Goal: Check status: Check status

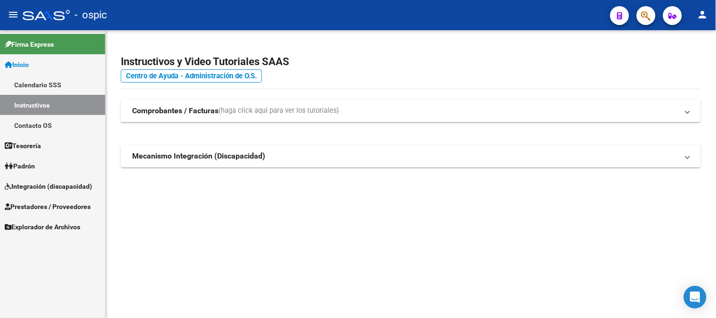
click at [67, 183] on span "Integración (discapacidad)" at bounding box center [48, 186] width 87 height 10
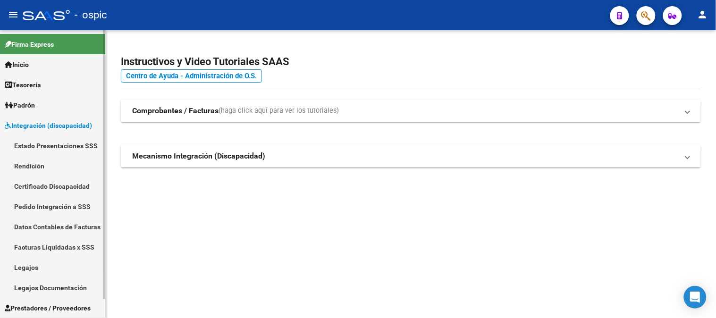
click at [64, 141] on link "Estado Presentaciones SSS" at bounding box center [52, 146] width 105 height 20
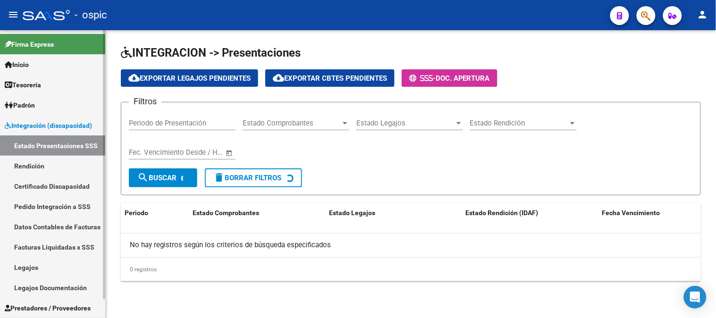
click at [64, 123] on span "Integración (discapacidad)" at bounding box center [48, 125] width 87 height 10
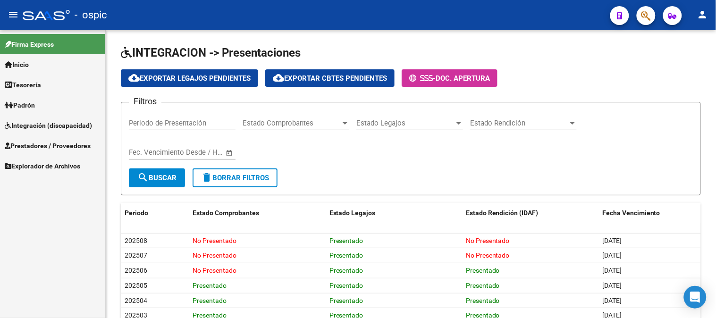
click at [22, 143] on span "Prestadores / Proveedores" at bounding box center [48, 146] width 86 height 10
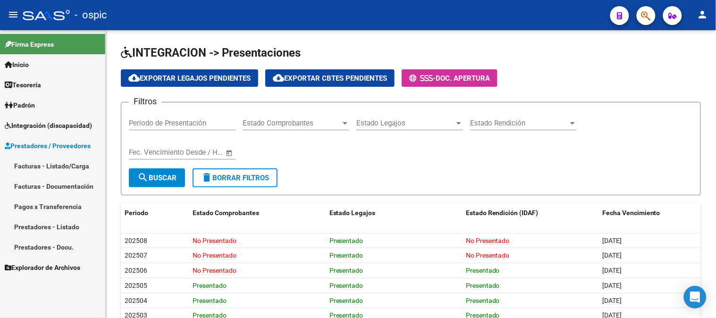
click at [43, 163] on link "Facturas - Listado/Carga" at bounding box center [52, 166] width 105 height 20
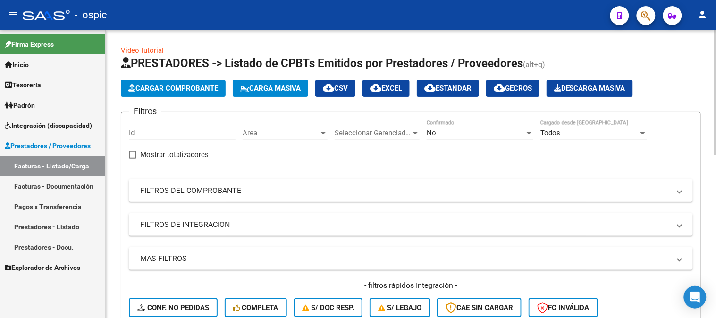
click at [213, 197] on mat-expansion-panel-header "FILTROS DEL COMPROBANTE" at bounding box center [411, 190] width 564 height 23
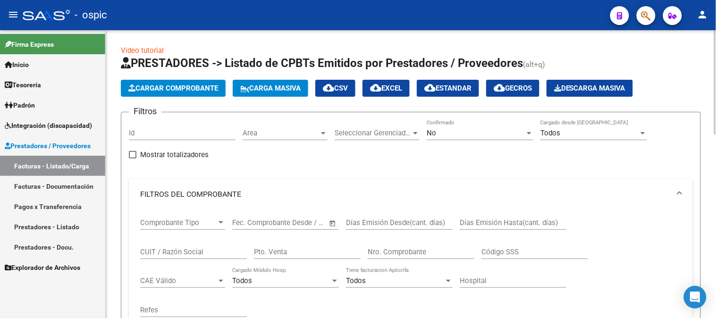
click at [196, 253] on input "CUIT / Razón Social" at bounding box center [193, 252] width 107 height 8
type input "[PERSON_NAME]"
click at [466, 136] on div "No" at bounding box center [476, 133] width 98 height 8
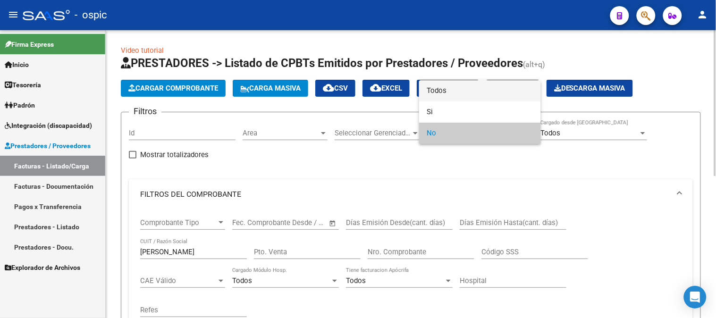
drag, startPoint x: 455, startPoint y: 92, endPoint x: 351, endPoint y: 159, distance: 123.6
click at [455, 92] on span "Todos" at bounding box center [480, 90] width 107 height 21
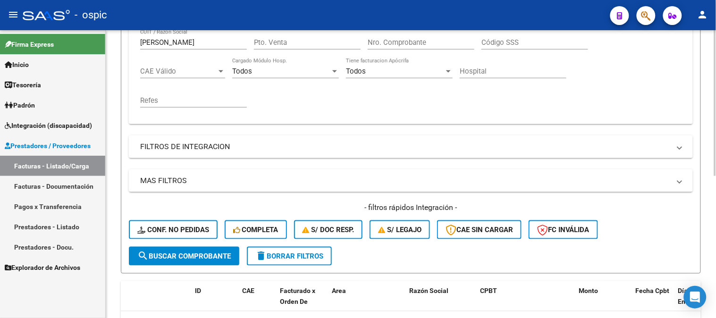
click at [171, 249] on button "search Buscar Comprobante" at bounding box center [184, 256] width 110 height 19
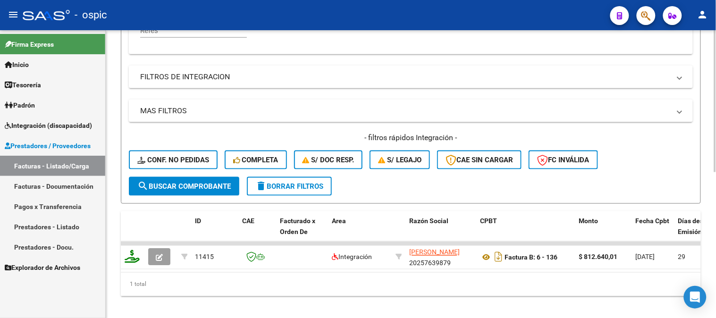
scroll to position [295, 0]
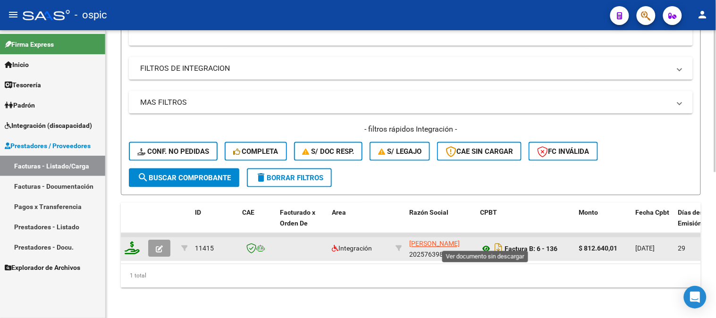
click at [484, 244] on icon at bounding box center [486, 249] width 12 height 11
click at [485, 244] on icon at bounding box center [486, 249] width 12 height 11
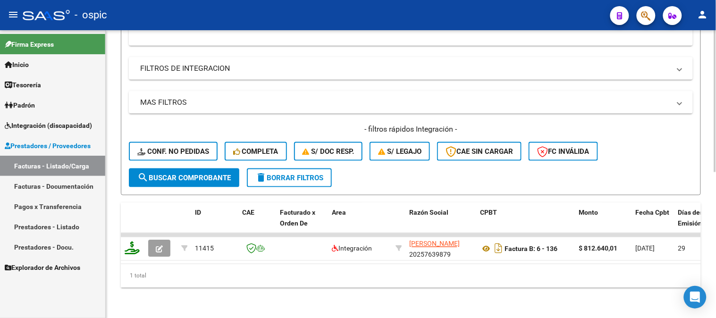
click at [304, 174] on span "delete Borrar Filtros" at bounding box center [289, 178] width 68 height 8
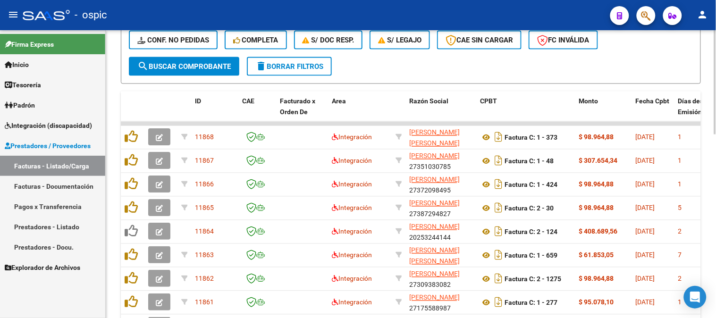
scroll to position [452, 0]
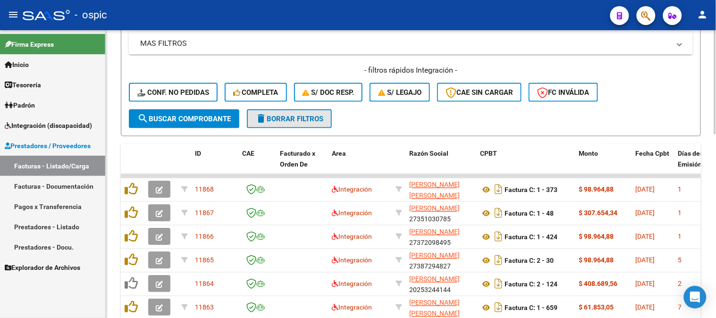
click at [327, 110] on button "delete Borrar Filtros" at bounding box center [289, 119] width 85 height 19
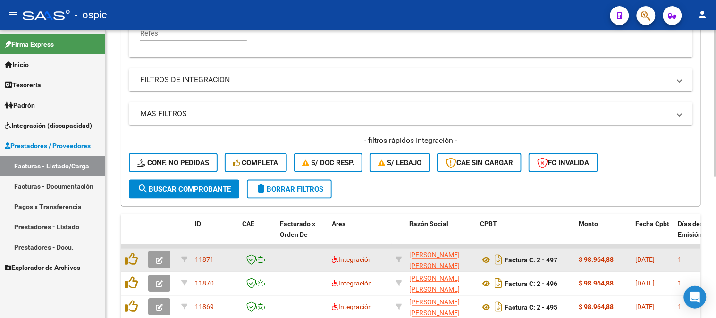
scroll to position [347, 0]
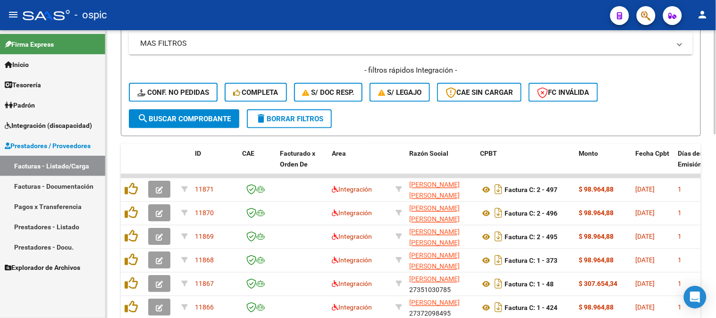
click at [312, 120] on span "delete Borrar Filtros" at bounding box center [289, 119] width 68 height 8
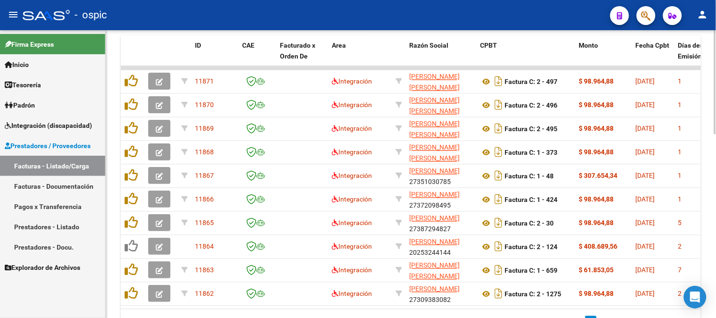
scroll to position [468, 0]
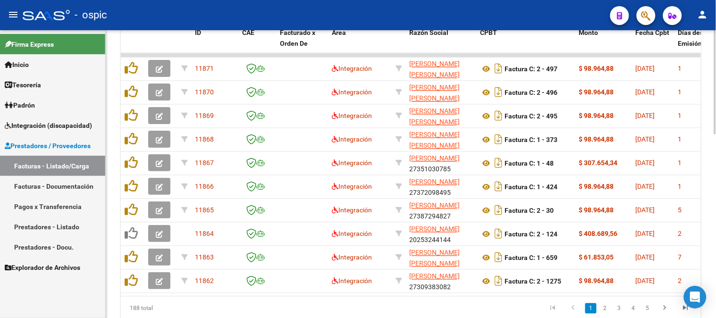
click at [716, 205] on div at bounding box center [715, 254] width 2 height 104
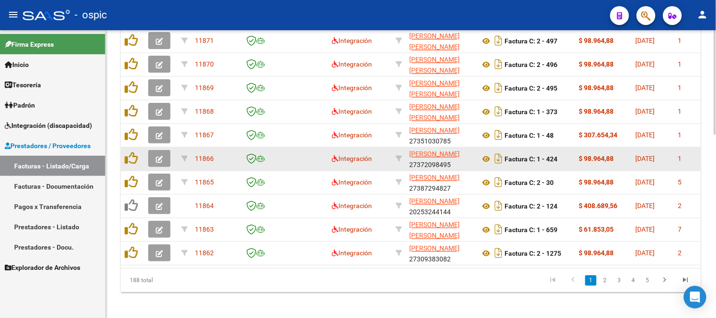
scroll to position [507, 0]
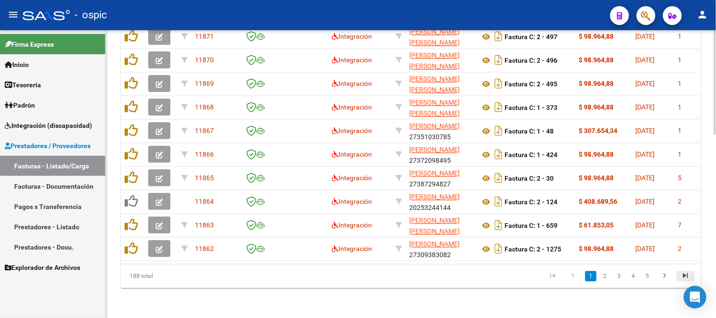
click at [681, 274] on icon "go to last page" at bounding box center [686, 277] width 12 height 11
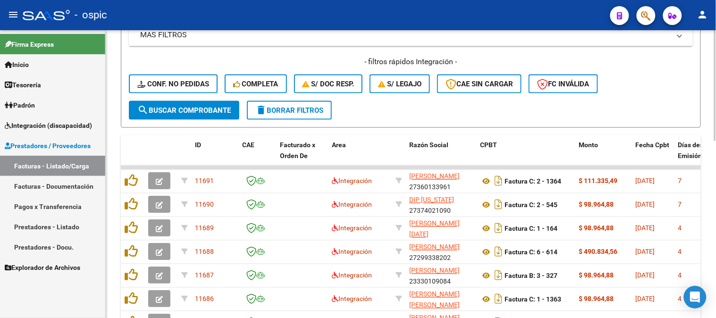
click at [308, 114] on button "delete Borrar Filtros" at bounding box center [289, 110] width 85 height 19
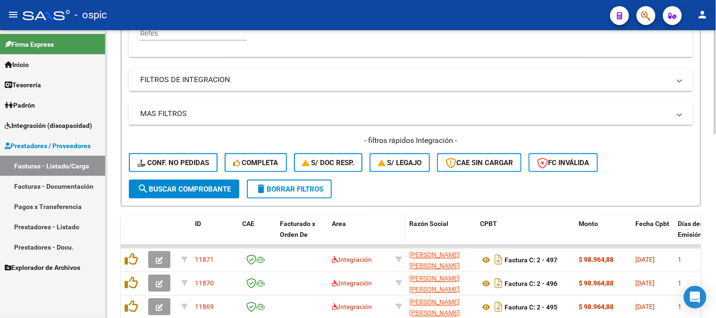
scroll to position [356, 0]
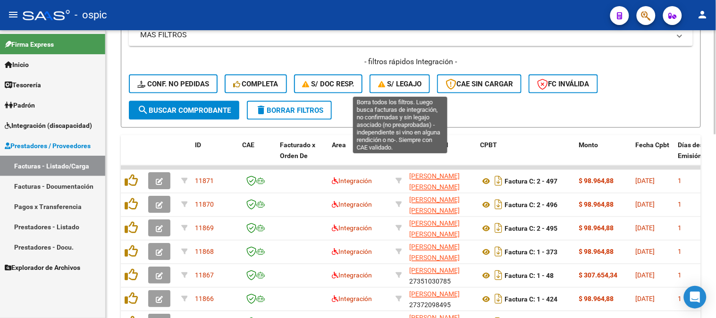
click at [412, 85] on span "S/ legajo" at bounding box center [399, 84] width 43 height 8
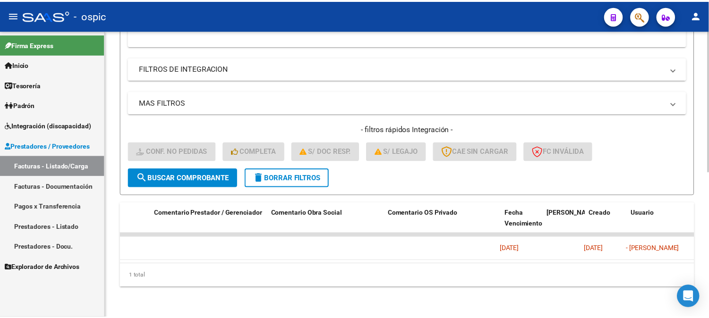
scroll to position [0, 0]
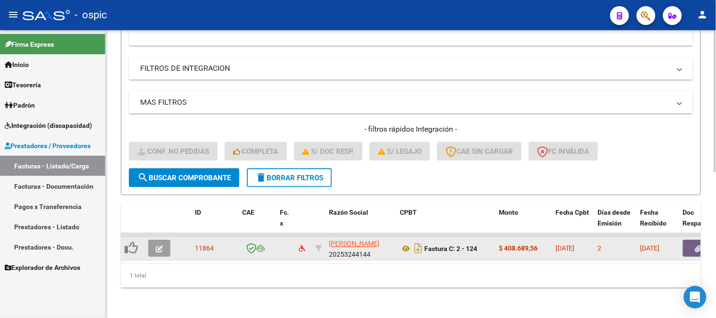
click at [164, 240] on button "button" at bounding box center [159, 248] width 22 height 17
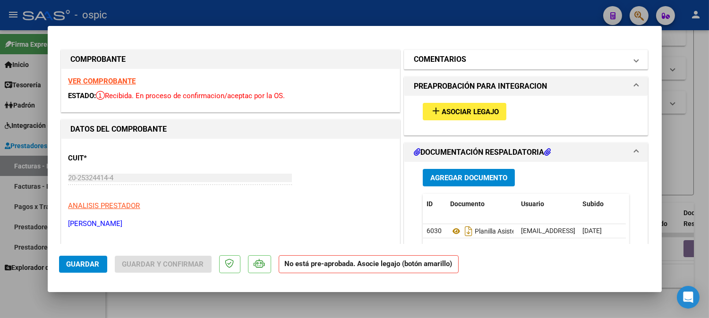
click at [441, 57] on h1 "COMENTARIOS" at bounding box center [440, 59] width 52 height 11
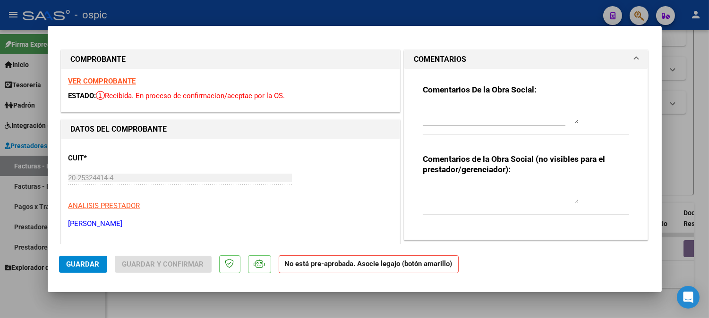
click at [450, 107] on textarea at bounding box center [501, 114] width 156 height 19
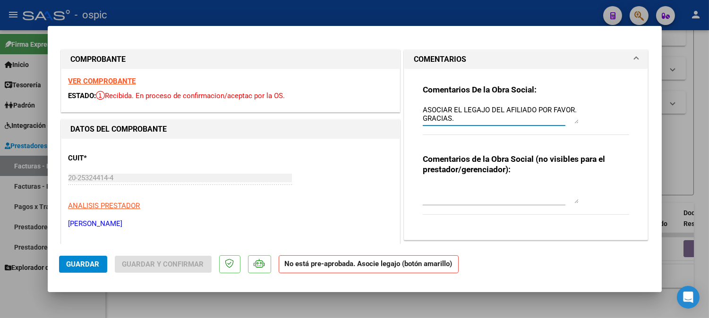
type textarea "ASOCIAR EL LEGAJO DEL AFILIADO POR FAVOR. GRACIAS."
click at [74, 258] on button "Guardar" at bounding box center [83, 264] width 48 height 17
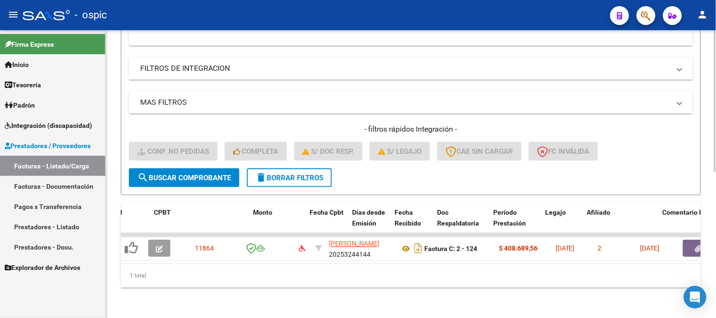
scroll to position [0, 931]
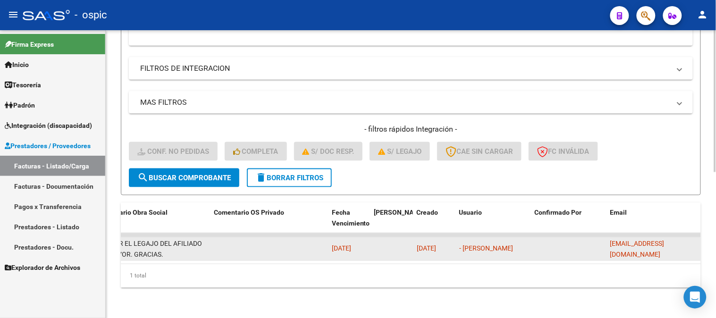
drag, startPoint x: 611, startPoint y: 242, endPoint x: 682, endPoint y: 242, distance: 71.3
click at [682, 242] on div "[EMAIL_ADDRESS][DOMAIN_NAME]" at bounding box center [654, 249] width 87 height 20
copy span "[EMAIL_ADDRESS][DOMAIN_NAME]"
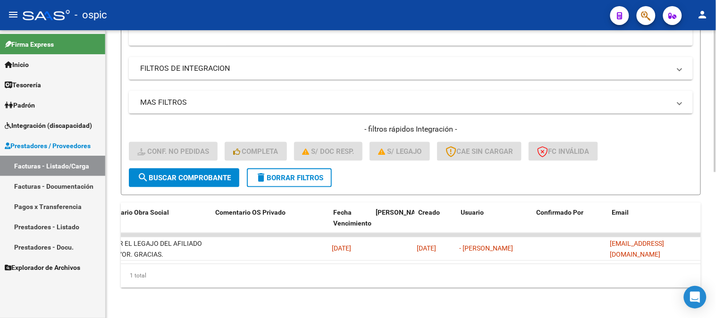
scroll to position [0, 0]
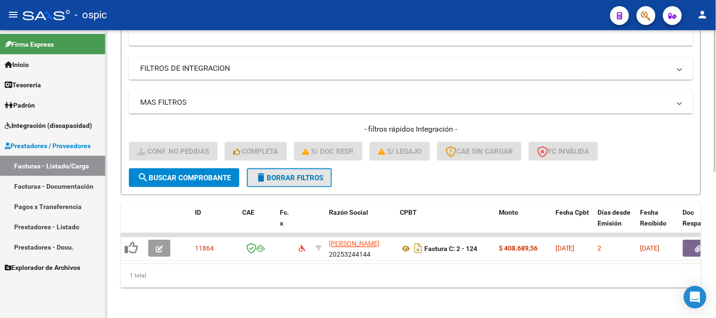
click at [269, 169] on button "delete Borrar Filtros" at bounding box center [289, 178] width 85 height 19
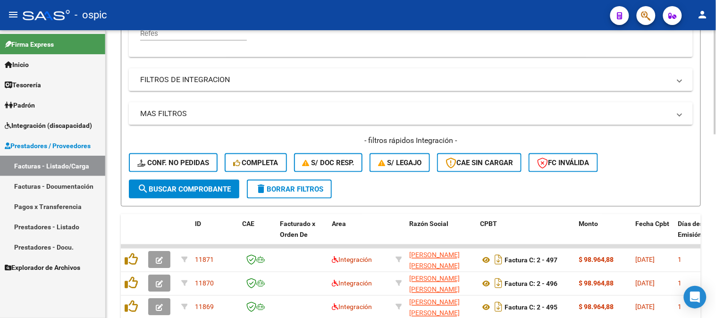
scroll to position [295, 0]
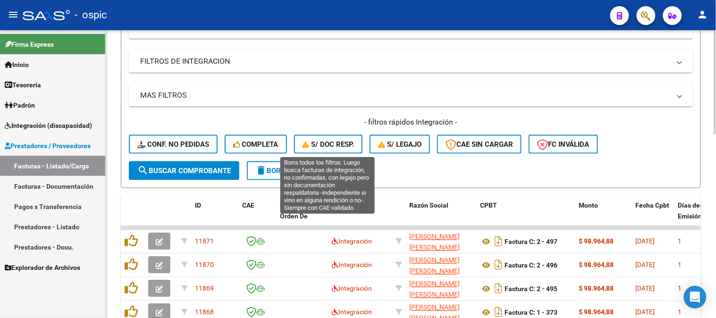
click at [330, 149] on button "S/ Doc Resp." at bounding box center [328, 144] width 69 height 19
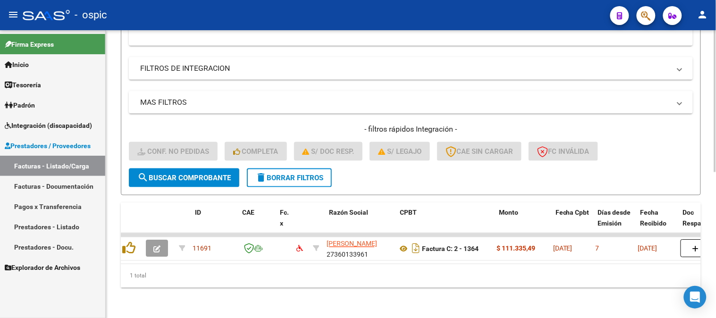
scroll to position [0, 0]
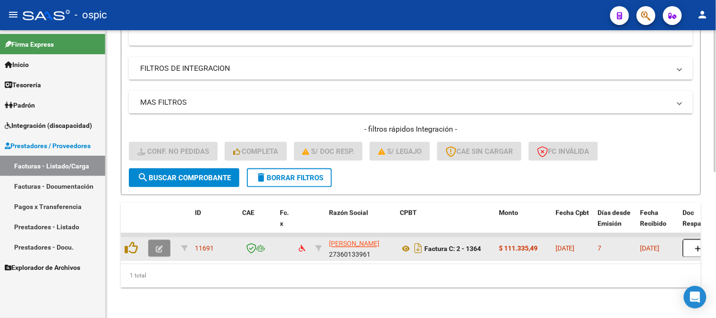
click at [161, 246] on icon "button" at bounding box center [159, 249] width 7 height 7
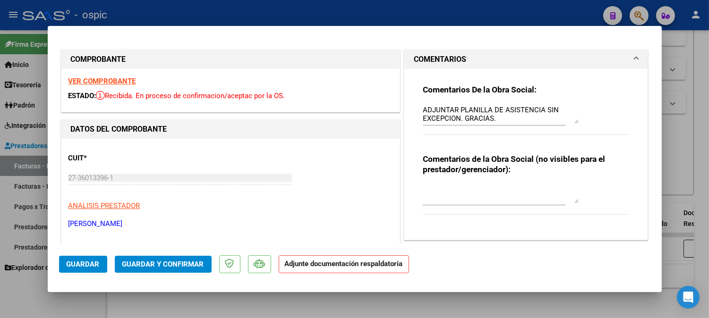
type input "$ 0,00"
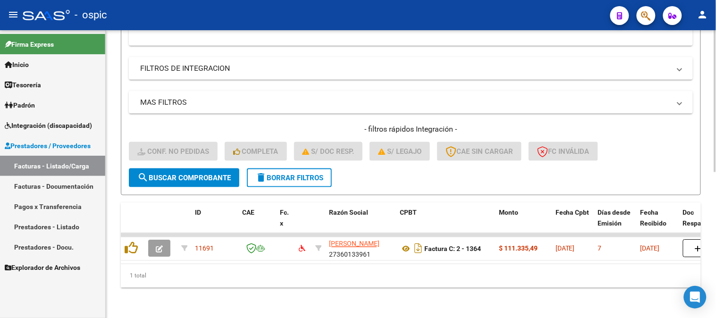
scroll to position [0, 931]
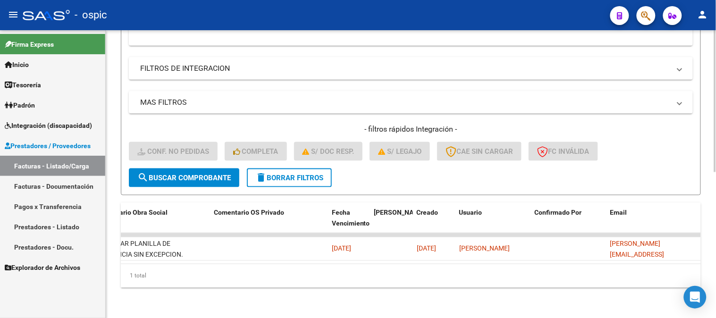
drag, startPoint x: 611, startPoint y: 242, endPoint x: 716, endPoint y: 242, distance: 105.3
click at [716, 242] on div "Video tutorial PRESTADORES -> Listado de CPBTs Emitidos por Prestadores / Prove…" at bounding box center [412, 30] width 613 height 576
copy body "[PERSON_NAME][EMAIL_ADDRESS][PERSON_NAME][DOMAIN_NAME] 1 total 1 [DATE] Notific…"
click at [307, 174] on span "delete Borrar Filtros" at bounding box center [289, 178] width 68 height 8
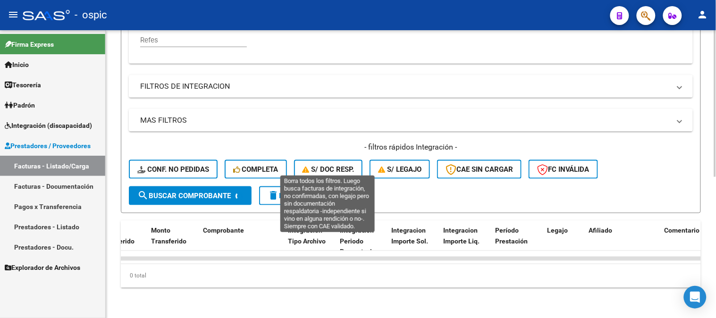
scroll to position [277, 0]
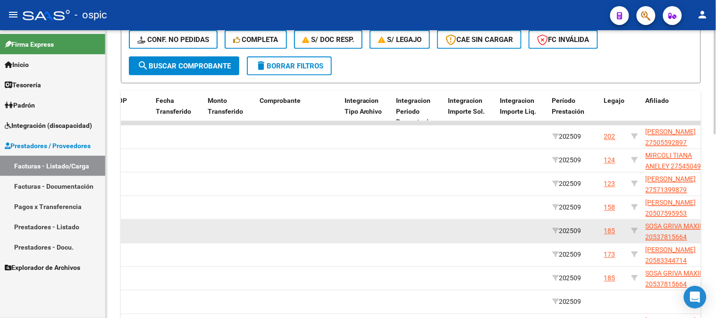
click at [451, 222] on datatable-body-cell at bounding box center [471, 231] width 52 height 23
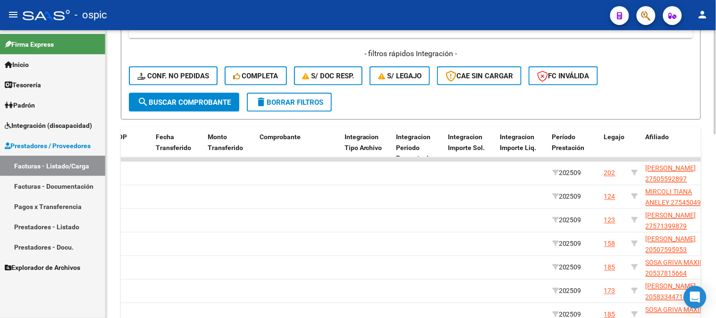
scroll to position [243, 0]
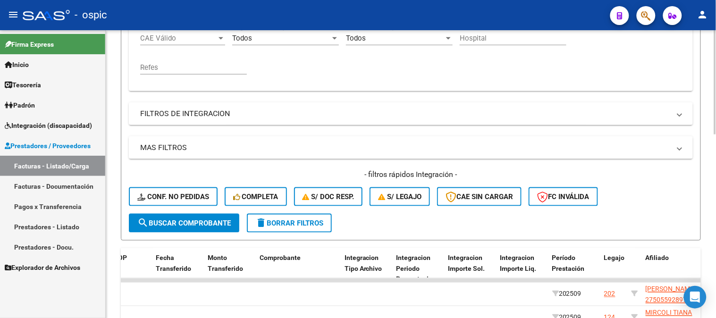
click at [290, 227] on button "delete Borrar Filtros" at bounding box center [289, 223] width 85 height 19
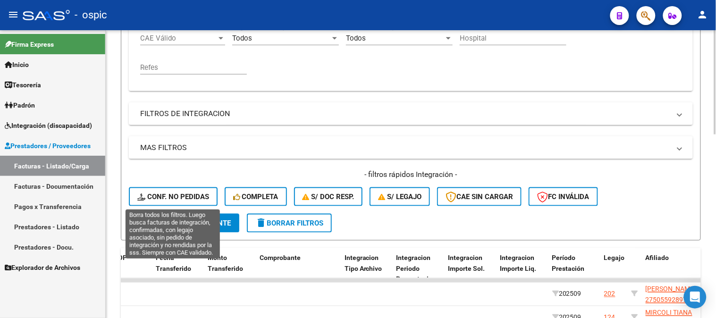
click at [162, 197] on span "Conf. no pedidas" at bounding box center [173, 197] width 72 height 8
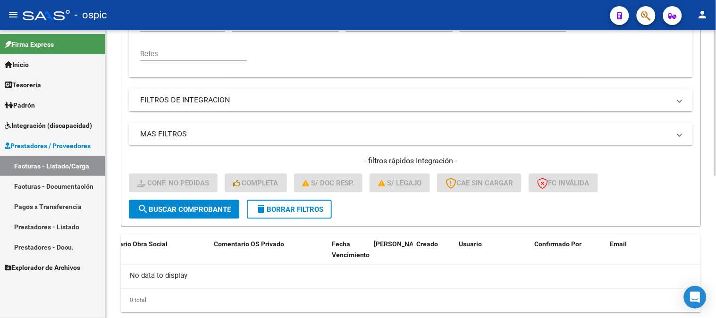
scroll to position [280, 0]
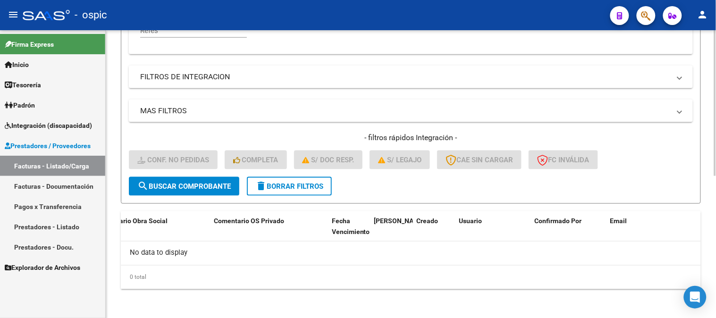
click at [293, 190] on span "delete Borrar Filtros" at bounding box center [289, 186] width 68 height 8
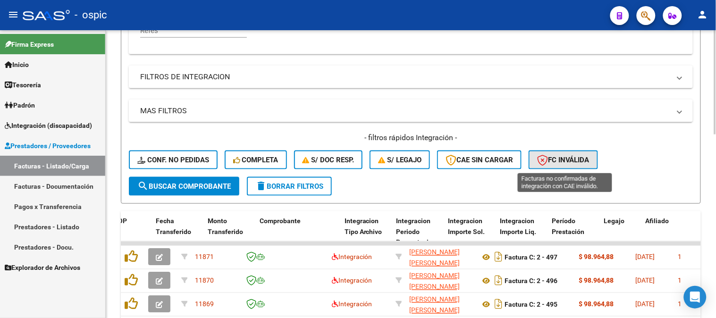
click at [569, 160] on span "FC Inválida" at bounding box center [563, 160] width 52 height 8
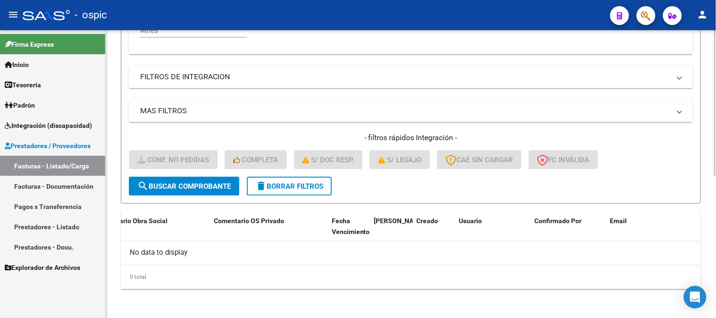
click at [314, 191] on button "delete Borrar Filtros" at bounding box center [289, 186] width 85 height 19
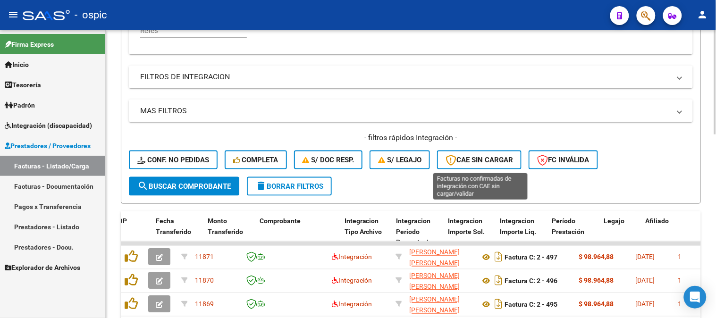
click at [496, 161] on span "CAE SIN CARGAR" at bounding box center [480, 160] width 68 height 8
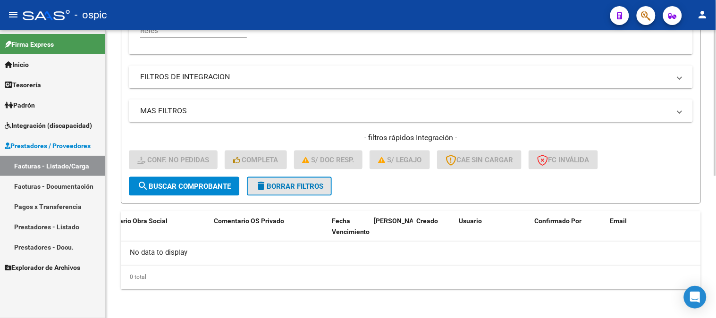
click at [296, 188] on span "delete Borrar Filtros" at bounding box center [289, 186] width 68 height 8
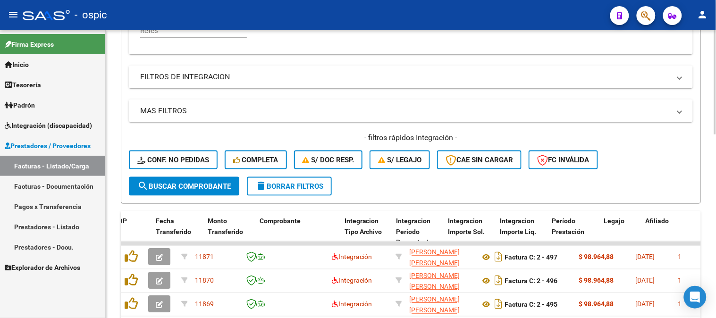
click at [300, 186] on span "delete Borrar Filtros" at bounding box center [289, 186] width 68 height 8
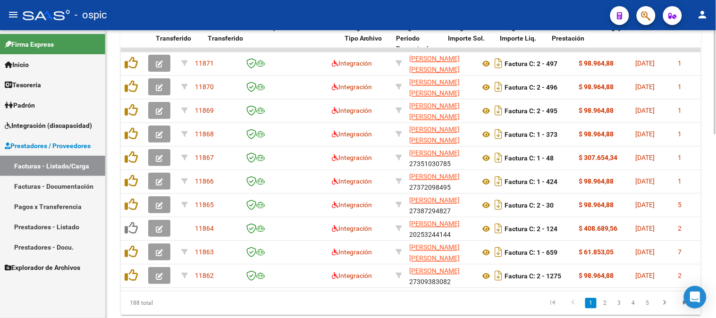
scroll to position [489, 0]
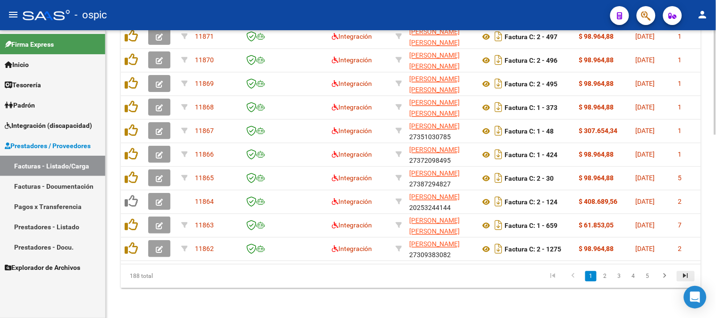
click at [686, 277] on icon "go to last page" at bounding box center [686, 277] width 12 height 11
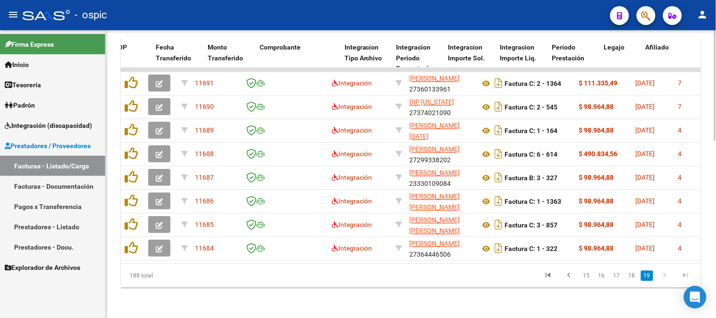
scroll to position [441, 0]
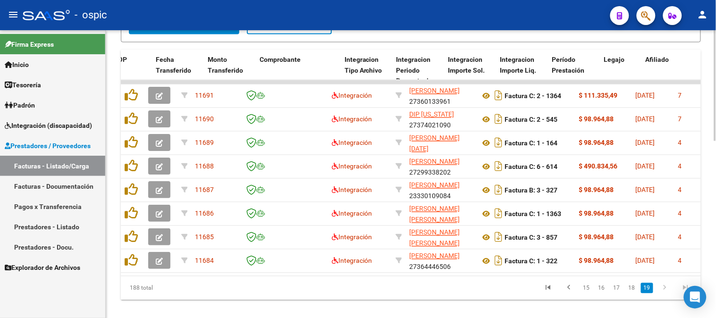
click at [716, 232] on div at bounding box center [715, 258] width 2 height 111
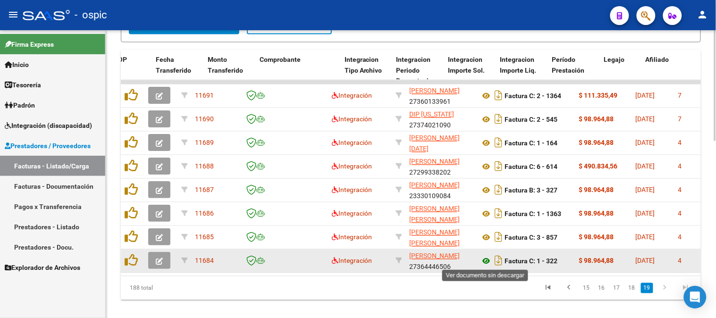
click at [488, 259] on icon at bounding box center [486, 261] width 12 height 11
click at [485, 261] on icon at bounding box center [486, 261] width 12 height 11
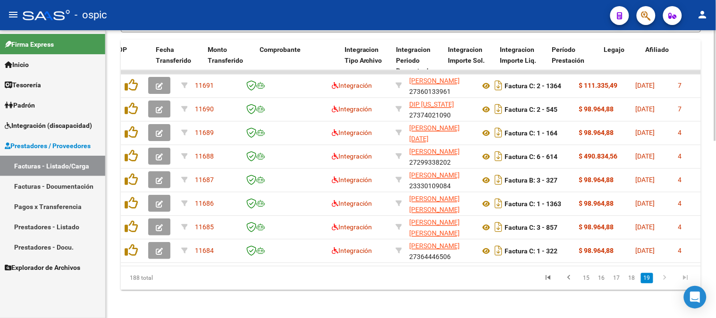
scroll to position [460, 0]
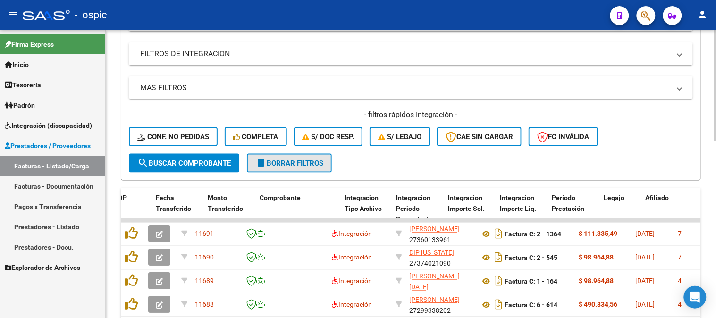
click at [289, 159] on span "delete Borrar Filtros" at bounding box center [289, 163] width 68 height 8
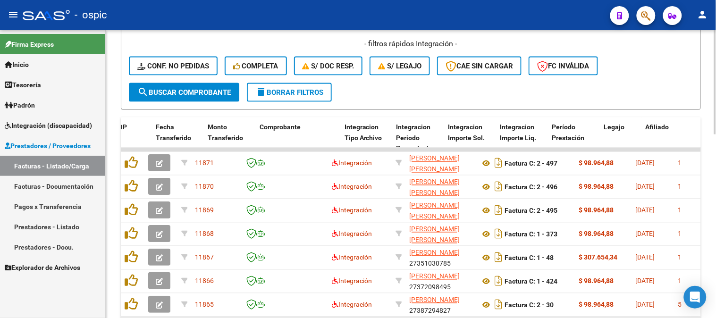
scroll to position [507, 0]
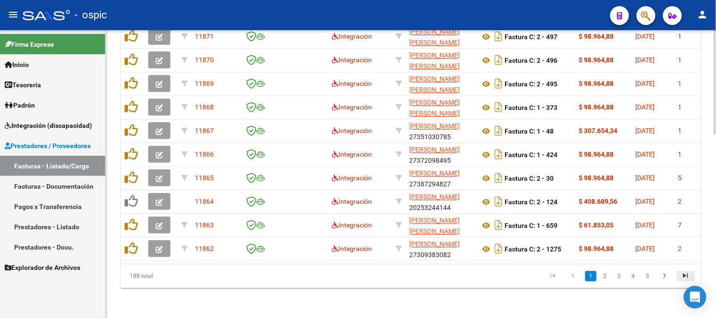
click at [685, 274] on icon "go to last page" at bounding box center [686, 277] width 12 height 11
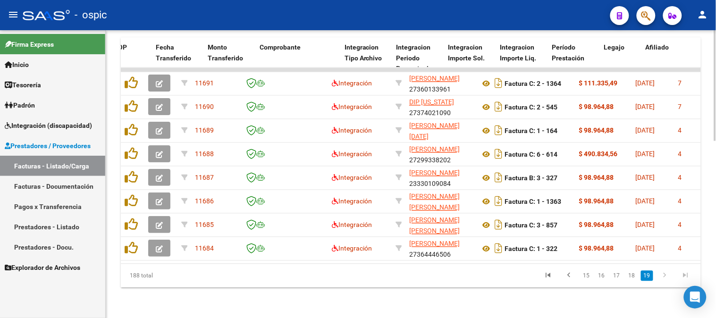
scroll to position [460, 0]
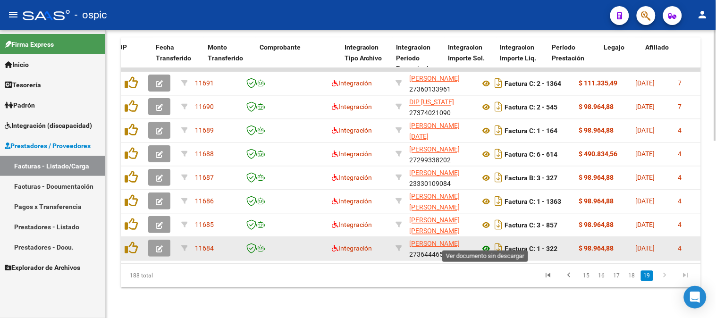
click at [485, 244] on icon at bounding box center [486, 249] width 12 height 11
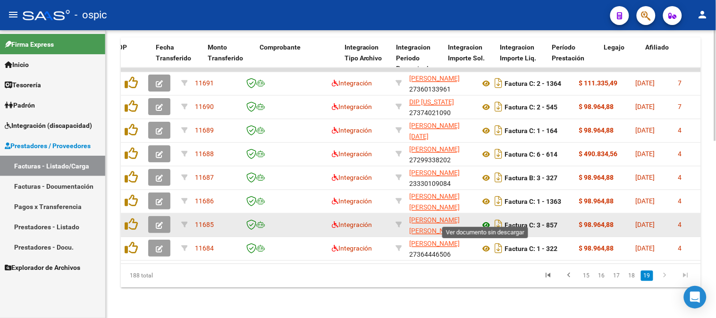
click at [488, 220] on icon at bounding box center [486, 225] width 12 height 11
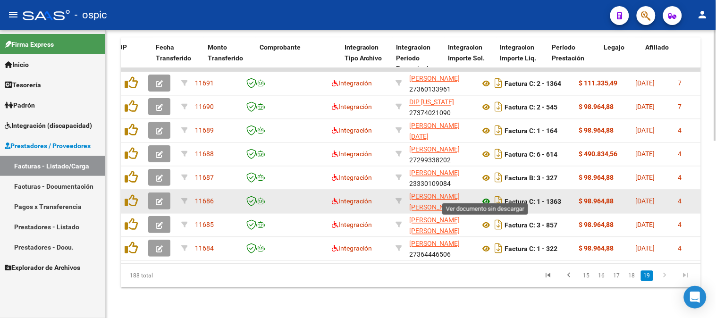
click at [486, 196] on icon at bounding box center [486, 201] width 12 height 11
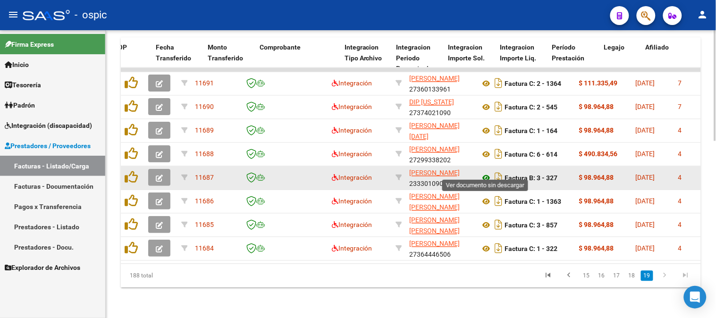
click at [488, 173] on icon at bounding box center [486, 178] width 12 height 11
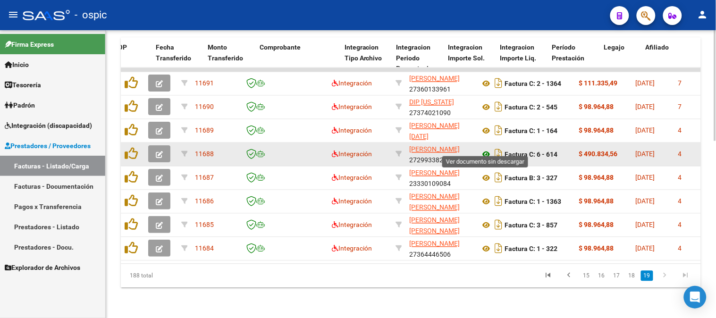
click at [488, 149] on icon at bounding box center [486, 154] width 12 height 11
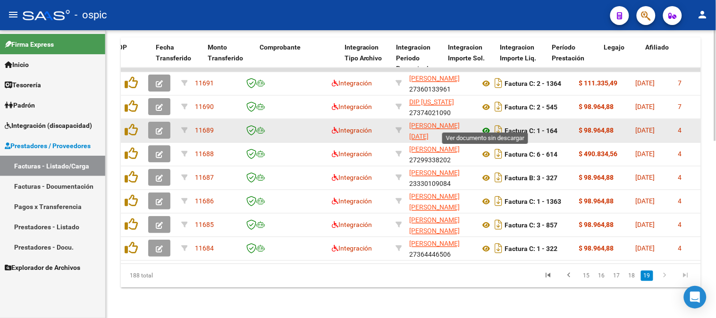
click at [487, 126] on icon at bounding box center [486, 131] width 12 height 11
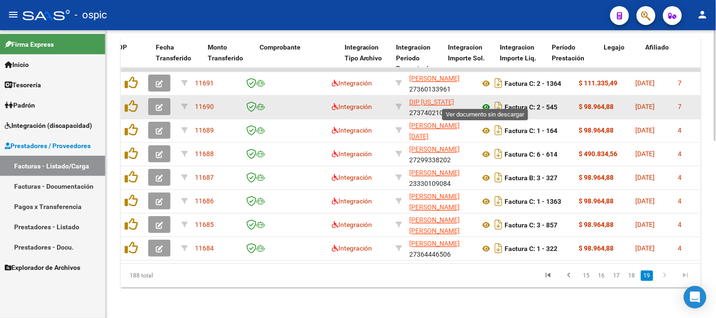
click at [484, 102] on icon at bounding box center [486, 107] width 12 height 11
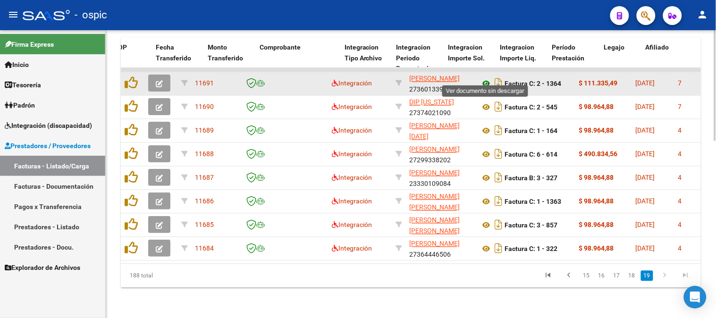
click at [484, 78] on icon at bounding box center [486, 83] width 12 height 11
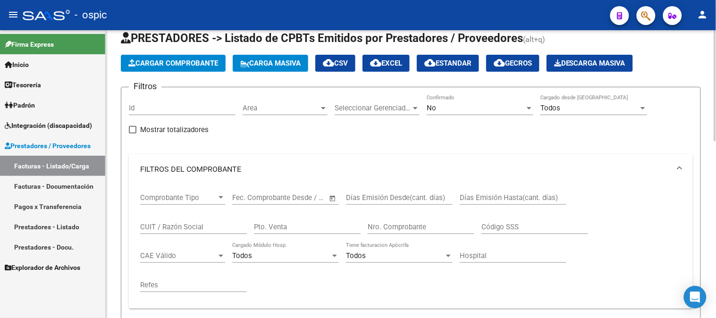
scroll to position [0, 0]
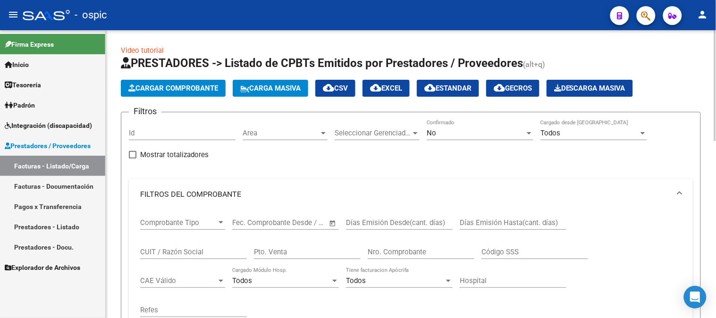
click at [466, 134] on div "No" at bounding box center [476, 133] width 98 height 8
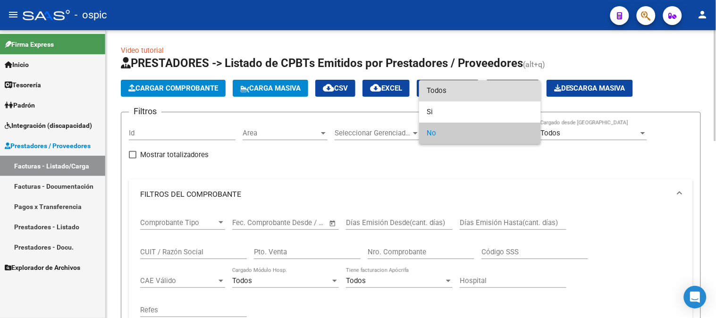
drag, startPoint x: 439, startPoint y: 87, endPoint x: 383, endPoint y: 144, distance: 80.1
click at [439, 87] on span "Todos" at bounding box center [480, 90] width 107 height 21
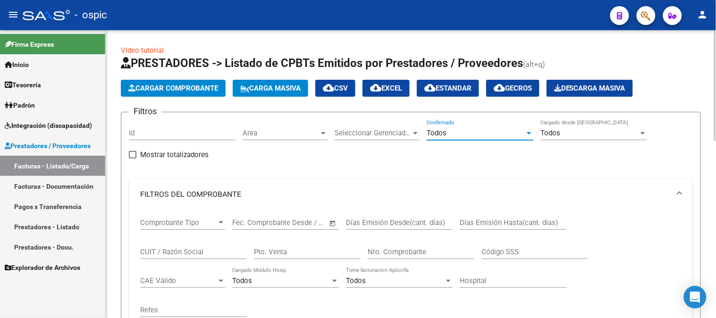
click at [310, 249] on input "Pto. Venta" at bounding box center [307, 252] width 107 height 8
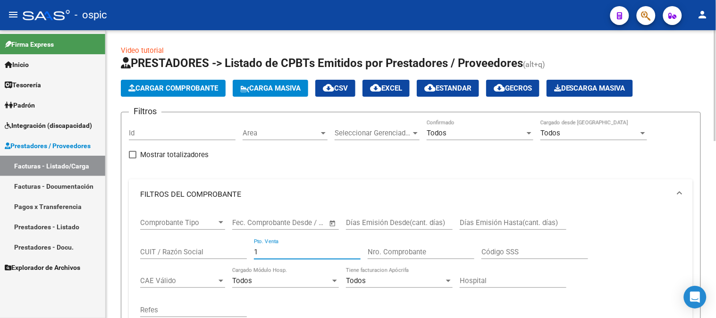
type input "1"
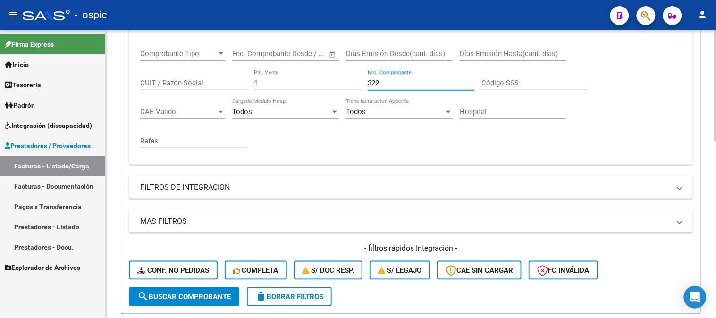
scroll to position [314, 0]
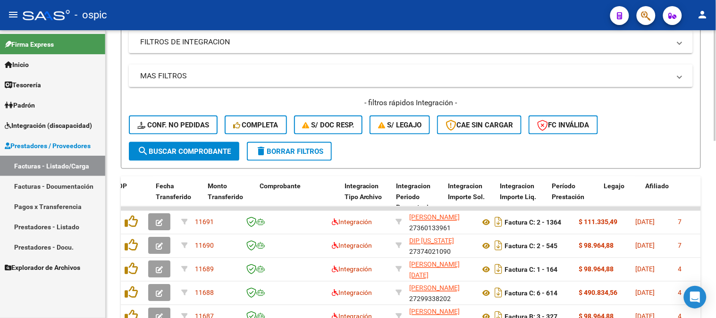
type input "322"
click at [204, 152] on span "search Buscar Comprobante" at bounding box center [183, 151] width 93 height 8
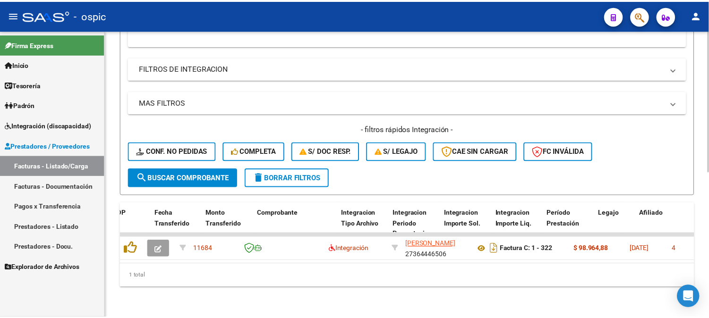
scroll to position [295, 0]
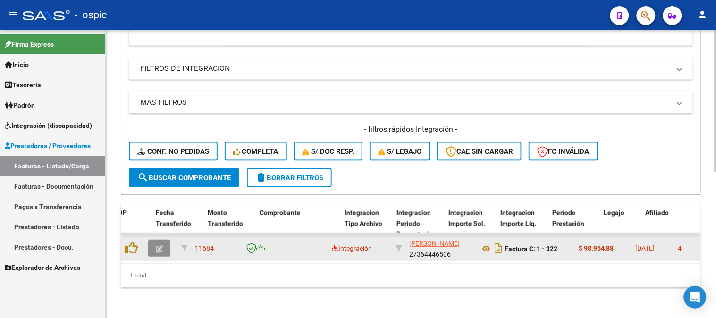
click at [156, 246] on icon "button" at bounding box center [159, 249] width 7 height 7
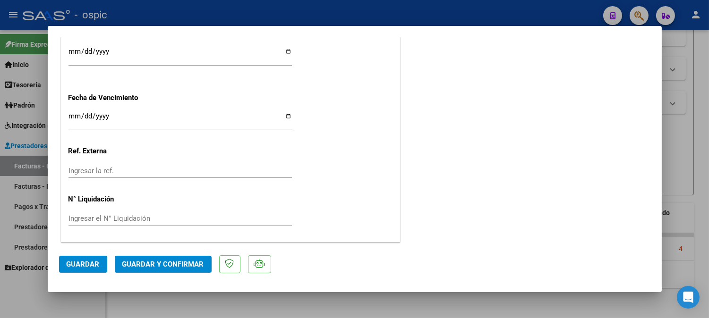
scroll to position [0, 0]
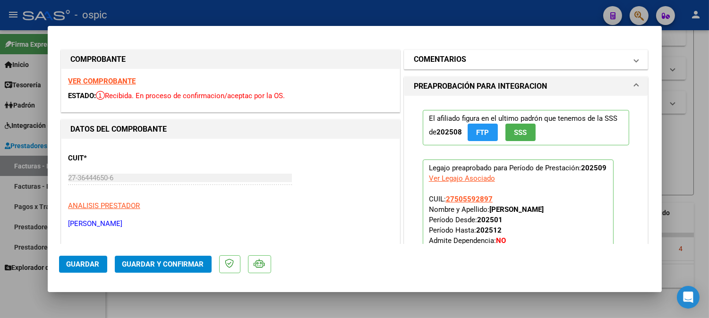
drag, startPoint x: 453, startPoint y: 58, endPoint x: 454, endPoint y: 68, distance: 10.4
click at [453, 58] on h1 "COMENTARIOS" at bounding box center [440, 59] width 52 height 11
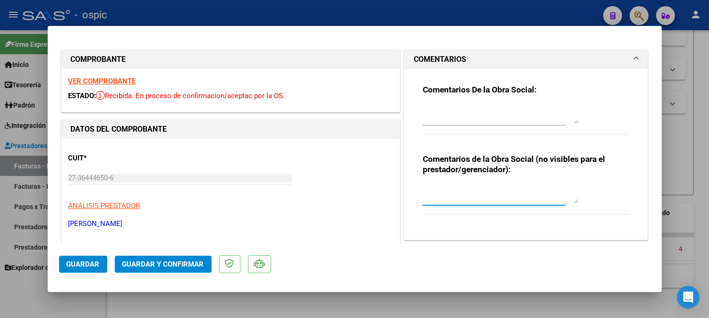
drag, startPoint x: 457, startPoint y: 186, endPoint x: 496, endPoint y: 188, distance: 39.2
click at [460, 186] on textarea at bounding box center [501, 194] width 156 height 19
type textarea "PSICO 8 SESIONES"
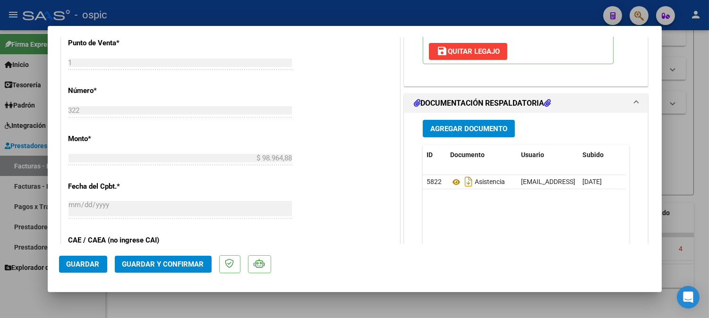
scroll to position [428, 0]
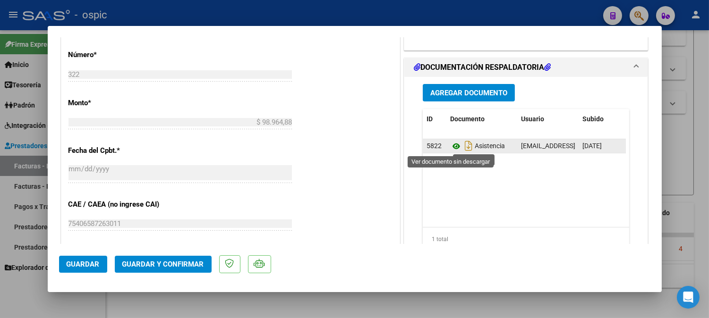
click at [450, 145] on icon at bounding box center [456, 146] width 12 height 11
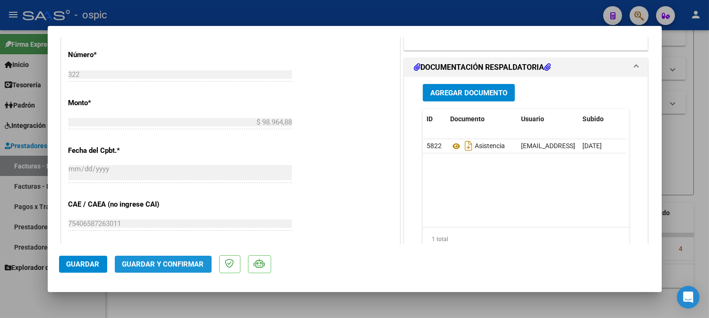
click at [176, 270] on button "Guardar y Confirmar" at bounding box center [163, 264] width 97 height 17
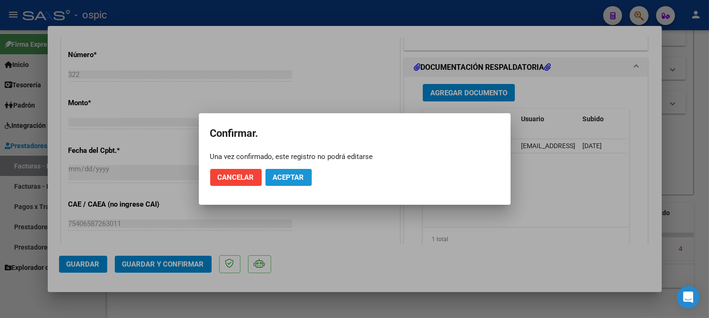
click at [284, 180] on span "Aceptar" at bounding box center [288, 177] width 31 height 8
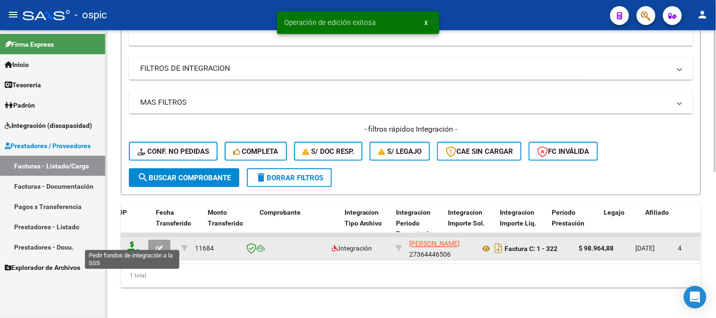
click at [130, 242] on icon at bounding box center [132, 248] width 15 height 13
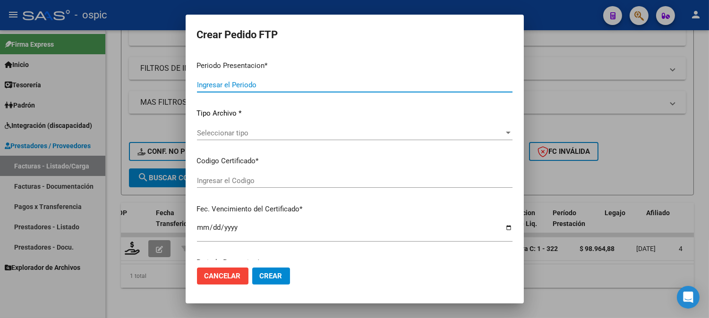
type input "202509"
type input "$ 98.964,88"
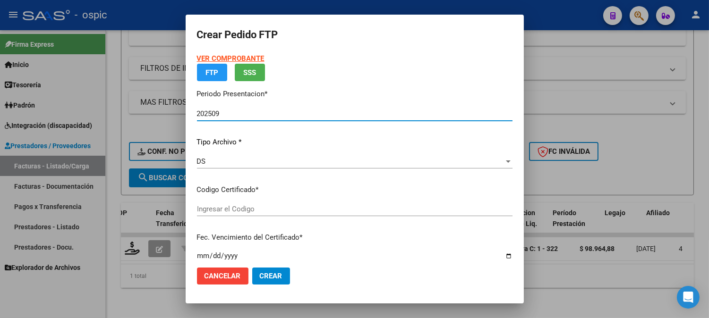
type input "0000000000000000000000000000001258515495"
type input "[DATE]"
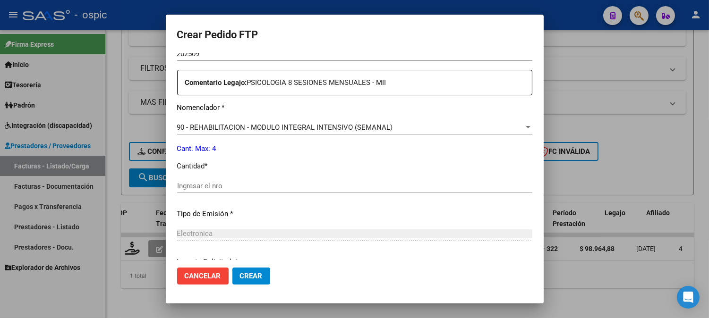
scroll to position [331, 0]
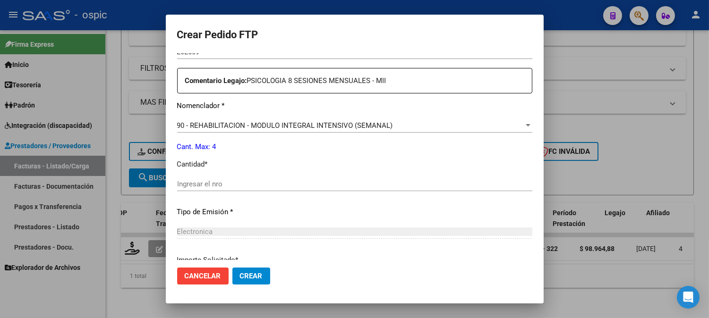
click at [370, 172] on div "Periodo Prestacion * 202509 Ingresar el Periodo Prestacion Comentario Legajo: P…" at bounding box center [354, 181] width 355 height 323
click at [369, 180] on input "Ingresar el nro" at bounding box center [354, 184] width 355 height 8
type input "4"
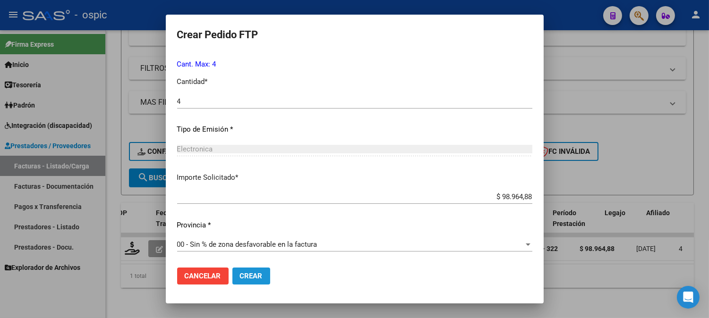
click at [257, 268] on button "Crear" at bounding box center [251, 276] width 38 height 17
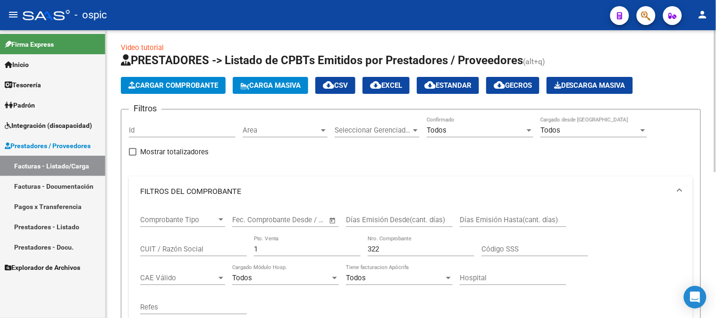
scroll to position [0, 0]
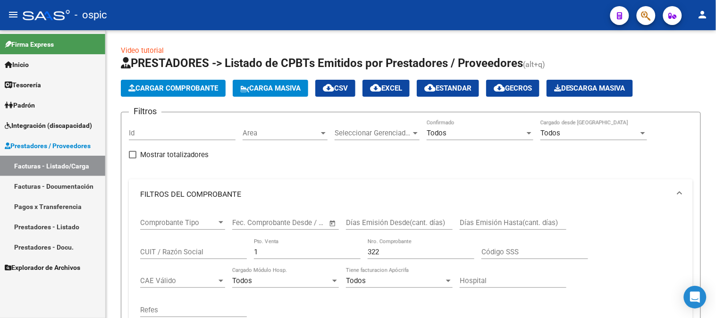
drag, startPoint x: 127, startPoint y: 252, endPoint x: 58, endPoint y: 249, distance: 69.0
click at [58, 249] on mat-sidenav-container "Firma Express Inicio Calendario SSS Instructivos Contacto OS Tesorería Extracto…" at bounding box center [358, 174] width 716 height 288
type input "3"
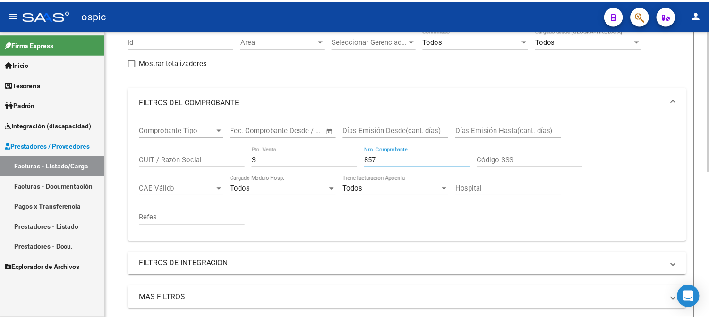
scroll to position [295, 0]
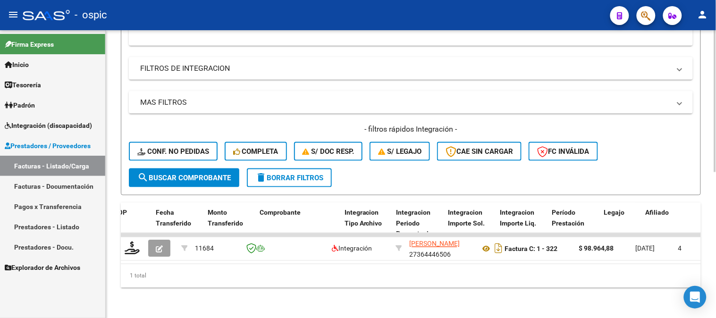
type input "857"
click at [196, 174] on span "search Buscar Comprobante" at bounding box center [183, 178] width 93 height 8
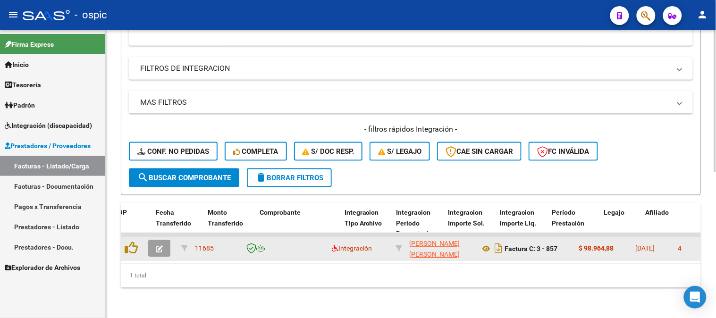
click at [161, 240] on button "button" at bounding box center [159, 248] width 22 height 17
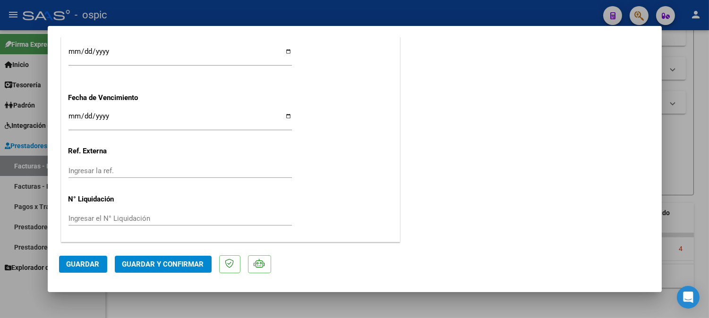
scroll to position [0, 0]
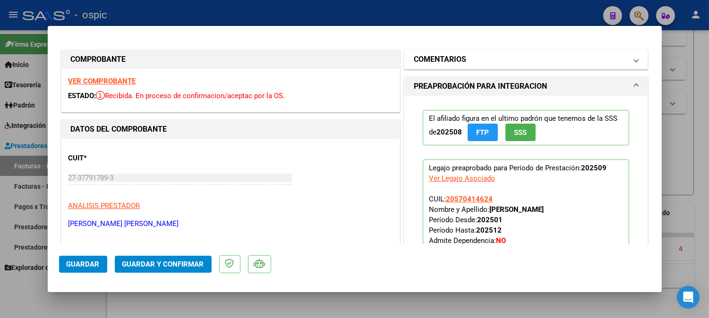
click at [456, 63] on h1 "COMENTARIOS" at bounding box center [440, 59] width 52 height 11
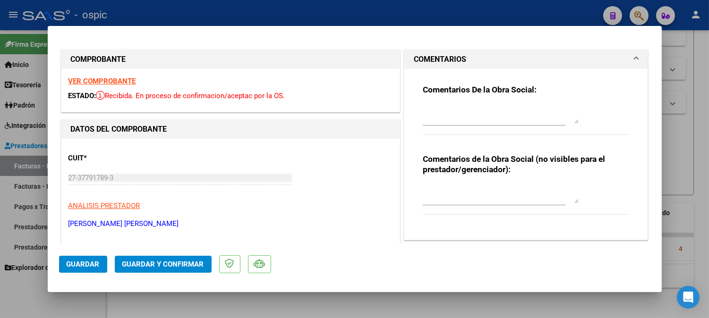
drag, startPoint x: 461, startPoint y: 187, endPoint x: 492, endPoint y: 191, distance: 31.1
click at [465, 187] on textarea at bounding box center [501, 194] width 156 height 19
type textarea "FONO 8 SESIONES"
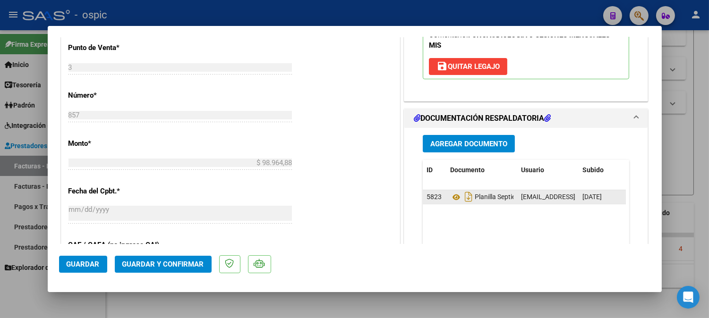
scroll to position [389, 0]
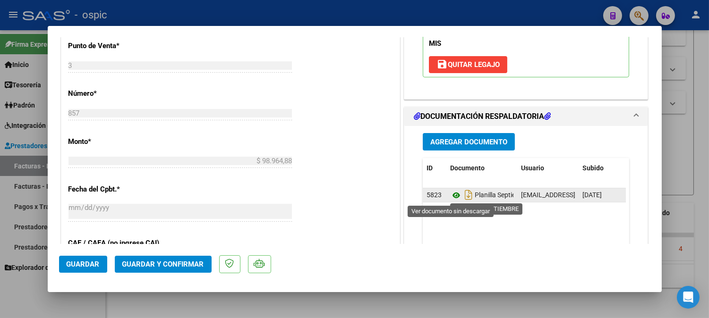
click at [452, 193] on icon at bounding box center [456, 195] width 12 height 11
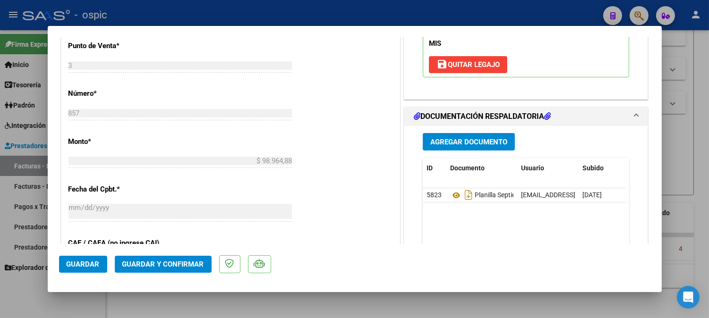
click at [187, 261] on span "Guardar y Confirmar" at bounding box center [163, 264] width 82 height 8
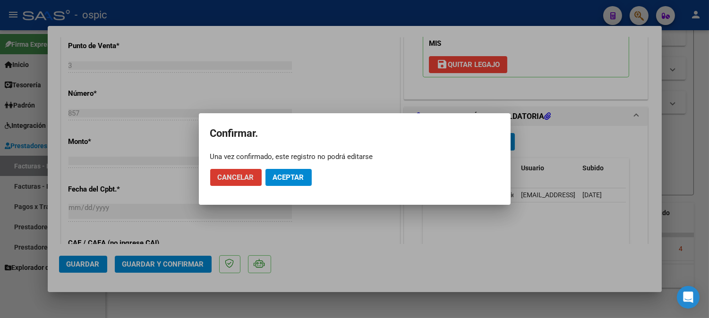
click at [293, 178] on span "Aceptar" at bounding box center [288, 177] width 31 height 8
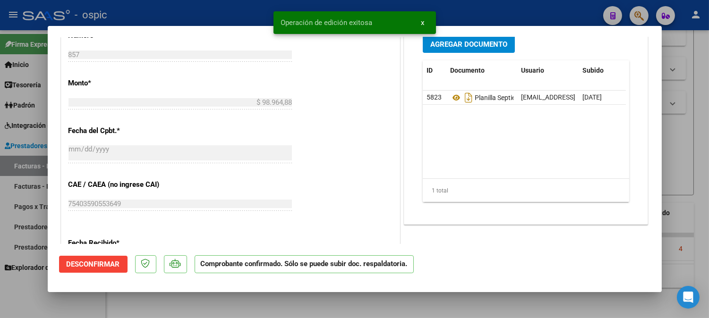
type input "$ 0,00"
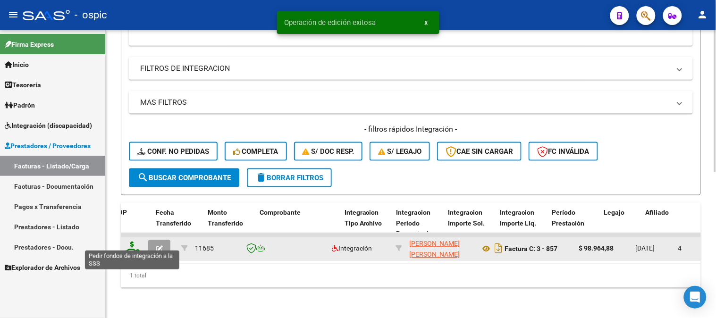
click at [132, 244] on icon at bounding box center [132, 248] width 15 height 13
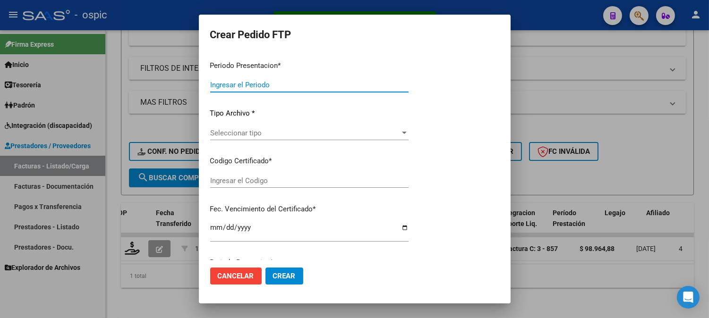
type input "202509"
type input "$ 98.964,88"
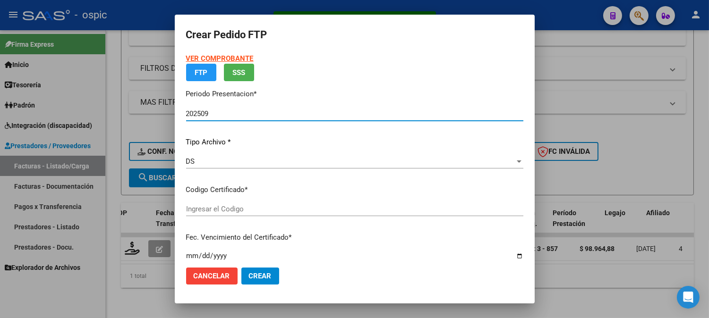
type input "8985289709"
type input "[DATE]"
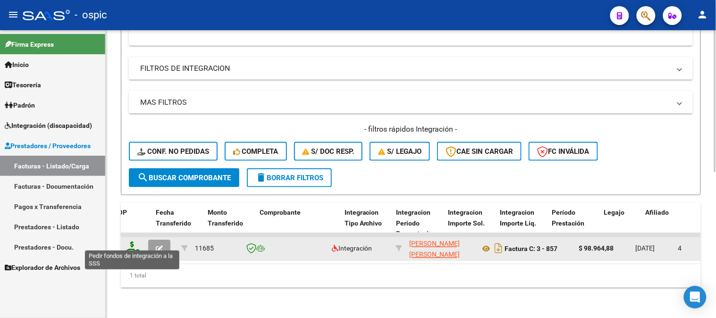
click at [133, 242] on icon at bounding box center [132, 248] width 15 height 13
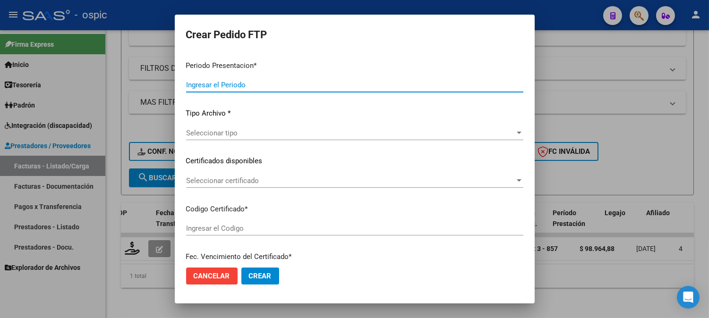
type input "202509"
type input "$ 98.964,88"
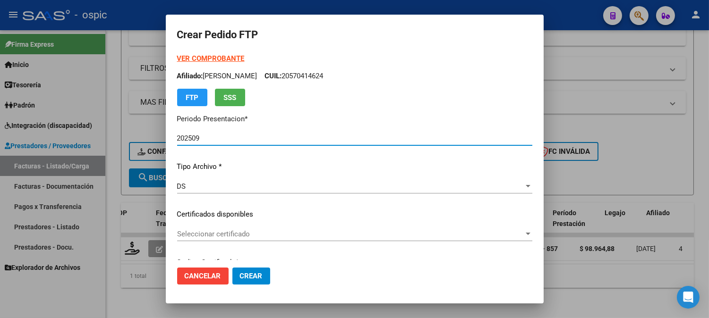
type input "8985289709"
type input "[DATE]"
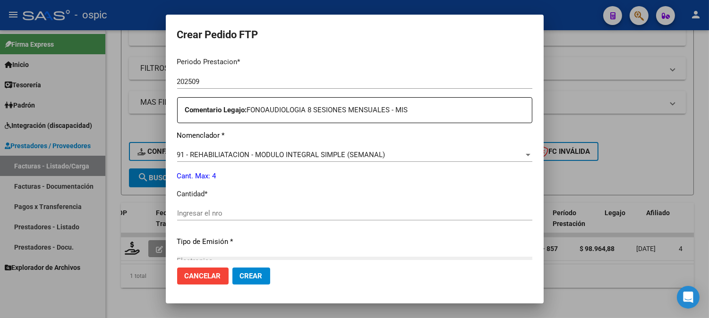
scroll to position [315, 0]
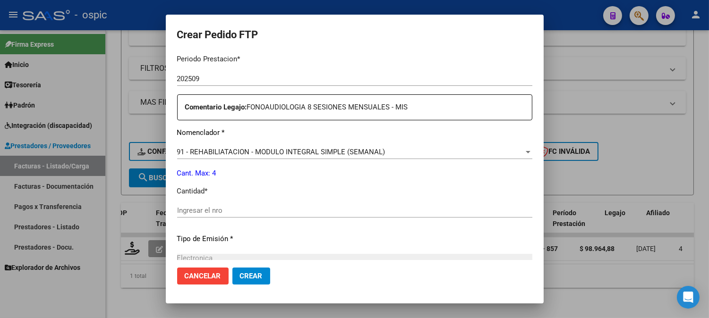
click at [333, 211] on input "Ingresar el nro" at bounding box center [354, 210] width 355 height 8
type input "4"
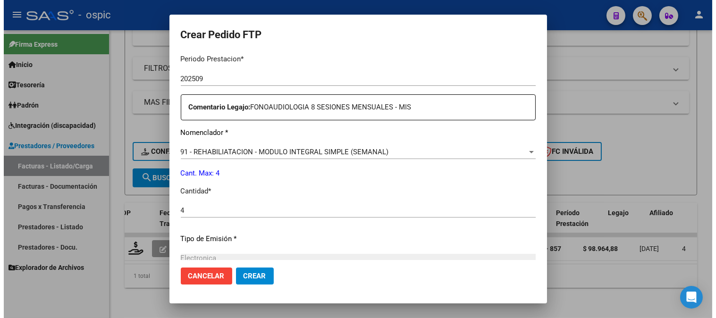
scroll to position [425, 0]
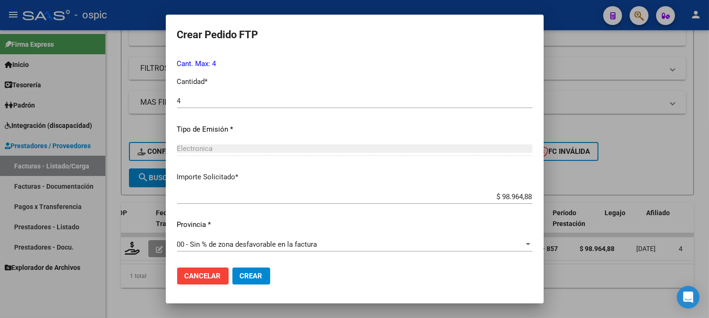
drag, startPoint x: 254, startPoint y: 272, endPoint x: 716, endPoint y: 122, distance: 485.9
click at [256, 270] on button "Crear" at bounding box center [251, 276] width 38 height 17
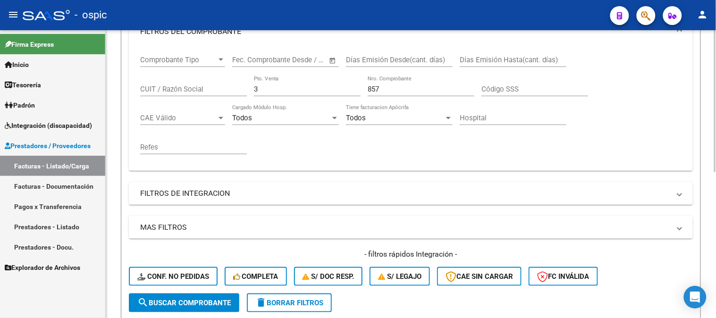
scroll to position [137, 0]
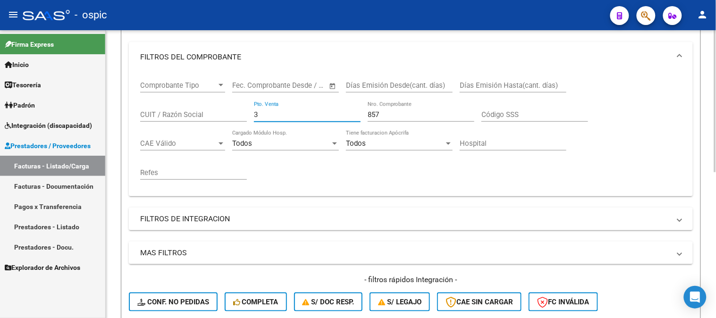
drag, startPoint x: 285, startPoint y: 116, endPoint x: 122, endPoint y: 98, distance: 164.4
click at [115, 101] on div "Video tutorial PRESTADORES -> Listado de CPBTs Emitidos por Prestadores / Prove…" at bounding box center [411, 181] width 611 height 576
type input "1"
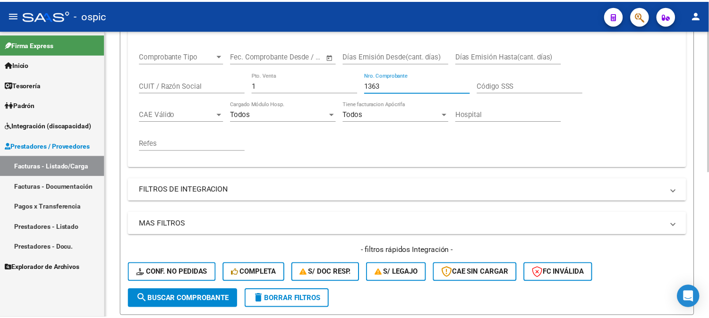
scroll to position [295, 0]
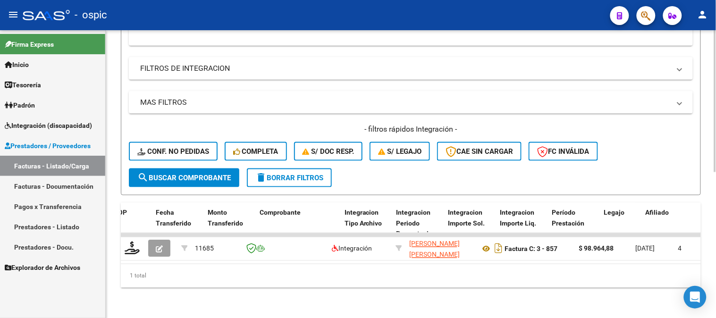
type input "1363"
click at [183, 174] on span "search Buscar Comprobante" at bounding box center [183, 178] width 93 height 8
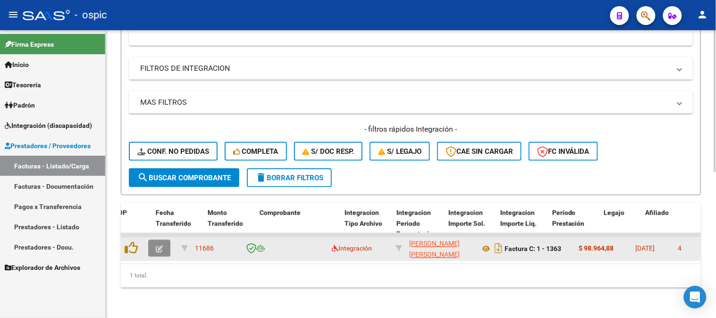
click at [161, 246] on icon "button" at bounding box center [159, 249] width 7 height 7
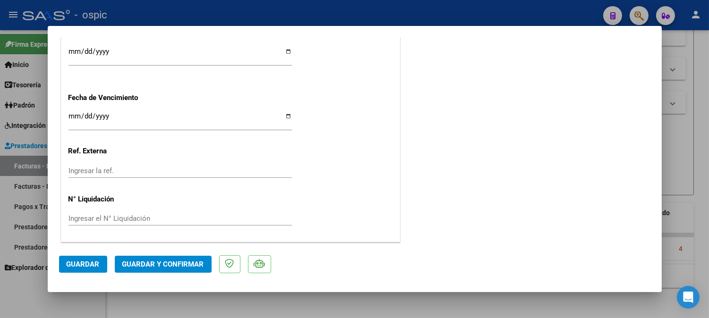
scroll to position [0, 0]
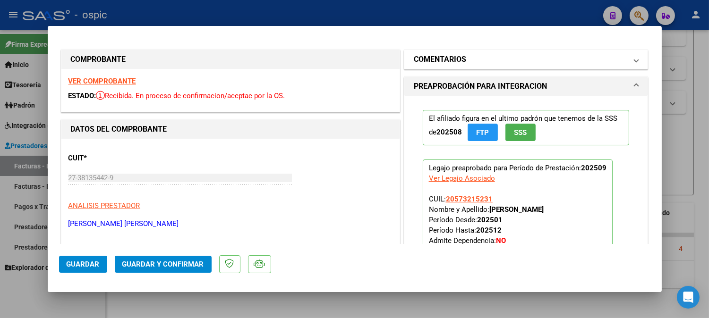
click at [422, 54] on h1 "COMENTARIOS" at bounding box center [440, 59] width 52 height 11
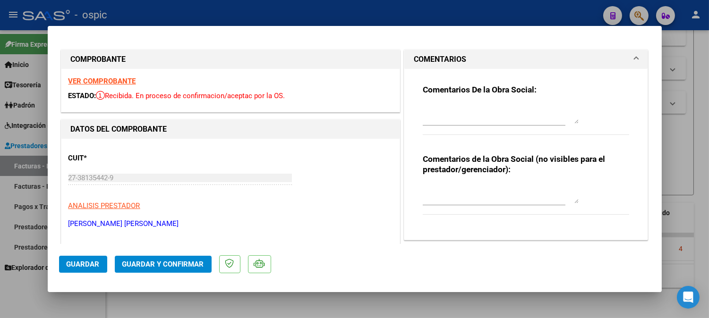
click at [467, 192] on textarea at bounding box center [501, 194] width 156 height 19
type textarea "T.O 8 SESIONES"
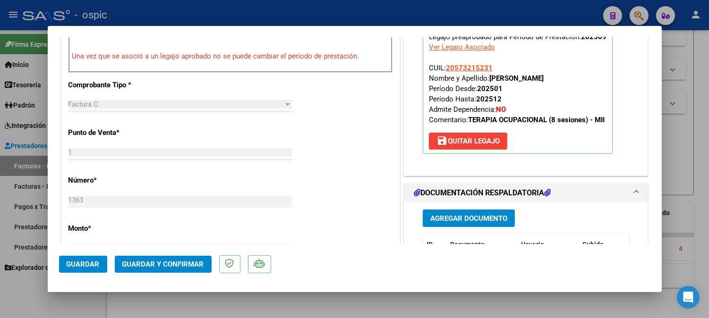
scroll to position [416, 0]
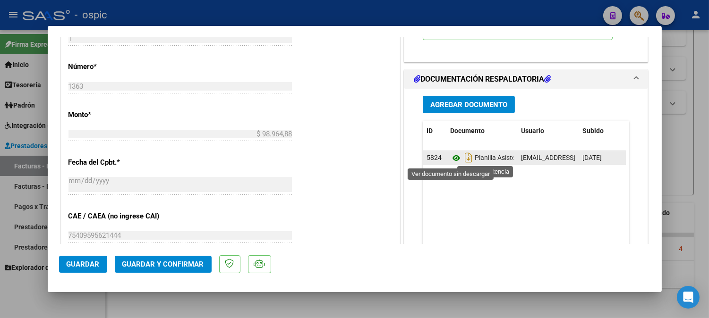
click at [452, 156] on icon at bounding box center [456, 158] width 12 height 11
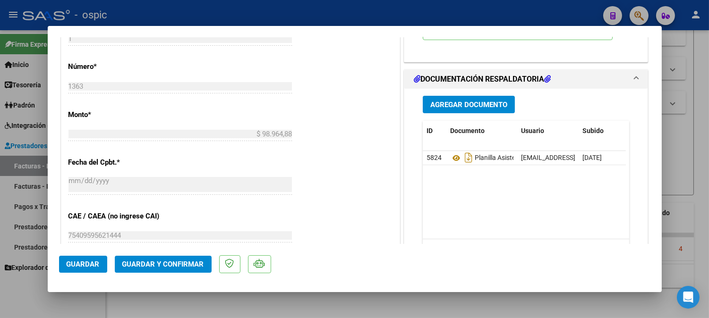
click at [187, 260] on span "Guardar y Confirmar" at bounding box center [163, 264] width 82 height 8
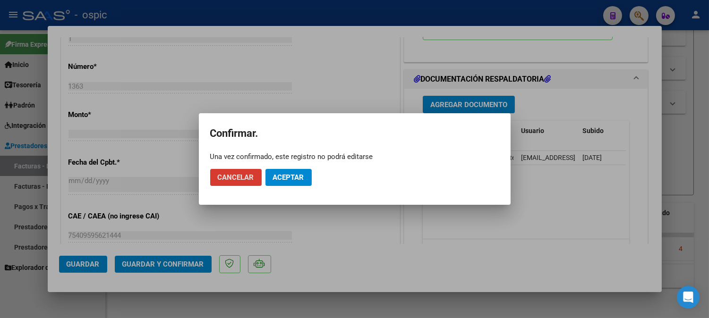
click at [294, 182] on button "Aceptar" at bounding box center [288, 177] width 46 height 17
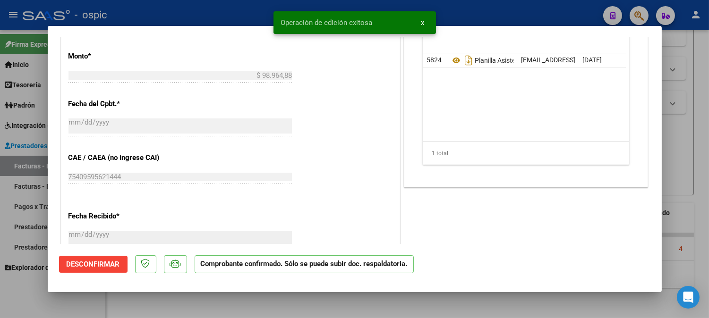
type input "$ 0,00"
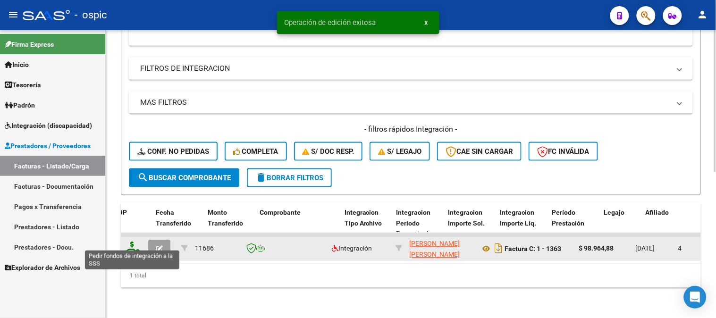
click at [137, 242] on icon at bounding box center [132, 248] width 15 height 13
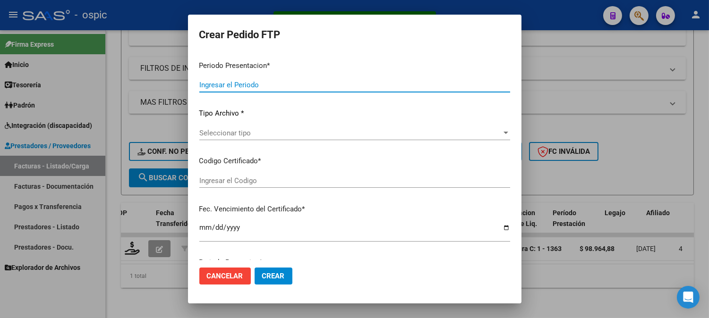
type input "202509"
type input "$ 98.964,88"
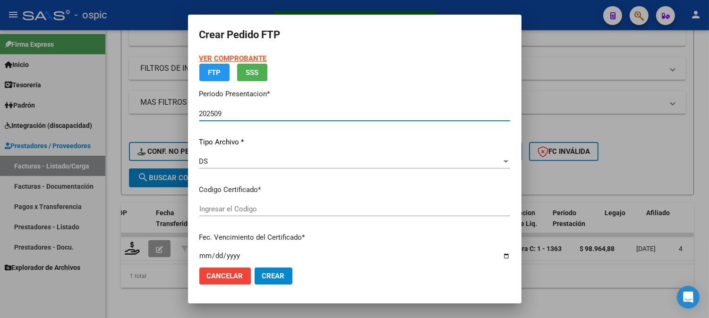
type input "0000000000000000000000000000002292301598"
type input "[DATE]"
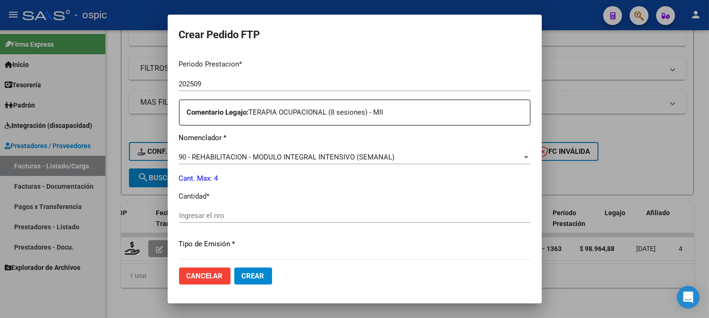
scroll to position [318, 0]
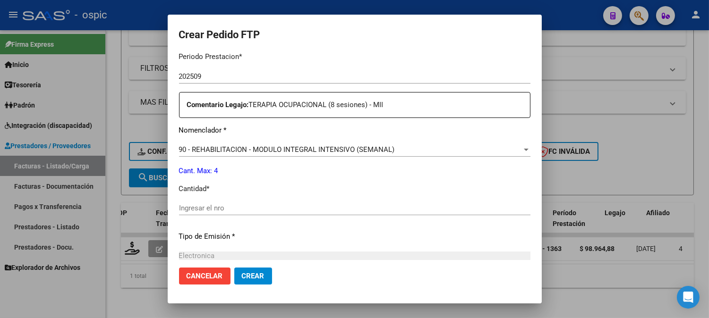
click at [334, 208] on input "Ingresar el nro" at bounding box center [354, 208] width 351 height 8
type input "4"
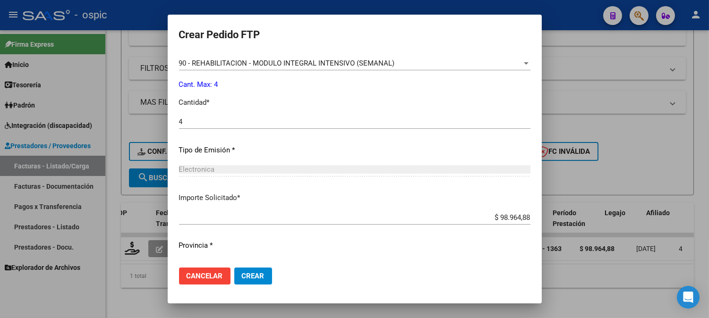
scroll to position [425, 0]
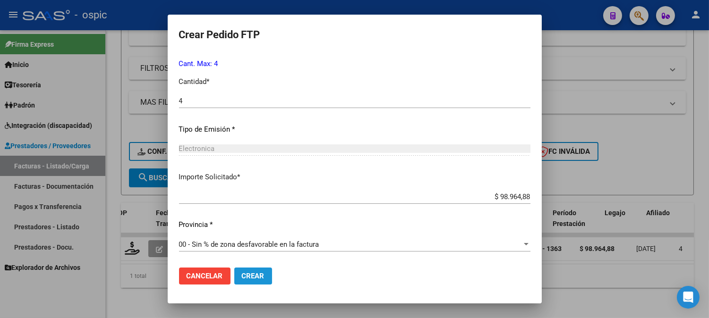
drag, startPoint x: 252, startPoint y: 271, endPoint x: 716, endPoint y: 119, distance: 488.2
click at [289, 253] on form "Crear Pedido FTP VER COMPROBANTE ARCA Padrón Afiliado: [PERSON_NAME]: 205732152…" at bounding box center [354, 159] width 351 height 266
click at [253, 277] on span "Crear" at bounding box center [253, 276] width 23 height 8
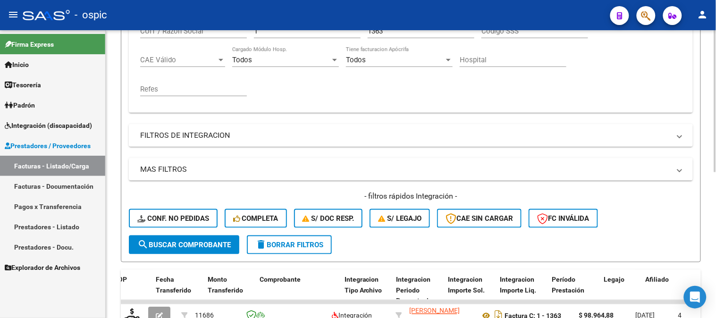
scroll to position [137, 0]
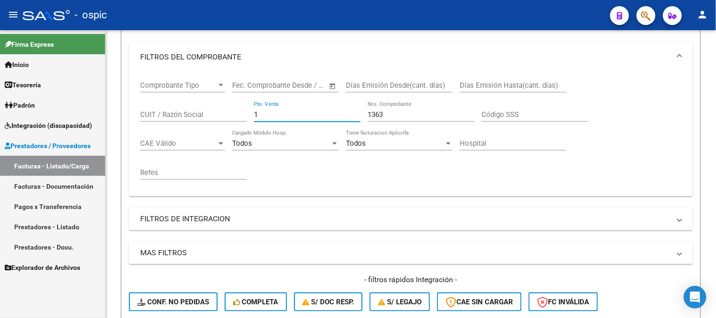
drag, startPoint x: 271, startPoint y: 116, endPoint x: 24, endPoint y: 73, distance: 250.7
click at [2, 87] on mat-sidenav-container "Firma Express Inicio Calendario SSS Instructivos Contacto OS Tesorería Extracto…" at bounding box center [358, 174] width 716 height 288
type input "3"
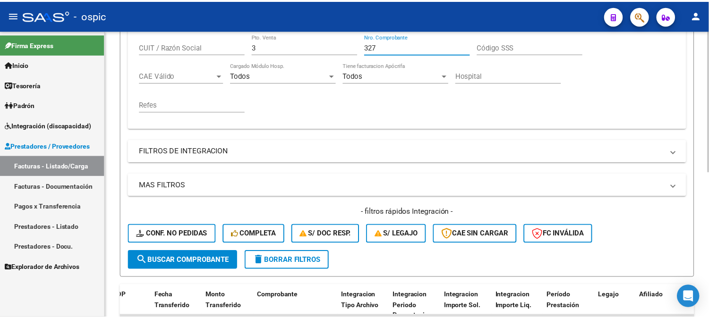
scroll to position [295, 0]
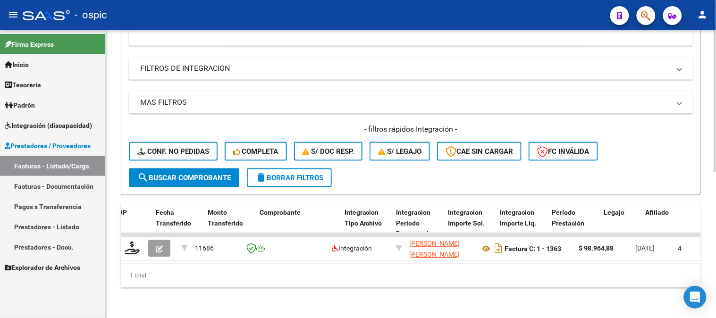
type input "327"
click at [201, 169] on button "search Buscar Comprobante" at bounding box center [184, 178] width 110 height 19
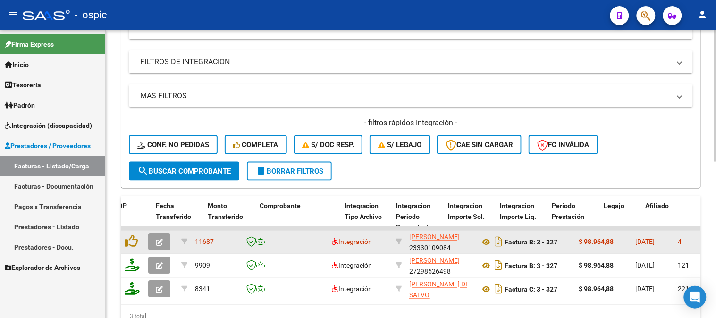
click at [164, 241] on button "button" at bounding box center [159, 242] width 22 height 17
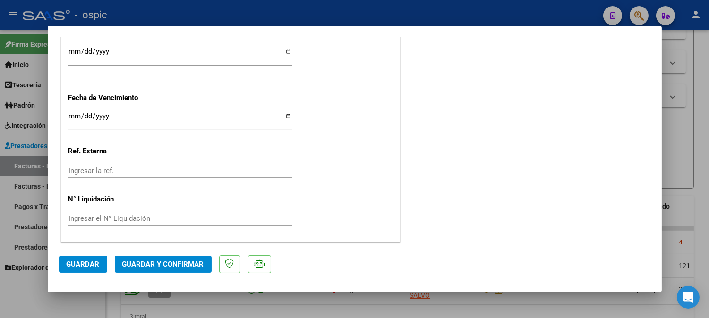
scroll to position [0, 0]
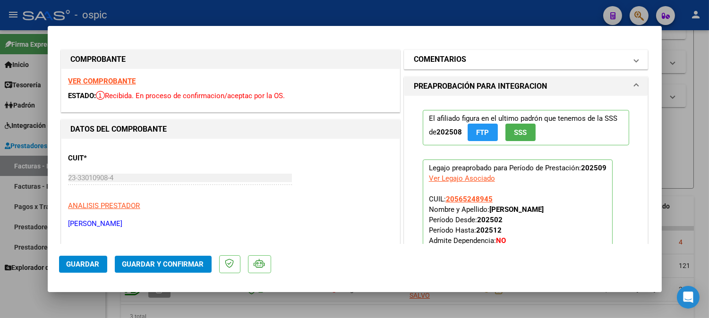
click at [521, 63] on mat-panel-title "COMENTARIOS" at bounding box center [520, 59] width 213 height 11
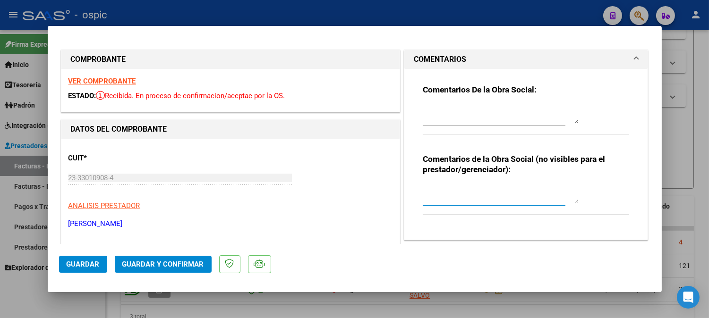
drag, startPoint x: 496, startPoint y: 189, endPoint x: 716, endPoint y: 145, distance: 224.0
click at [507, 189] on textarea at bounding box center [501, 194] width 156 height 19
type textarea "PSP 8 SESIONES"
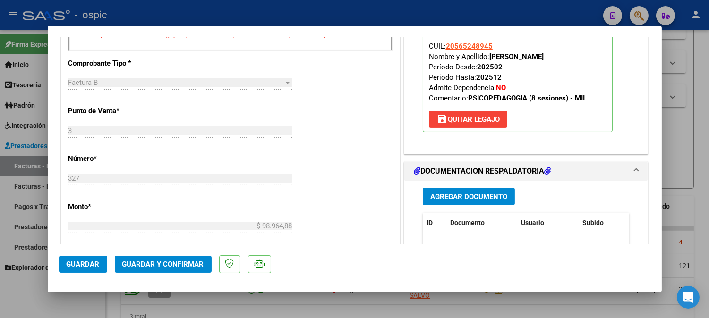
scroll to position [433, 0]
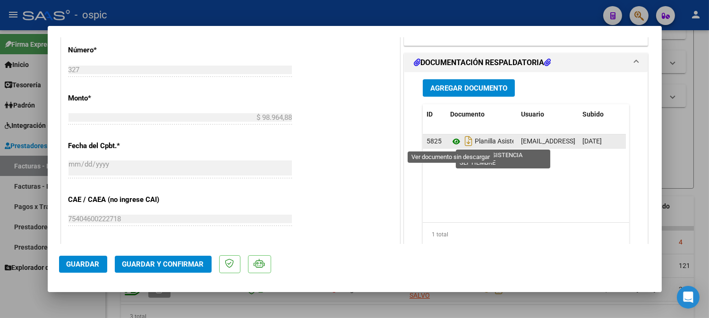
click at [450, 140] on icon at bounding box center [456, 141] width 12 height 11
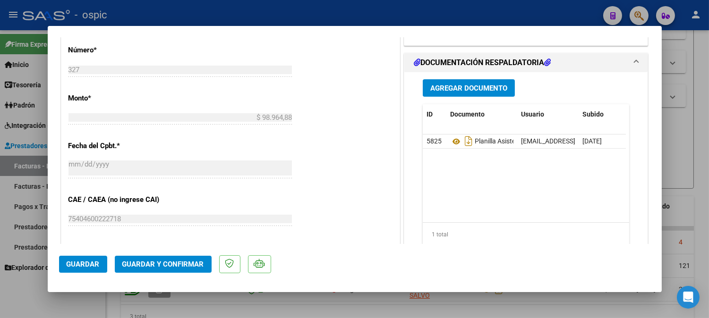
click at [159, 267] on span "Guardar y Confirmar" at bounding box center [163, 264] width 82 height 8
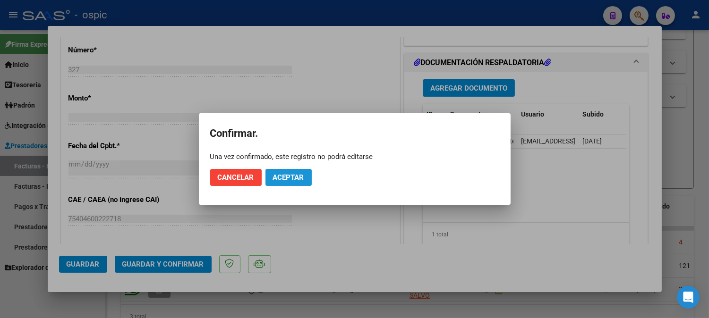
click at [304, 175] on span "Aceptar" at bounding box center [288, 177] width 31 height 8
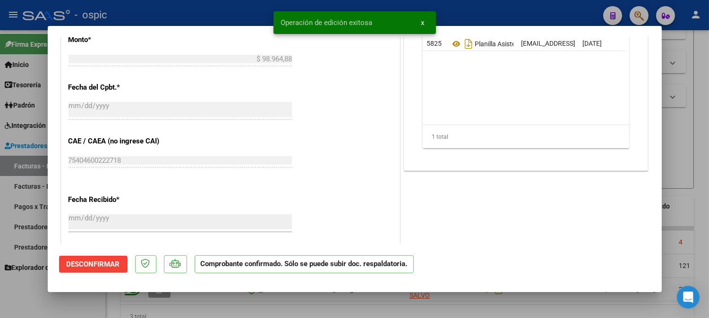
type input "$ 0,00"
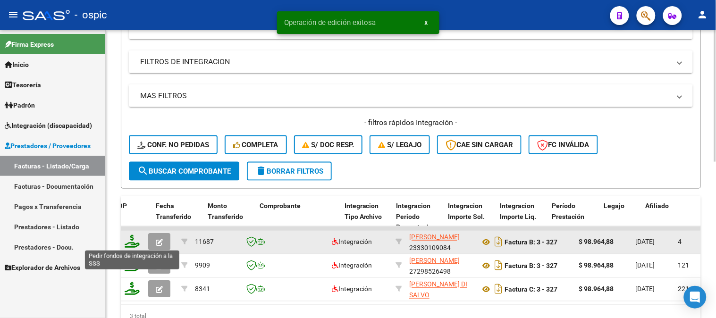
click at [131, 241] on icon at bounding box center [132, 241] width 15 height 13
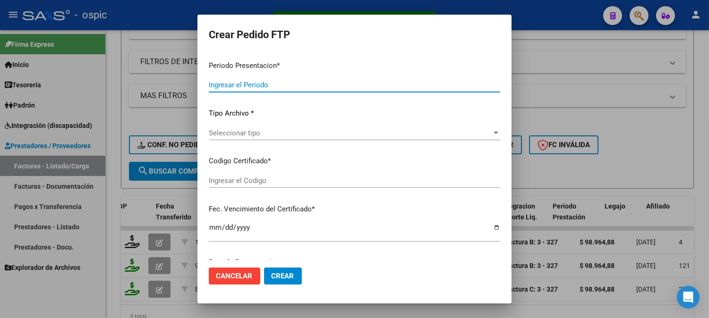
type input "202509"
type input "$ 98.964,88"
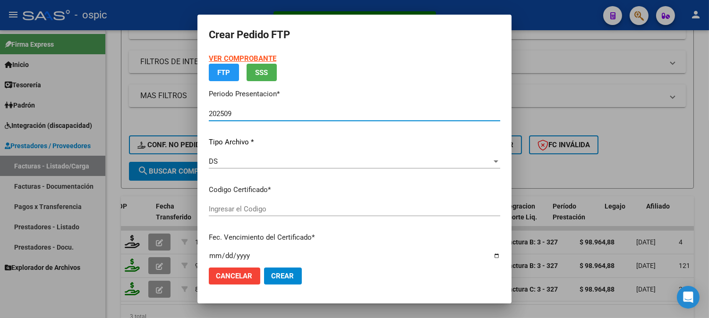
type input "0000000000000000000000000000005886763117"
type input "[DATE]"
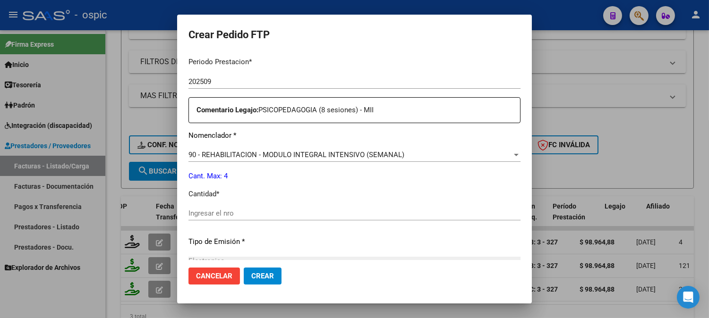
scroll to position [314, 0]
click at [356, 206] on div "Ingresar el nro" at bounding box center [354, 212] width 332 height 14
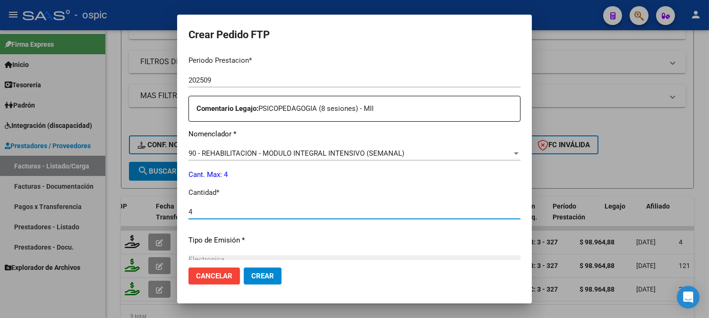
type input "4"
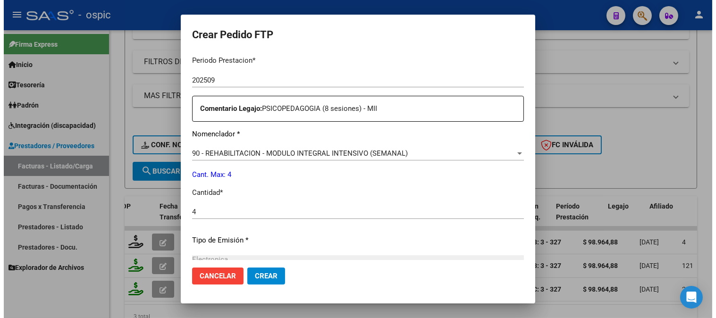
scroll to position [425, 0]
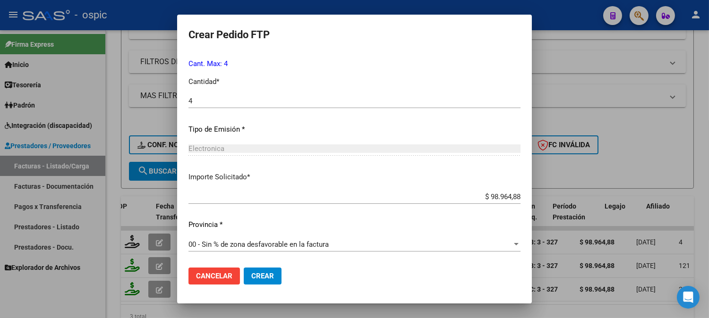
click at [247, 269] on button "Crear" at bounding box center [263, 276] width 38 height 17
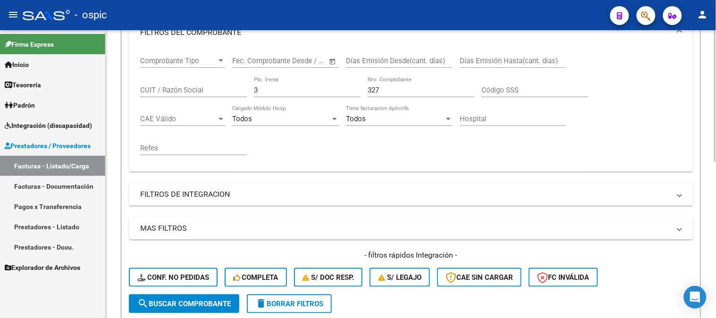
scroll to position [137, 0]
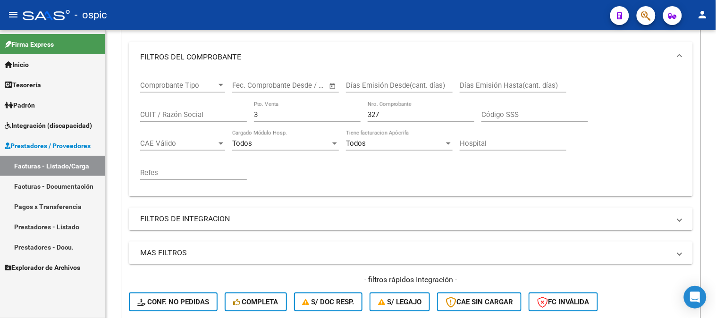
drag, startPoint x: 262, startPoint y: 116, endPoint x: 102, endPoint y: 106, distance: 159.9
click at [102, 106] on mat-sidenav-container "Firma Express Inicio Calendario SSS Instructivos Contacto OS Tesorería Extracto…" at bounding box center [358, 174] width 716 height 288
type input "6"
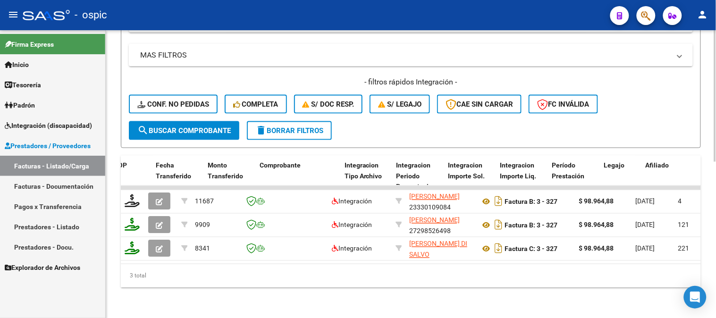
type input "614"
click at [189, 127] on span "search Buscar Comprobante" at bounding box center [183, 131] width 93 height 8
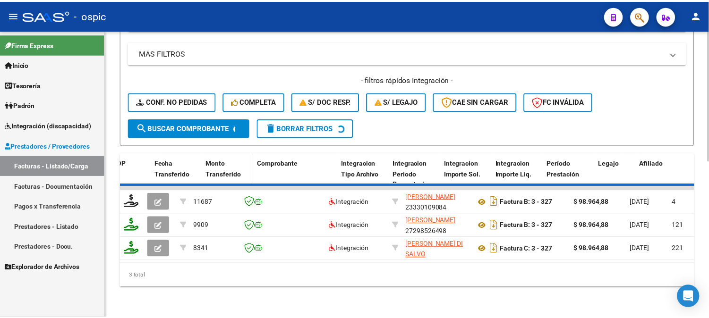
scroll to position [295, 0]
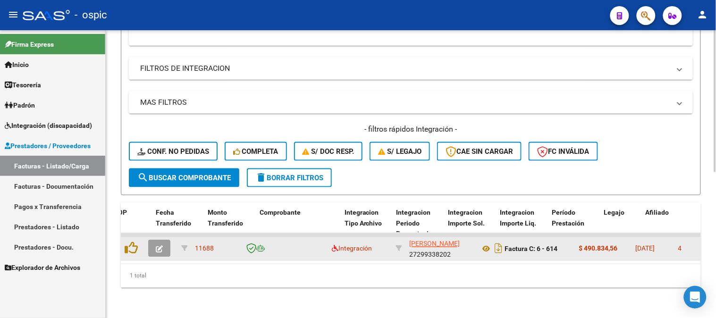
click at [169, 246] on button "button" at bounding box center [159, 248] width 22 height 17
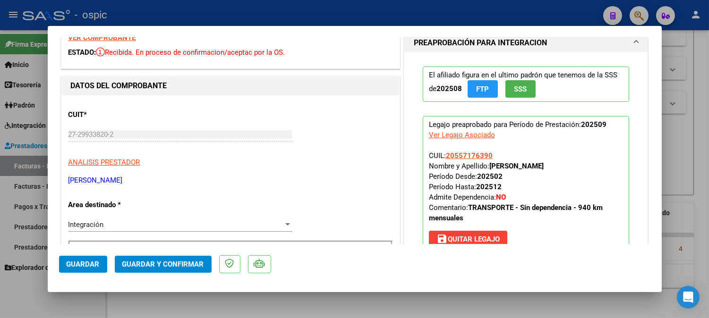
scroll to position [12, 0]
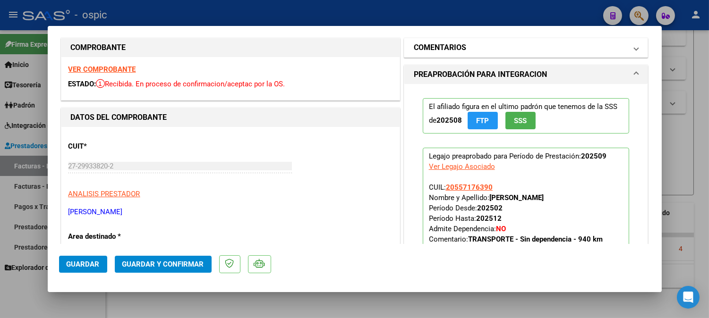
click at [496, 53] on mat-expansion-panel-header "COMENTARIOS" at bounding box center [526, 47] width 244 height 19
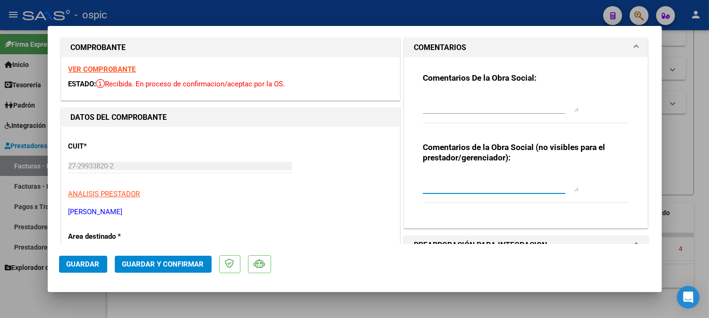
click at [459, 185] on textarea at bounding box center [501, 182] width 156 height 19
type textarea "TRANSPORTE"
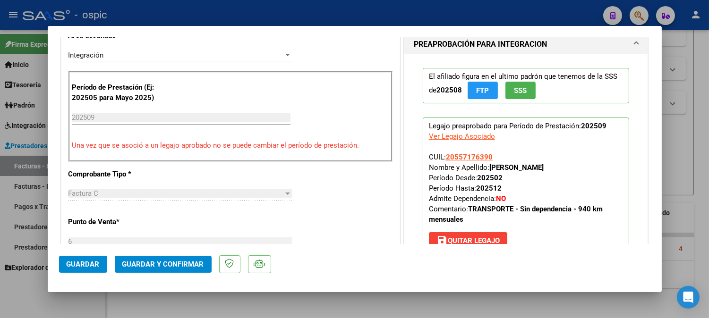
scroll to position [218, 0]
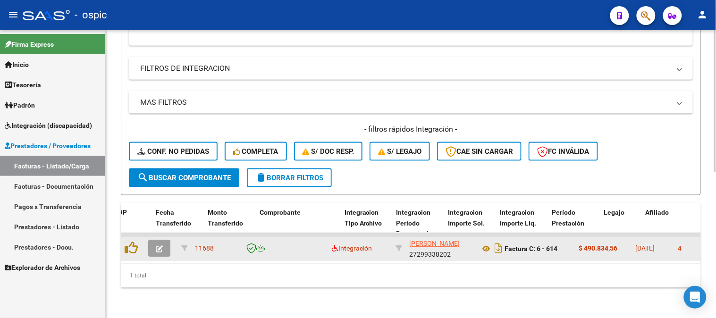
click at [162, 246] on icon "button" at bounding box center [159, 249] width 7 height 7
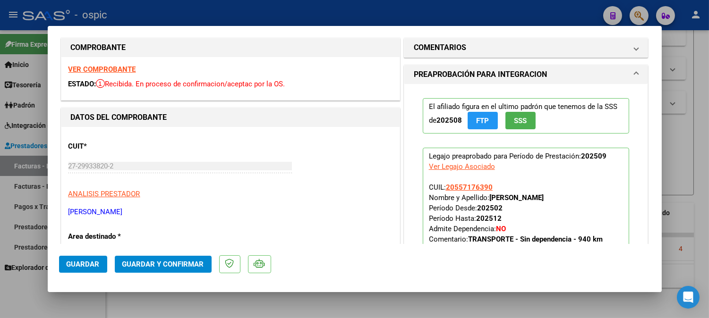
scroll to position [0, 0]
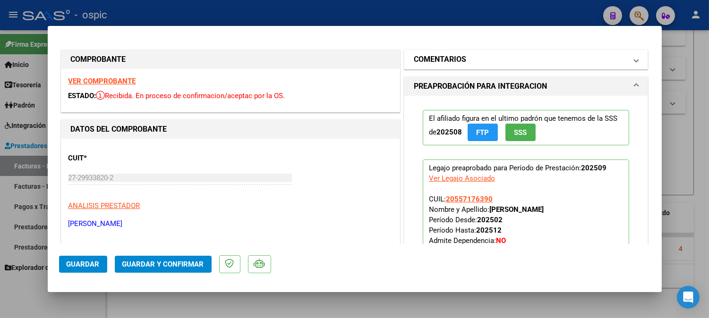
click at [486, 59] on mat-panel-title "COMENTARIOS" at bounding box center [520, 59] width 213 height 11
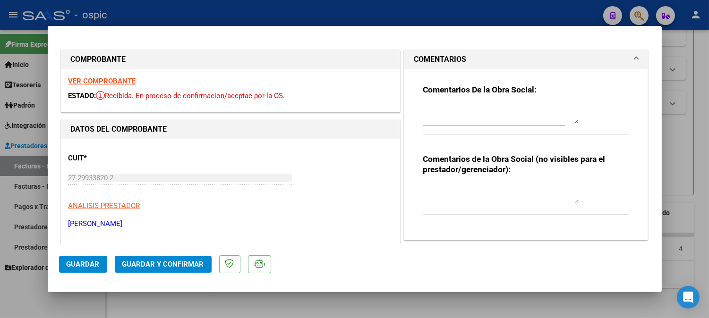
drag, startPoint x: 448, startPoint y: 191, endPoint x: 476, endPoint y: 192, distance: 27.9
click at [449, 191] on textarea at bounding box center [501, 194] width 156 height 19
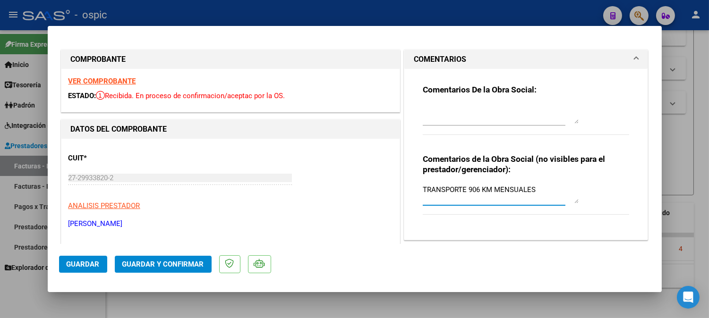
type textarea "TRANSPORTE 906 KM MENSUALES"
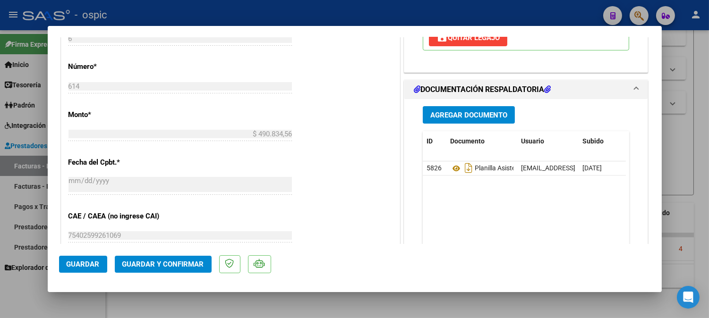
scroll to position [418, 0]
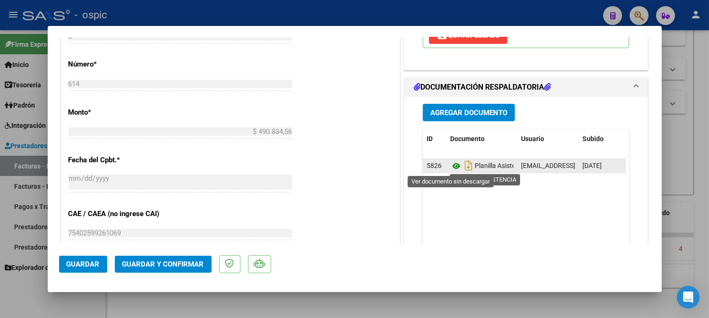
click at [450, 163] on icon at bounding box center [456, 166] width 12 height 11
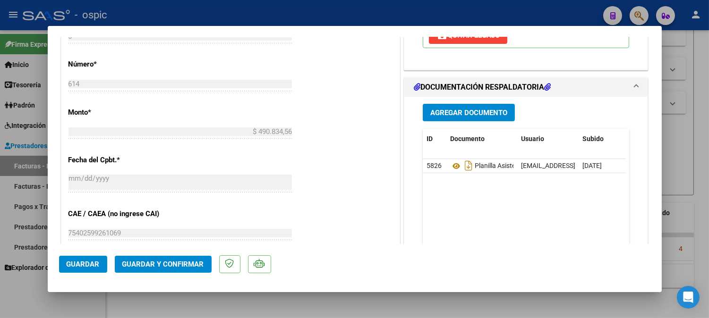
click at [169, 257] on button "Guardar y Confirmar" at bounding box center [163, 264] width 97 height 17
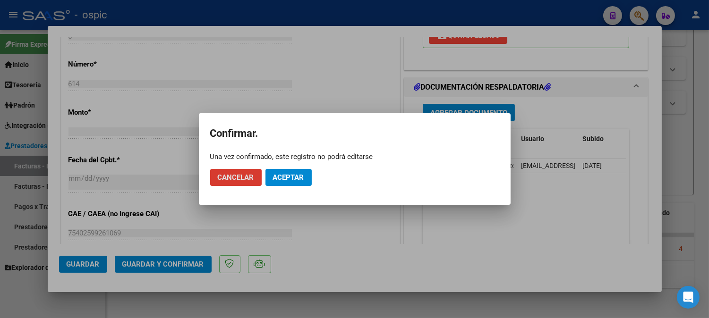
click at [287, 178] on span "Aceptar" at bounding box center [288, 177] width 31 height 8
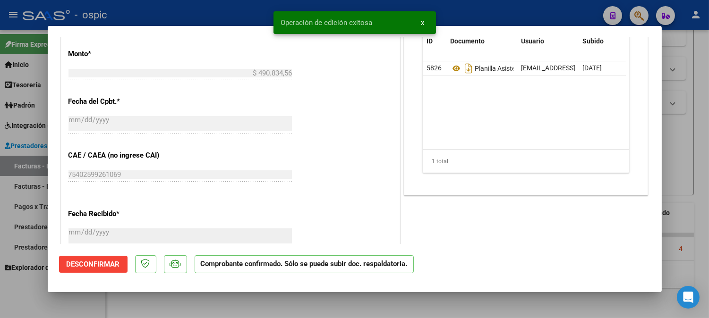
type input "$ 0,00"
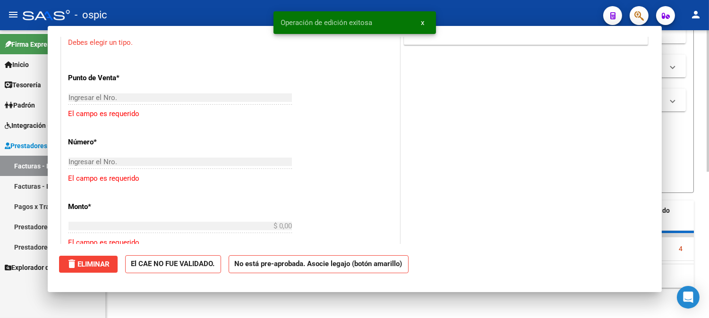
scroll to position [435, 0]
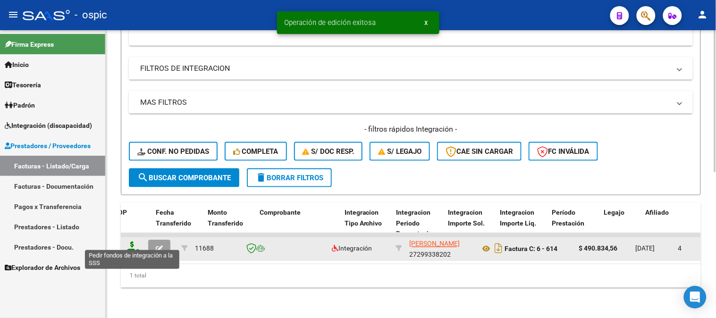
click at [131, 242] on icon at bounding box center [132, 248] width 15 height 13
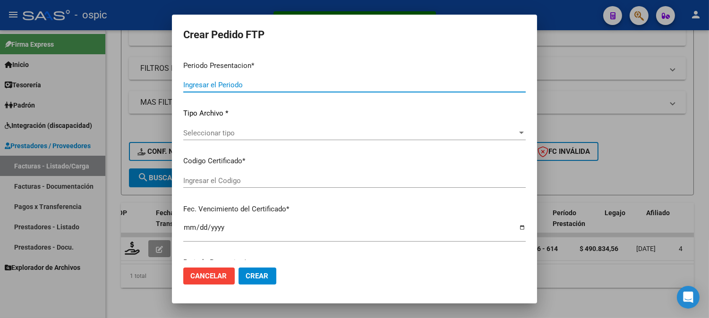
type input "202509"
type input "$ 490.834,56"
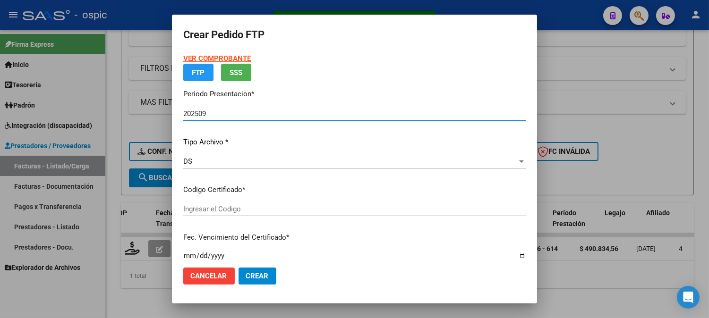
type input "5413957848"
type input "[DATE]"
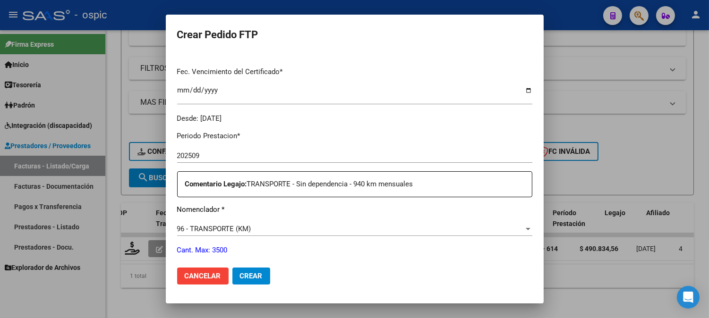
scroll to position [318, 0]
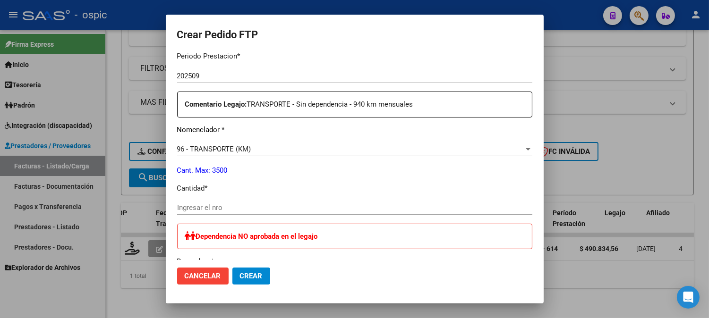
click at [296, 209] on input "Ingresar el nro" at bounding box center [354, 208] width 355 height 8
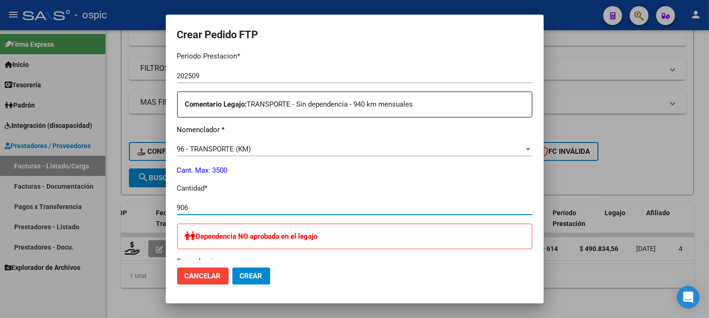
type input "906"
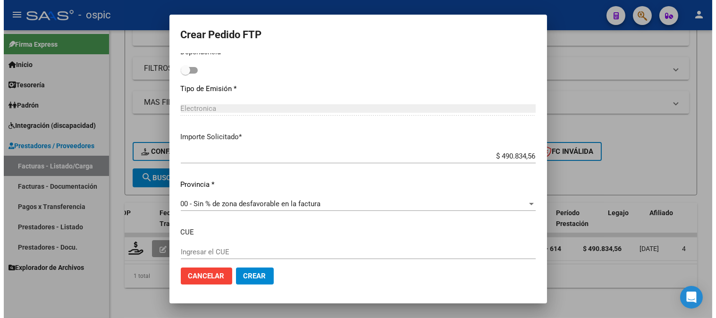
scroll to position [561, 0]
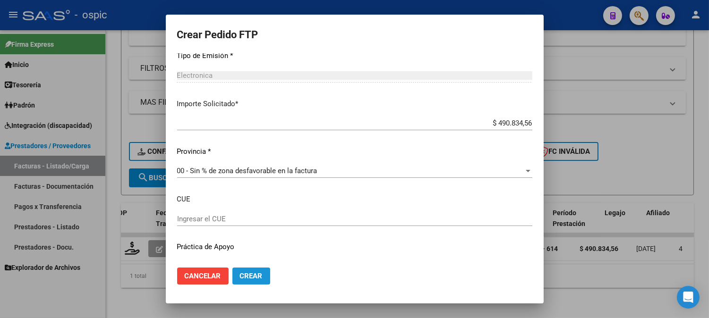
drag, startPoint x: 252, startPoint y: 275, endPoint x: 456, endPoint y: 181, distance: 224.2
click at [253, 273] on span "Crear" at bounding box center [251, 276] width 23 height 8
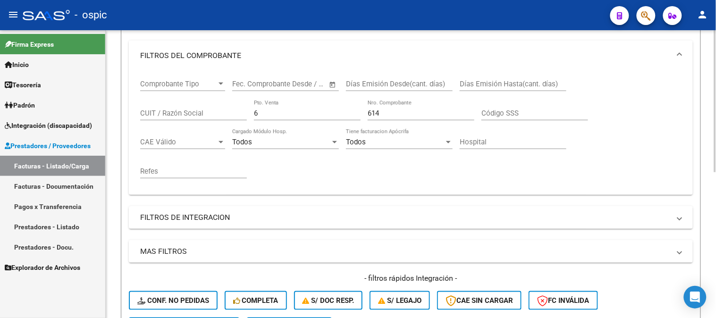
scroll to position [138, 0]
drag, startPoint x: 290, startPoint y: 117, endPoint x: 129, endPoint y: 95, distance: 162.5
click at [108, 101] on div "Video tutorial PRESTADORES -> Listado de CPBTs Emitidos por Prestadores / Prove…" at bounding box center [411, 180] width 611 height 576
type input "1"
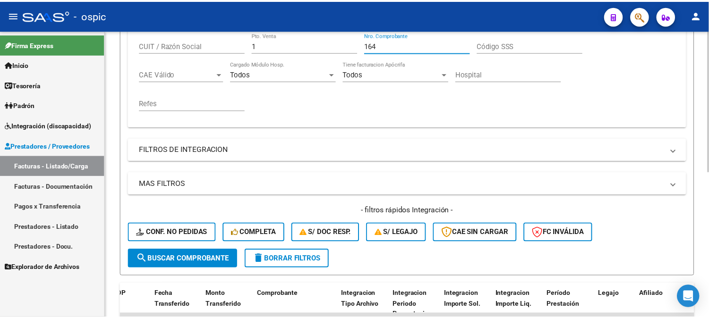
scroll to position [295, 0]
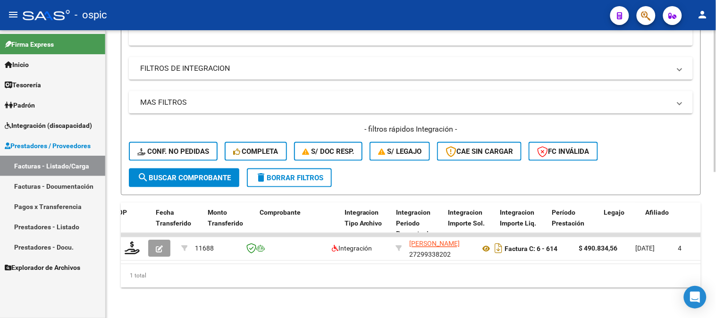
type input "164"
click at [195, 174] on span "search Buscar Comprobante" at bounding box center [183, 178] width 93 height 8
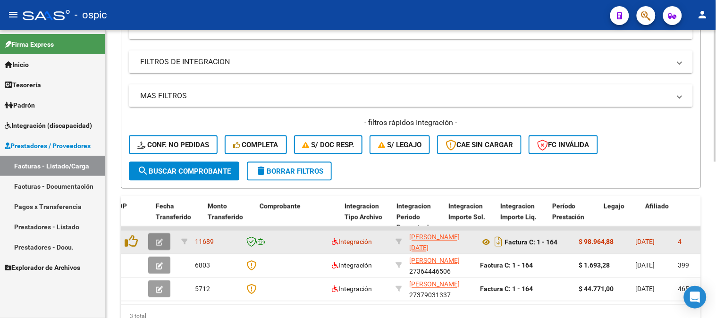
click at [163, 236] on button "button" at bounding box center [159, 242] width 22 height 17
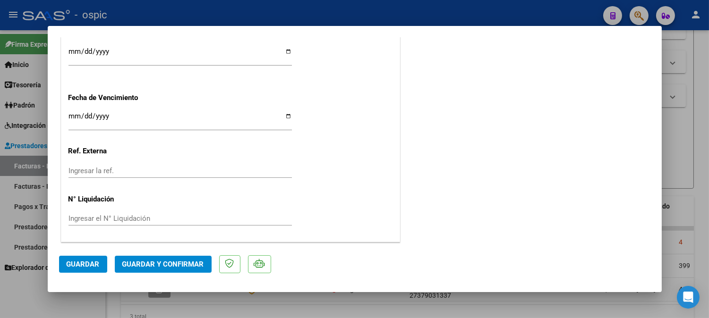
scroll to position [0, 0]
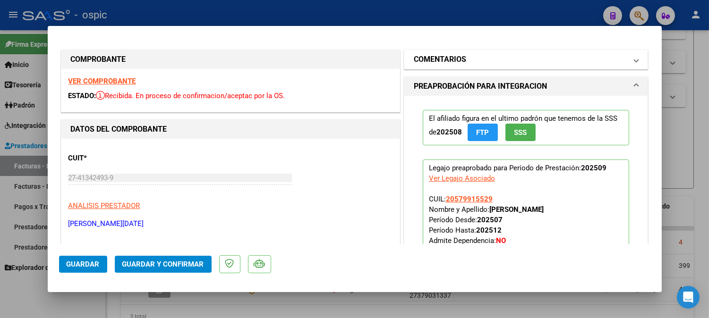
click at [454, 59] on h1 "COMENTARIOS" at bounding box center [440, 59] width 52 height 11
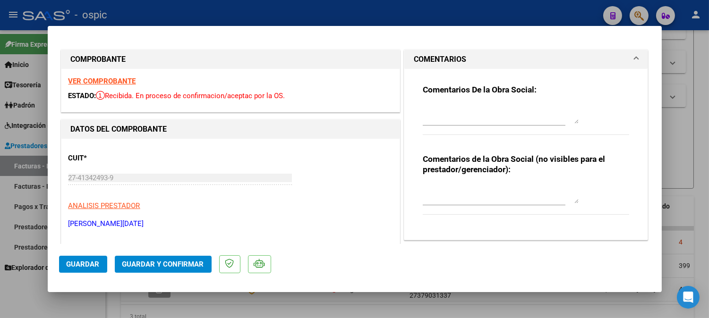
click at [445, 183] on div "Comentarios de la Obra Social (no visibles para el prestador/gerenciador):" at bounding box center [526, 189] width 207 height 71
click at [450, 191] on textarea at bounding box center [501, 194] width 156 height 19
type textarea "PSP 8 SESIONES"
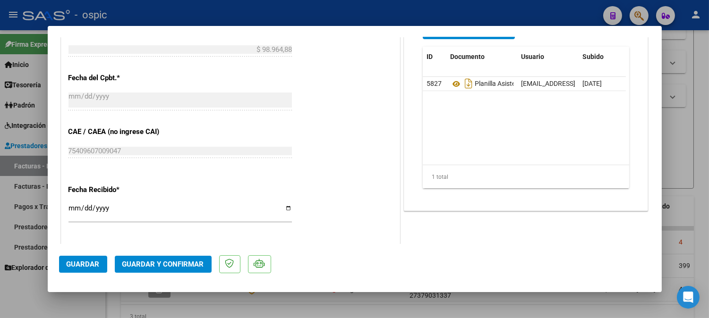
scroll to position [508, 0]
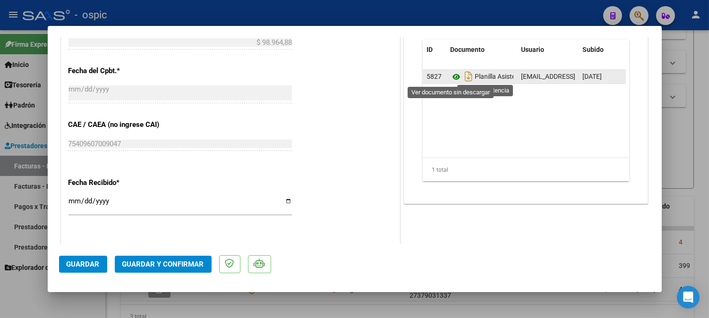
click at [454, 72] on icon at bounding box center [456, 76] width 12 height 11
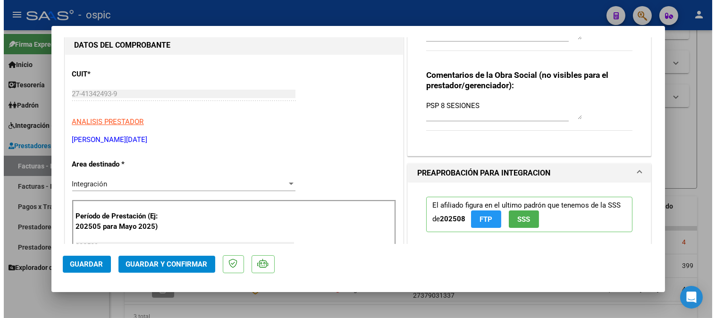
scroll to position [82, 0]
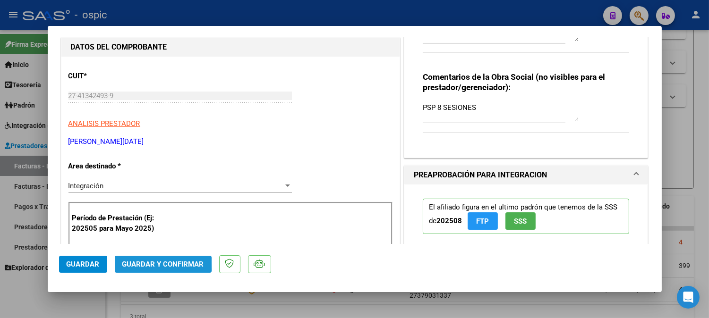
click at [138, 262] on span "Guardar y Confirmar" at bounding box center [163, 264] width 82 height 8
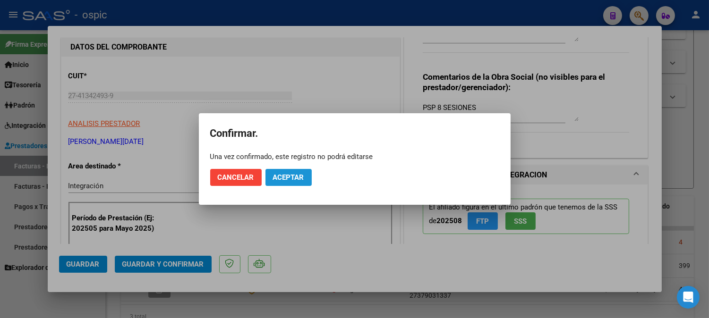
click at [299, 178] on span "Aceptar" at bounding box center [288, 177] width 31 height 8
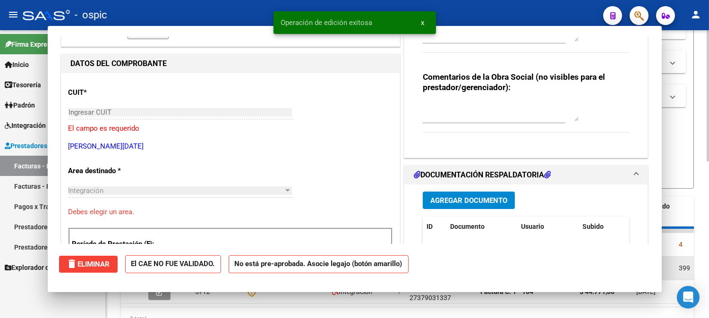
scroll to position [0, 0]
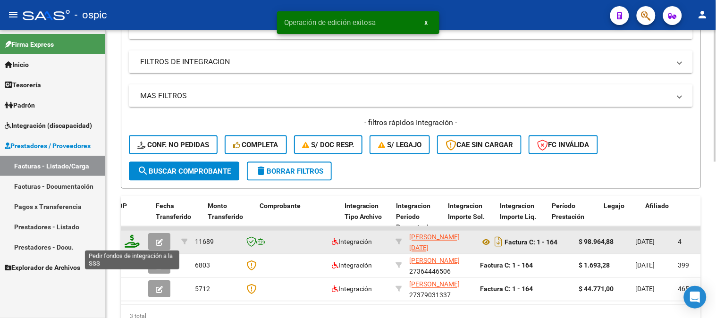
click at [132, 241] on icon at bounding box center [132, 241] width 15 height 13
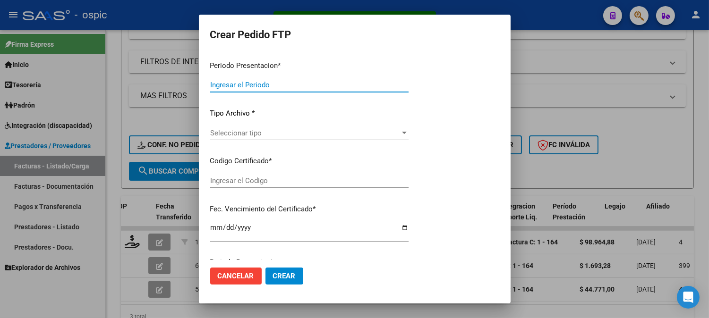
type input "202509"
type input "$ 98.964,88"
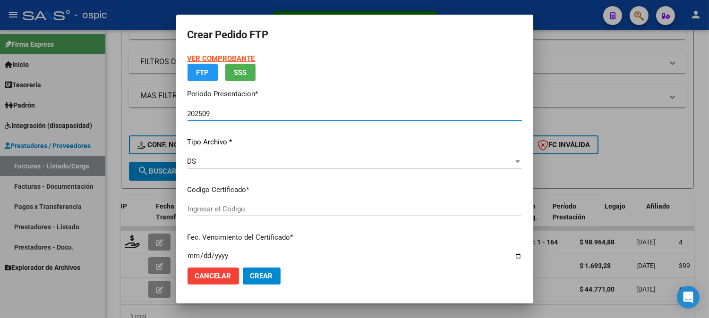
type input "5400918476"
type input "[DATE]"
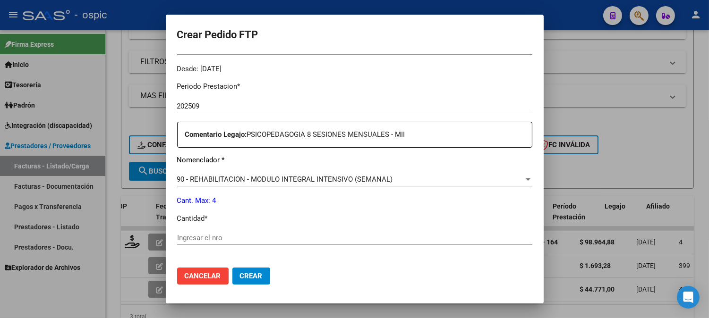
scroll to position [291, 0]
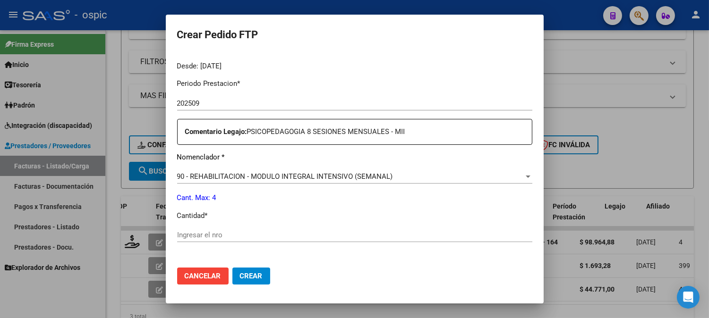
click at [358, 237] on input "Ingresar el nro" at bounding box center [354, 235] width 355 height 8
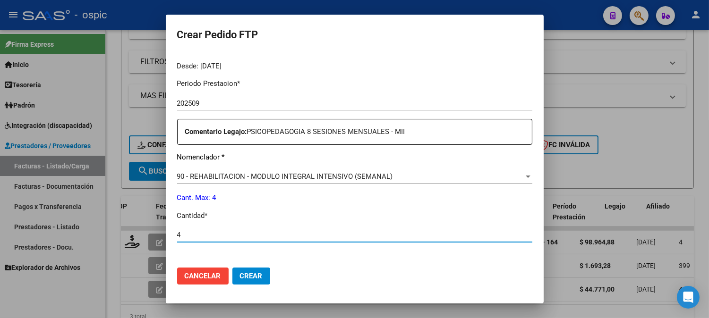
type input "4"
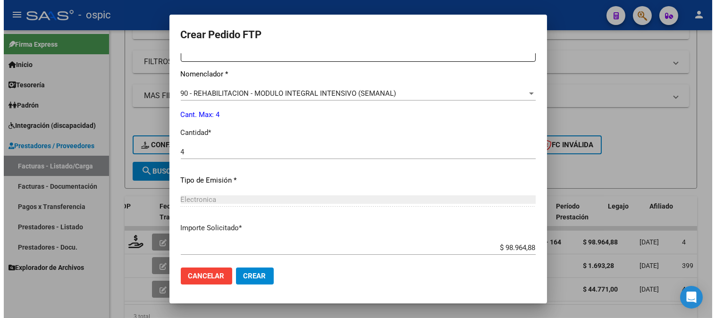
scroll to position [425, 0]
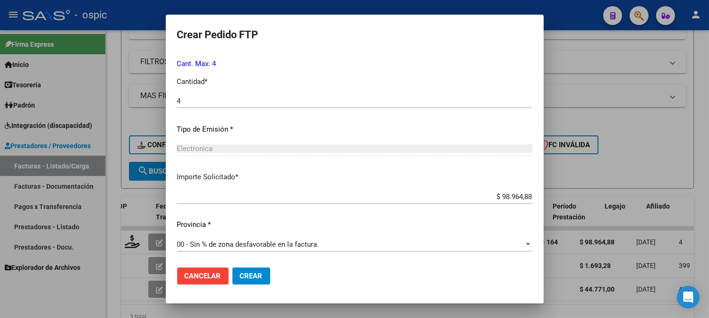
click at [265, 273] on button "Crear" at bounding box center [251, 276] width 38 height 17
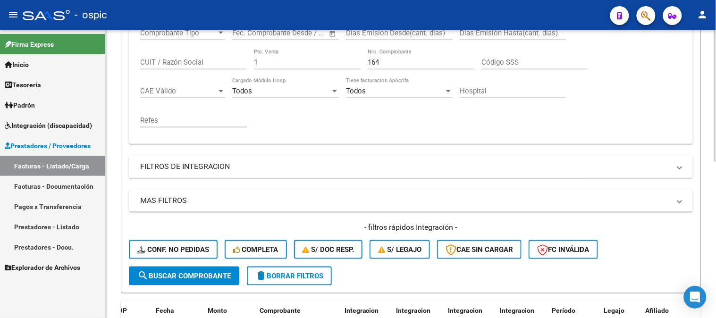
scroll to position [137, 0]
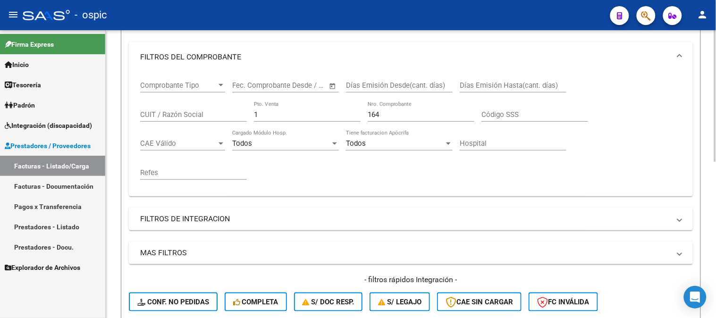
click at [281, 119] on div "1 Pto. Venta" at bounding box center [307, 112] width 107 height 20
type input "12"
type input "545"
drag, startPoint x: 294, startPoint y: 119, endPoint x: 166, endPoint y: 117, distance: 127.5
click at [167, 117] on div "Comprobante Tipo Comprobante Tipo Fecha inicio – Fecha fin Fec. Comprobante Des…" at bounding box center [411, 130] width 542 height 117
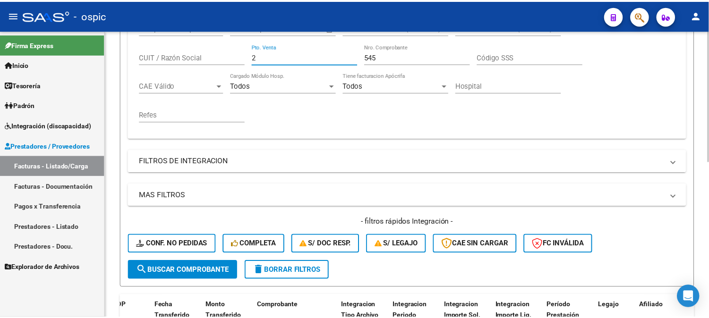
scroll to position [295, 0]
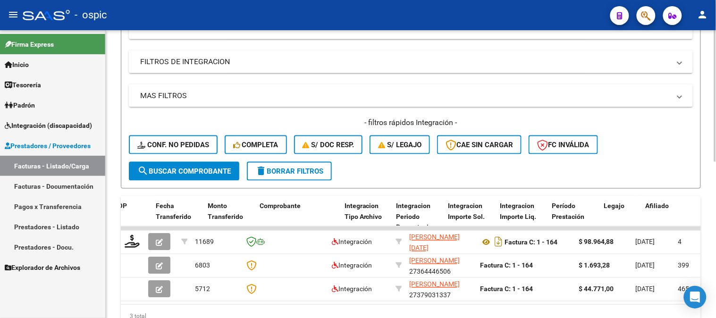
type input "2"
click at [200, 163] on button "search Buscar Comprobante" at bounding box center [184, 171] width 110 height 19
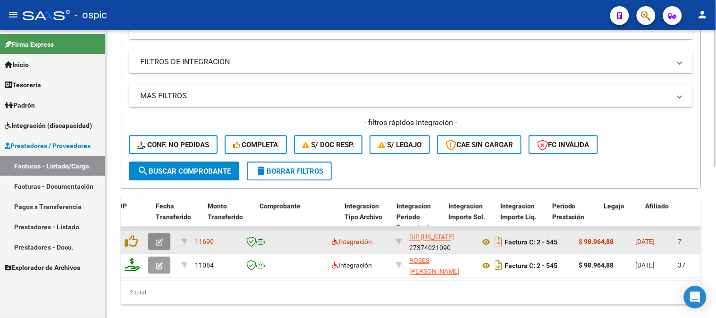
click at [161, 239] on icon "button" at bounding box center [159, 242] width 7 height 7
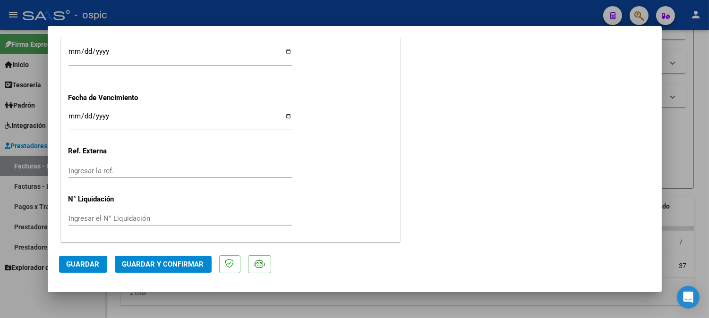
scroll to position [0, 0]
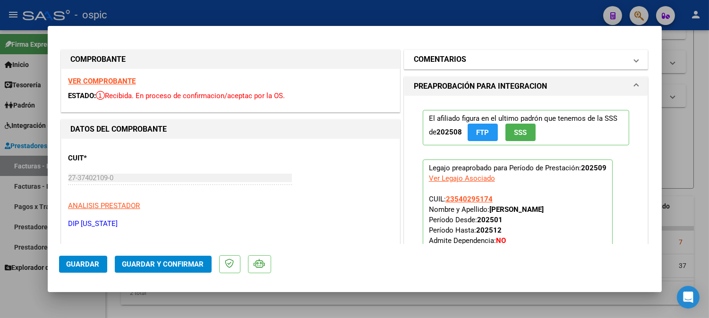
click at [489, 59] on mat-panel-title "COMENTARIOS" at bounding box center [520, 59] width 213 height 11
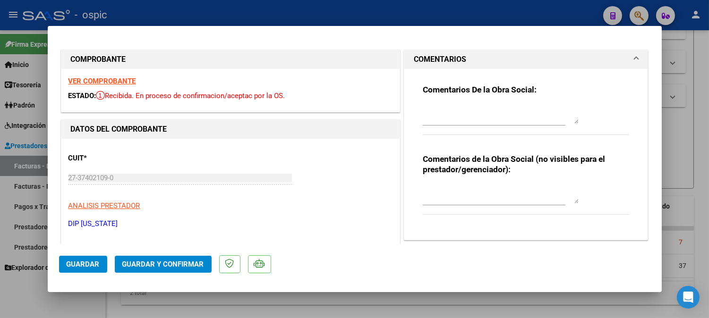
drag, startPoint x: 470, startPoint y: 179, endPoint x: 487, endPoint y: 195, distance: 23.4
click at [471, 181] on div "Comentarios de la Obra Social (no visibles para el prestador/gerenciador):" at bounding box center [526, 189] width 207 height 71
click at [488, 196] on textarea at bounding box center [501, 194] width 156 height 19
type textarea "KINESIO 8 SESIONES"
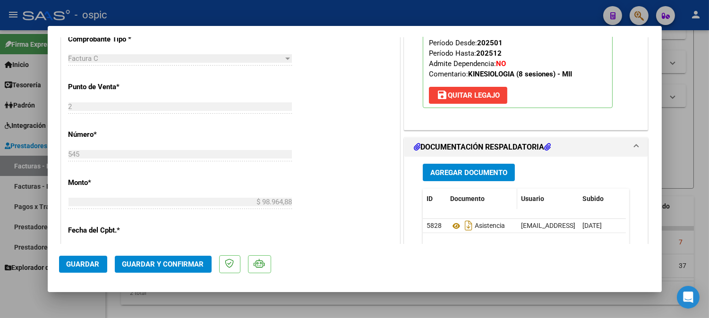
scroll to position [350, 0]
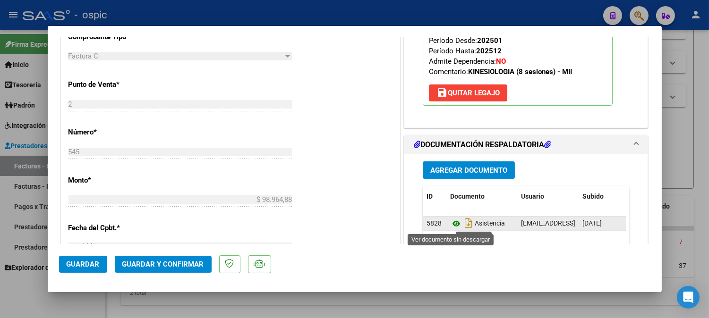
click at [452, 223] on icon at bounding box center [456, 223] width 12 height 11
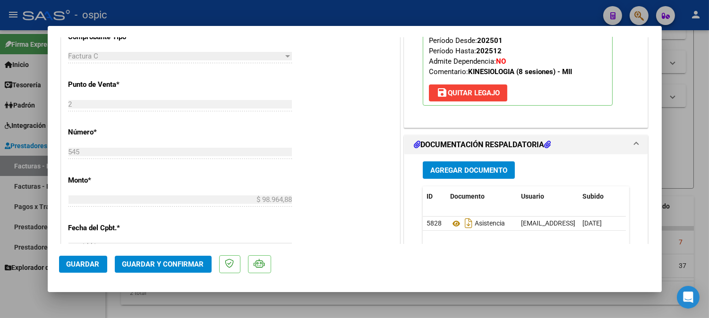
click at [183, 263] on span "Guardar y Confirmar" at bounding box center [163, 264] width 82 height 8
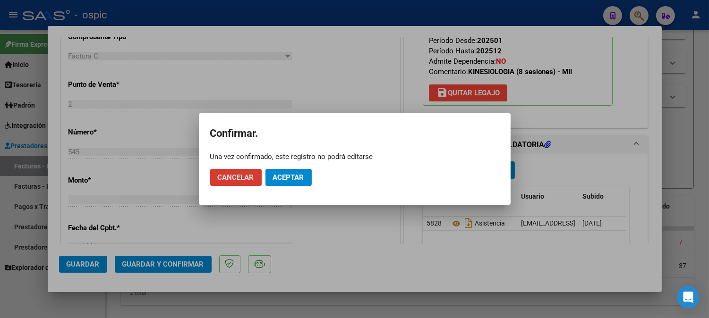
click at [276, 172] on button "Aceptar" at bounding box center [288, 177] width 46 height 17
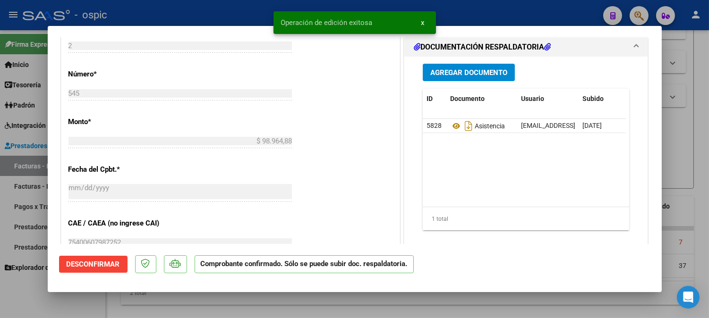
type input "$ 0,00"
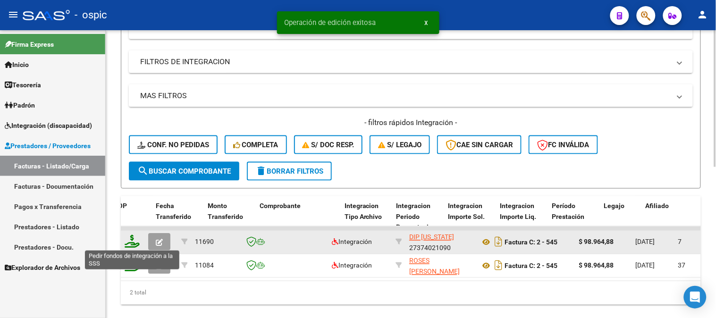
click at [134, 240] on icon at bounding box center [132, 241] width 15 height 13
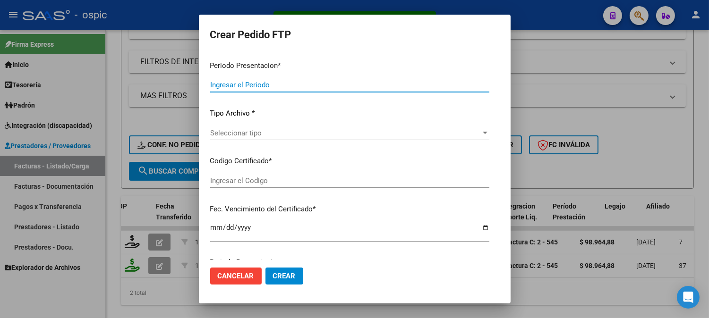
type input "202509"
type input "$ 98.964,88"
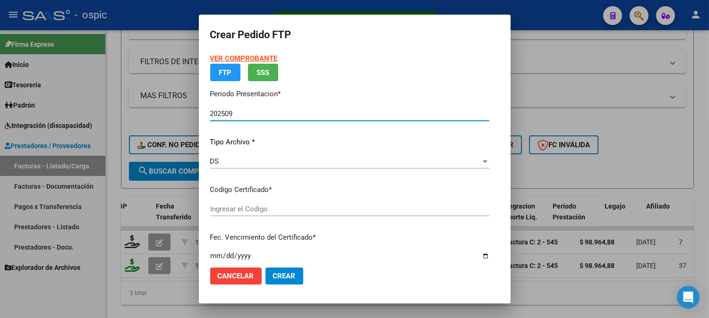
type input "0000000000000000000000000000008092096437"
type input "[DATE]"
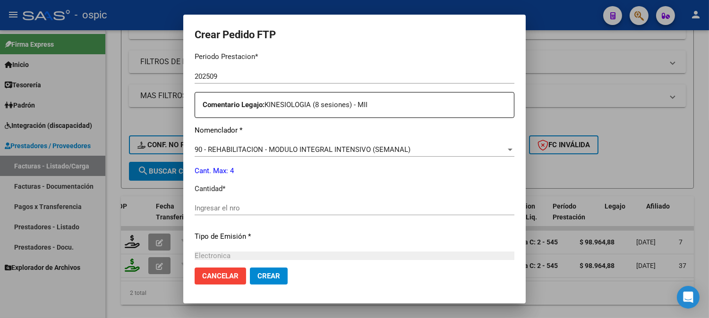
scroll to position [319, 0]
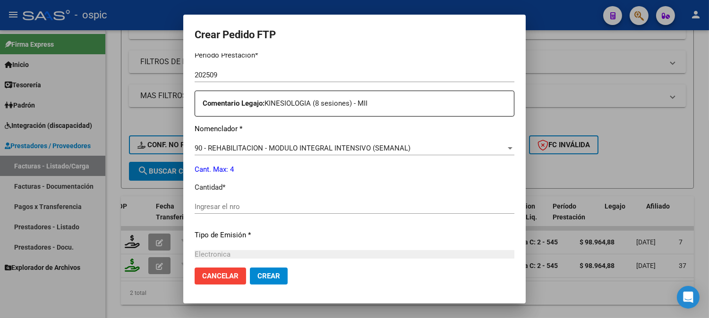
click at [378, 201] on div "Ingresar el nro" at bounding box center [355, 207] width 320 height 14
type input "4"
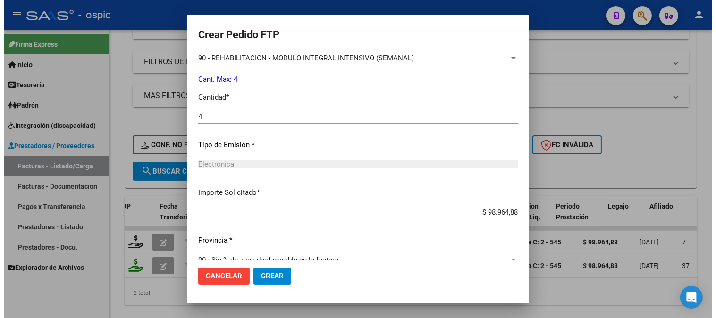
scroll to position [425, 0]
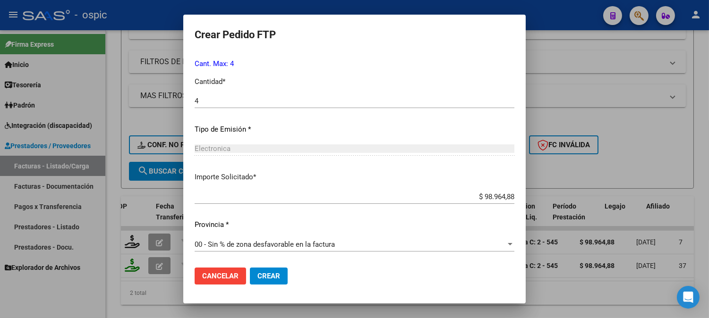
click at [257, 277] on span "Crear" at bounding box center [268, 276] width 23 height 8
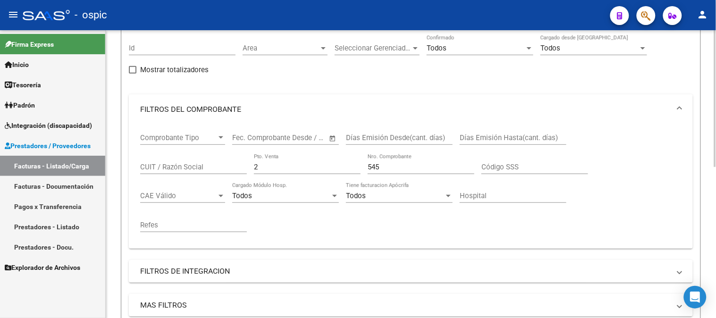
scroll to position [32, 0]
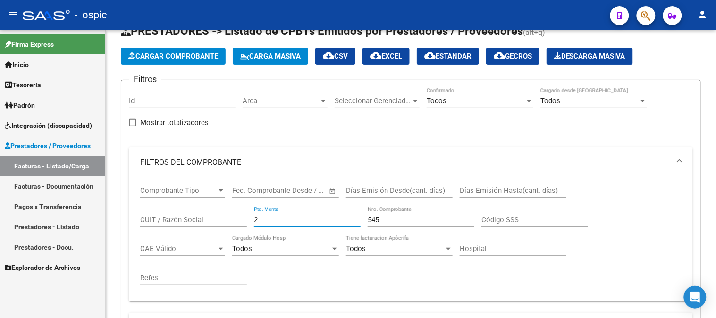
drag, startPoint x: 273, startPoint y: 219, endPoint x: 74, endPoint y: 202, distance: 200.0
click at [97, 201] on mat-sidenav-container "Firma Express Inicio Calendario SSS Instructivos Contacto OS Tesorería Extracto…" at bounding box center [358, 174] width 716 height 288
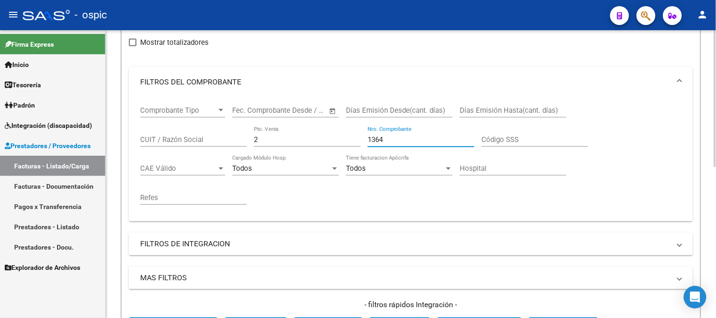
scroll to position [242, 0]
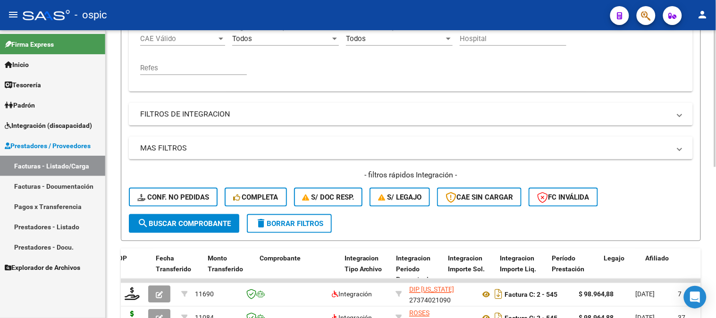
type input "1364"
click at [202, 220] on span "search Buscar Comprobante" at bounding box center [183, 224] width 93 height 8
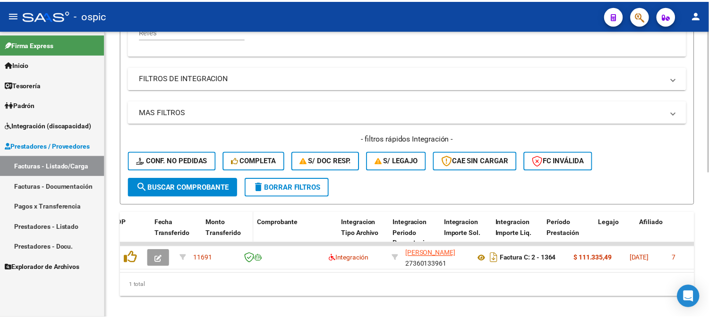
scroll to position [295, 0]
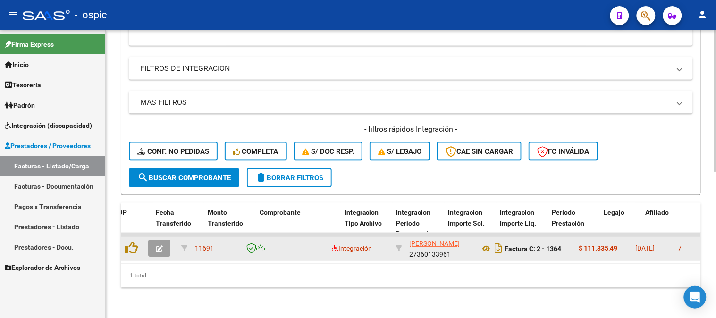
click at [166, 241] on button "button" at bounding box center [159, 248] width 22 height 17
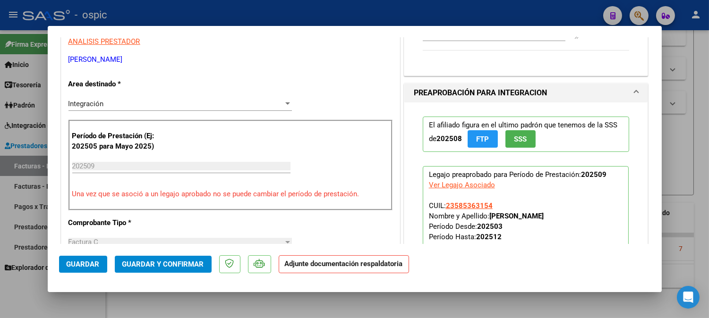
scroll to position [132, 0]
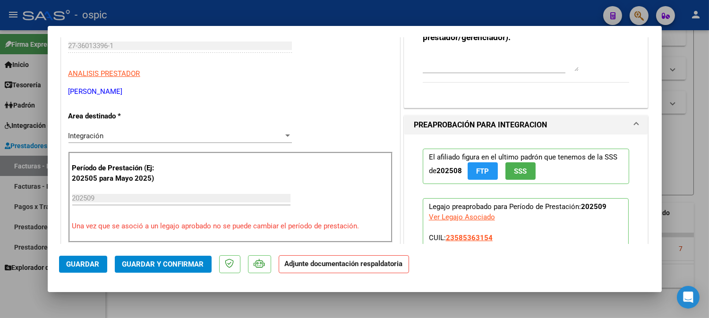
click at [115, 136] on div "Integración" at bounding box center [175, 136] width 215 height 8
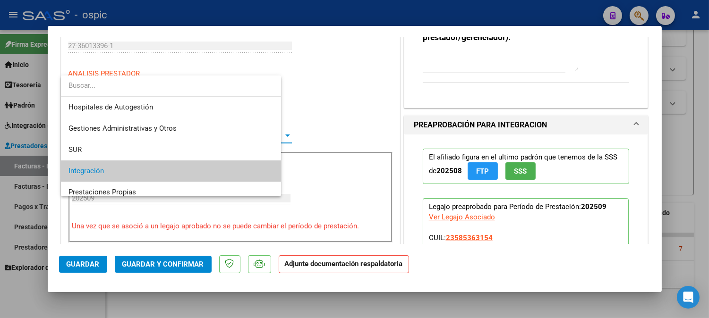
scroll to position [35, 0]
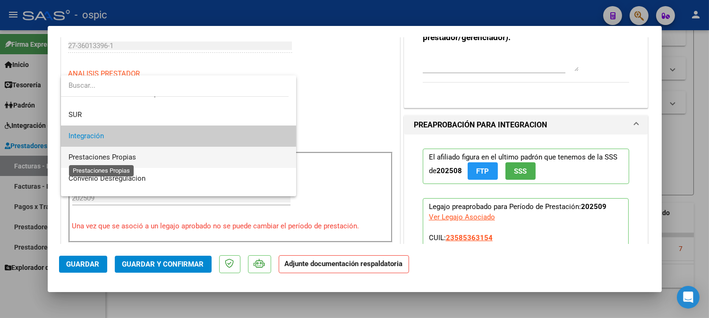
drag, startPoint x: 118, startPoint y: 156, endPoint x: 386, endPoint y: 133, distance: 268.7
click at [119, 155] on span "Prestaciones Propias" at bounding box center [102, 157] width 68 height 8
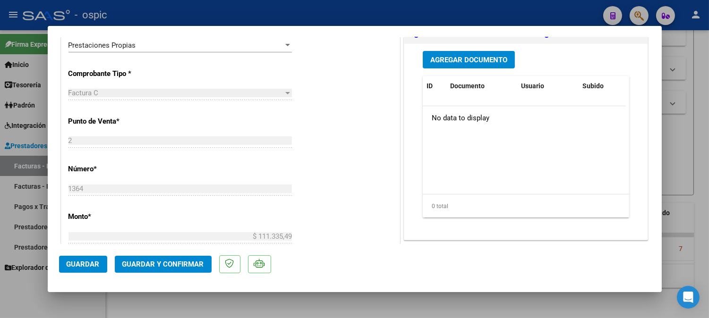
scroll to position [0, 0]
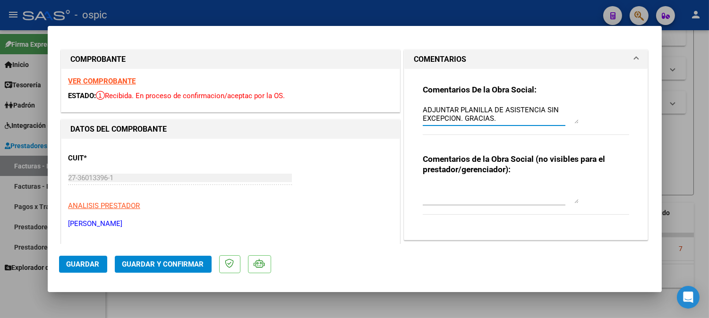
drag, startPoint x: 419, startPoint y: 110, endPoint x: 493, endPoint y: 123, distance: 75.2
click at [493, 123] on textarea "ADJUNTAR PLANILLA DE ASISTENCIA SIN EXCEPCION. GRACIAS." at bounding box center [501, 114] width 156 height 19
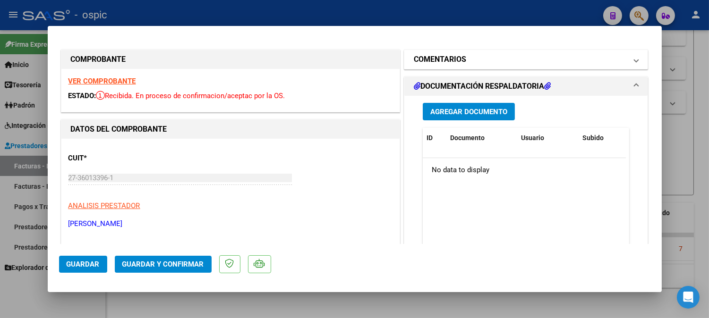
click at [454, 62] on h1 "COMENTARIOS" at bounding box center [440, 59] width 52 height 11
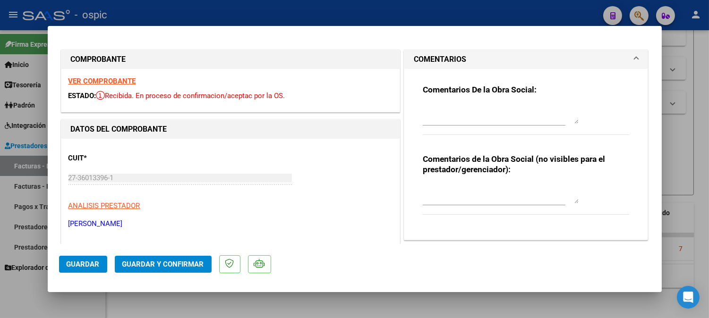
click at [457, 188] on textarea at bounding box center [501, 194] width 156 height 19
click at [461, 112] on textarea at bounding box center [501, 114] width 156 height 19
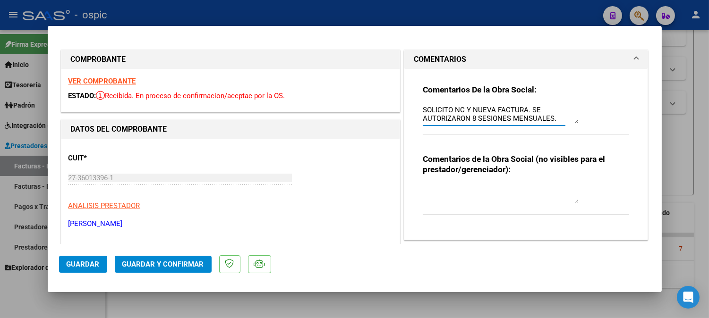
drag, startPoint x: 419, startPoint y: 110, endPoint x: 555, endPoint y: 117, distance: 136.2
click at [555, 117] on textarea "SOLICITO NC Y NUEVA FACTURA. SE AUTORIZARON 8 SESIONES MENSUALES." at bounding box center [501, 114] width 156 height 19
type textarea "SOLICITO NC Y NUEVA FACTURA. SE AUTORIZARON 8 SESIONES MENSUALES."
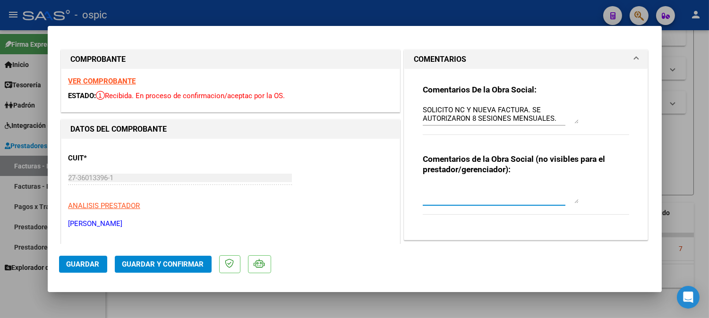
click at [458, 191] on textarea at bounding box center [501, 194] width 156 height 19
paste textarea "SOLICITO NC Y NUEVA FACTURA. SE AUTORIZARON 8 SESIONES MENSUALES."
click at [447, 190] on textarea "SOLICITO NC Y NUEVA FACTURA. SE AUTORIZARON 8 SESIONES MENSUALES." at bounding box center [501, 194] width 156 height 19
type textarea "SOLICITE NC Y NUEVA FACTURA. SE AUTORIZARON 8 SESIONES MENSUALES."
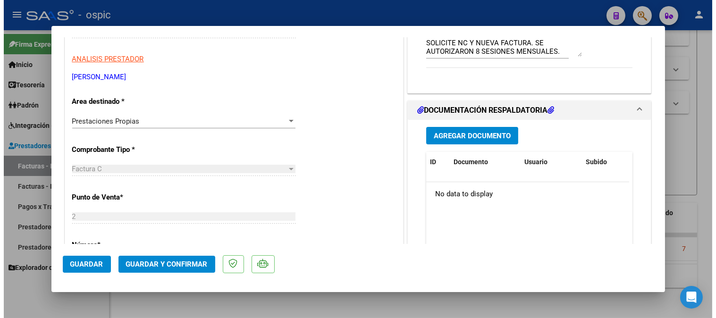
scroll to position [166, 0]
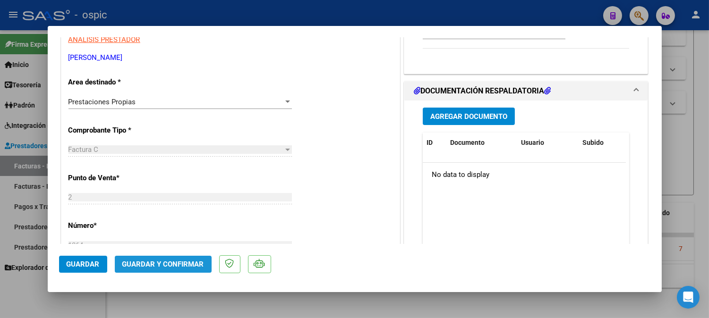
click at [187, 264] on span "Guardar y Confirmar" at bounding box center [163, 264] width 82 height 8
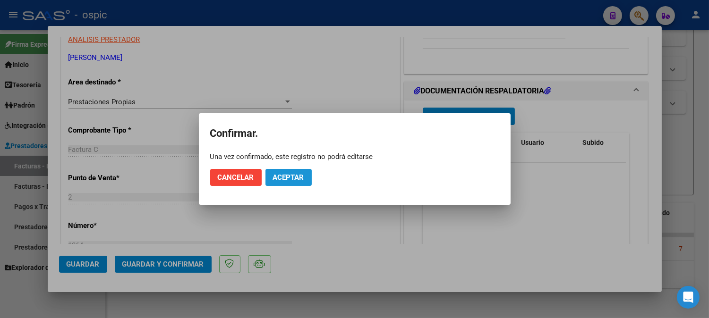
click at [296, 172] on button "Aceptar" at bounding box center [288, 177] width 46 height 17
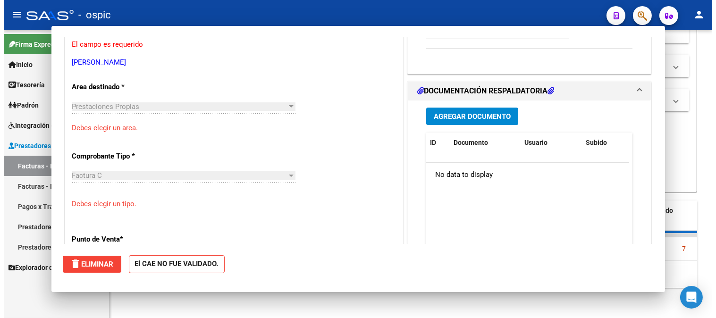
scroll to position [0, 0]
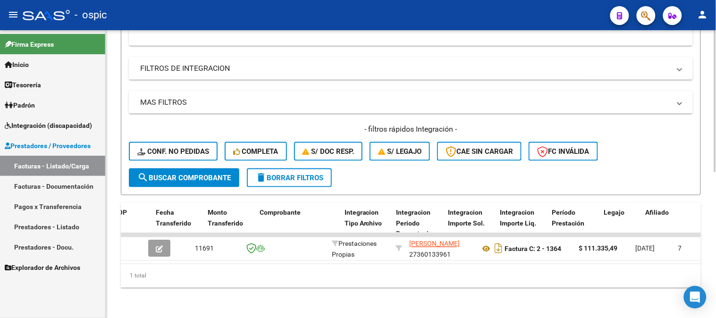
click at [299, 169] on button "delete Borrar Filtros" at bounding box center [289, 178] width 85 height 19
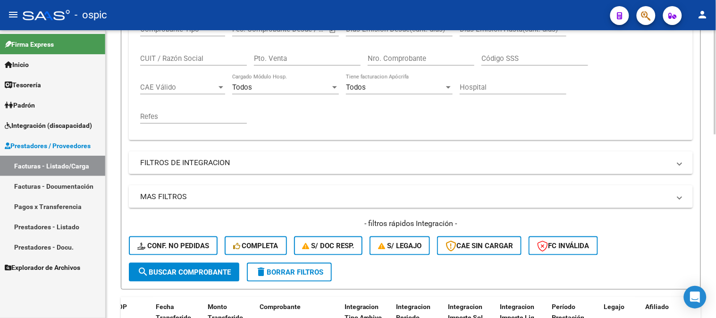
scroll to position [347, 0]
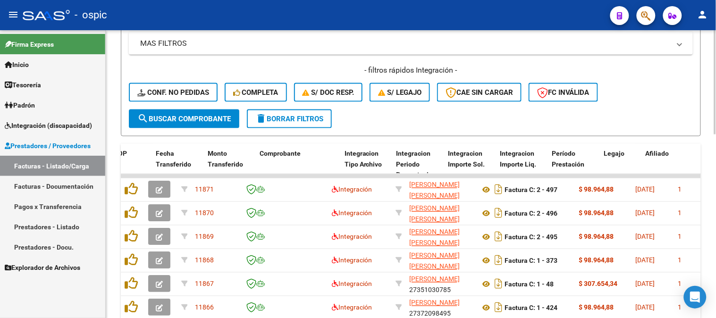
drag, startPoint x: 301, startPoint y: 116, endPoint x: 308, endPoint y: 114, distance: 7.8
click at [301, 116] on span "delete Borrar Filtros" at bounding box center [289, 119] width 68 height 8
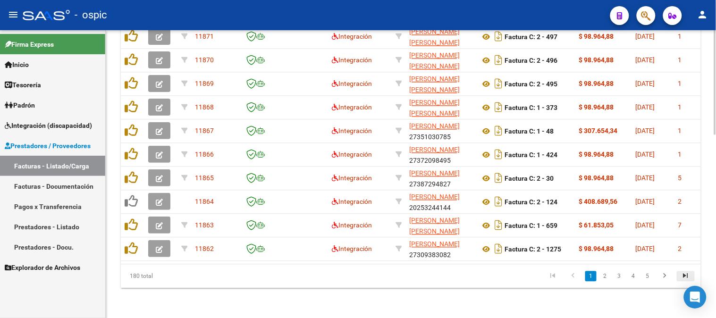
click at [688, 278] on icon "go to last page" at bounding box center [686, 277] width 12 height 11
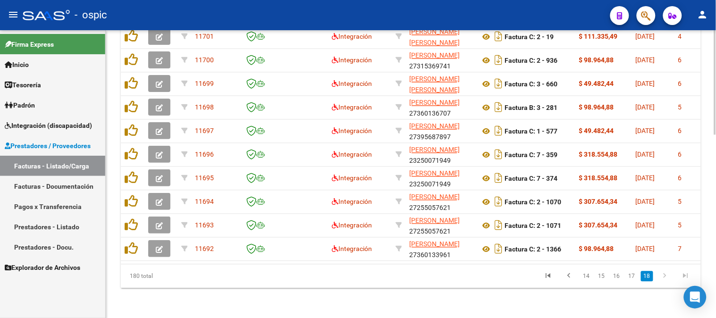
scroll to position [504, 0]
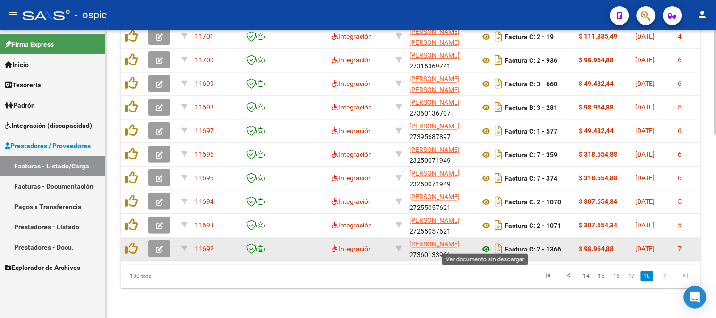
click at [489, 244] on icon at bounding box center [486, 249] width 12 height 11
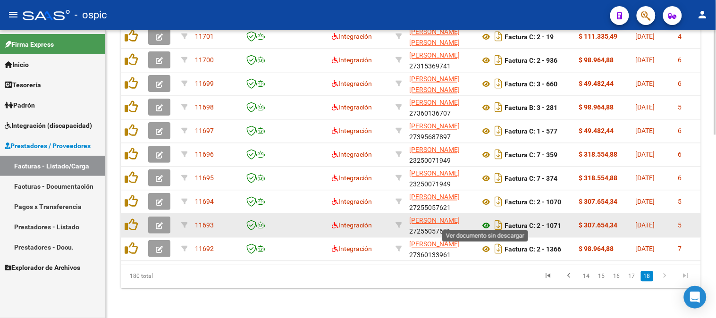
click at [488, 220] on icon at bounding box center [486, 225] width 12 height 11
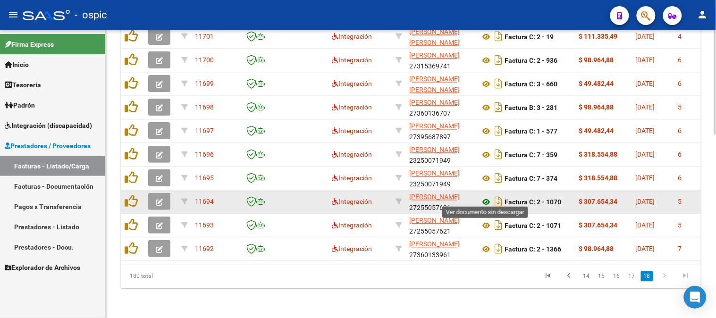
click at [487, 196] on icon at bounding box center [486, 201] width 12 height 11
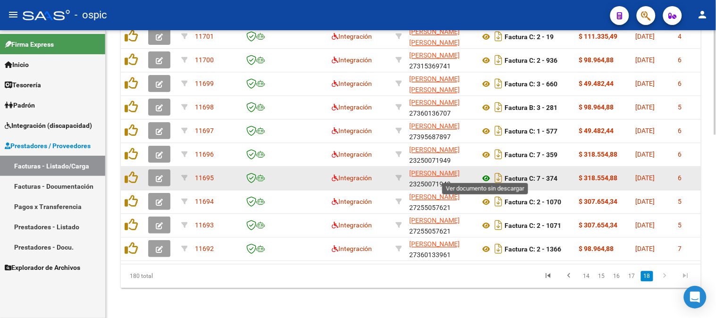
click at [487, 173] on icon at bounding box center [486, 178] width 12 height 11
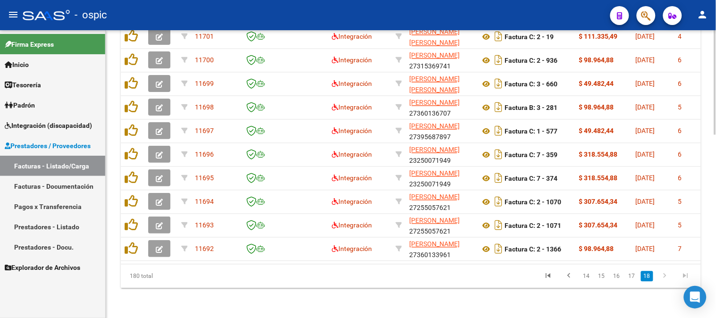
scroll to position [484, 0]
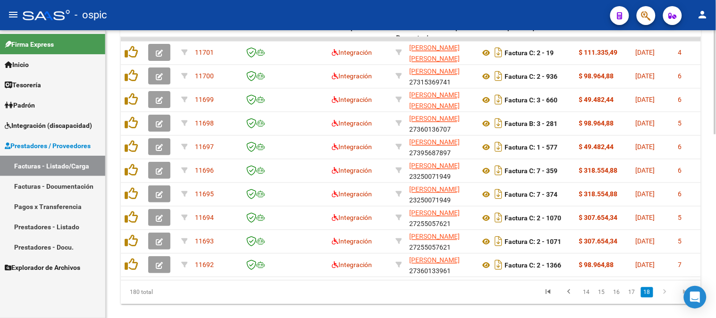
click at [716, 211] on div at bounding box center [715, 260] width 2 height 104
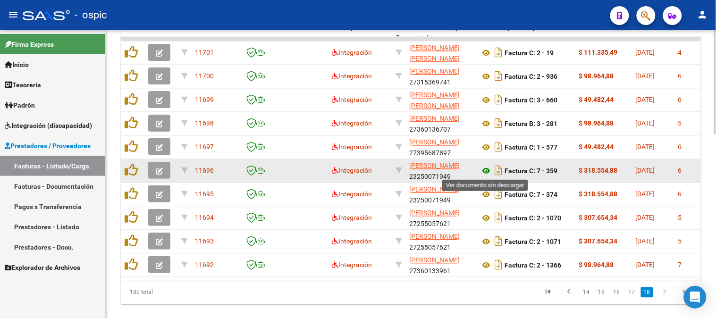
click at [487, 168] on icon at bounding box center [486, 171] width 12 height 11
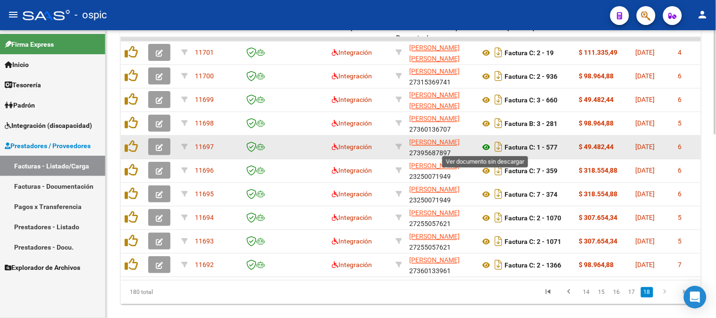
click at [486, 145] on icon at bounding box center [486, 147] width 12 height 11
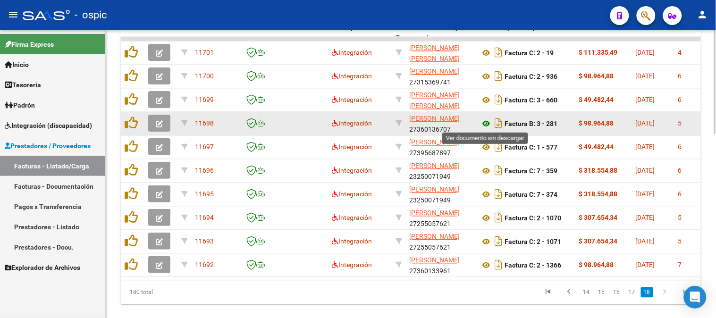
click at [486, 124] on icon at bounding box center [486, 124] width 12 height 11
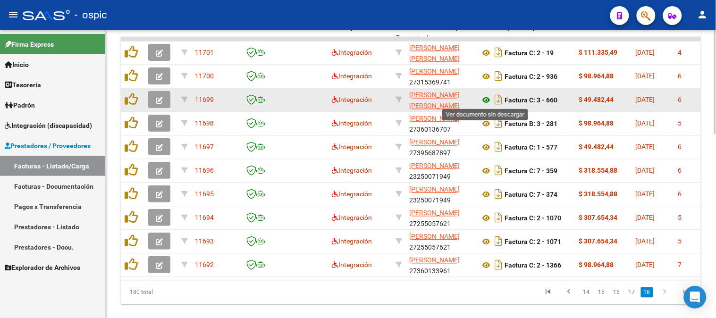
click at [484, 97] on icon at bounding box center [486, 100] width 12 height 11
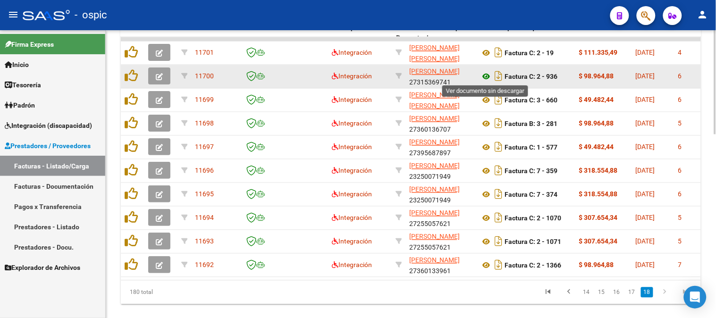
click at [484, 75] on icon at bounding box center [486, 76] width 12 height 11
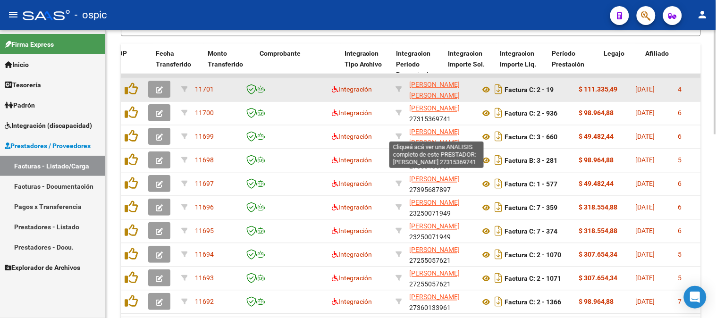
scroll to position [432, 0]
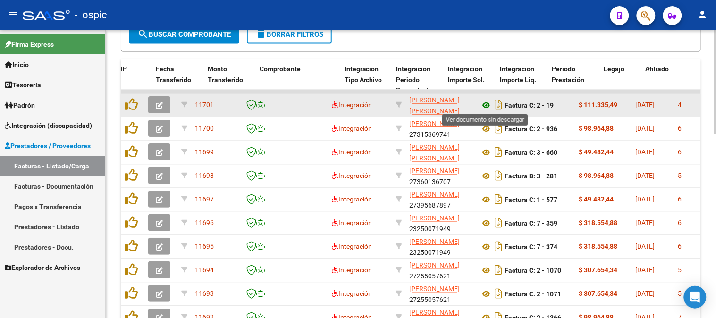
click at [486, 104] on icon at bounding box center [486, 105] width 12 height 11
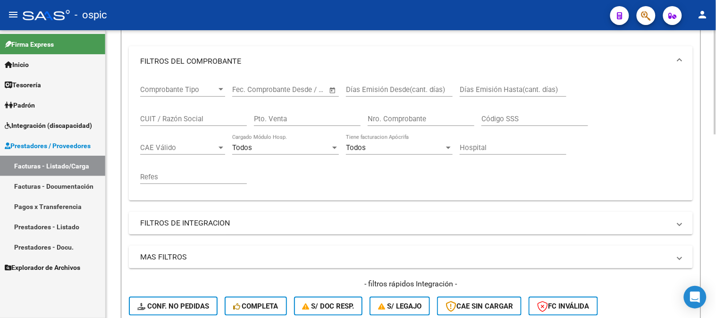
scroll to position [35, 0]
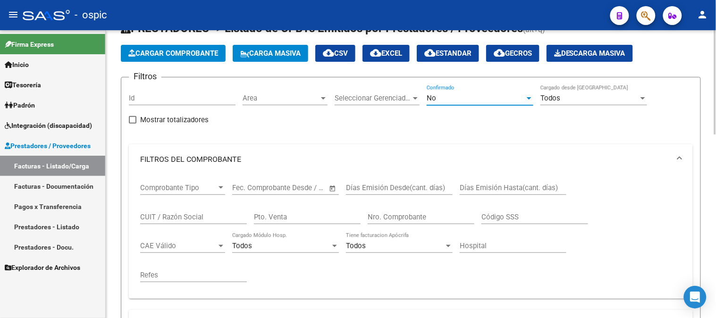
click at [443, 96] on div "No" at bounding box center [476, 98] width 98 height 8
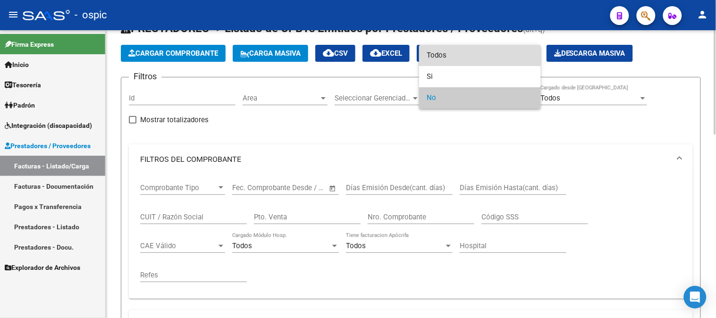
drag, startPoint x: 450, startPoint y: 51, endPoint x: 307, endPoint y: 160, distance: 180.0
click at [450, 52] on span "Todos" at bounding box center [480, 55] width 107 height 21
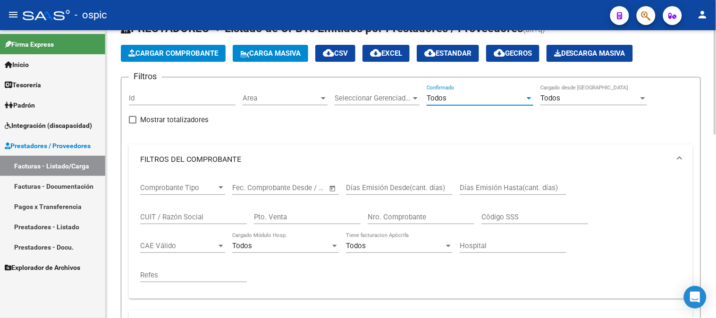
click at [289, 219] on input "Pto. Venta" at bounding box center [307, 217] width 107 height 8
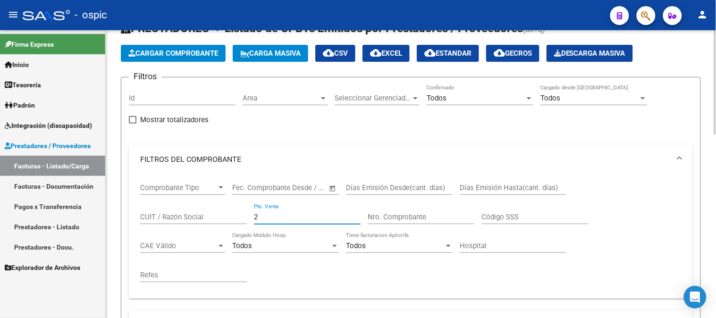
type input "2"
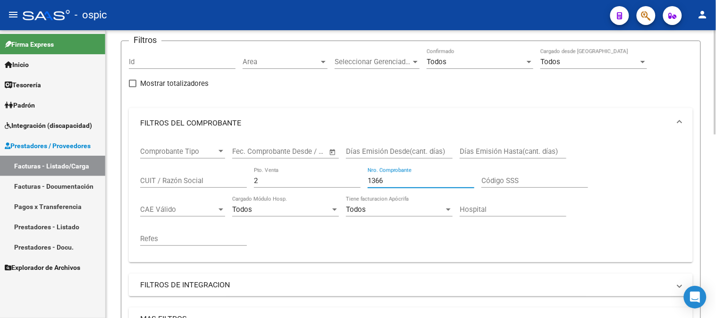
scroll to position [245, 0]
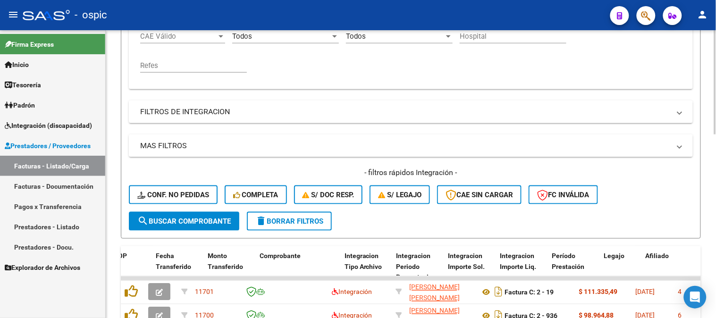
type input "1366"
click at [207, 217] on span "search Buscar Comprobante" at bounding box center [183, 221] width 93 height 8
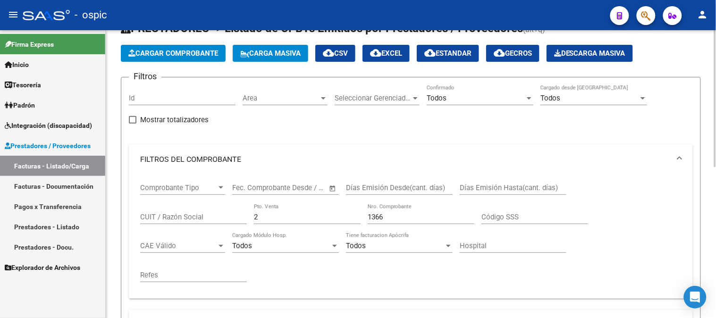
scroll to position [85, 0]
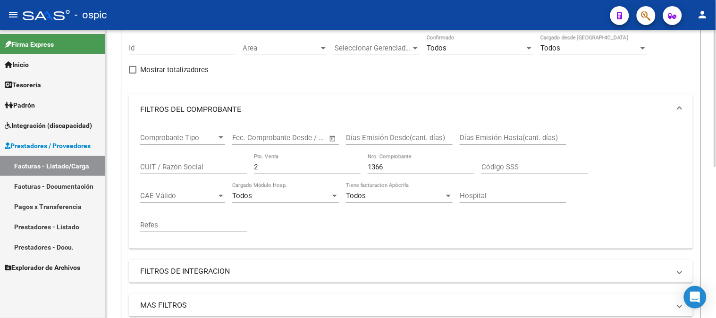
click at [716, 88] on div at bounding box center [715, 139] width 2 height 137
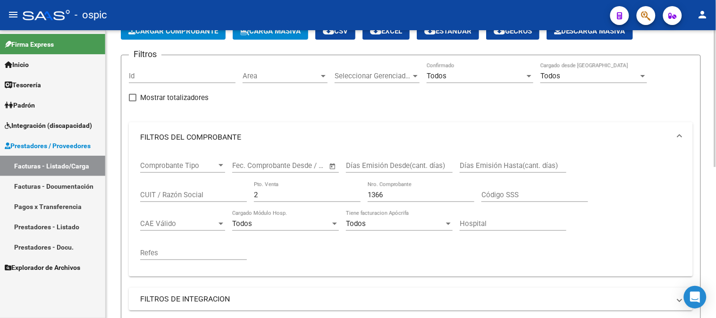
scroll to position [48, 0]
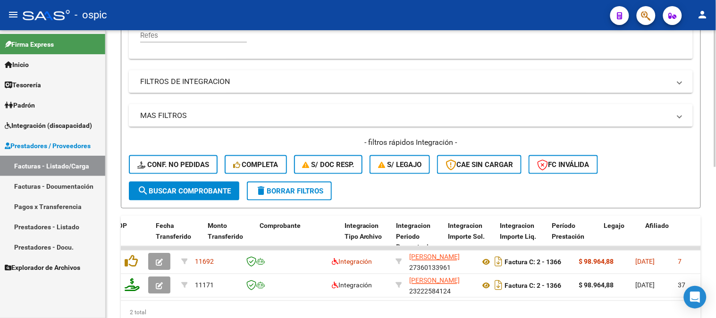
click at [699, 181] on div "Video tutorial PRESTADORES -> Listado de CPBTs Emitidos por Prestadores / Prove…" at bounding box center [412, 55] width 613 height 600
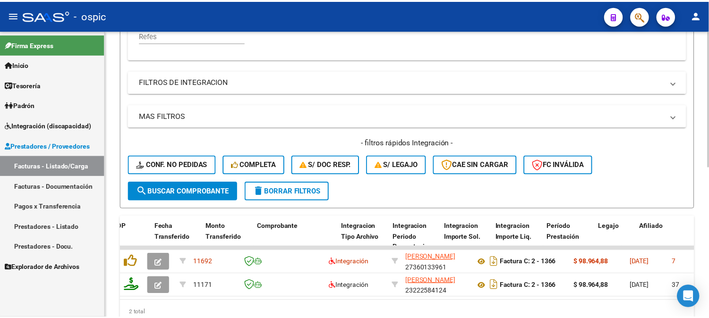
scroll to position [280, 0]
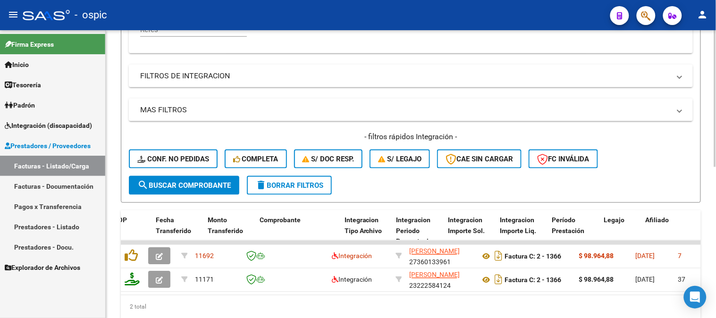
click at [193, 184] on span "search Buscar Comprobante" at bounding box center [183, 185] width 93 height 8
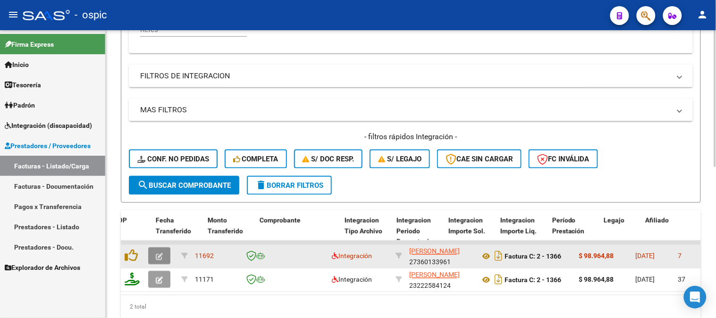
click at [163, 252] on button "button" at bounding box center [159, 256] width 22 height 17
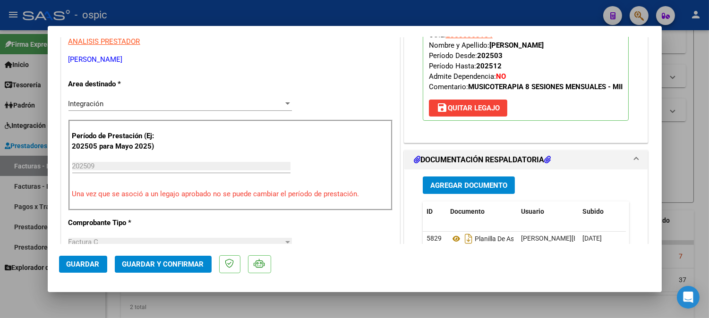
scroll to position [285, 0]
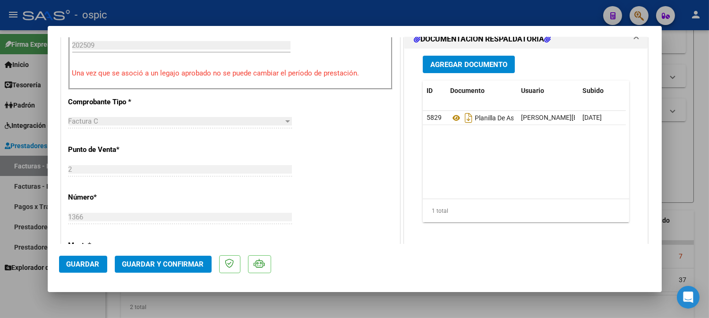
drag, startPoint x: 652, startPoint y: 123, endPoint x: 654, endPoint y: 148, distance: 25.1
click at [650, 158] on mat-dialog-content "COMPROBANTE VER COMPROBANTE ESTADO: Recibida. En proceso de confirmacion/acepta…" at bounding box center [355, 140] width 614 height 207
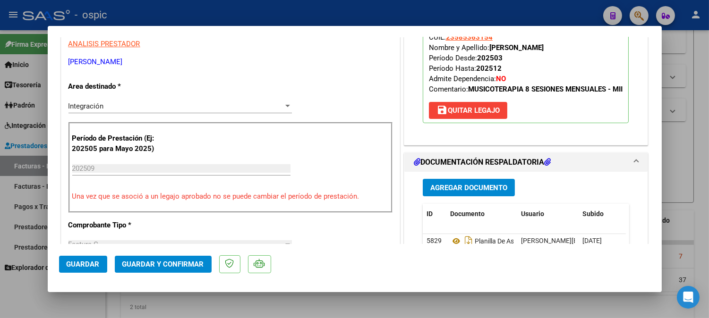
scroll to position [0, 0]
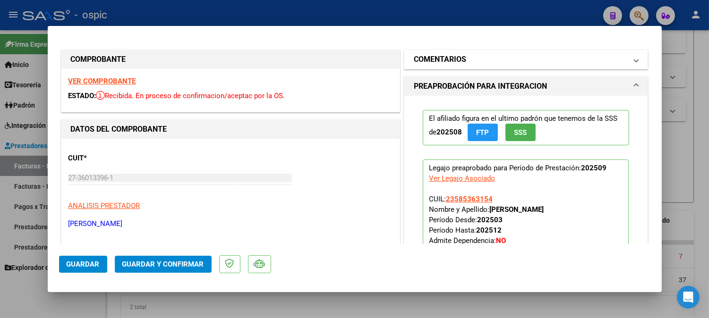
click at [456, 62] on h1 "COMENTARIOS" at bounding box center [440, 59] width 52 height 11
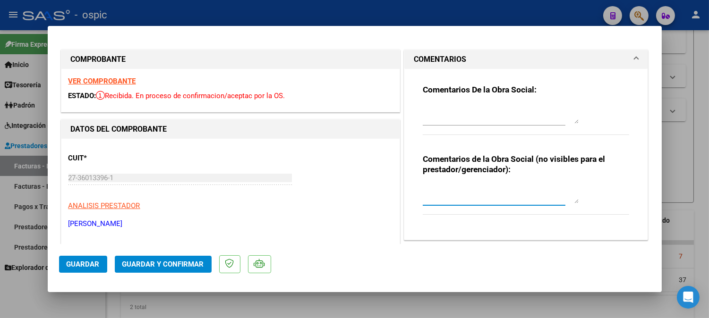
drag, startPoint x: 444, startPoint y: 194, endPoint x: 693, endPoint y: 210, distance: 248.9
click at [447, 194] on textarea at bounding box center [501, 194] width 156 height 19
type textarea "m"
type textarea "MUSICOT 8 SESIONES"
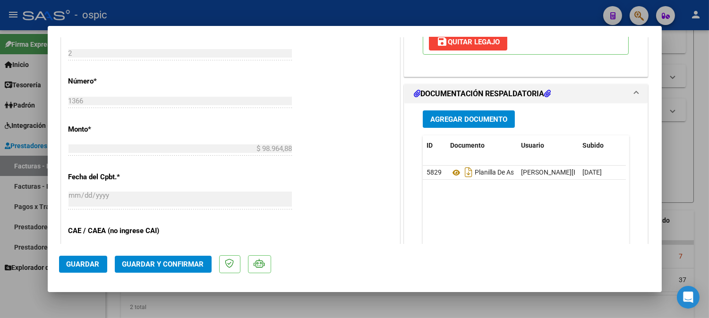
scroll to position [407, 0]
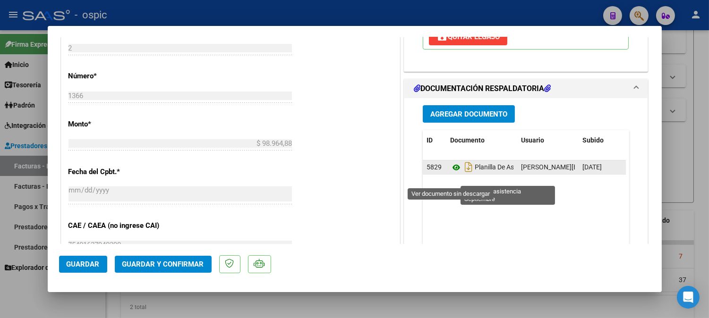
click at [452, 173] on icon at bounding box center [456, 167] width 12 height 11
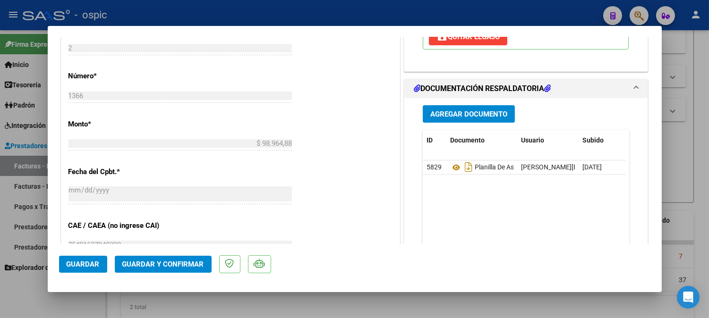
click at [177, 261] on span "Guardar y Confirmar" at bounding box center [163, 264] width 82 height 8
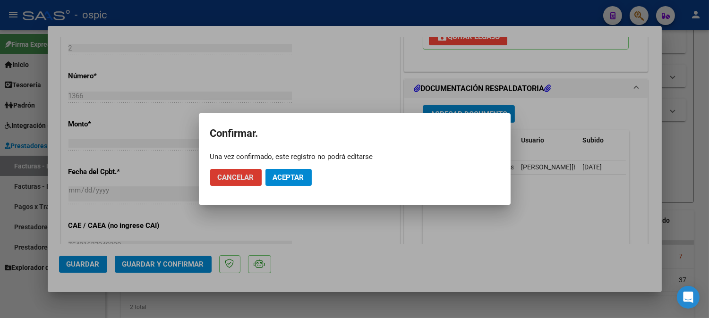
click at [297, 178] on span "Aceptar" at bounding box center [288, 177] width 31 height 8
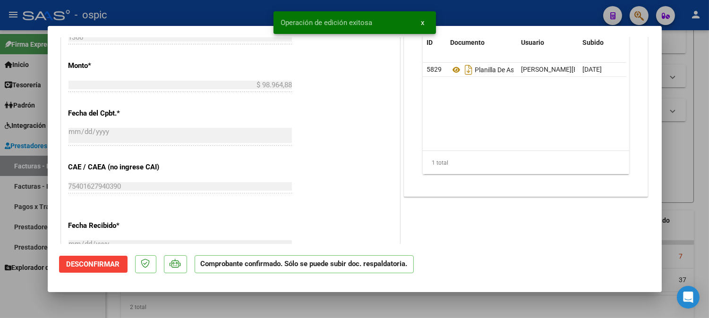
type input "$ 0,00"
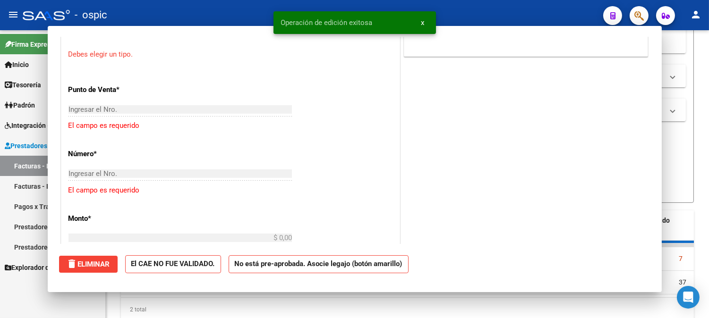
scroll to position [423, 0]
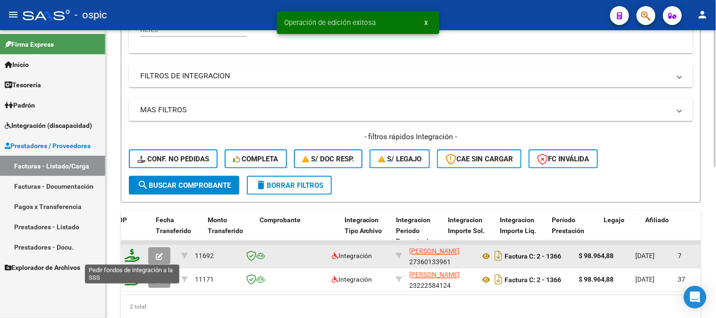
click at [130, 256] on icon at bounding box center [132, 255] width 15 height 13
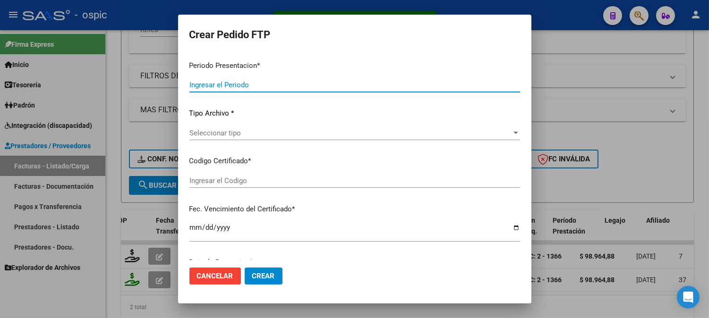
type input "202509"
type input "$ 98.964,88"
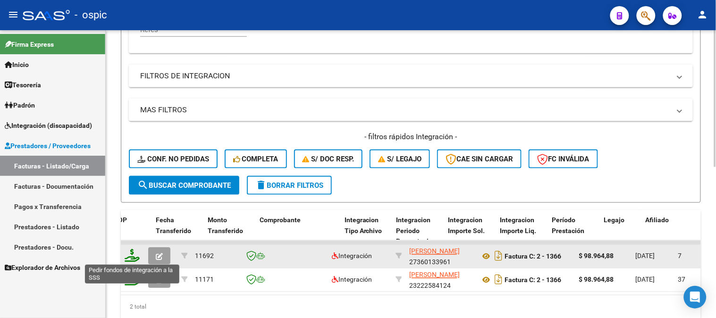
click at [133, 257] on icon at bounding box center [132, 255] width 15 height 13
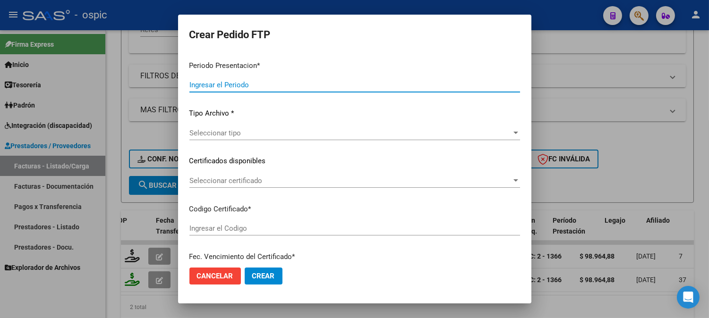
type input "202509"
type input "$ 98.964,88"
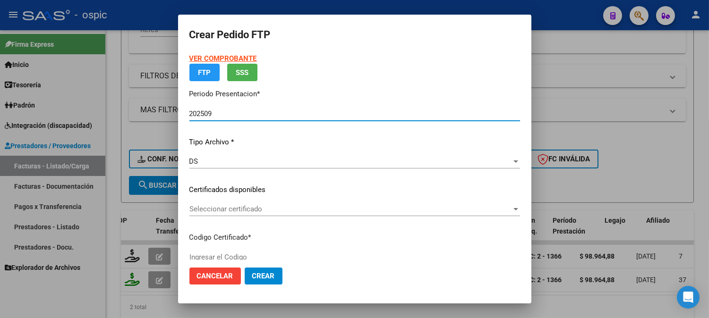
type input "9417962123"
type input "[DATE]"
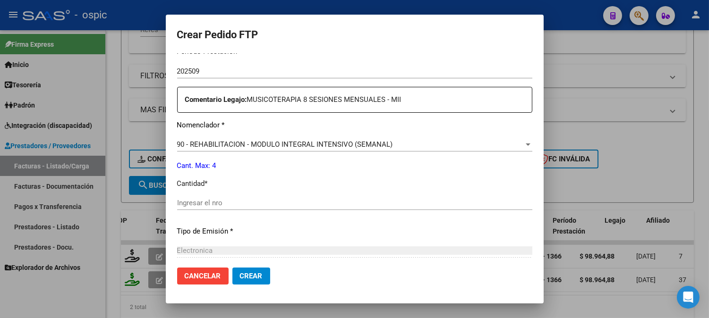
scroll to position [324, 0]
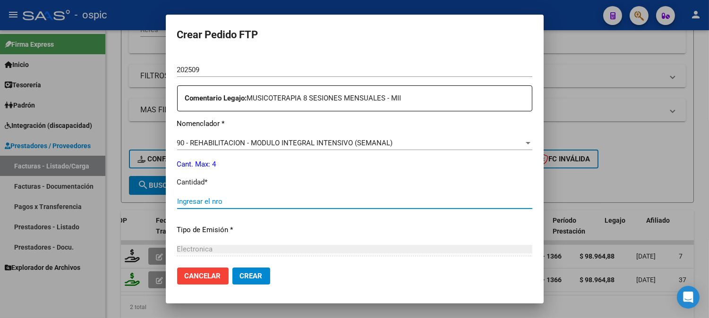
click at [369, 201] on input "Ingresar el nro" at bounding box center [354, 201] width 355 height 8
type input "4"
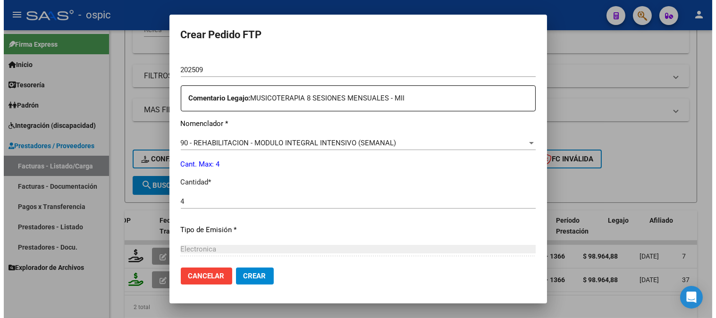
scroll to position [425, 0]
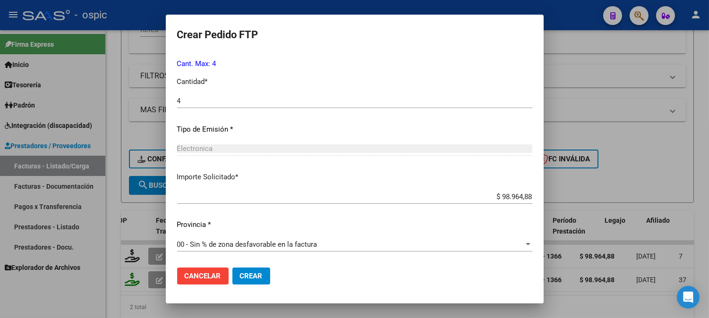
drag, startPoint x: 256, startPoint y: 277, endPoint x: 404, endPoint y: 243, distance: 152.1
click at [257, 277] on span "Crear" at bounding box center [251, 276] width 23 height 8
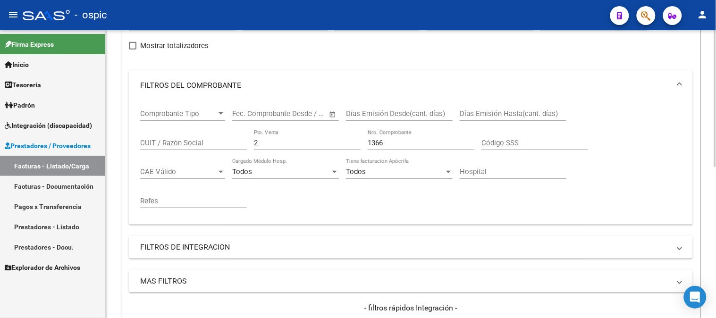
scroll to position [71, 0]
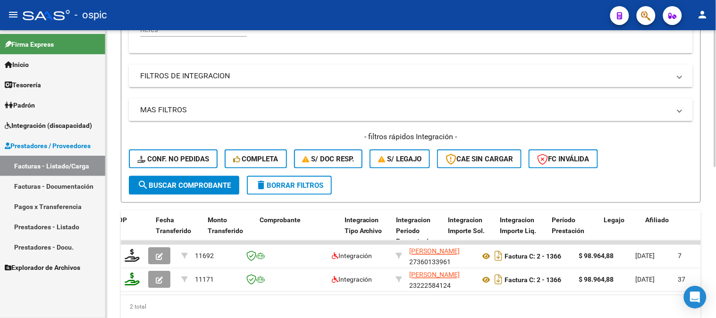
click at [310, 181] on span "delete Borrar Filtros" at bounding box center [289, 185] width 68 height 8
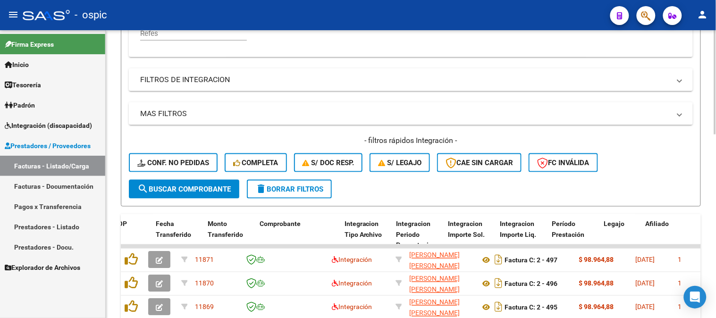
scroll to position [172, 0]
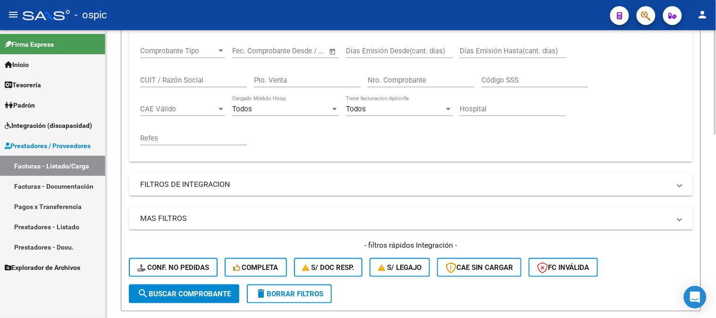
click at [172, 82] on input "CUIT / Razón Social" at bounding box center [193, 80] width 107 height 8
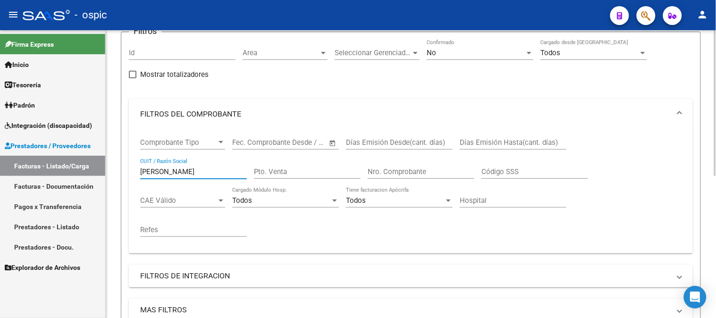
scroll to position [210, 0]
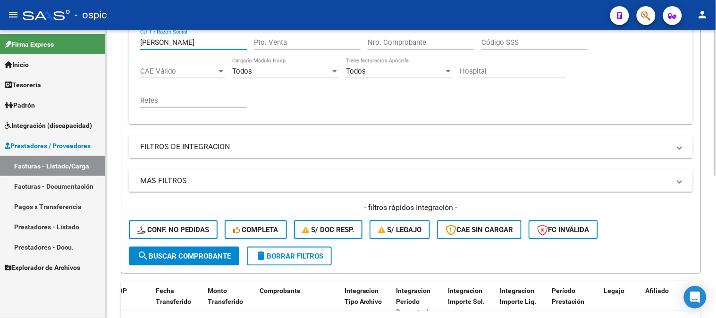
type input "[PERSON_NAME]"
click at [304, 253] on span "delete Borrar Filtros" at bounding box center [289, 256] width 68 height 8
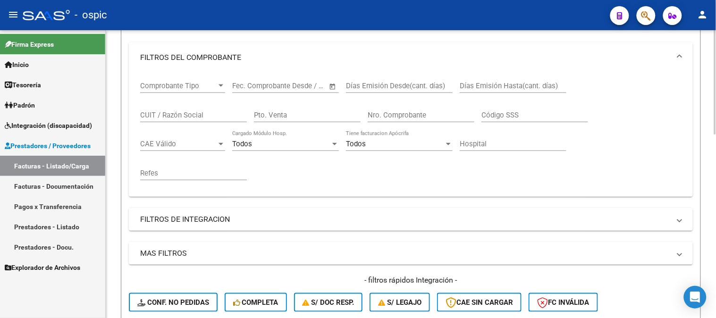
scroll to position [0, 0]
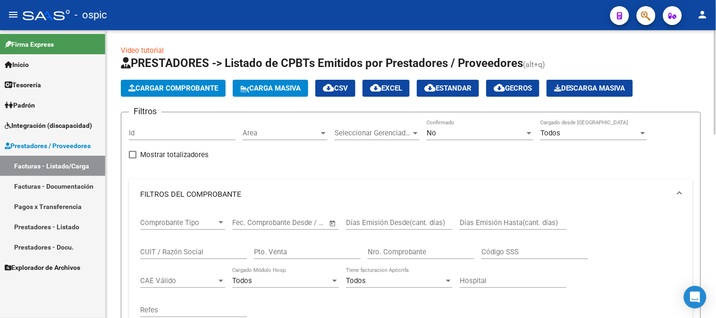
click at [437, 134] on div "No" at bounding box center [476, 133] width 98 height 8
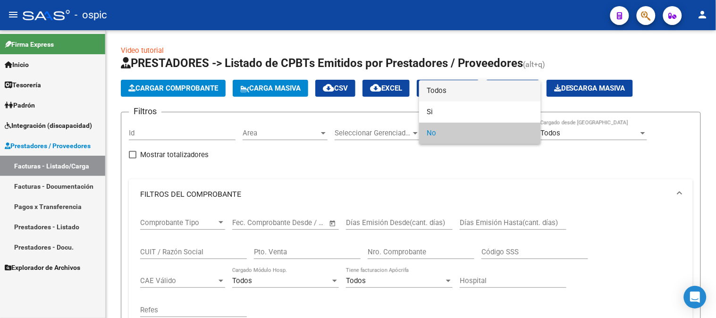
drag, startPoint x: 437, startPoint y: 92, endPoint x: 264, endPoint y: 228, distance: 219.9
click at [422, 104] on div "Todos Si No" at bounding box center [480, 112] width 122 height 64
click at [264, 254] on div at bounding box center [358, 159] width 716 height 318
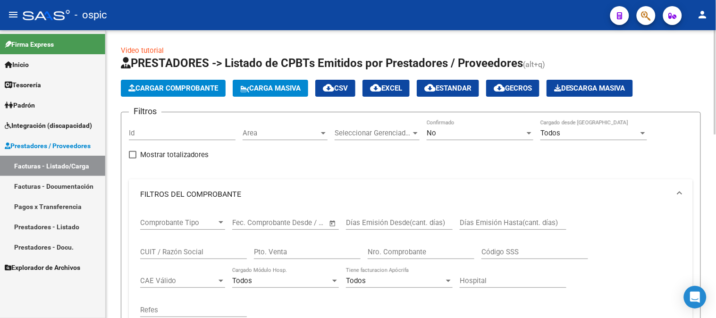
click at [306, 253] on input "Pto. Venta" at bounding box center [307, 252] width 107 height 8
click at [451, 130] on div "No" at bounding box center [476, 133] width 98 height 8
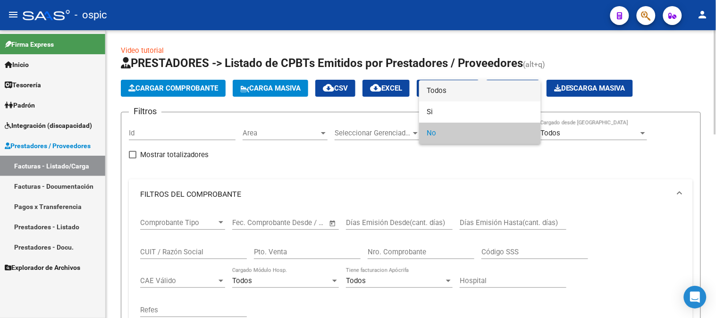
drag, startPoint x: 456, startPoint y: 81, endPoint x: 455, endPoint y: 85, distance: 4.9
click at [456, 81] on span "Todos" at bounding box center [480, 90] width 107 height 21
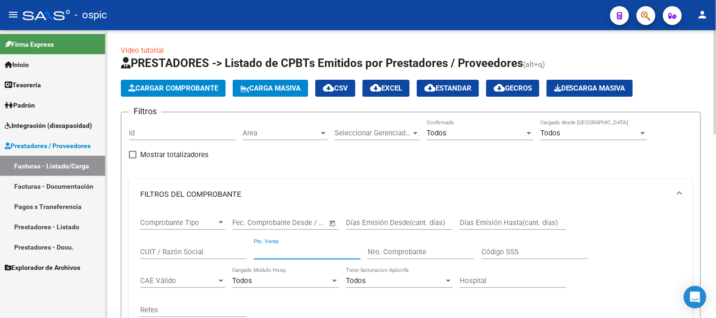
click at [303, 251] on input "Pto. Venta" at bounding box center [307, 252] width 107 height 8
type input "2"
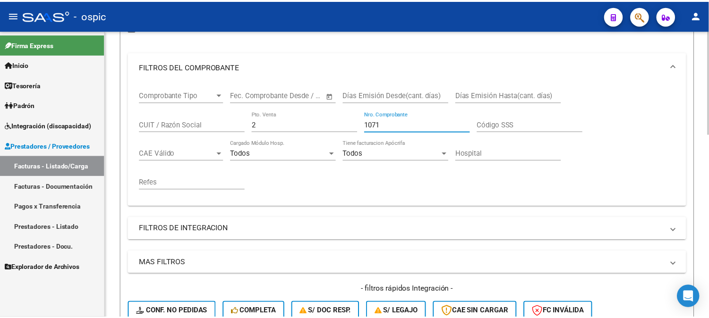
scroll to position [314, 0]
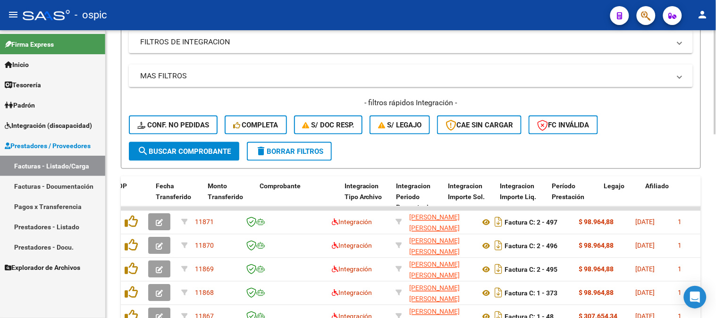
type input "1071"
click at [180, 144] on button "search Buscar Comprobante" at bounding box center [184, 151] width 110 height 19
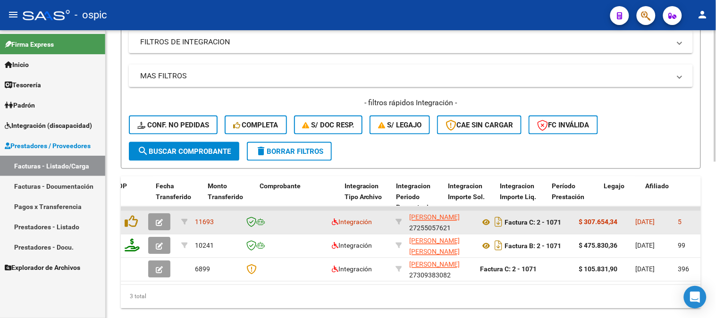
click at [154, 216] on button "button" at bounding box center [159, 222] width 22 height 17
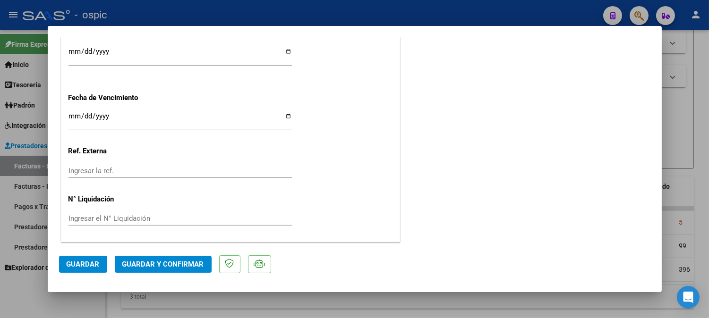
scroll to position [0, 0]
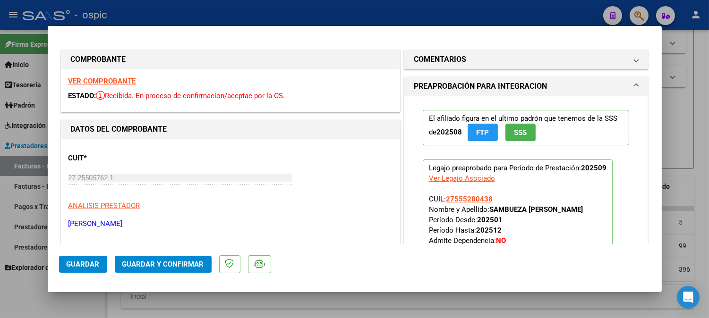
drag, startPoint x: 423, startPoint y: 60, endPoint x: 429, endPoint y: 105, distance: 45.7
click at [423, 61] on h1 "COMENTARIOS" at bounding box center [440, 59] width 52 height 11
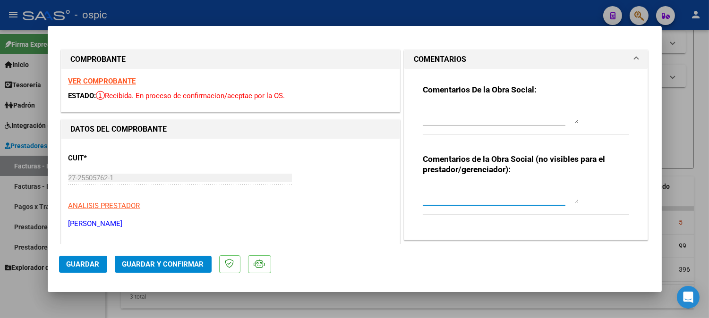
click at [455, 196] on textarea at bounding box center [501, 194] width 156 height 19
type textarea "MODULO MAESTRO DE APOYO"
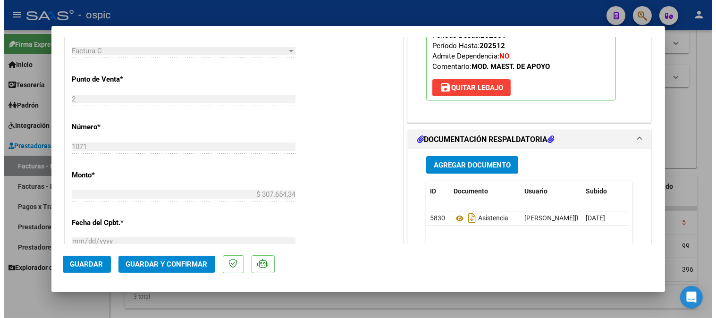
scroll to position [360, 0]
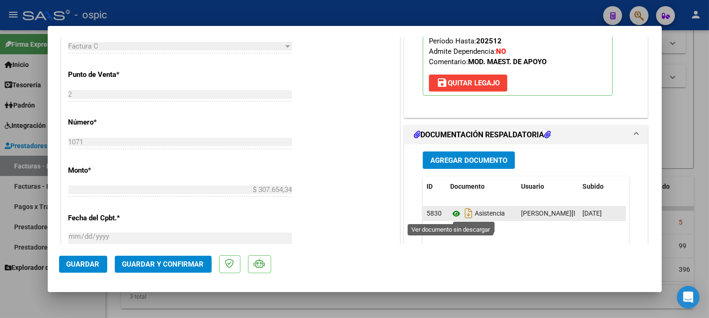
click at [452, 215] on icon at bounding box center [456, 213] width 12 height 11
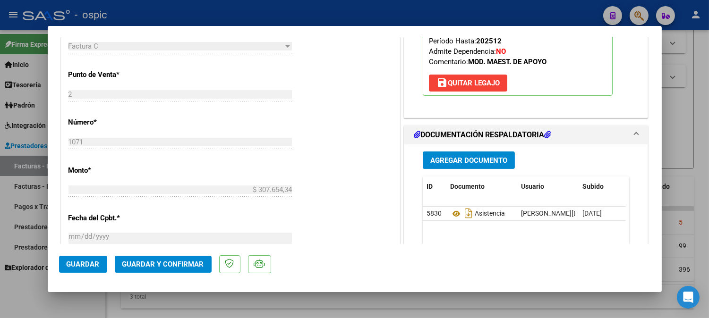
click at [172, 267] on span "Guardar y Confirmar" at bounding box center [163, 264] width 82 height 8
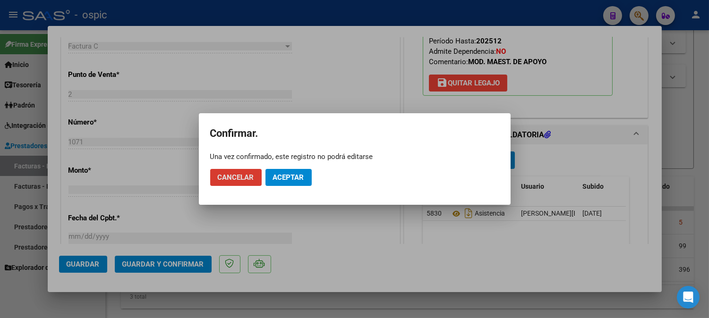
click at [290, 178] on span "Aceptar" at bounding box center [288, 177] width 31 height 8
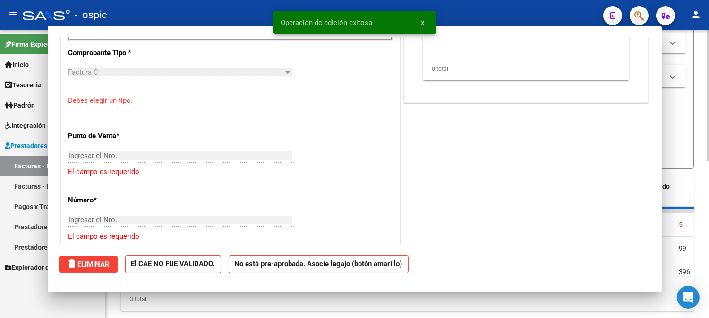
scroll to position [0, 0]
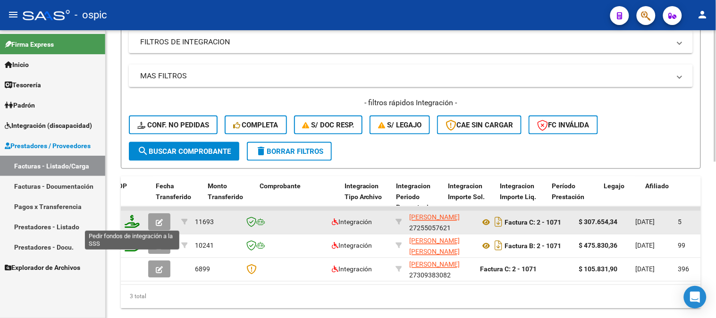
click at [132, 220] on icon at bounding box center [132, 221] width 15 height 13
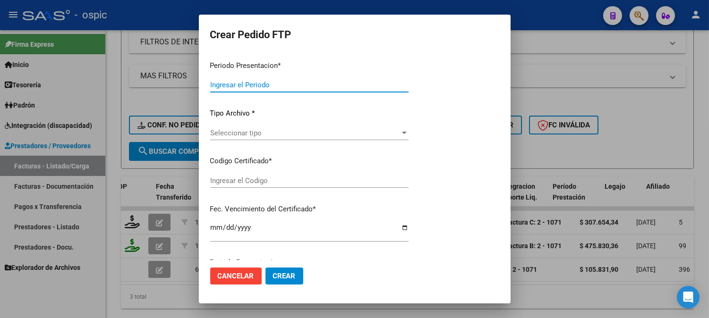
type input "202509"
type input "$ 307.654,34"
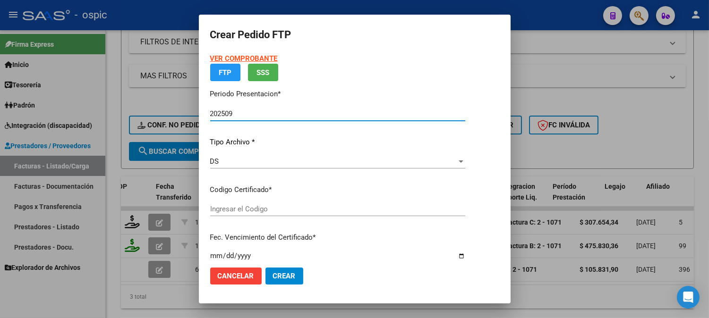
type input "0000000000000000000000000000004643947182"
type input "[DATE]"
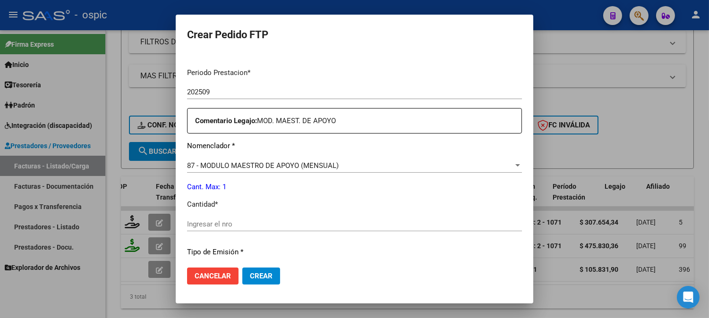
scroll to position [295, 0]
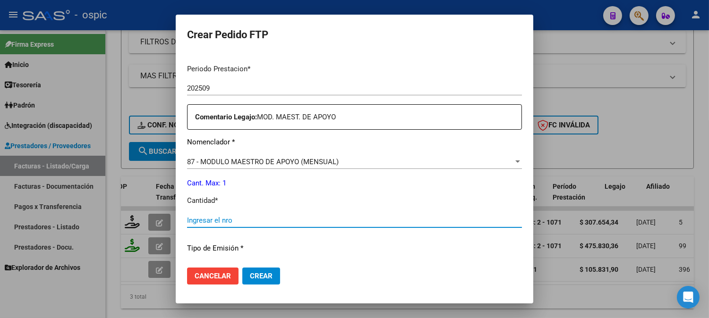
click at [339, 221] on input "Ingresar el nro" at bounding box center [354, 220] width 335 height 8
type input "1"
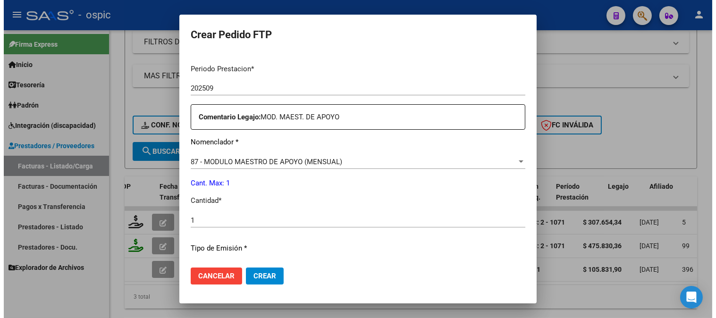
scroll to position [414, 0]
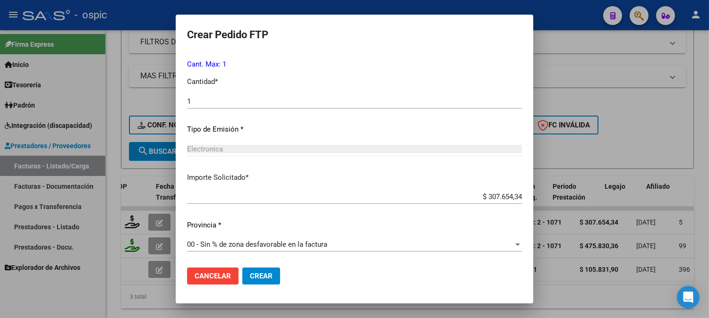
click at [256, 280] on button "Crear" at bounding box center [261, 276] width 38 height 17
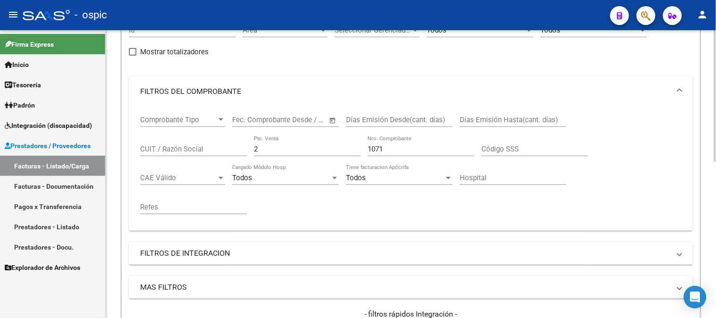
scroll to position [0, 0]
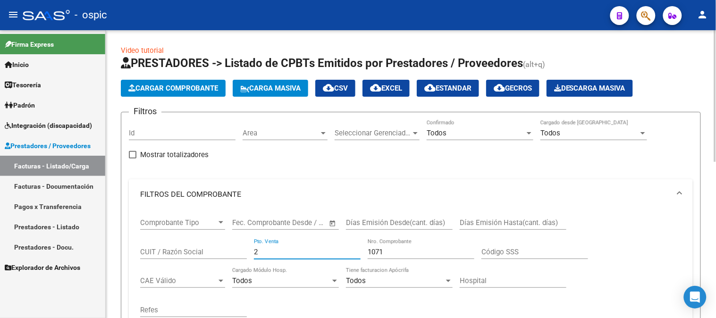
drag, startPoint x: 272, startPoint y: 252, endPoint x: 121, endPoint y: 232, distance: 152.5
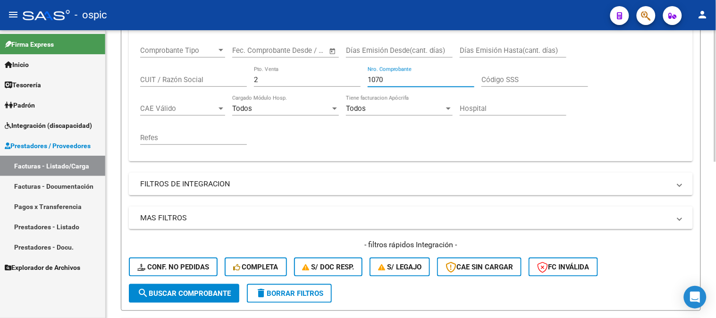
scroll to position [210, 0]
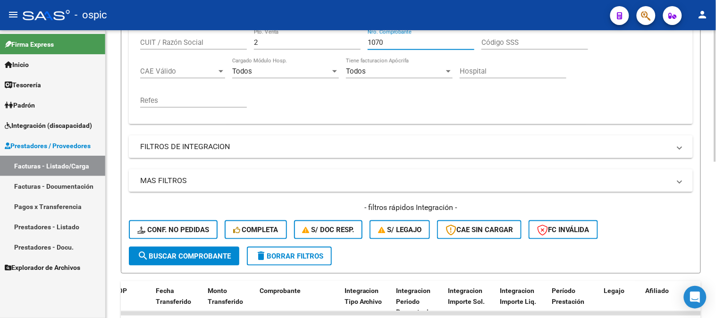
type input "1070"
click at [178, 245] on div "- filtros rápidos Integración - Conf. no pedidas Completa S/ Doc Resp. S/ legaj…" at bounding box center [411, 225] width 564 height 44
click at [177, 249] on button "search Buscar Comprobante" at bounding box center [184, 256] width 110 height 19
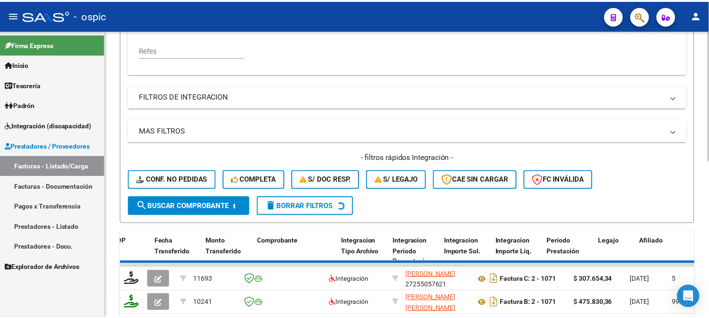
scroll to position [314, 0]
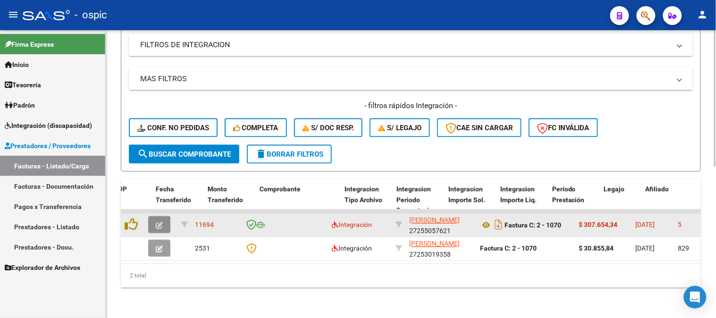
click at [164, 217] on button "button" at bounding box center [159, 225] width 22 height 17
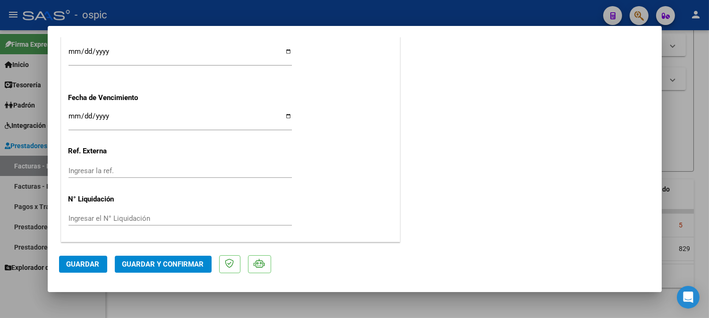
scroll to position [0, 0]
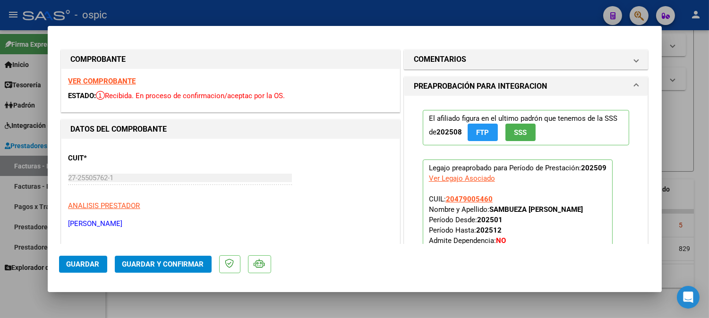
drag, startPoint x: 497, startPoint y: 62, endPoint x: 479, endPoint y: 150, distance: 89.3
click at [497, 62] on mat-panel-title "COMENTARIOS" at bounding box center [520, 59] width 213 height 11
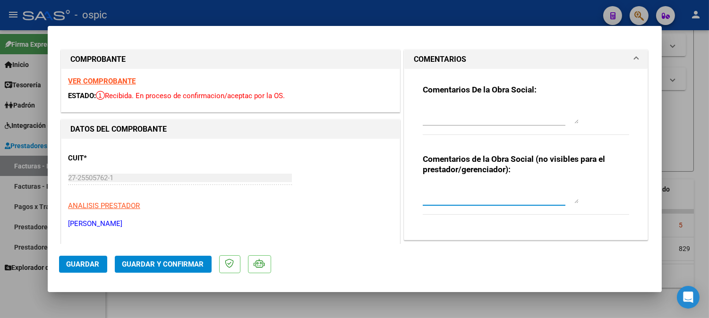
click at [459, 189] on textarea at bounding box center [501, 194] width 156 height 19
type textarea "m"
type textarea "MODULO MAESTRO DE APOYO"
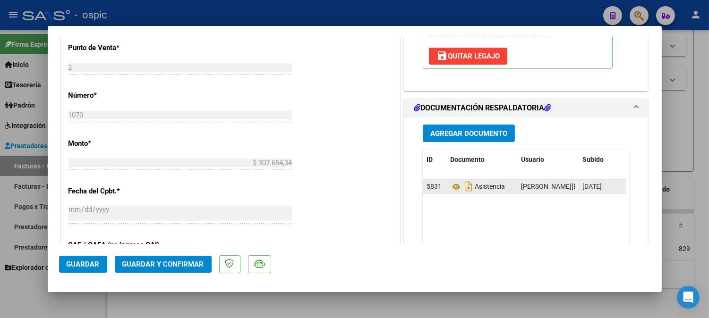
scroll to position [389, 0]
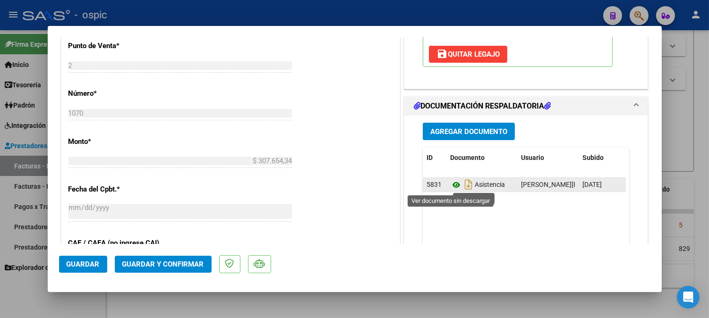
click at [455, 185] on icon at bounding box center [456, 184] width 12 height 11
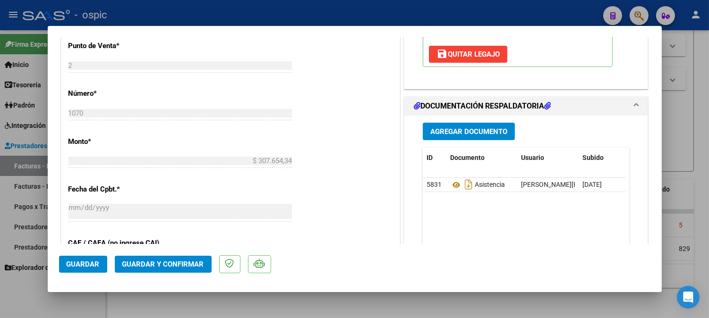
click at [179, 262] on span "Guardar y Confirmar" at bounding box center [163, 264] width 82 height 8
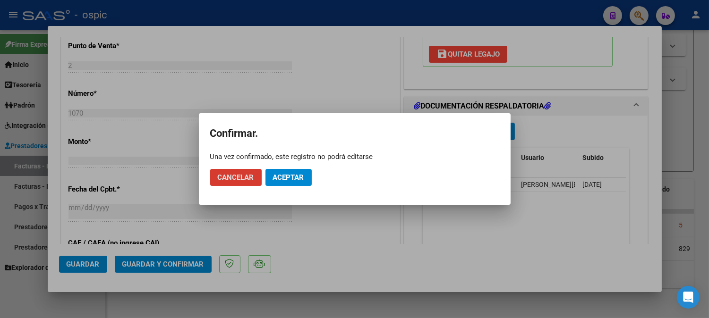
click at [301, 177] on span "Aceptar" at bounding box center [288, 177] width 31 height 8
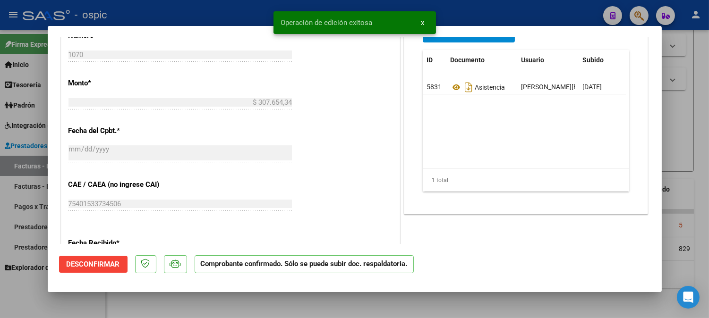
type input "$ 0,00"
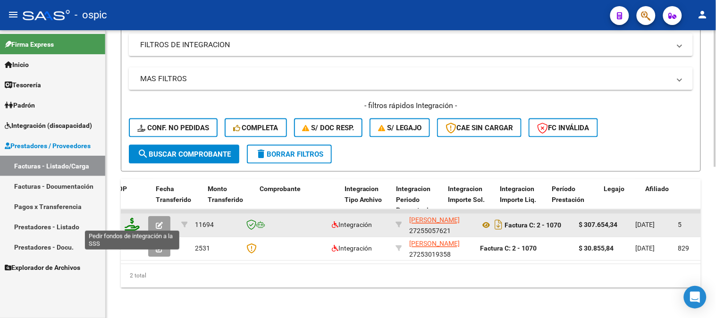
click at [130, 218] on icon at bounding box center [132, 224] width 15 height 13
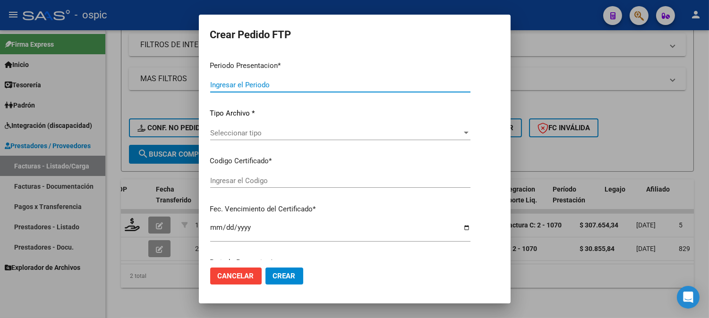
type input "202509"
type input "$ 307.654,34"
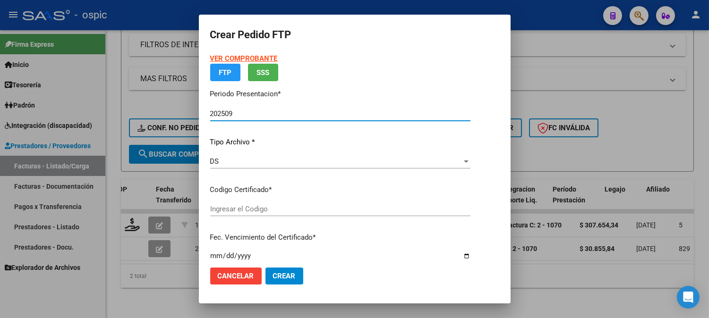
type input "2985686785"
type input "[DATE]"
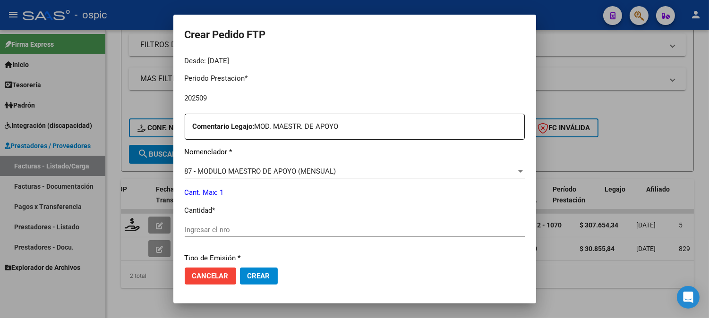
scroll to position [298, 0]
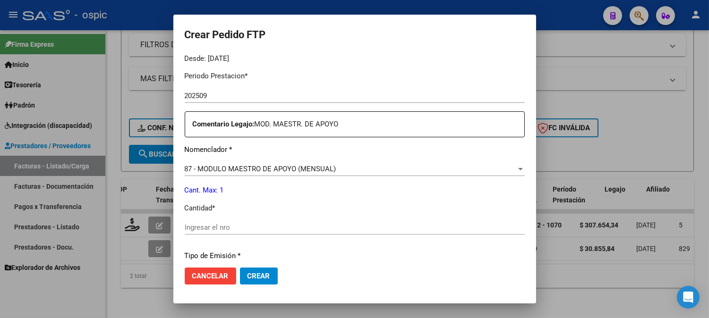
click at [278, 237] on div "Ingresar el nro" at bounding box center [355, 232] width 340 height 23
click at [280, 229] on input "Ingresar el nro" at bounding box center [355, 227] width 340 height 8
type input "1"
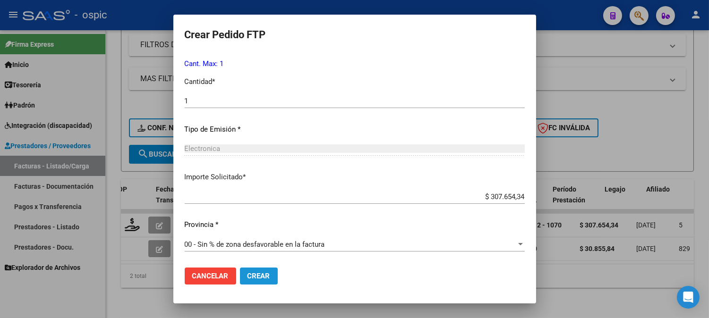
click at [261, 276] on span "Crear" at bounding box center [258, 276] width 23 height 8
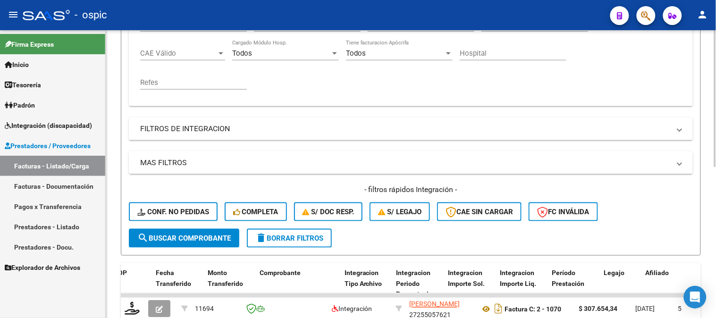
scroll to position [105, 0]
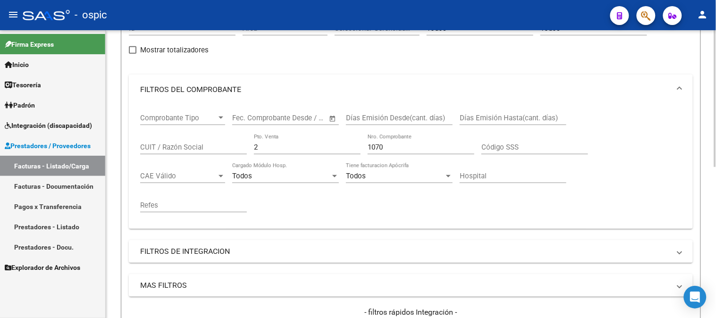
click at [125, 152] on form "Filtros Id Area Area Seleccionar Gerenciador Seleccionar Gerenciador Todos Conf…" at bounding box center [411, 193] width 580 height 372
drag, startPoint x: 324, startPoint y: 150, endPoint x: 306, endPoint y: 153, distance: 19.2
click at [323, 150] on input "2" at bounding box center [307, 147] width 107 height 8
click at [292, 148] on input "2" at bounding box center [307, 147] width 107 height 8
click at [288, 148] on input "2" at bounding box center [307, 147] width 107 height 8
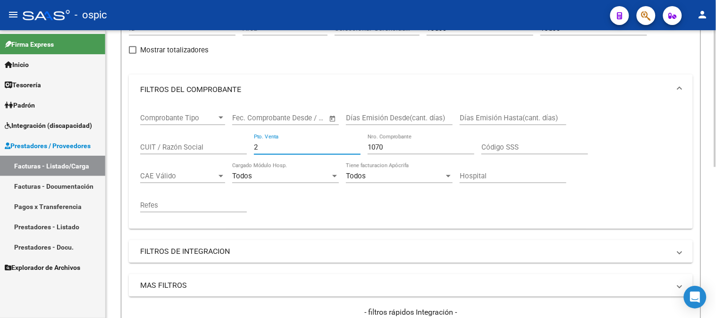
click at [288, 148] on input "2" at bounding box center [307, 147] width 107 height 8
click at [282, 180] on div "Todos" at bounding box center [281, 176] width 98 height 8
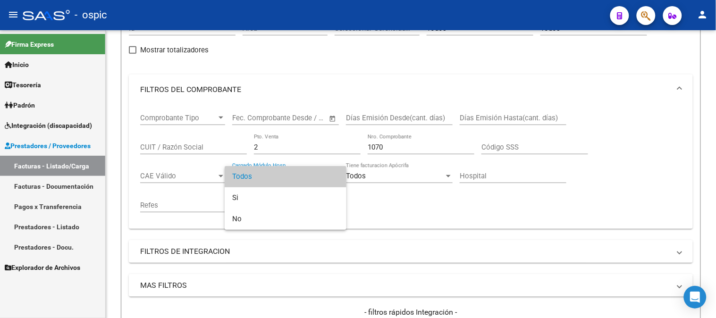
click at [288, 144] on div at bounding box center [358, 159] width 716 height 318
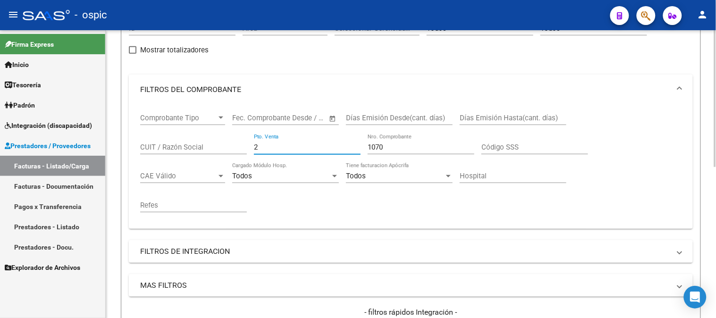
drag, startPoint x: 268, startPoint y: 147, endPoint x: 197, endPoint y: 147, distance: 71.3
click at [197, 147] on div "Comprobante Tipo Comprobante Tipo Fecha inicio – Fecha fin Fec. Comprobante Des…" at bounding box center [411, 163] width 542 height 117
type input "7"
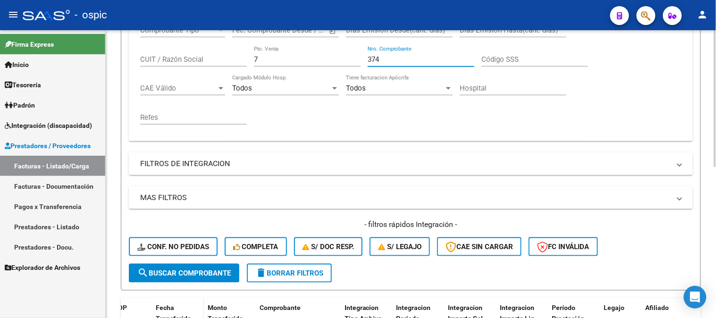
scroll to position [314, 0]
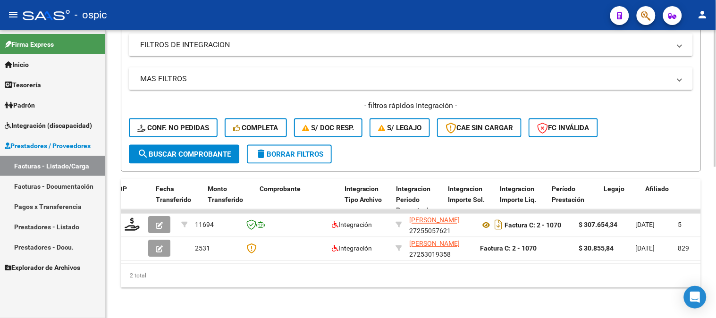
type input "374"
click at [188, 154] on span "search Buscar Comprobante" at bounding box center [183, 154] width 93 height 8
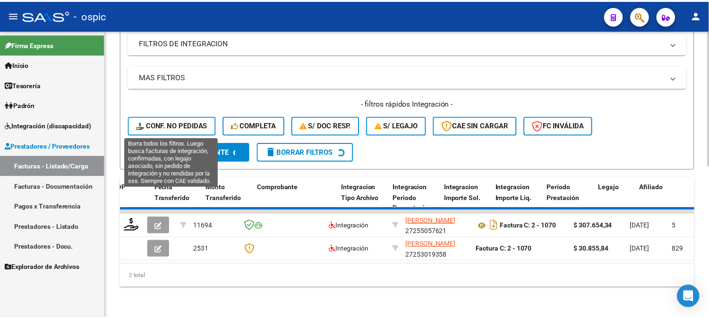
scroll to position [295, 0]
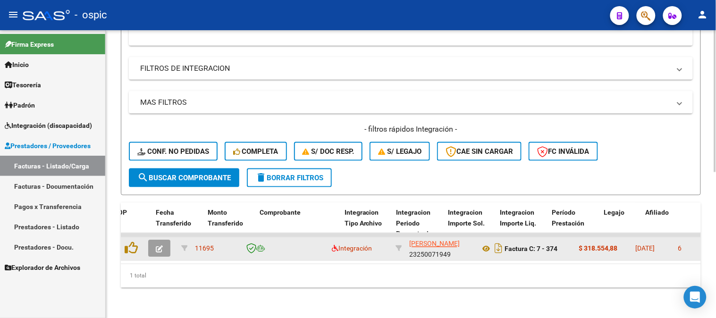
click at [166, 242] on button "button" at bounding box center [159, 248] width 22 height 17
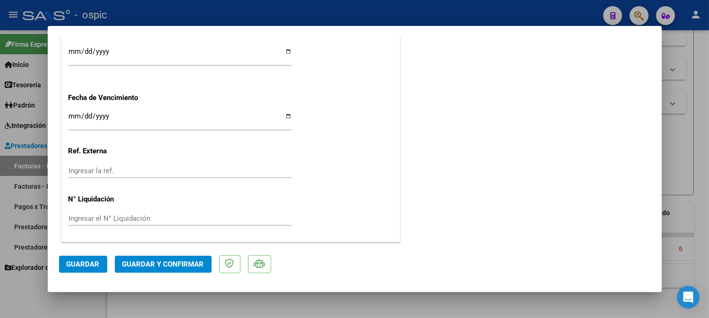
scroll to position [0, 0]
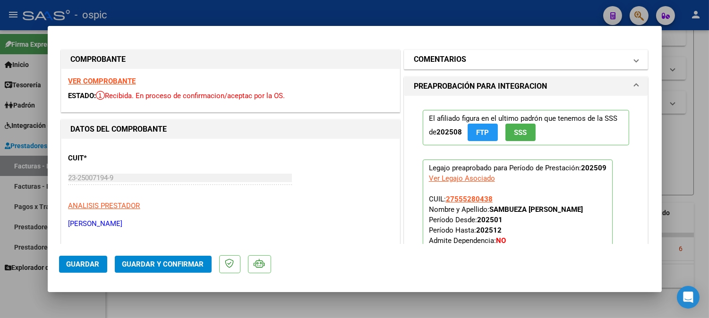
click at [490, 64] on mat-panel-title "COMENTARIOS" at bounding box center [520, 59] width 213 height 11
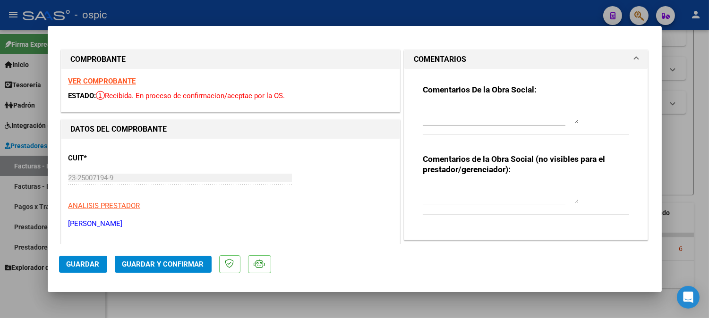
click at [473, 191] on textarea at bounding box center [501, 194] width 156 height 19
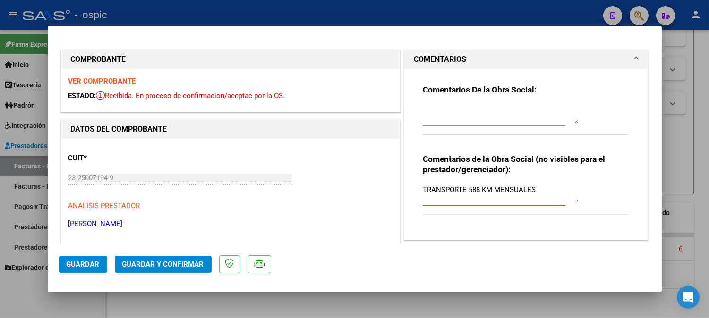
type textarea "TRANSPORTE 588 KM MENSUALES"
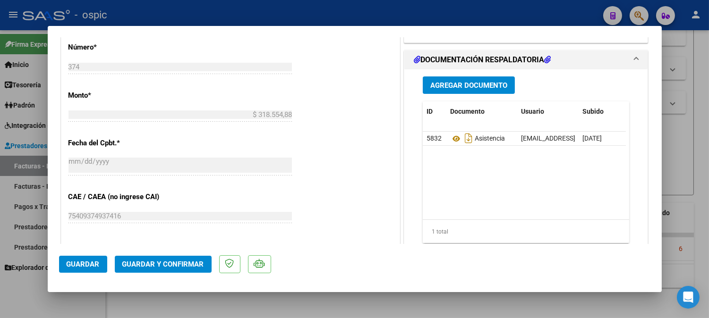
scroll to position [437, 0]
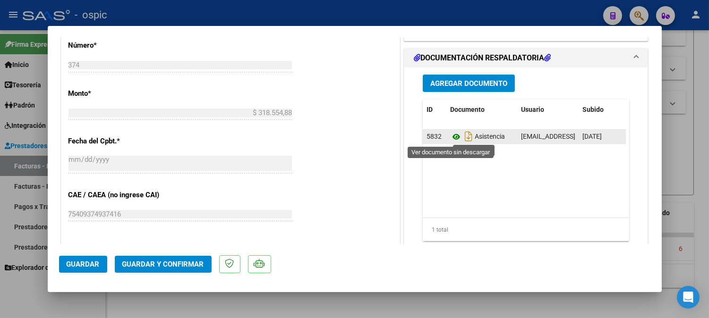
click at [454, 137] on icon at bounding box center [456, 136] width 12 height 11
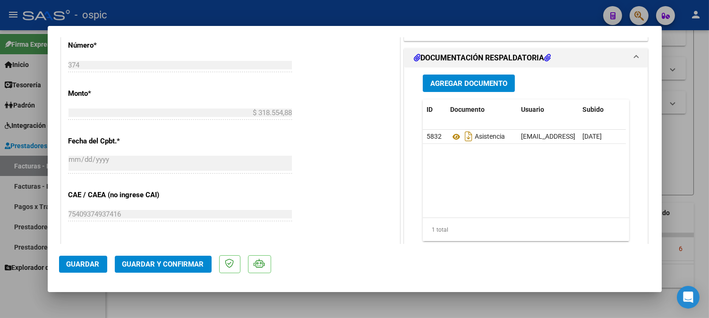
click at [154, 268] on span "Guardar y Confirmar" at bounding box center [163, 264] width 82 height 8
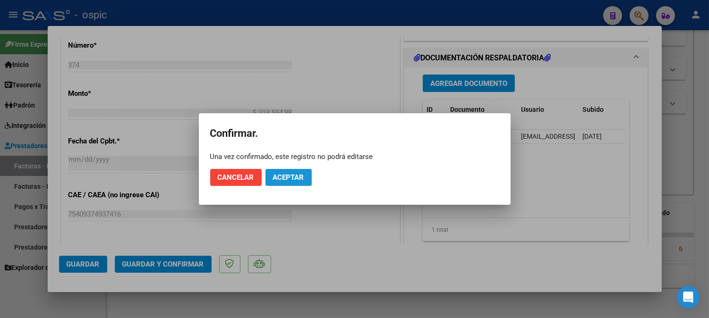
click at [273, 183] on button "Aceptar" at bounding box center [288, 177] width 46 height 17
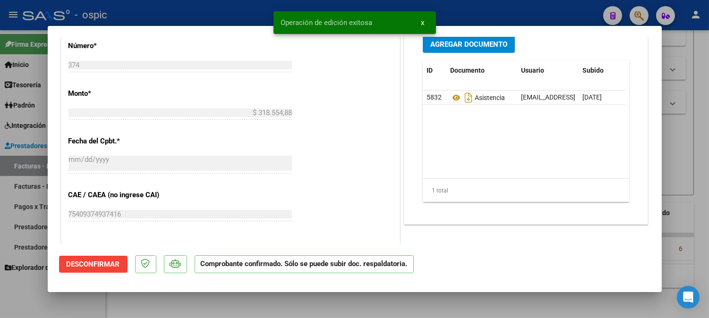
type input "$ 0,00"
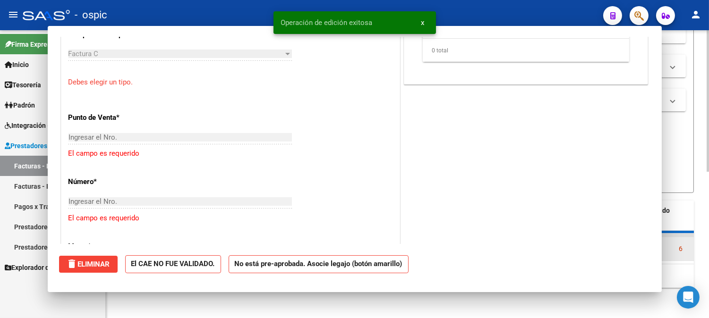
scroll to position [554, 0]
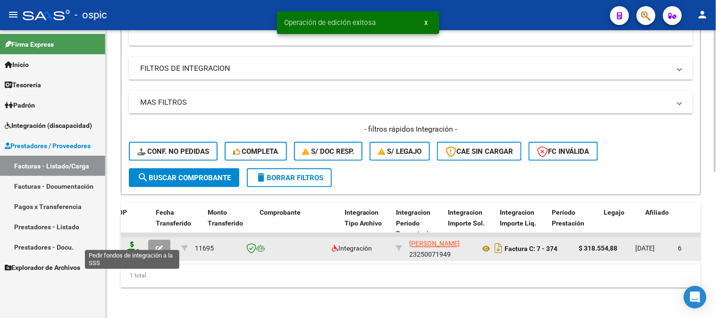
click at [134, 242] on icon at bounding box center [132, 248] width 15 height 13
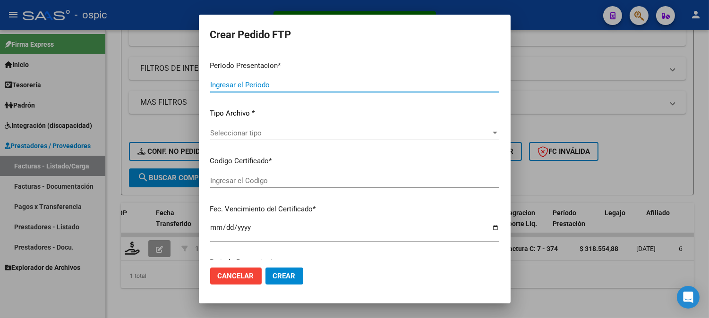
type input "202509"
type input "$ 318.554,88"
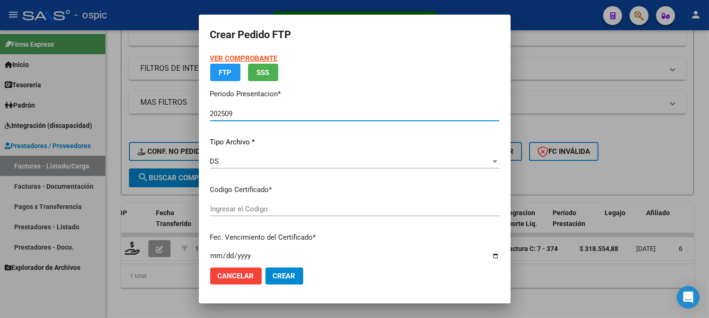
type input "0000000000000000000000000000004643947182"
type input "[DATE]"
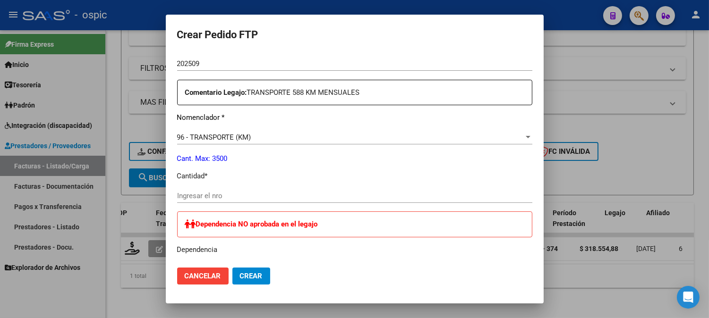
scroll to position [324, 0]
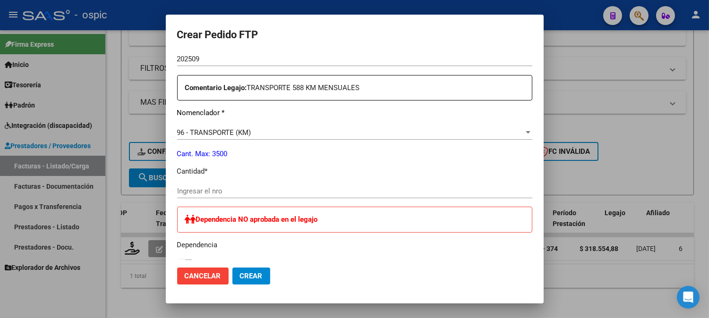
click at [251, 191] on input "Ingresar el nro" at bounding box center [354, 191] width 355 height 8
type input "588"
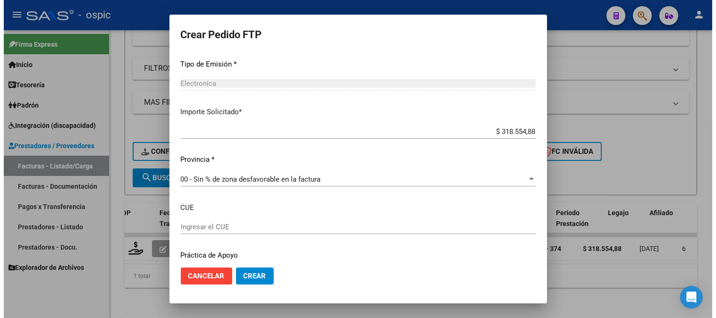
scroll to position [564, 0]
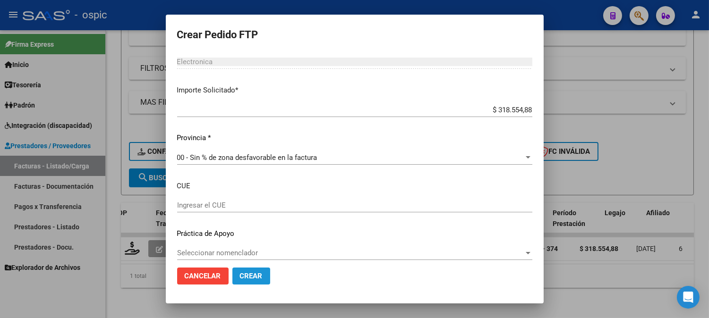
drag, startPoint x: 255, startPoint y: 272, endPoint x: 716, endPoint y: 65, distance: 504.9
click at [255, 272] on span "Crear" at bounding box center [251, 276] width 23 height 8
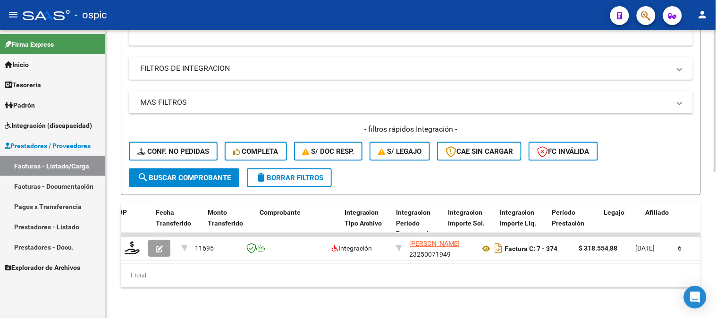
scroll to position [138, 0]
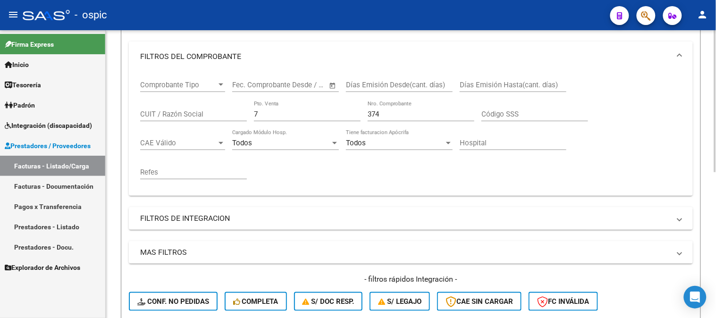
drag, startPoint x: 243, startPoint y: 113, endPoint x: 155, endPoint y: 109, distance: 88.0
click at [156, 109] on div "Comprobante Tipo Comprobante Tipo Fecha inicio – Fecha fin Fec. Comprobante Des…" at bounding box center [411, 130] width 542 height 117
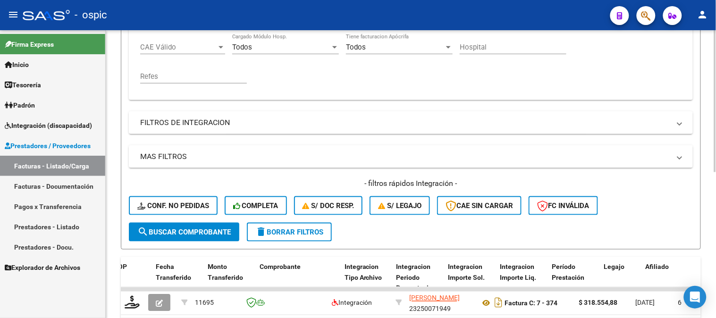
scroll to position [295, 0]
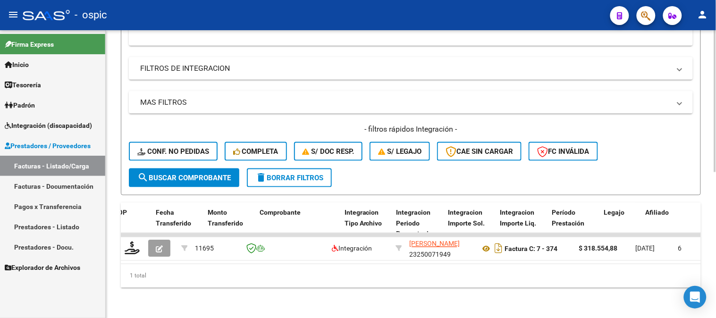
type input "359"
click at [184, 174] on span "search Buscar Comprobante" at bounding box center [183, 178] width 93 height 8
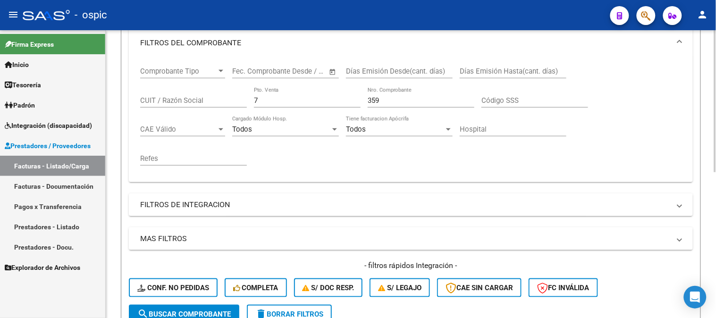
scroll to position [85, 0]
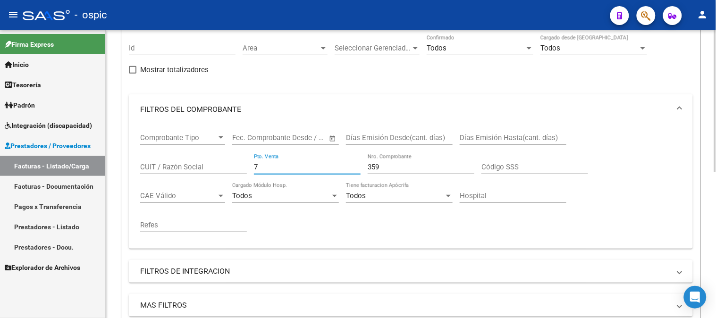
drag, startPoint x: 244, startPoint y: 167, endPoint x: 226, endPoint y: 164, distance: 18.7
click at [222, 167] on div "Comprobante Tipo Comprobante Tipo Fecha inicio – Fecha fin Fec. Comprobante Des…" at bounding box center [411, 183] width 542 height 117
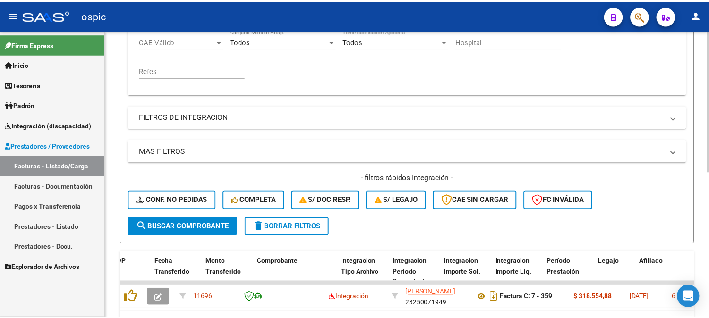
scroll to position [295, 0]
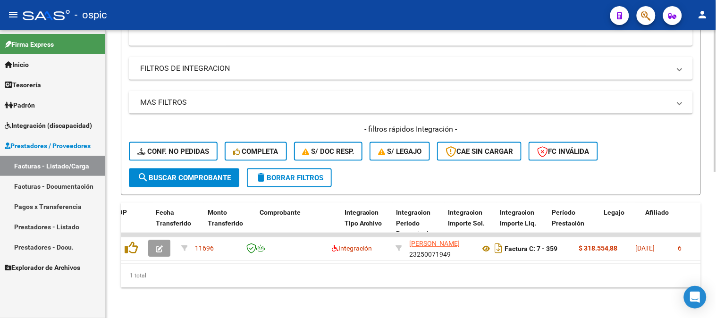
click at [181, 174] on span "search Buscar Comprobante" at bounding box center [183, 178] width 93 height 8
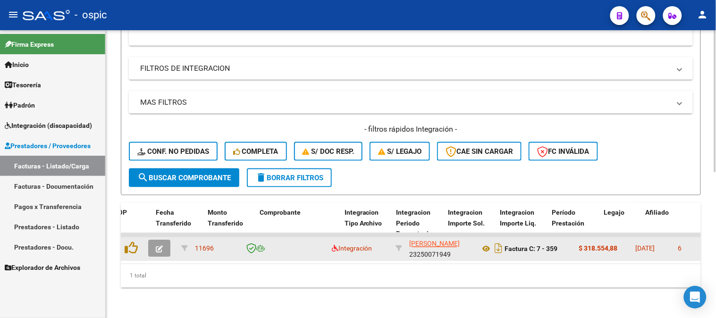
click at [154, 242] on button "button" at bounding box center [159, 248] width 22 height 17
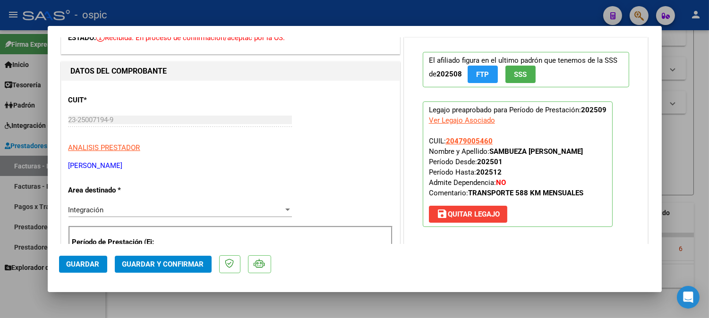
scroll to position [0, 0]
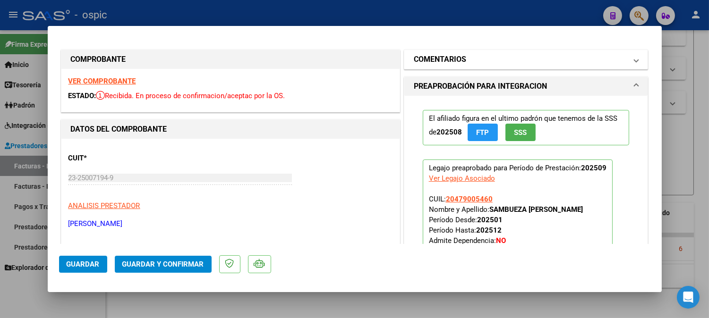
click at [446, 50] on mat-expansion-panel-header "COMENTARIOS" at bounding box center [526, 59] width 244 height 19
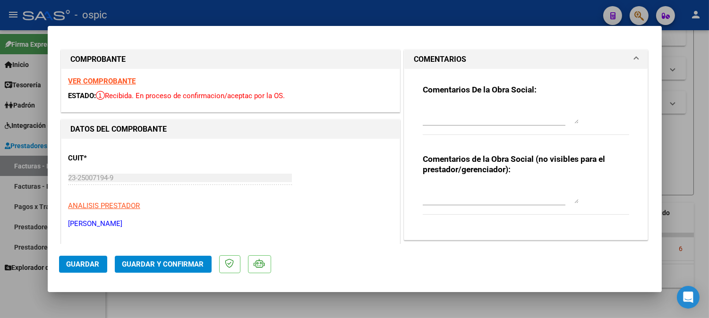
click at [465, 190] on textarea at bounding box center [501, 194] width 156 height 19
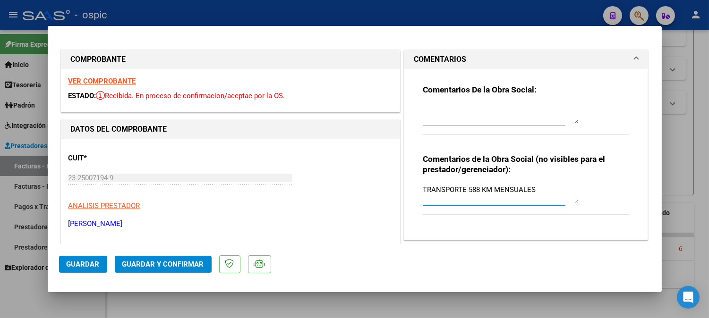
type textarea "TRANSPORTE 588 KM MENSUALES"
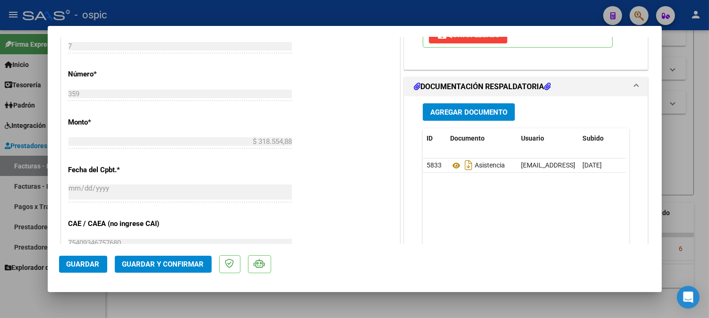
scroll to position [413, 0]
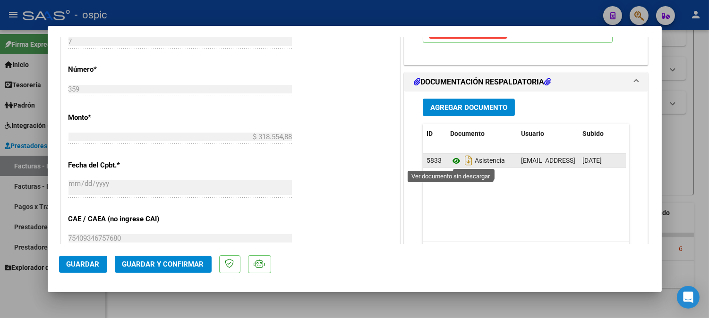
click at [450, 160] on icon at bounding box center [456, 160] width 12 height 11
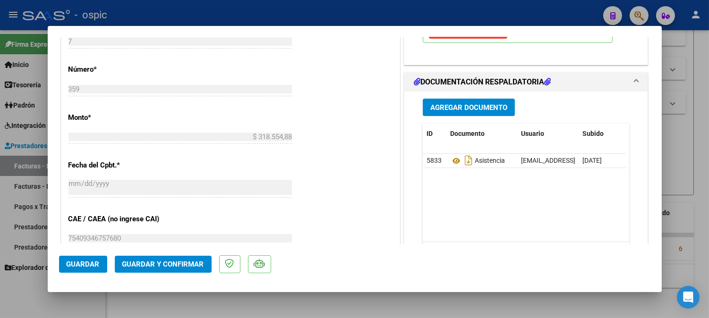
click at [182, 266] on span "Guardar y Confirmar" at bounding box center [163, 264] width 82 height 8
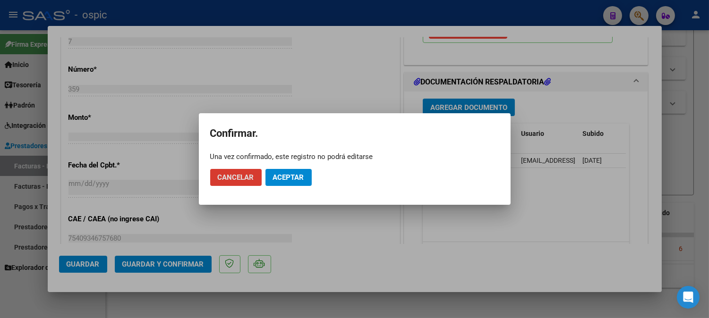
click at [291, 177] on span "Aceptar" at bounding box center [288, 177] width 31 height 8
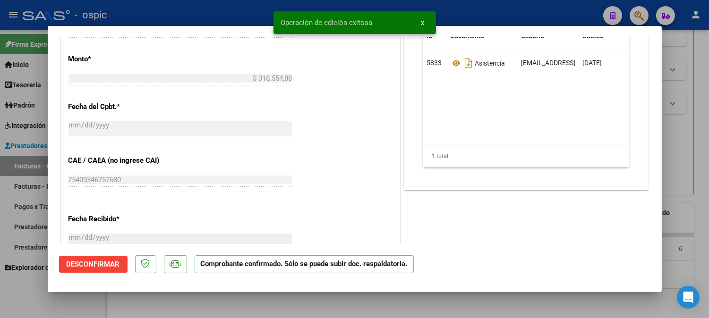
type input "$ 0,00"
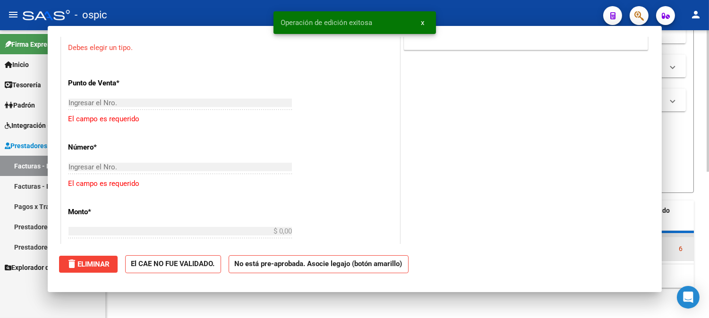
scroll to position [430, 0]
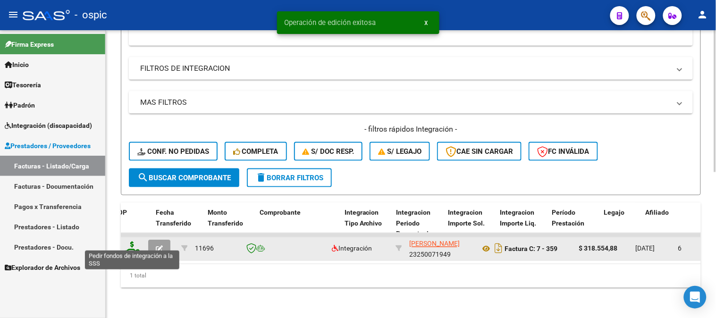
click at [130, 242] on icon at bounding box center [132, 248] width 15 height 13
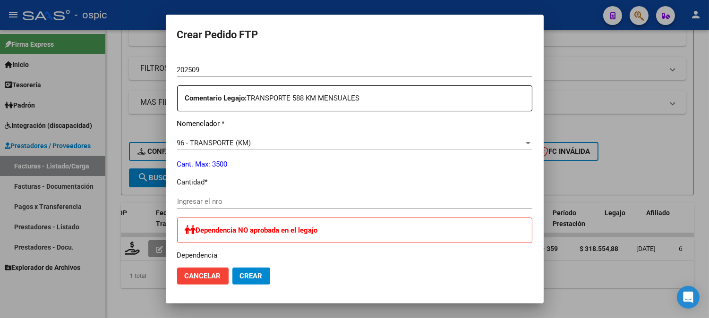
scroll to position [327, 0]
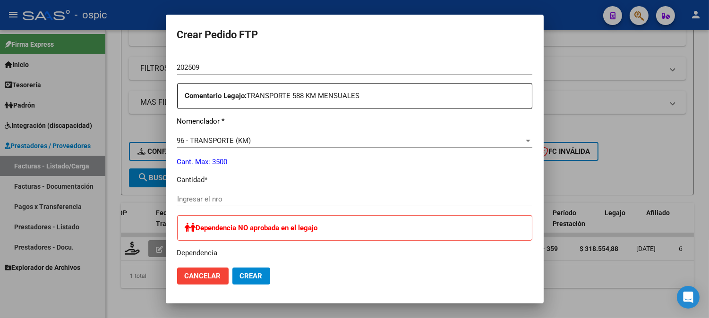
click at [342, 201] on input "Ingresar el nro" at bounding box center [354, 199] width 355 height 8
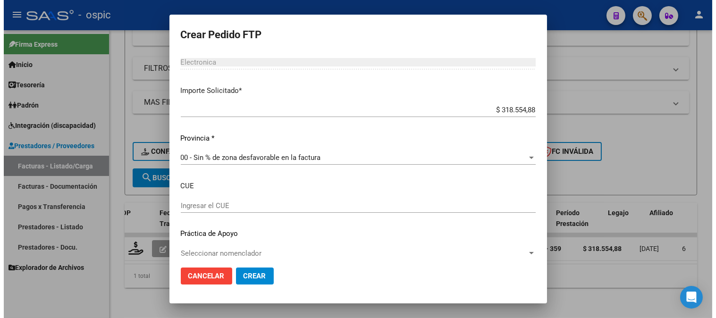
scroll to position [583, 0]
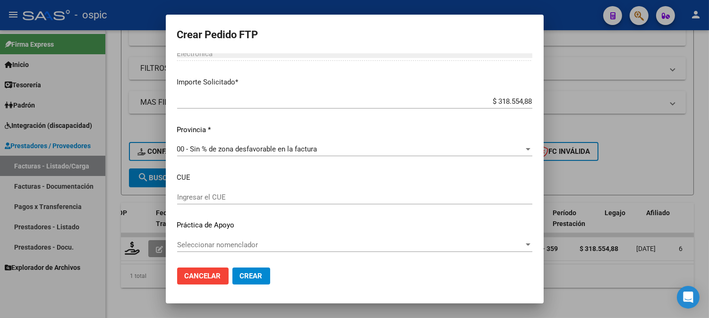
drag, startPoint x: 258, startPoint y: 269, endPoint x: 291, endPoint y: 246, distance: 40.5
click at [257, 268] on button "Crear" at bounding box center [251, 276] width 38 height 17
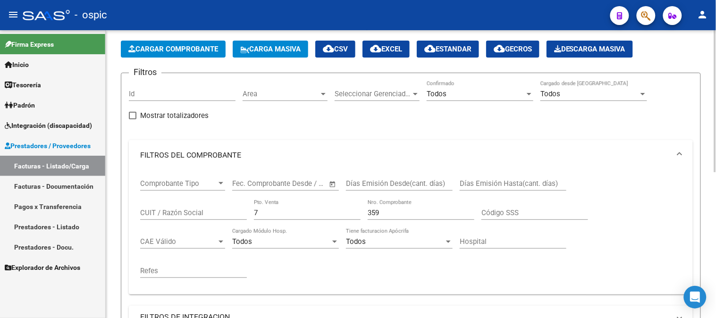
scroll to position [32, 0]
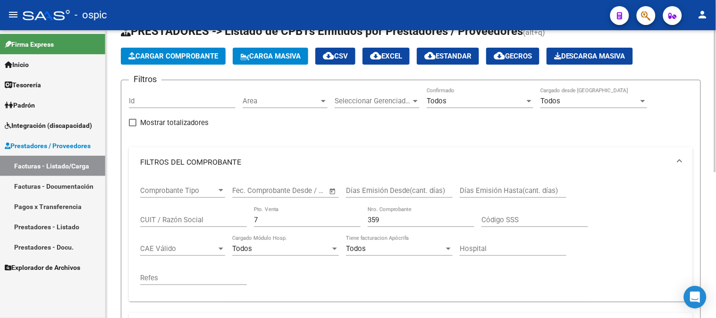
click at [130, 207] on div "Comprobante Tipo Comprobante Tipo Fecha inicio – Fecha fin Fec. Comprobante Des…" at bounding box center [411, 240] width 564 height 124
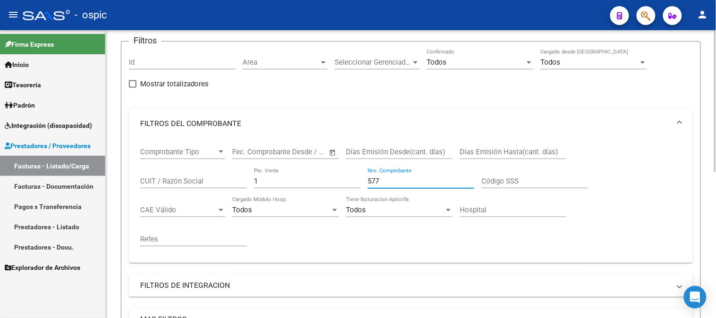
scroll to position [242, 0]
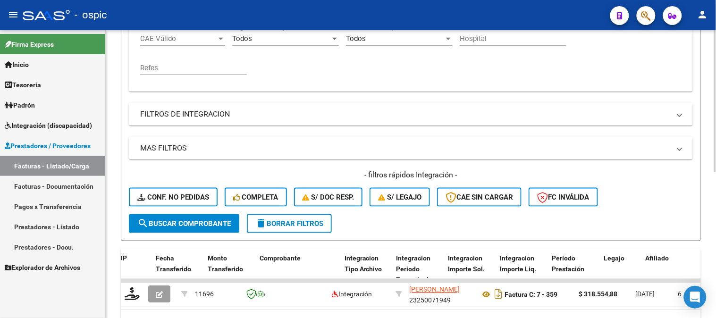
click at [182, 222] on span "search Buscar Comprobante" at bounding box center [183, 224] width 93 height 8
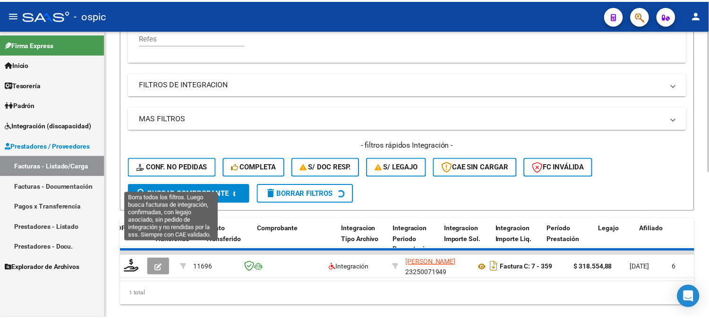
scroll to position [297, 0]
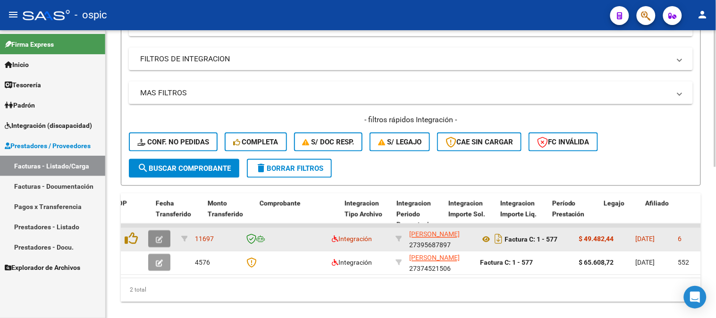
click at [164, 238] on button "button" at bounding box center [159, 239] width 22 height 17
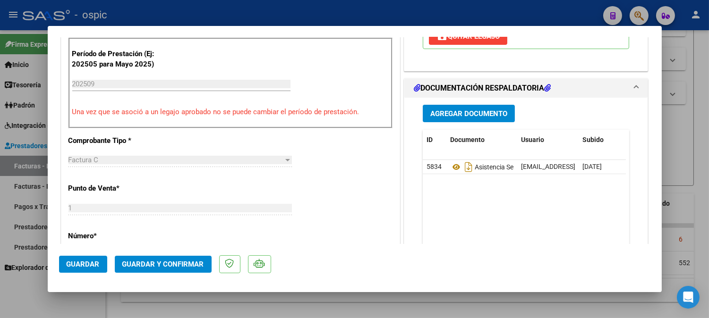
scroll to position [0, 0]
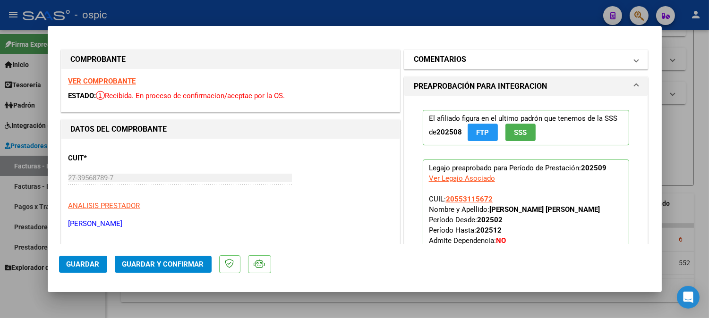
click at [488, 59] on mat-panel-title "COMENTARIOS" at bounding box center [520, 59] width 213 height 11
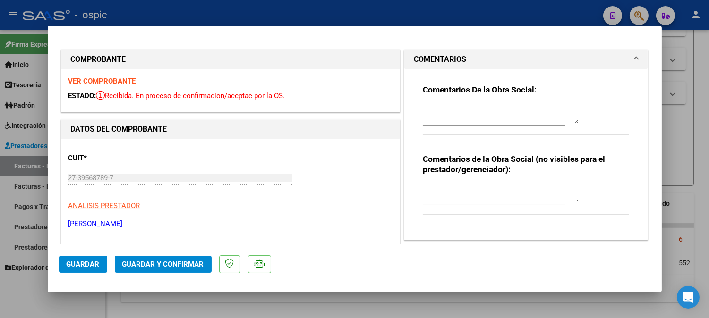
click at [452, 190] on textarea at bounding box center [501, 194] width 156 height 19
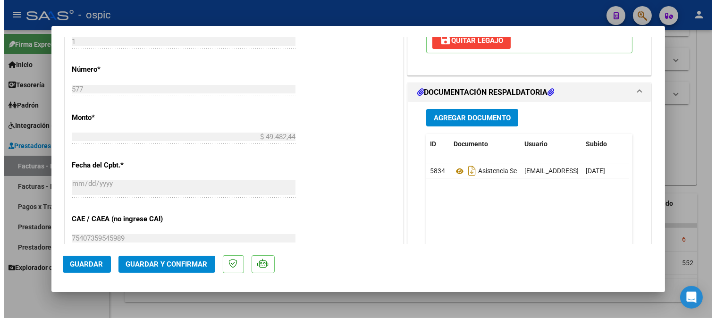
scroll to position [416, 0]
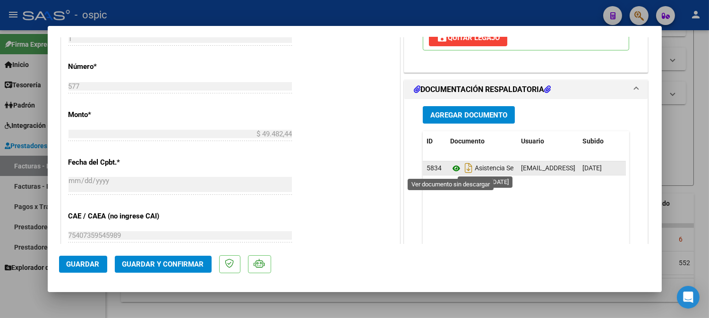
click at [450, 167] on icon at bounding box center [456, 168] width 12 height 11
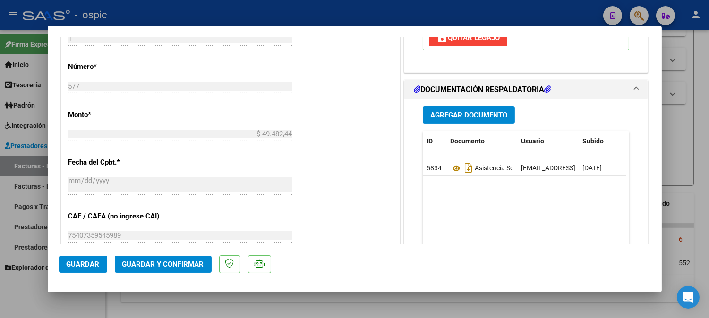
drag, startPoint x: 159, startPoint y: 260, endPoint x: 163, endPoint y: 258, distance: 4.9
click at [163, 258] on button "Guardar y Confirmar" at bounding box center [163, 264] width 97 height 17
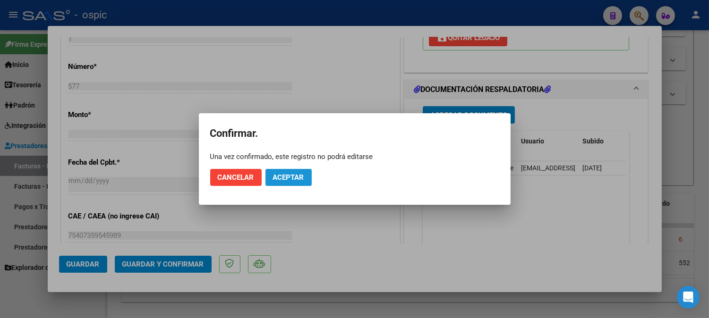
click at [298, 171] on button "Aceptar" at bounding box center [288, 177] width 46 height 17
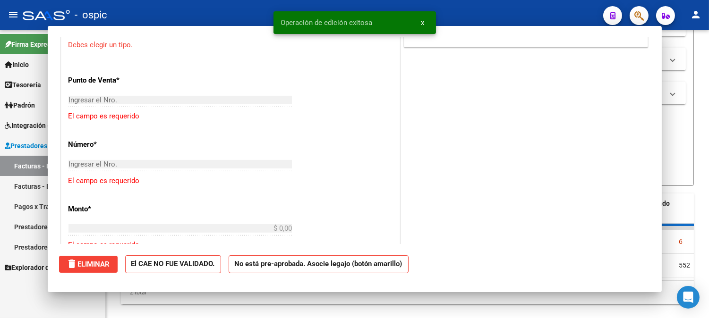
scroll to position [0, 0]
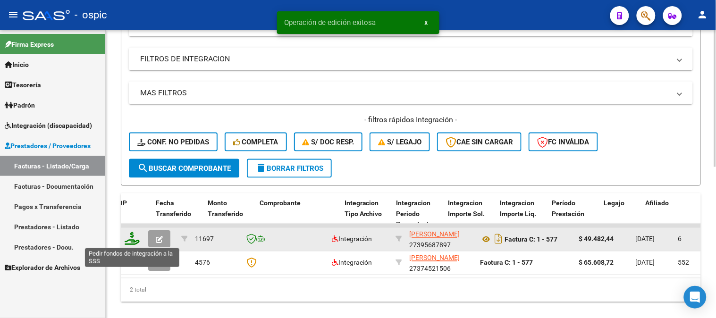
click at [135, 236] on icon at bounding box center [132, 238] width 15 height 13
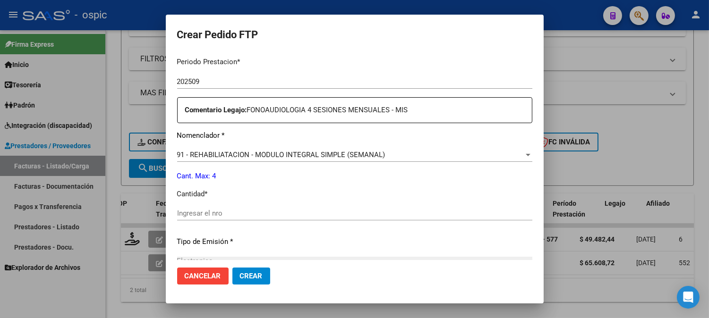
scroll to position [315, 0]
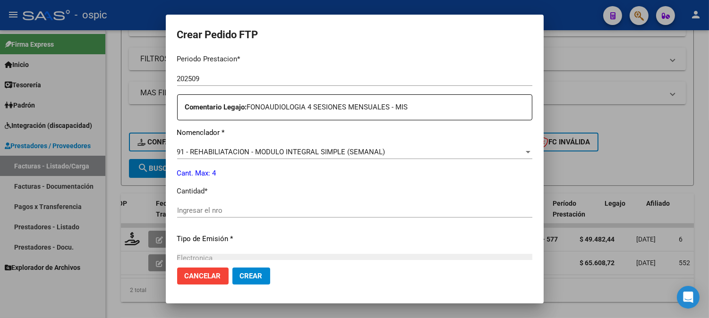
click at [314, 205] on div "Ingresar el nro" at bounding box center [354, 211] width 355 height 14
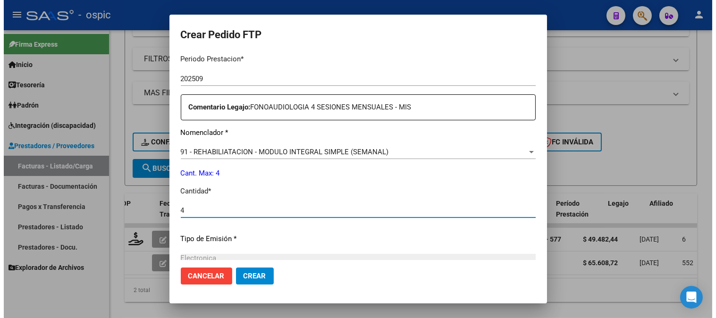
scroll to position [425, 0]
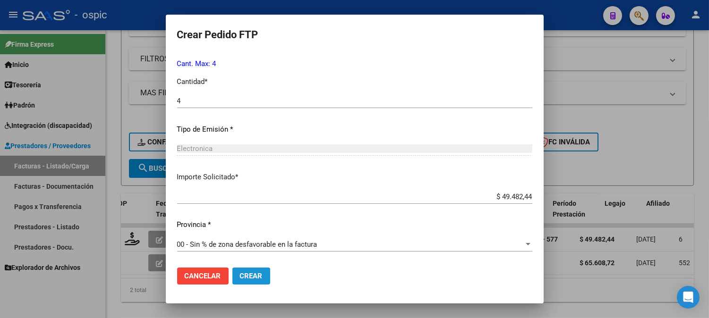
click at [243, 280] on span "Crear" at bounding box center [251, 276] width 23 height 8
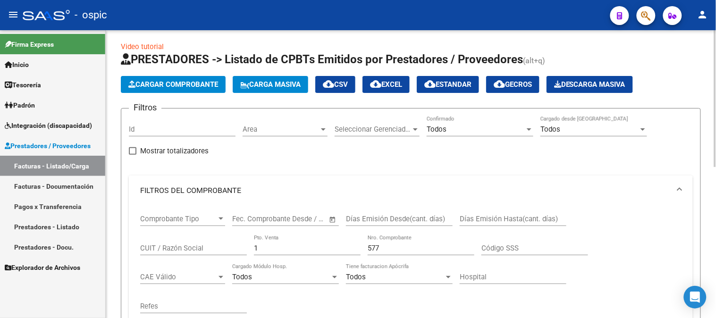
scroll to position [0, 0]
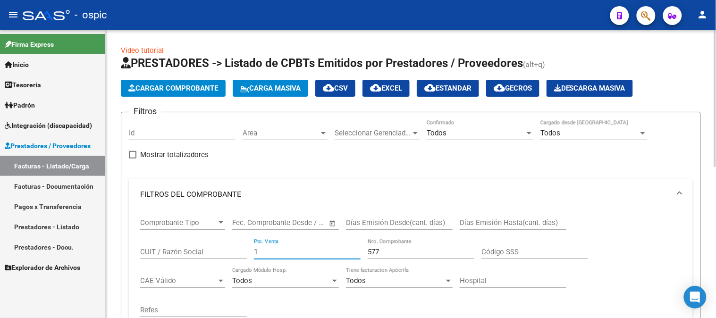
drag, startPoint x: 269, startPoint y: 255, endPoint x: 200, endPoint y: 246, distance: 70.1
click at [200, 246] on div "Comprobante Tipo Comprobante Tipo Fecha inicio – Fecha fin Fec. Comprobante Des…" at bounding box center [411, 268] width 542 height 117
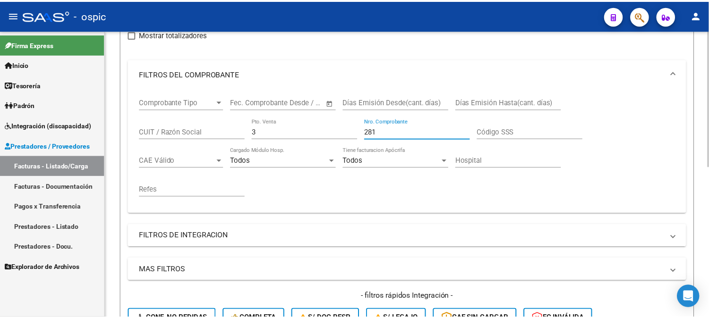
scroll to position [262, 0]
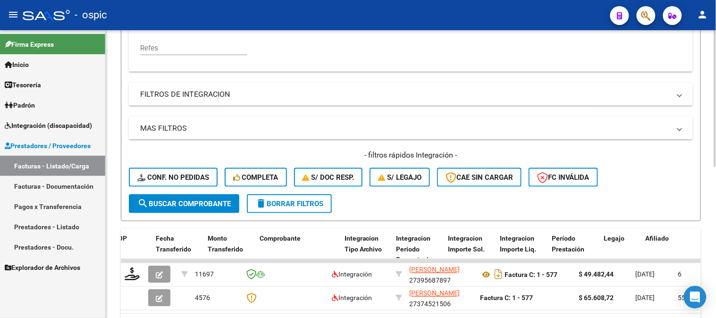
click at [200, 201] on span "search Buscar Comprobante" at bounding box center [183, 204] width 93 height 8
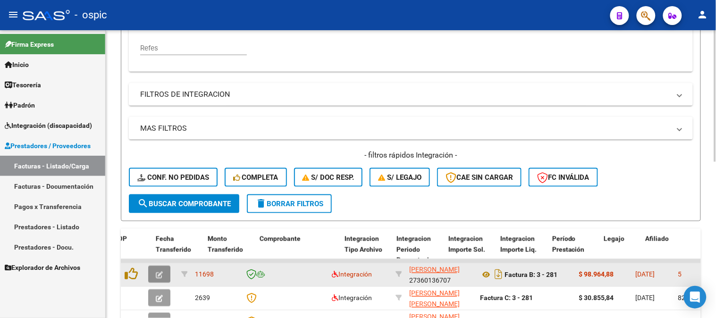
click at [157, 274] on icon "button" at bounding box center [159, 275] width 7 height 7
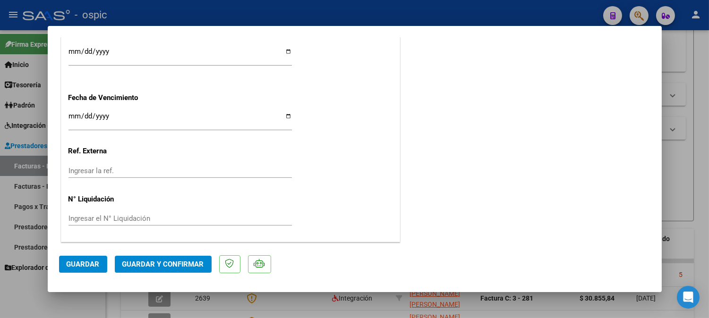
scroll to position [0, 0]
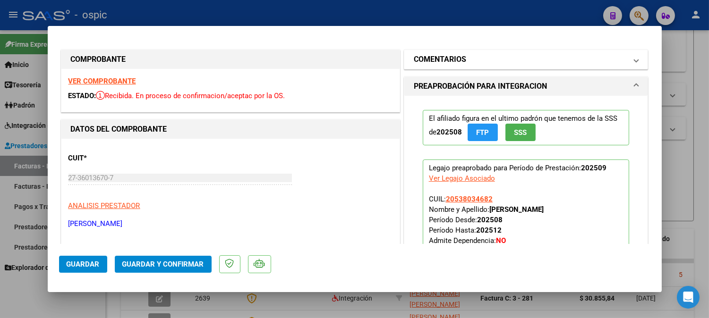
click at [493, 56] on mat-panel-title "COMENTARIOS" at bounding box center [520, 59] width 213 height 11
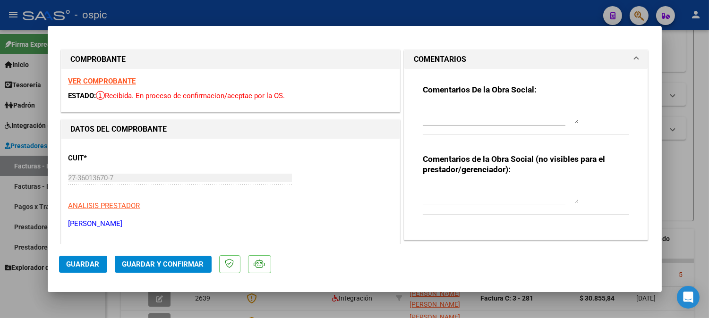
click at [455, 196] on textarea at bounding box center [501, 194] width 156 height 19
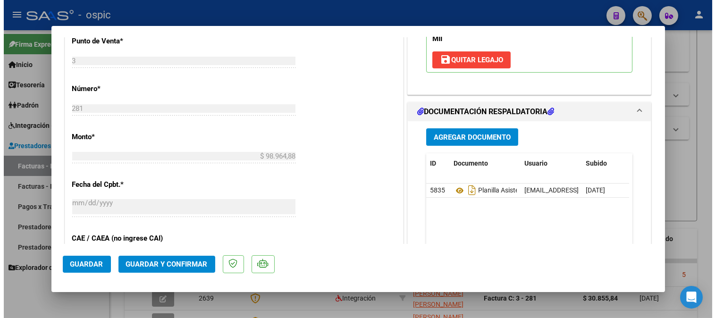
scroll to position [404, 0]
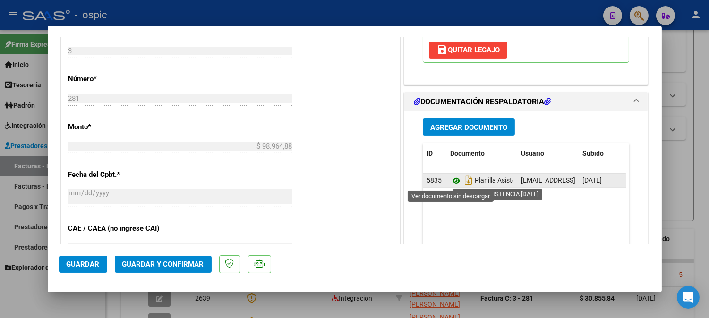
click at [453, 180] on icon at bounding box center [456, 180] width 12 height 11
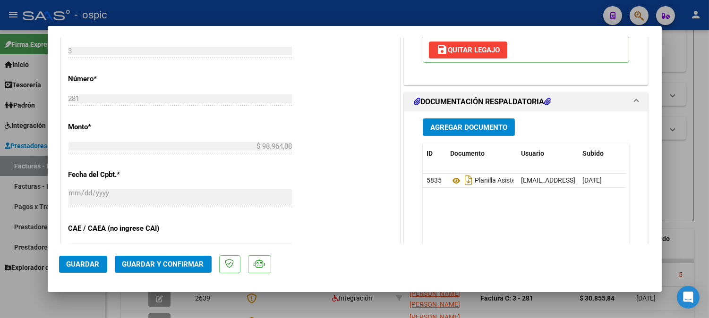
click at [169, 265] on span "Guardar y Confirmar" at bounding box center [163, 264] width 82 height 8
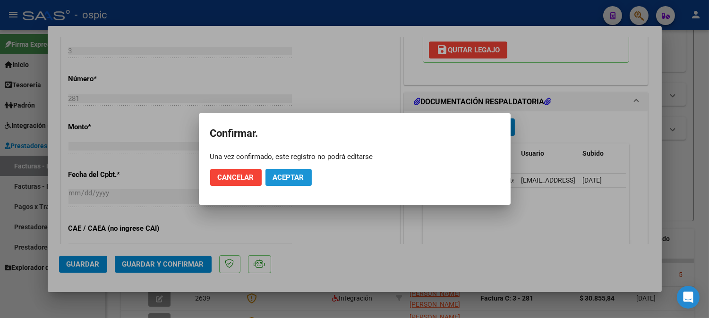
click at [306, 178] on button "Aceptar" at bounding box center [288, 177] width 46 height 17
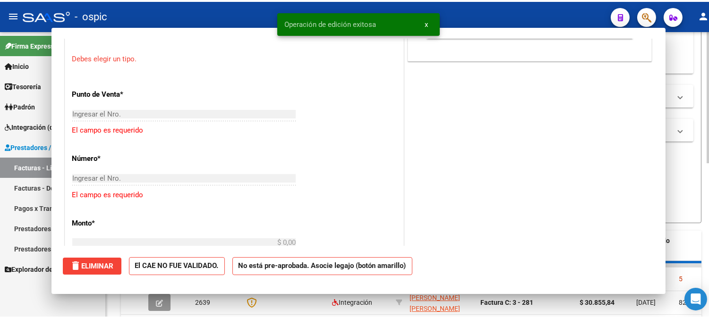
scroll to position [0, 0]
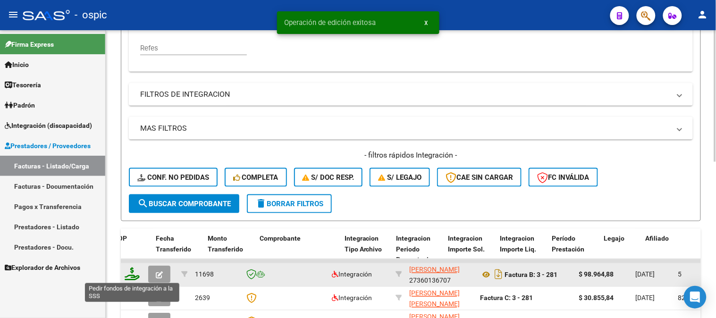
click at [134, 268] on icon at bounding box center [132, 274] width 15 height 13
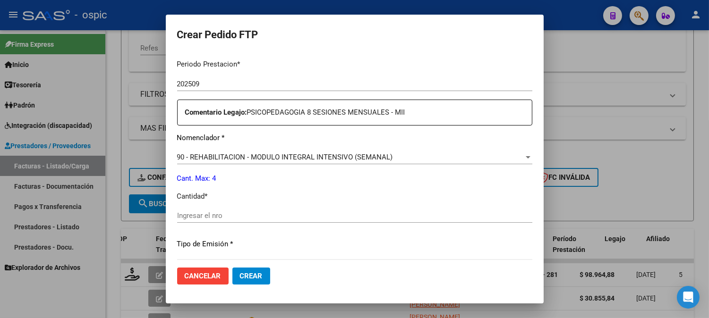
scroll to position [313, 0]
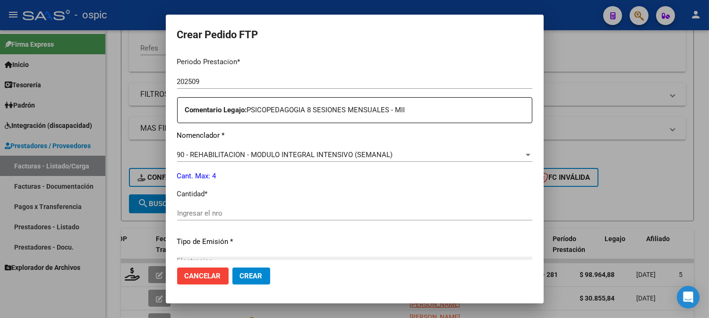
click at [364, 206] on div "Ingresar el nro" at bounding box center [354, 213] width 355 height 14
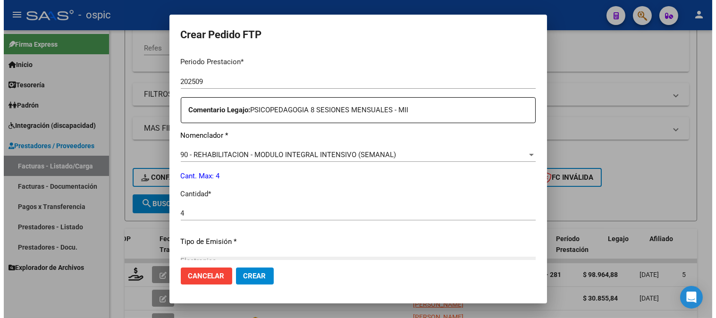
scroll to position [425, 0]
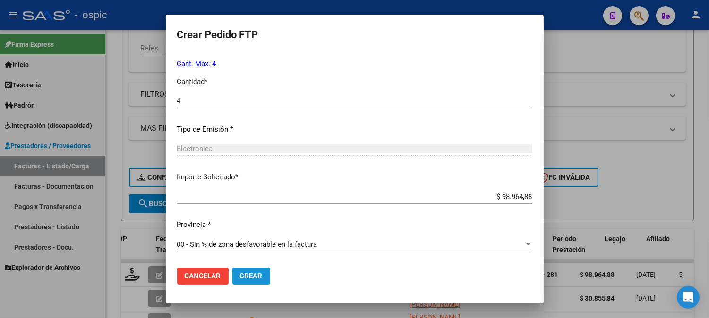
click at [253, 272] on span "Crear" at bounding box center [251, 276] width 23 height 8
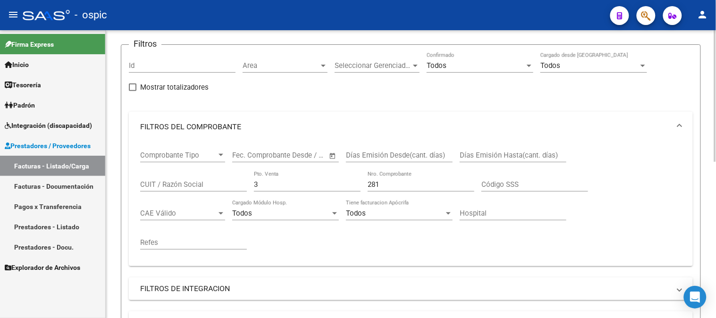
scroll to position [52, 0]
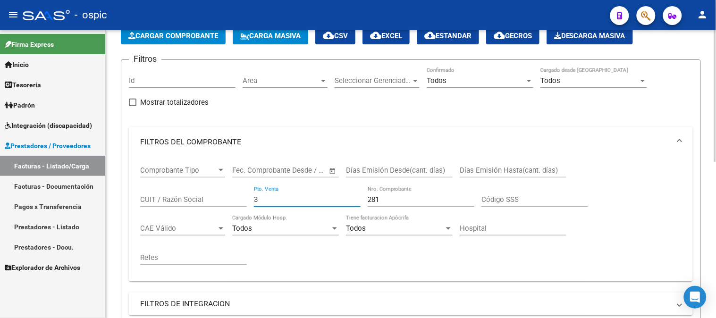
drag, startPoint x: 200, startPoint y: 190, endPoint x: 251, endPoint y: 186, distance: 51.2
click at [187, 189] on div "Comprobante Tipo Comprobante Tipo Fecha inicio – Fecha fin Fec. Comprobante Des…" at bounding box center [411, 215] width 542 height 117
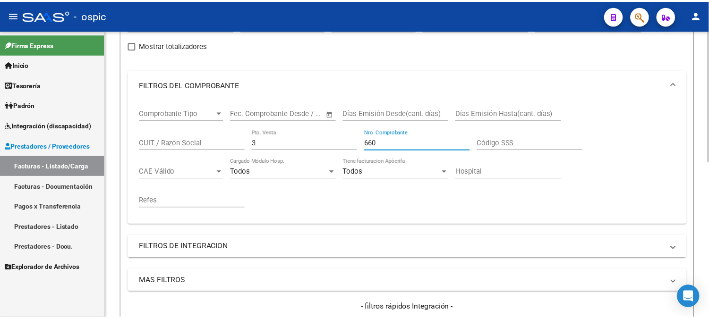
scroll to position [314, 0]
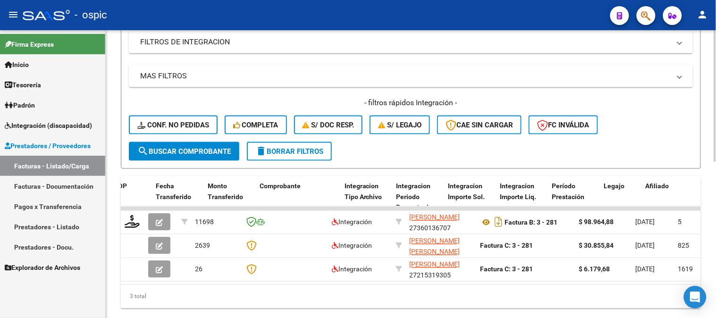
click at [176, 148] on span "search Buscar Comprobante" at bounding box center [183, 151] width 93 height 8
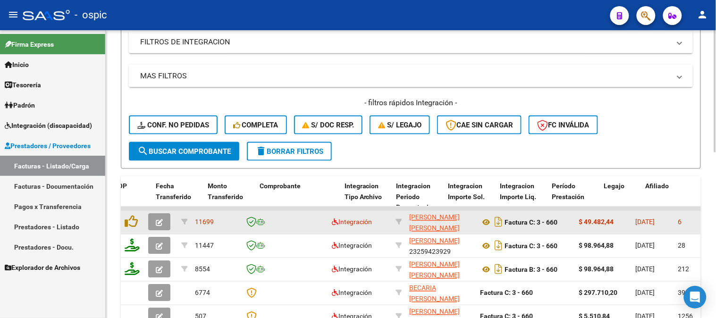
click at [158, 218] on span "button" at bounding box center [159, 222] width 7 height 8
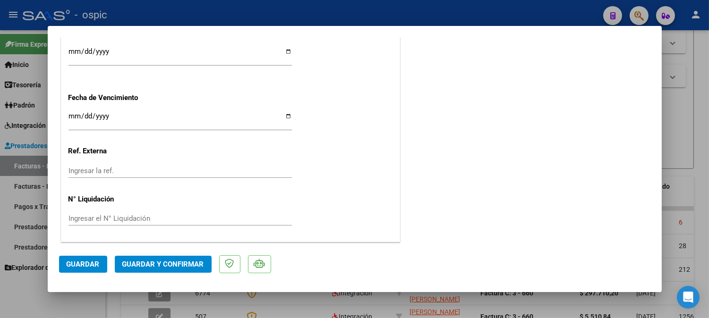
scroll to position [0, 0]
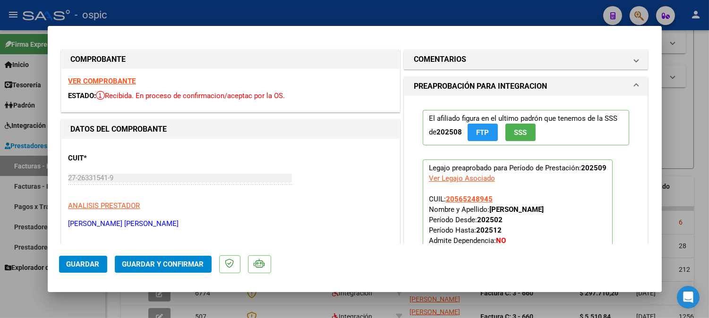
drag, startPoint x: 459, startPoint y: 57, endPoint x: 435, endPoint y: 210, distance: 154.4
click at [459, 57] on h1 "COMENTARIOS" at bounding box center [440, 59] width 52 height 11
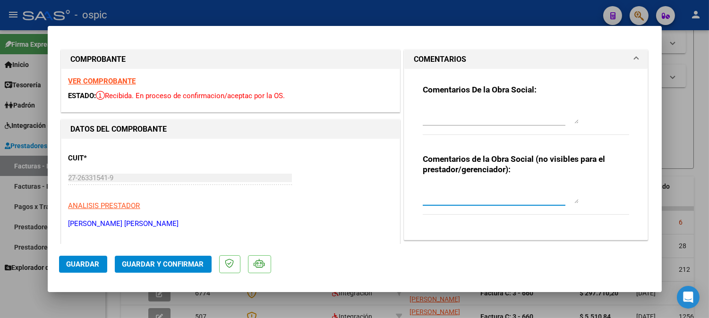
drag, startPoint x: 459, startPoint y: 192, endPoint x: 716, endPoint y: 264, distance: 267.4
click at [462, 192] on textarea at bounding box center [501, 194] width 156 height 19
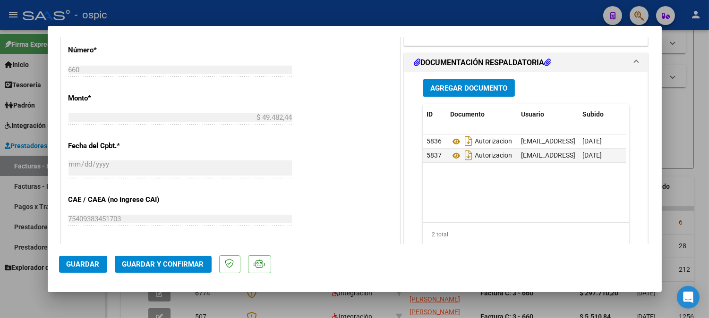
scroll to position [440, 0]
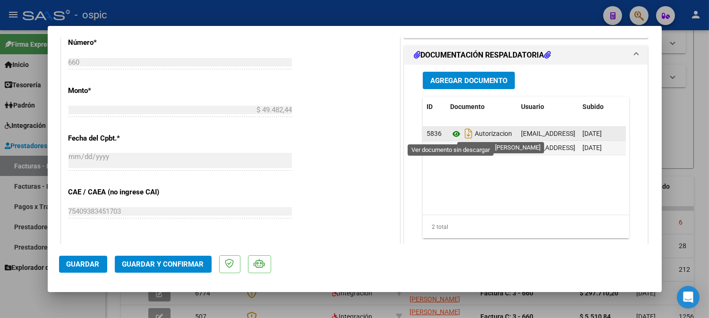
click at [450, 134] on icon at bounding box center [456, 133] width 12 height 11
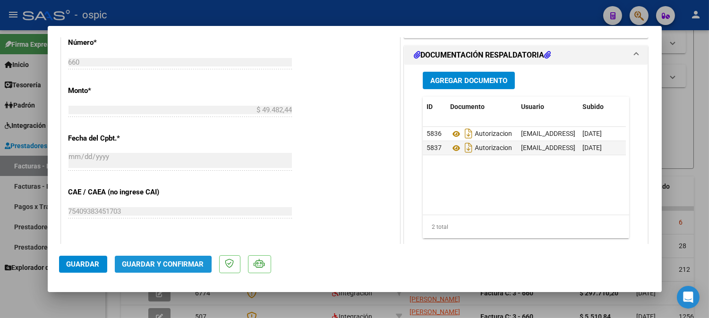
click at [140, 267] on span "Guardar y Confirmar" at bounding box center [163, 264] width 82 height 8
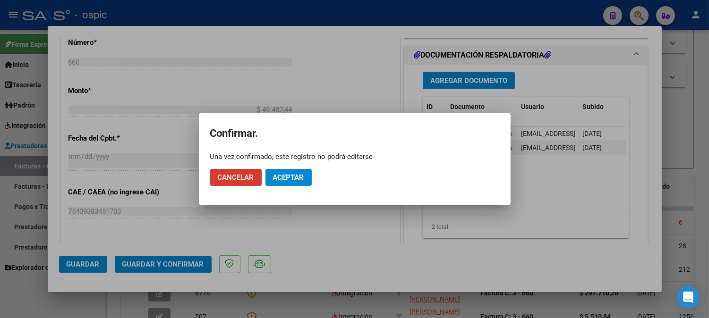
click at [294, 176] on span "Aceptar" at bounding box center [288, 177] width 31 height 8
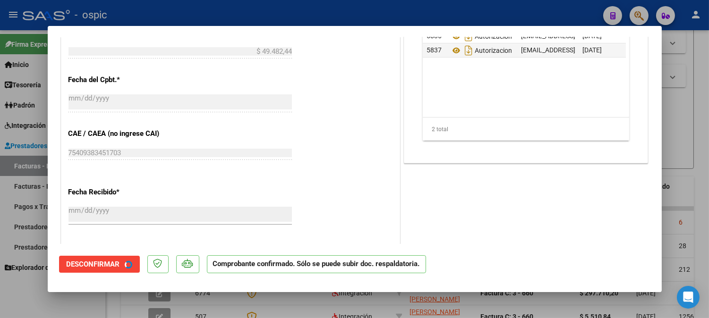
scroll to position [381, 0]
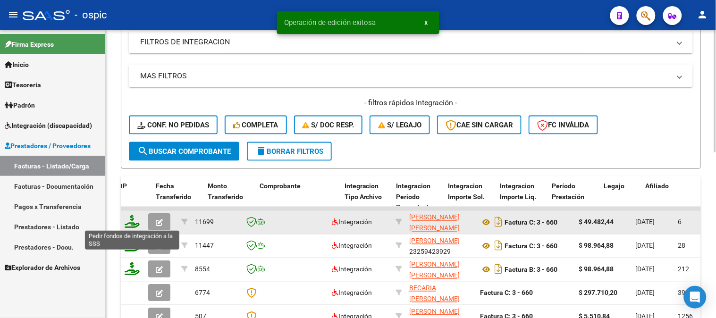
click at [131, 222] on icon at bounding box center [132, 221] width 15 height 13
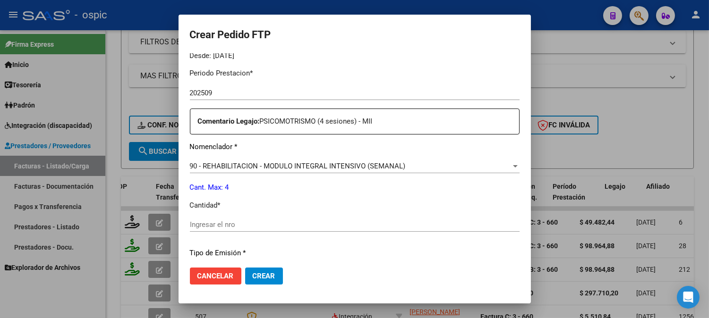
scroll to position [309, 0]
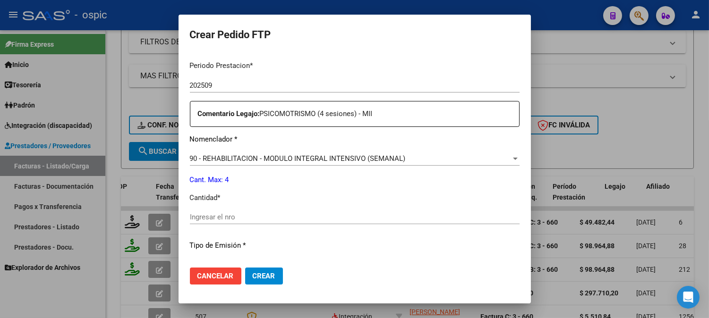
click at [359, 212] on div "Ingresar el nro" at bounding box center [355, 217] width 330 height 14
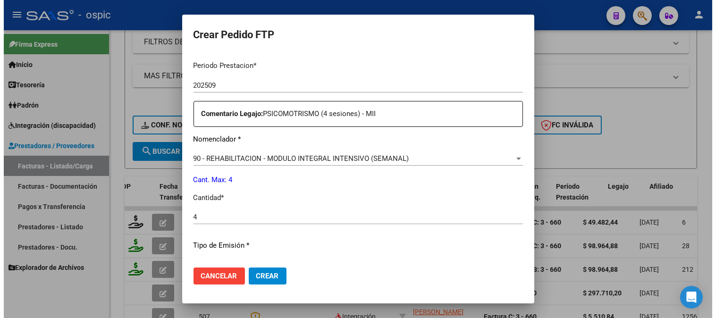
scroll to position [425, 0]
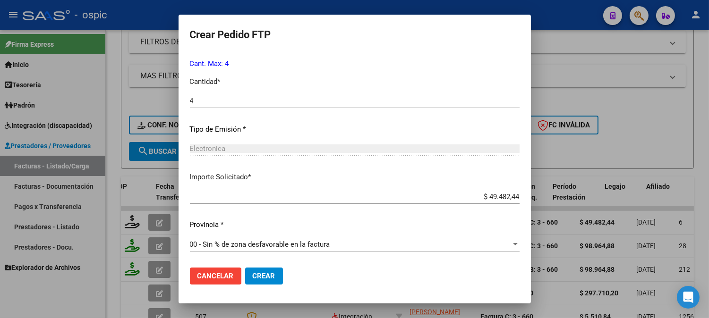
click at [257, 277] on span "Crear" at bounding box center [264, 276] width 23 height 8
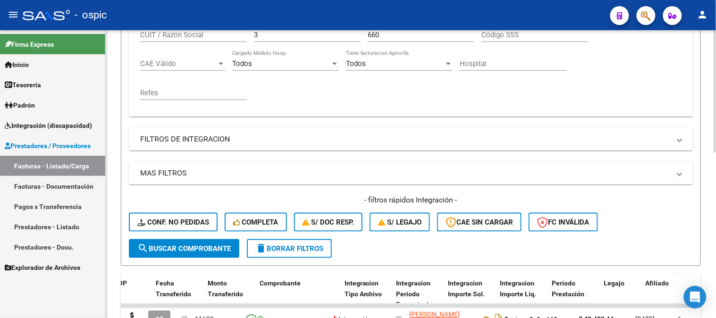
scroll to position [105, 0]
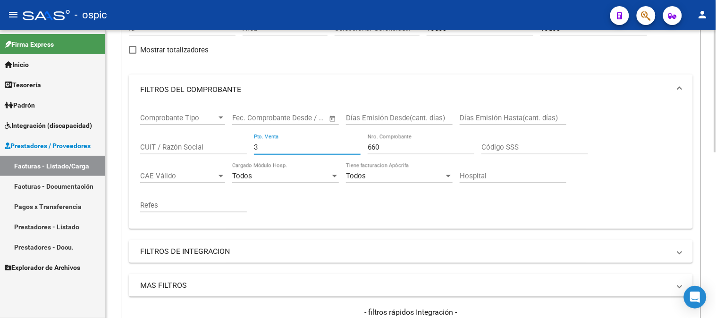
drag, startPoint x: 279, startPoint y: 144, endPoint x: 135, endPoint y: 131, distance: 144.2
click at [136, 131] on div "Comprobante Tipo Comprobante Tipo Fecha inicio – Fecha fin Fec. Comprobante Des…" at bounding box center [411, 167] width 564 height 124
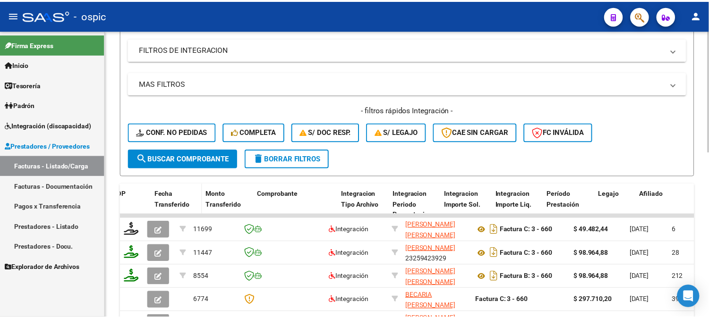
scroll to position [314, 0]
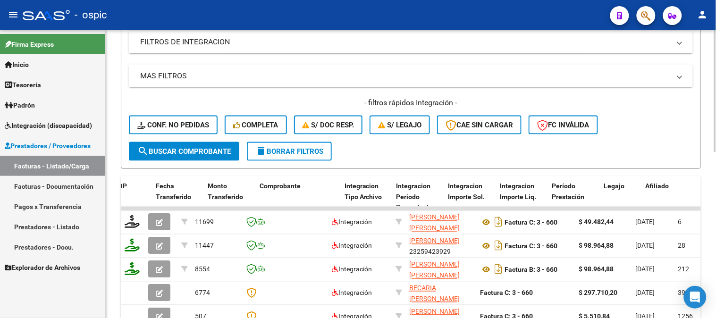
click at [206, 149] on span "search Buscar Comprobante" at bounding box center [183, 151] width 93 height 8
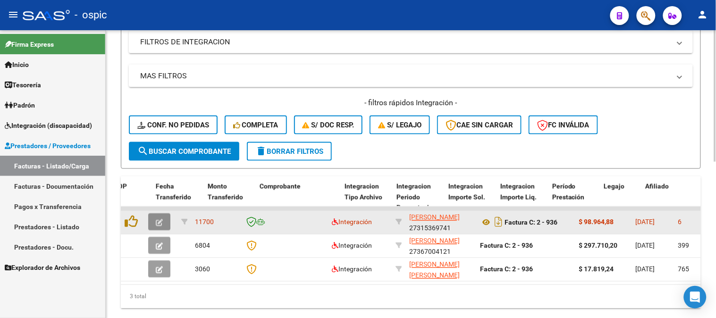
click at [157, 218] on span "button" at bounding box center [159, 222] width 7 height 8
click at [162, 220] on icon "button" at bounding box center [159, 223] width 7 height 7
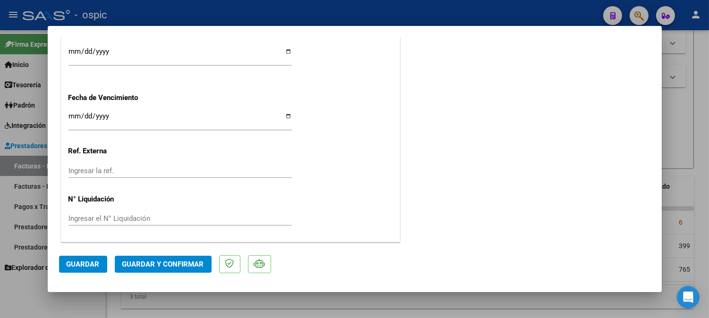
scroll to position [0, 0]
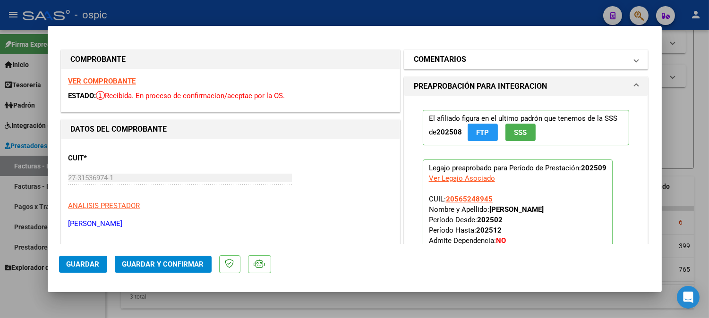
click at [469, 62] on mat-panel-title "COMENTARIOS" at bounding box center [520, 59] width 213 height 11
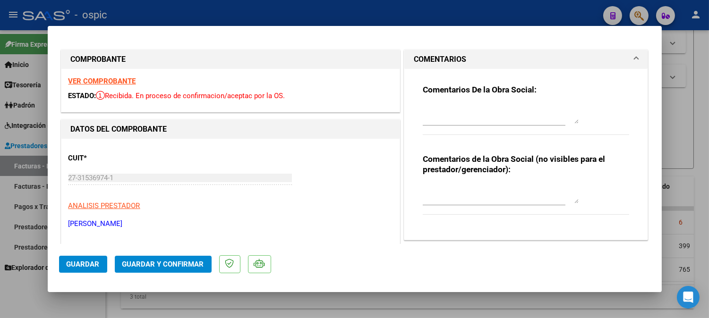
click at [445, 187] on textarea at bounding box center [501, 194] width 156 height 19
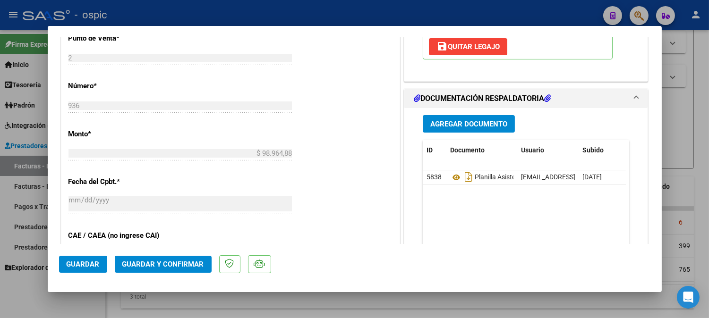
scroll to position [401, 0]
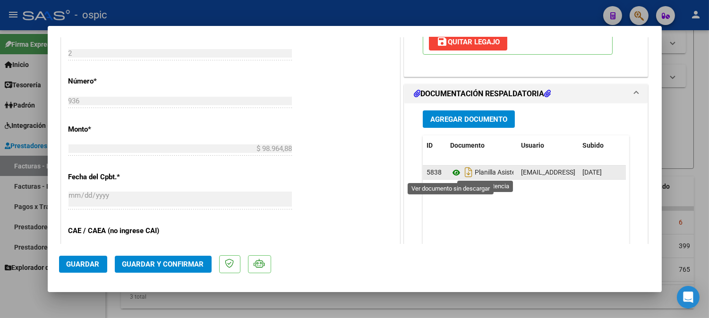
click at [450, 172] on icon at bounding box center [456, 172] width 12 height 11
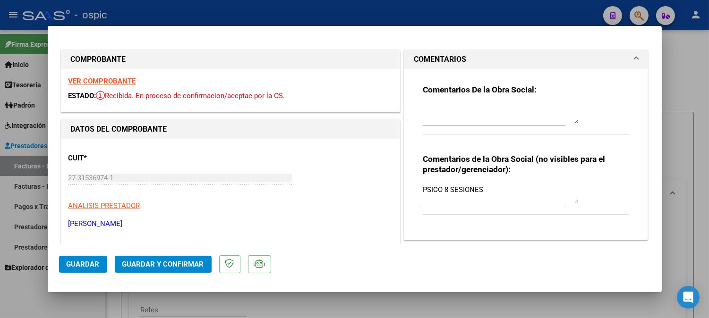
scroll to position [401, 0]
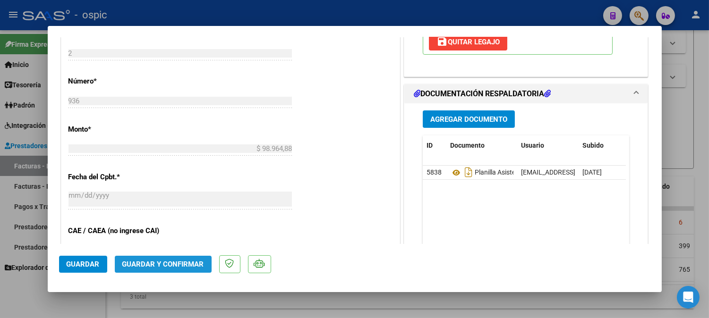
click at [195, 267] on span "Guardar y Confirmar" at bounding box center [163, 264] width 82 height 8
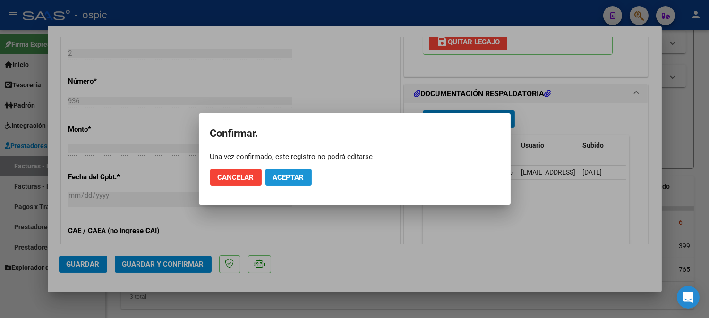
click at [276, 177] on span "Aceptar" at bounding box center [288, 177] width 31 height 8
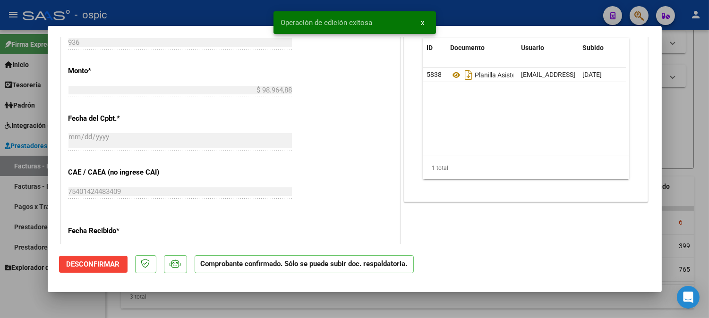
type input "$ 0,00"
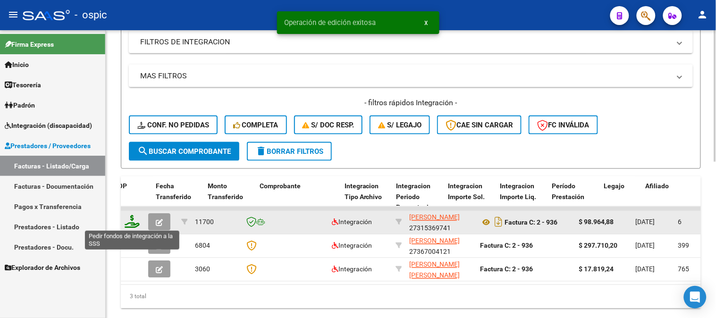
click at [129, 223] on icon at bounding box center [132, 221] width 15 height 13
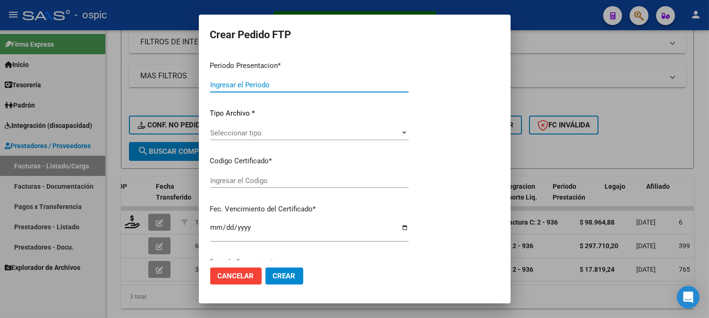
type input "202509"
type input "$ 98.964,88"
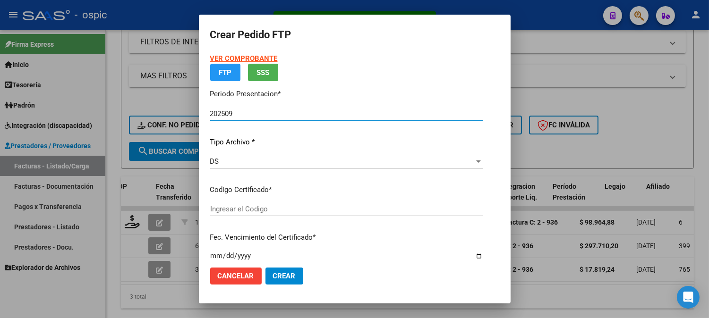
type input "0000000000000000000000000000005886763117"
type input "[DATE]"
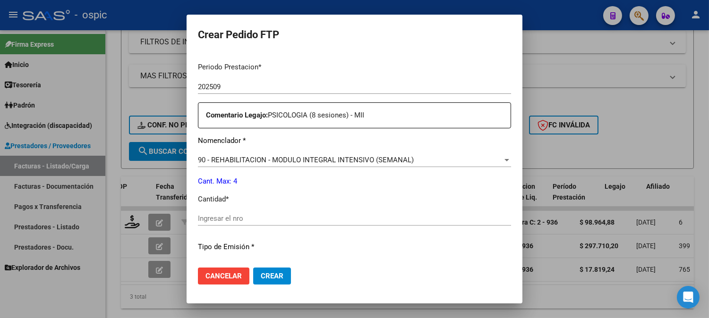
scroll to position [315, 0]
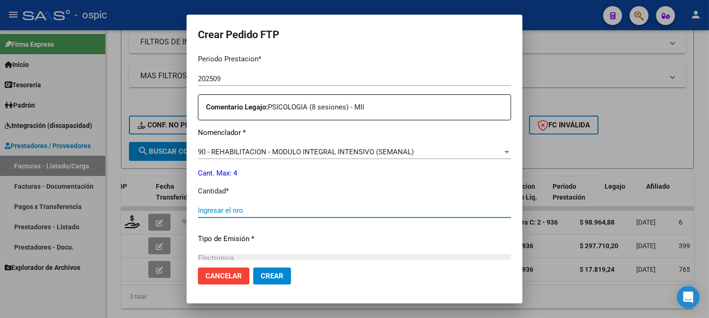
click at [351, 209] on input "Ingresar el nro" at bounding box center [354, 210] width 313 height 8
type input "4"
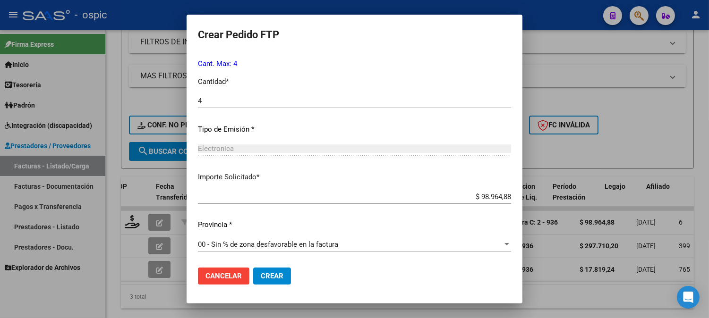
click at [261, 279] on span "Crear" at bounding box center [272, 276] width 23 height 8
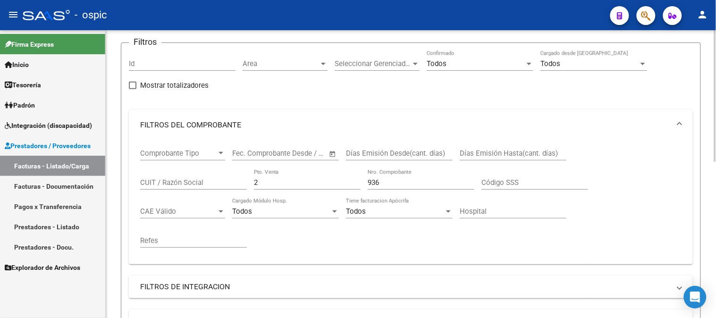
scroll to position [0, 0]
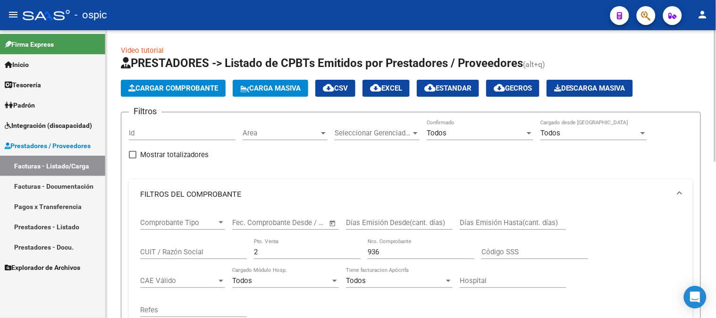
drag, startPoint x: 275, startPoint y: 251, endPoint x: 153, endPoint y: 255, distance: 121.4
click at [158, 254] on div "Comprobante Tipo Comprobante Tipo Fecha inicio – Fecha fin Fec. Comprobante Des…" at bounding box center [411, 268] width 542 height 117
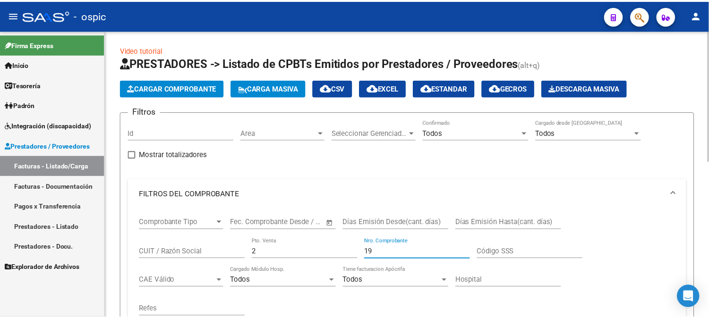
scroll to position [262, 0]
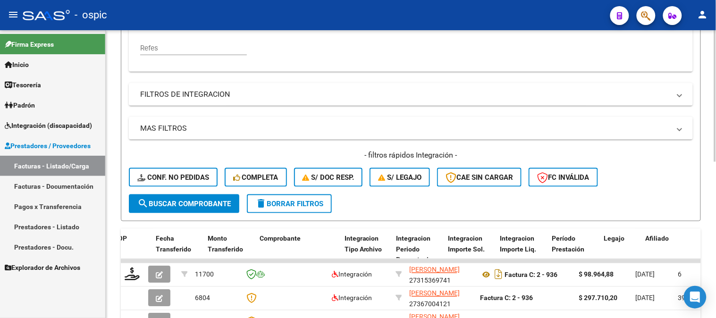
type input "19"
click at [192, 205] on span "search Buscar Comprobante" at bounding box center [183, 204] width 93 height 8
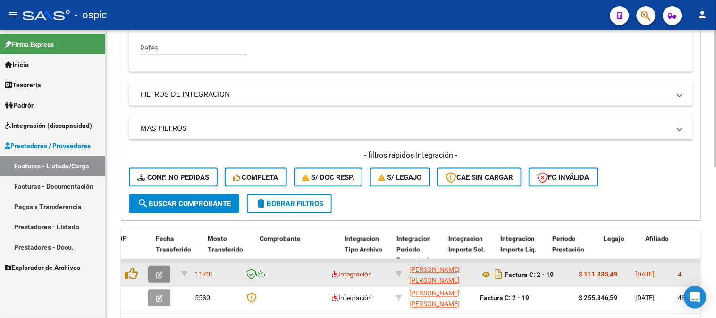
click at [159, 271] on span "button" at bounding box center [159, 275] width 7 height 8
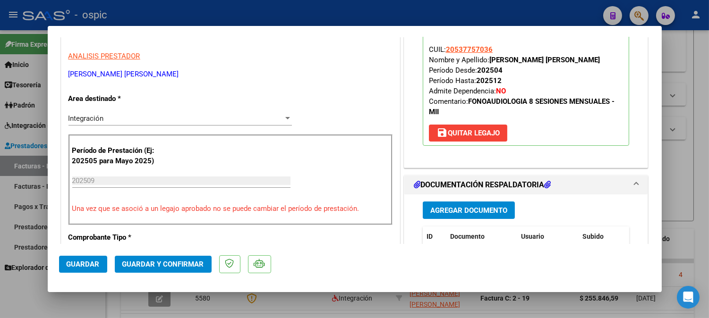
scroll to position [145, 0]
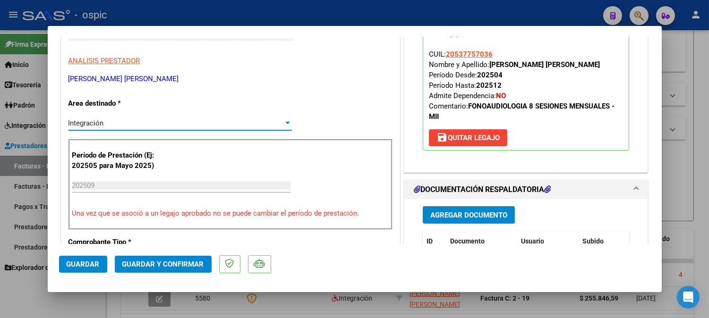
click at [157, 121] on div "Integración" at bounding box center [175, 123] width 215 height 8
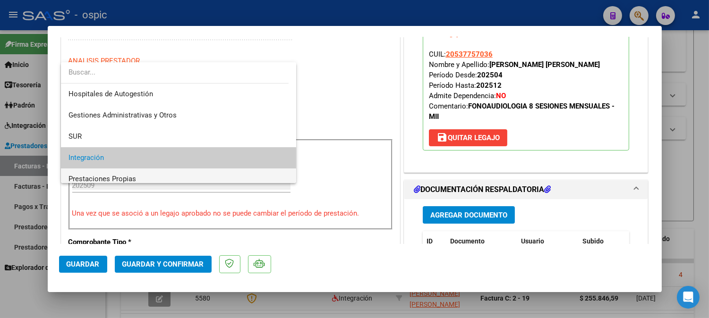
scroll to position [35, 0]
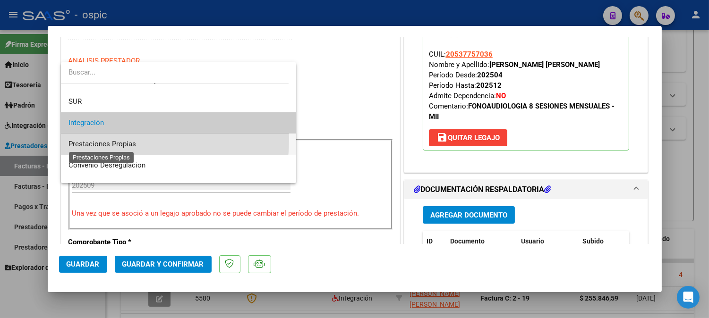
click at [117, 140] on span "Prestaciones Propias" at bounding box center [102, 144] width 68 height 8
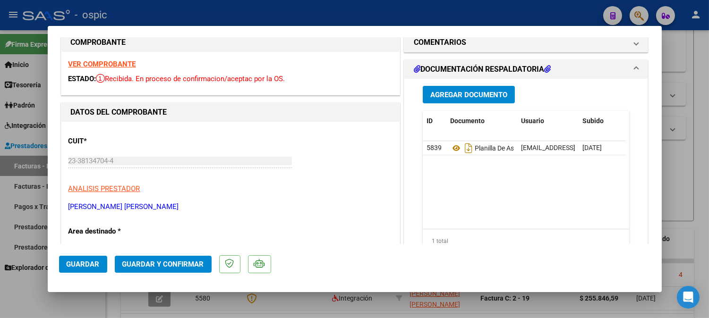
scroll to position [0, 0]
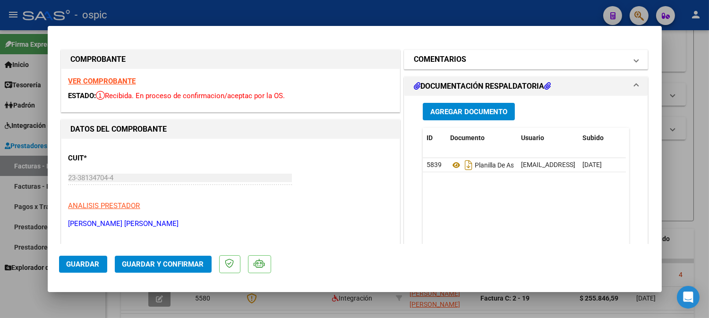
click at [422, 60] on h1 "COMENTARIOS" at bounding box center [440, 59] width 52 height 11
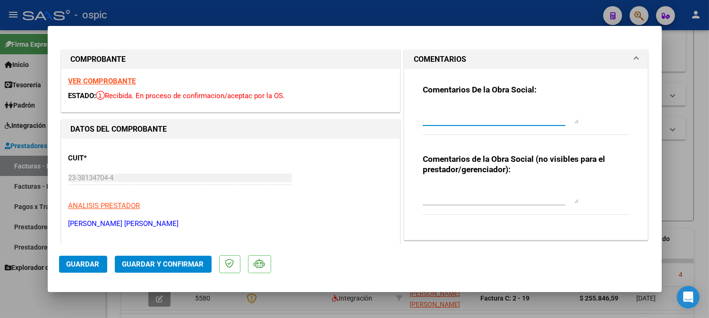
click at [458, 115] on textarea at bounding box center [501, 114] width 156 height 19
drag, startPoint x: 417, startPoint y: 110, endPoint x: 591, endPoint y: 123, distance: 173.8
click at [591, 123] on div "Comentarios De la Obra Social: SOLICITO NC Y NUEVA FACTURA. SE AUTORIZARON 8 SE…" at bounding box center [526, 115] width 207 height 61
type textarea "SOLICITO NC Y NUEVA FACTURA. SE AUTORIZARON 8 SESIONES MENSUALES."
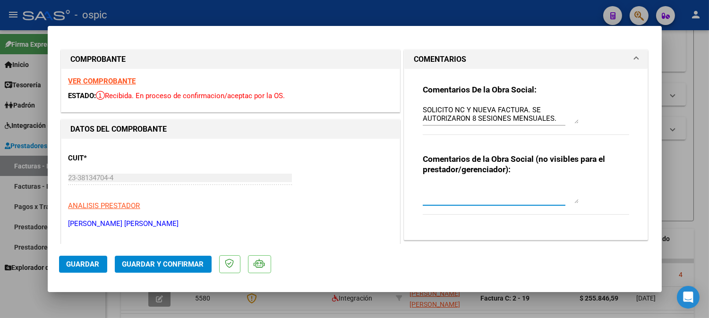
click at [446, 190] on textarea at bounding box center [501, 194] width 156 height 19
paste textarea "SOLICITO NC Y NUEVA FACTURA. SE AUTORIZARON 8 SESIONES MENSUALES."
click at [447, 189] on textarea "SOLICITO NC Y NUEVA FACTURA. SE AUTORIZARON 8 SESIONES MENSUALES." at bounding box center [501, 194] width 156 height 19
type textarea "SOLICITE NC Y NUEVA FACTURA. SE AUTORIZARON 8 SESIONES MENSUALES."
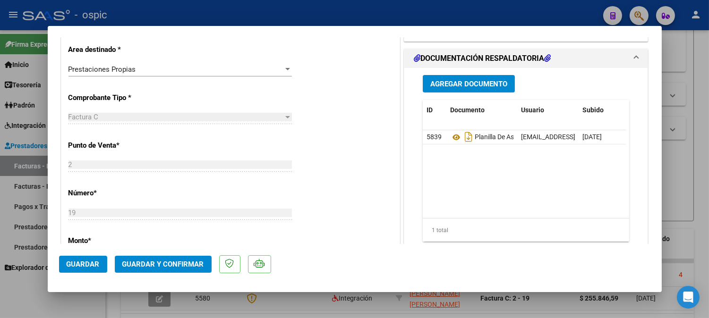
scroll to position [238, 0]
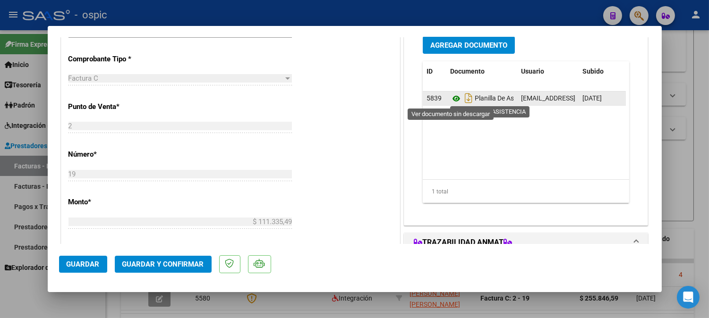
click at [450, 96] on icon at bounding box center [456, 98] width 12 height 11
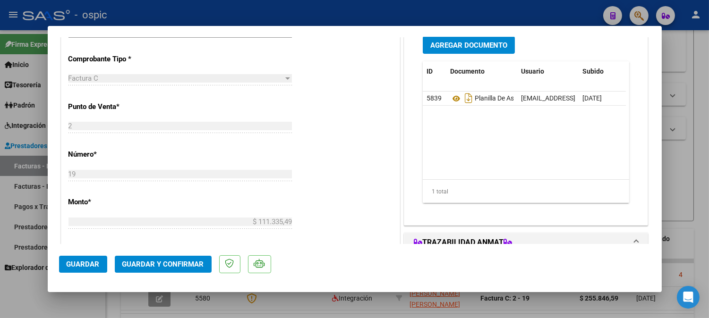
click at [195, 268] on span "Guardar y Confirmar" at bounding box center [163, 264] width 82 height 8
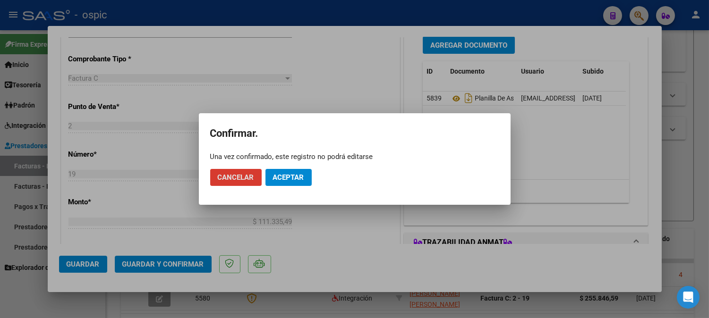
click at [285, 178] on span "Aceptar" at bounding box center [288, 177] width 31 height 8
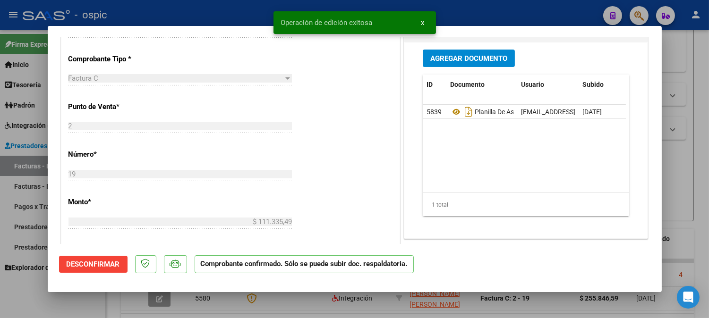
type input "$ 0,00"
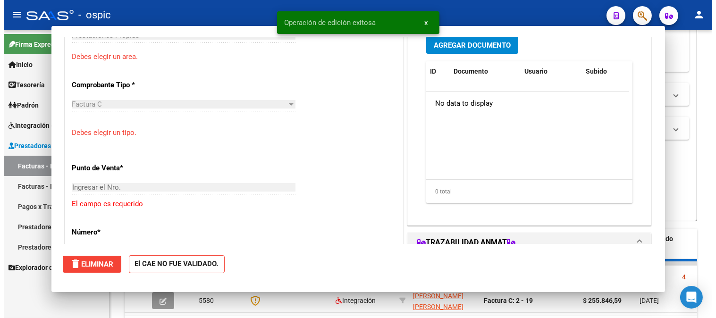
scroll to position [242, 0]
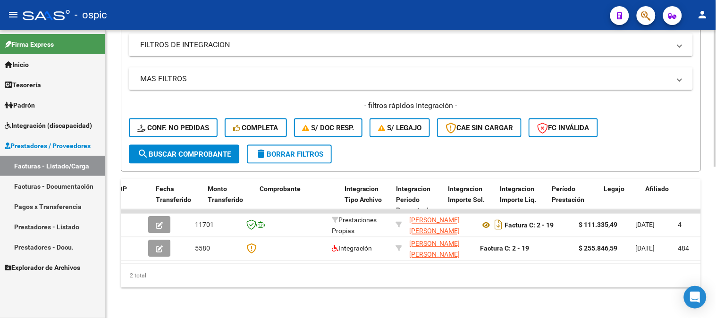
click at [318, 150] on span "delete Borrar Filtros" at bounding box center [289, 154] width 68 height 8
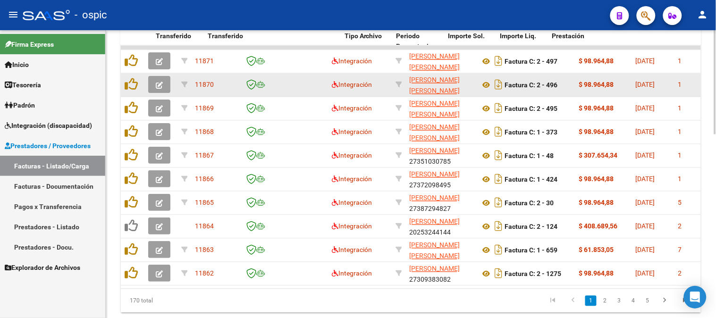
scroll to position [423, 0]
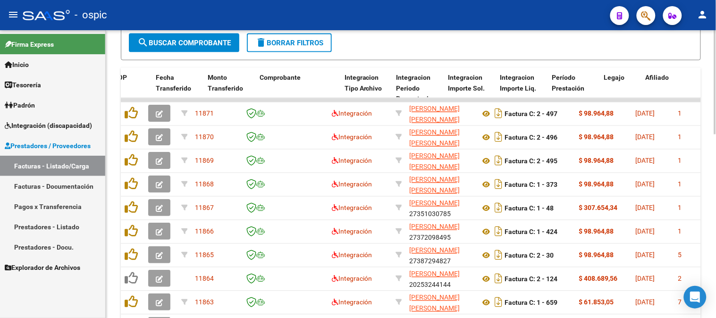
click at [293, 31] on div "- filtros rápidos Integración - Conf. no pedidas Completa S/ Doc Resp. S/ legaj…" at bounding box center [411, 11] width 564 height 44
click at [291, 36] on button "delete Borrar Filtros" at bounding box center [289, 43] width 85 height 19
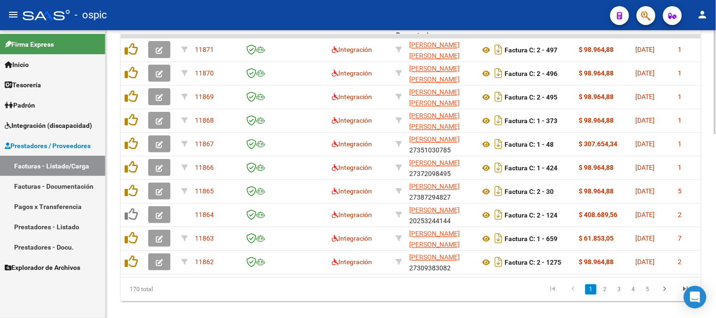
scroll to position [481, 0]
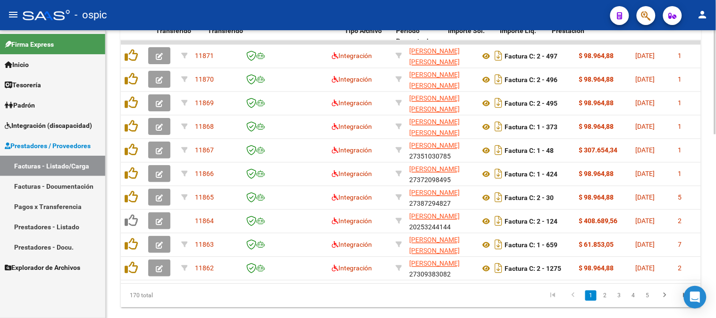
click at [708, 228] on div at bounding box center [715, 259] width 2 height 104
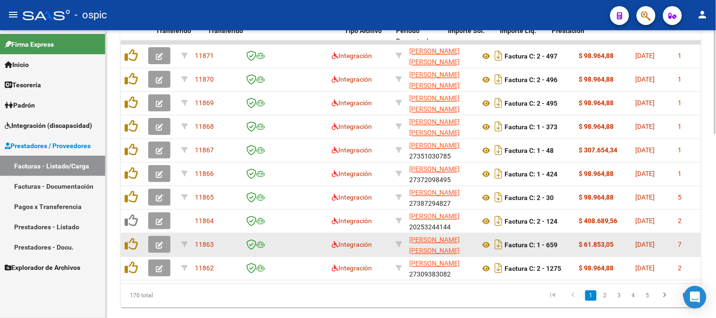
scroll to position [507, 0]
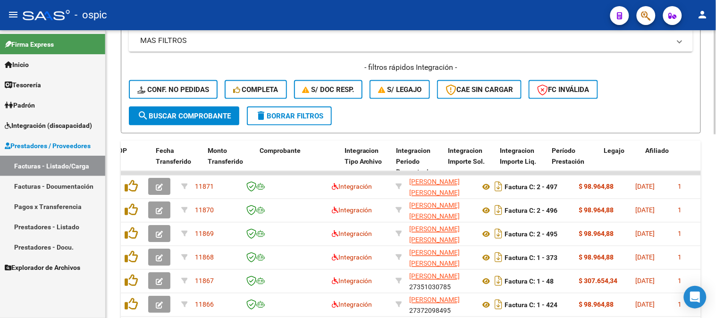
click at [300, 117] on span "delete Borrar Filtros" at bounding box center [289, 116] width 68 height 8
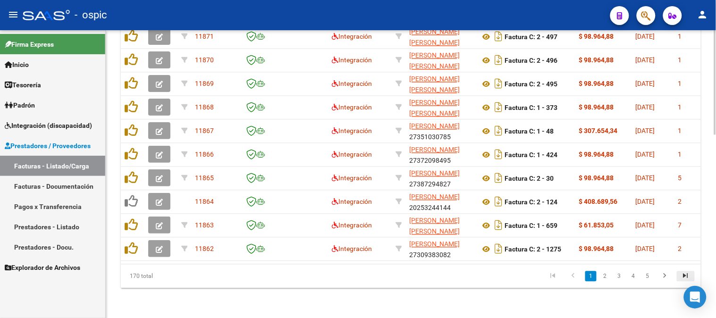
click at [689, 275] on icon "go to last page" at bounding box center [686, 277] width 12 height 11
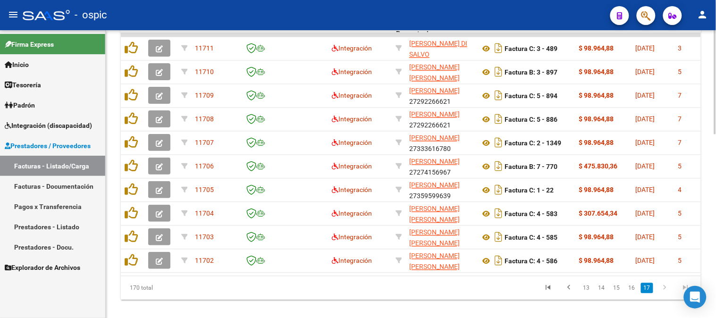
scroll to position [483, 0]
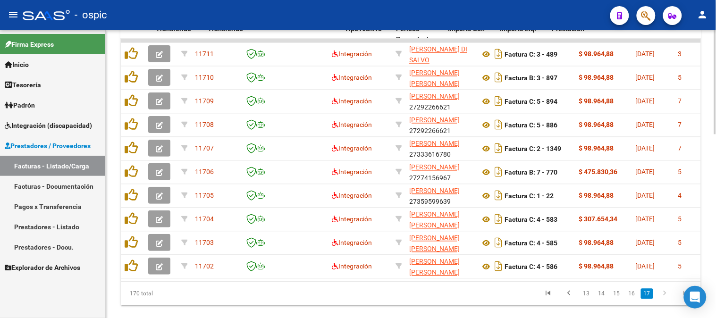
click at [708, 237] on div at bounding box center [715, 259] width 2 height 104
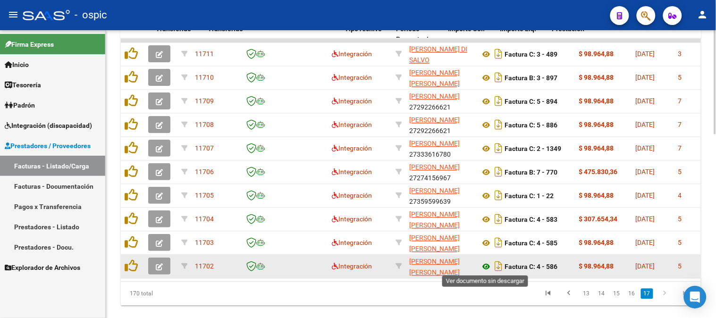
click at [488, 266] on icon at bounding box center [486, 267] width 12 height 11
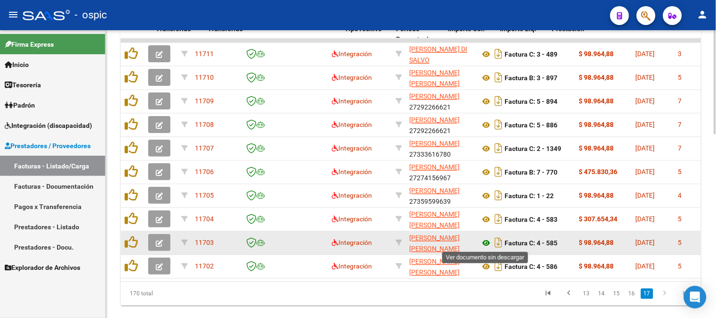
click at [487, 241] on icon at bounding box center [486, 243] width 12 height 11
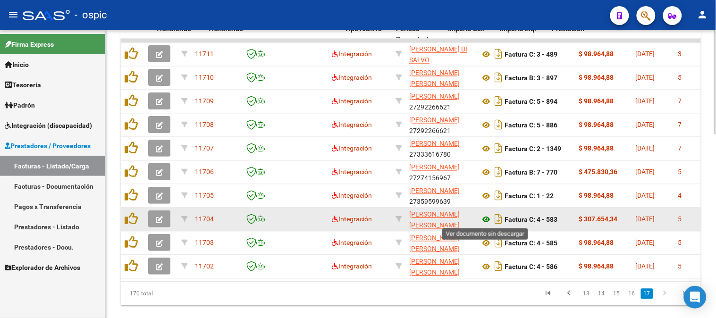
click at [484, 216] on icon at bounding box center [486, 219] width 12 height 11
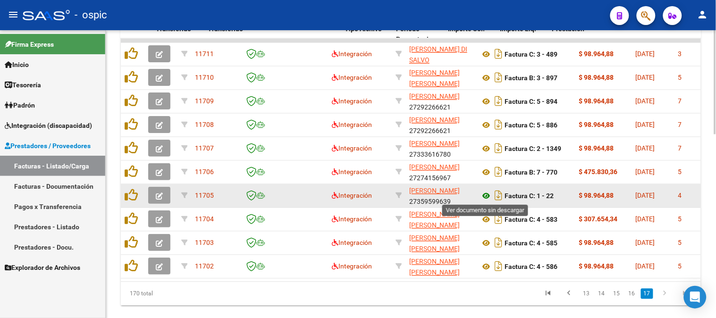
click at [484, 195] on icon at bounding box center [486, 196] width 12 height 11
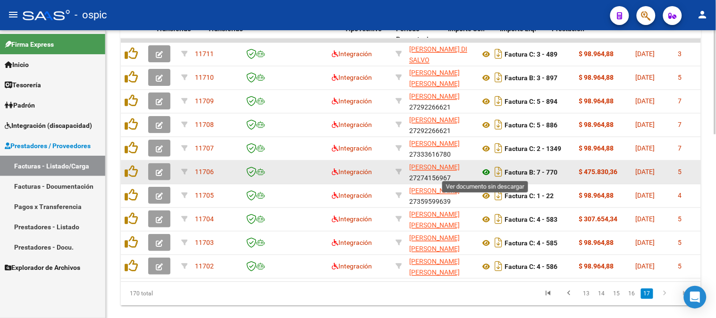
click at [487, 171] on icon at bounding box center [486, 172] width 12 height 11
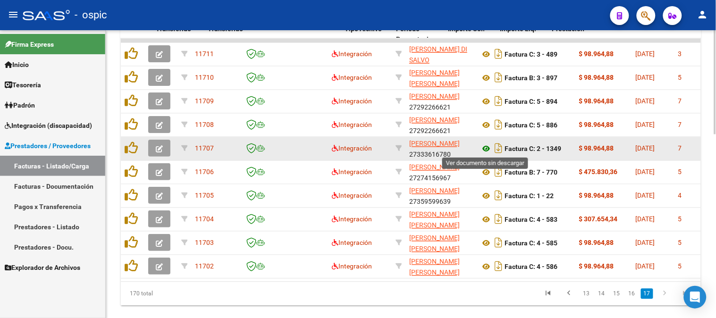
click at [485, 150] on icon at bounding box center [486, 149] width 12 height 11
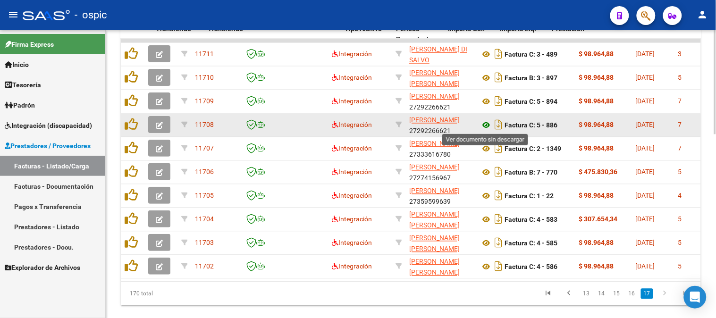
click at [485, 122] on icon at bounding box center [486, 125] width 12 height 11
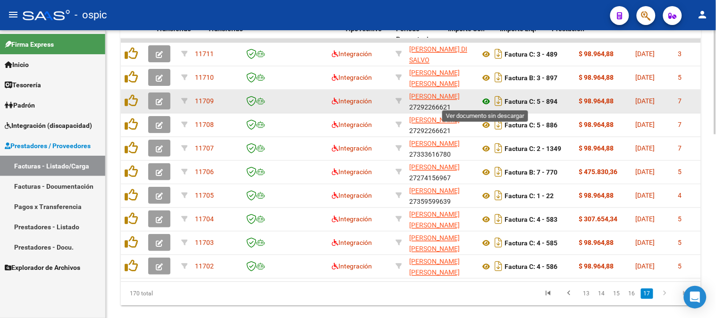
click at [483, 102] on icon at bounding box center [486, 101] width 12 height 11
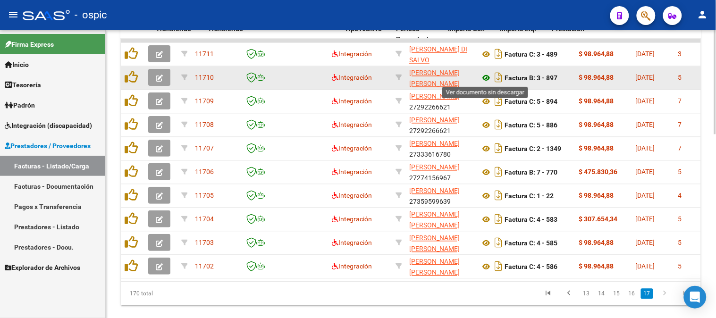
click at [487, 73] on icon at bounding box center [486, 78] width 12 height 11
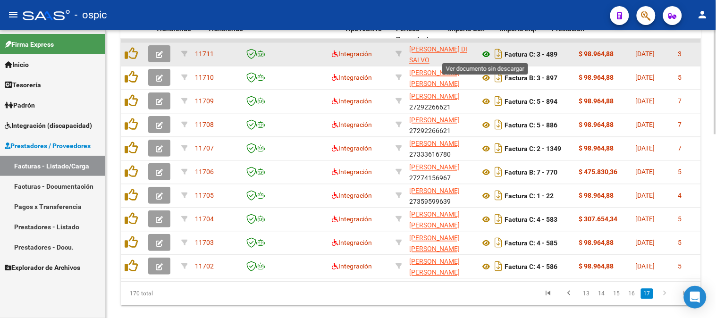
click at [483, 52] on icon at bounding box center [486, 54] width 12 height 11
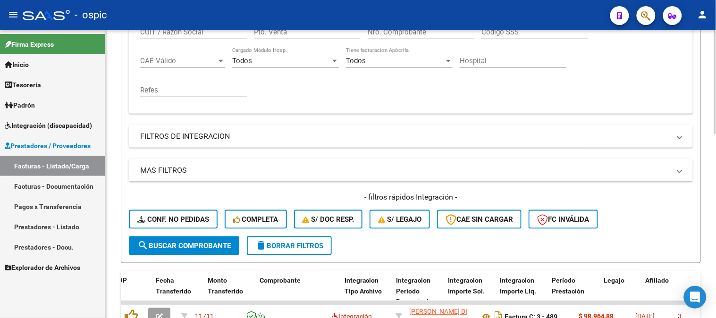
click at [308, 246] on span "delete Borrar Filtros" at bounding box center [289, 246] width 68 height 8
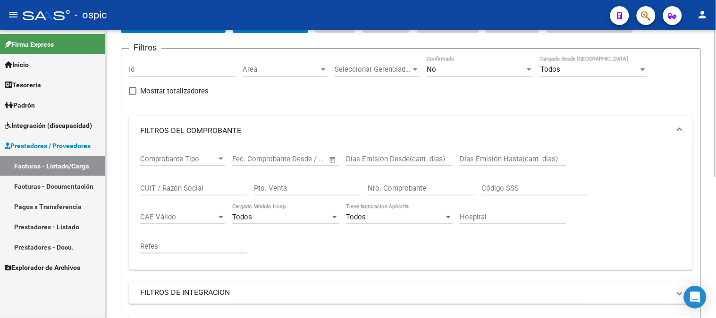
scroll to position [63, 0]
click at [452, 67] on div "No" at bounding box center [476, 70] width 98 height 8
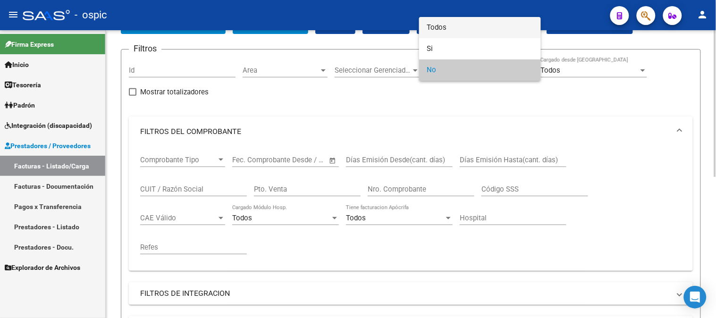
click at [434, 31] on span "Todos" at bounding box center [480, 27] width 107 height 21
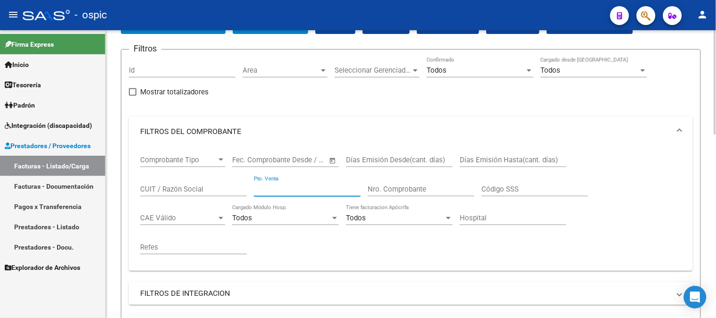
click at [312, 188] on input "Pto. Venta" at bounding box center [307, 189] width 107 height 8
type input "4"
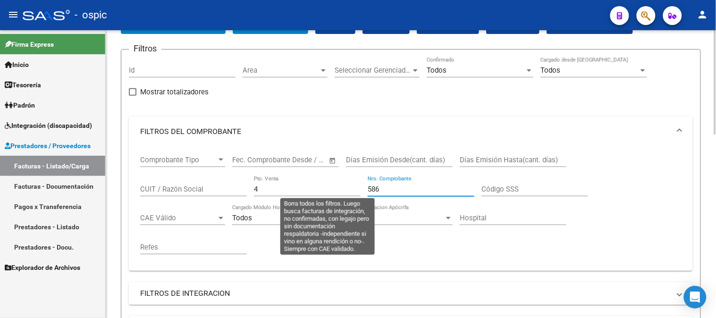
scroll to position [272, 0]
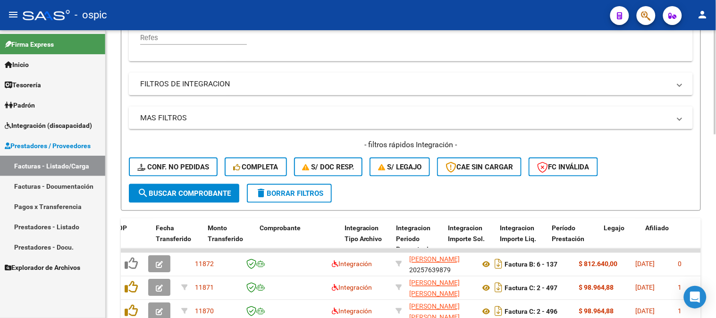
type input "586"
click at [195, 186] on button "search Buscar Comprobante" at bounding box center [184, 193] width 110 height 19
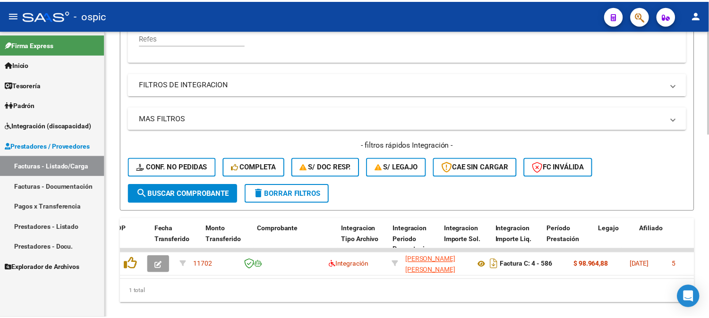
scroll to position [295, 0]
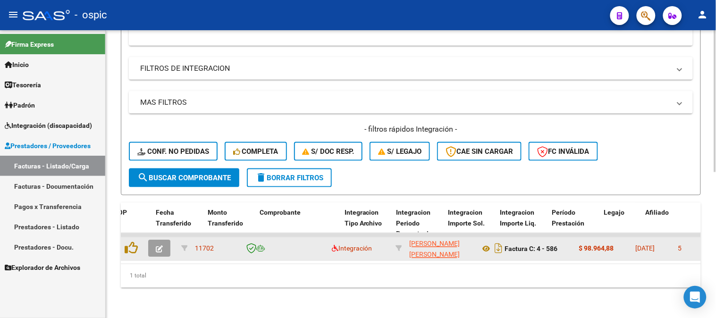
click at [160, 246] on icon "button" at bounding box center [159, 249] width 7 height 7
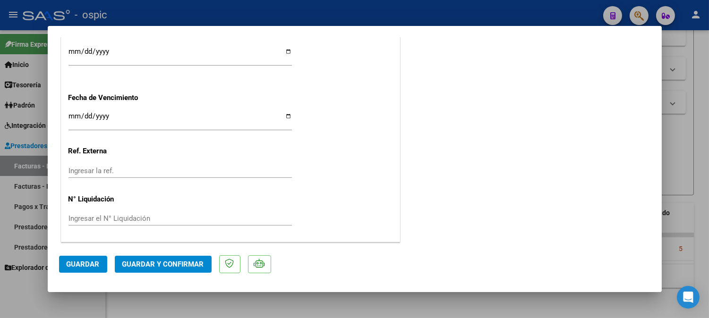
scroll to position [0, 0]
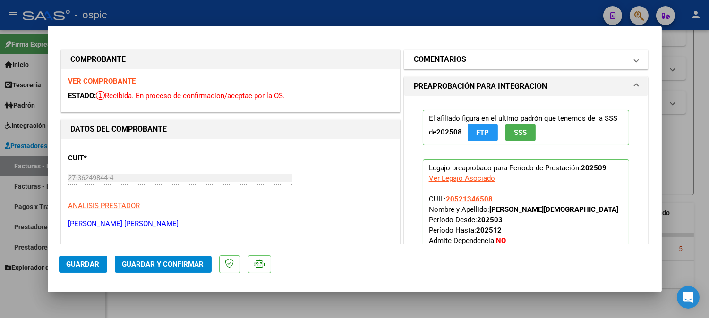
click at [437, 59] on h1 "COMENTARIOS" at bounding box center [440, 59] width 52 height 11
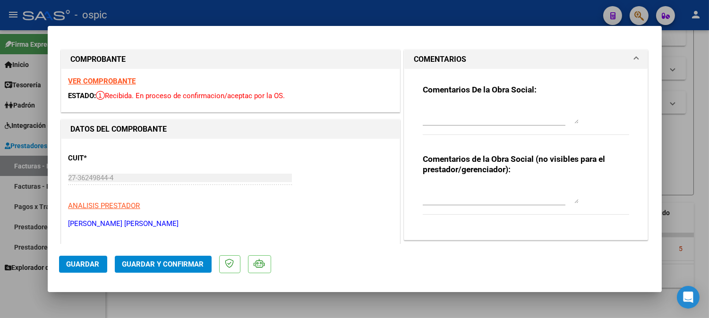
click at [471, 199] on textarea at bounding box center [501, 194] width 156 height 19
type textarea "p"
type textarea "PSP 8 SESIONES"
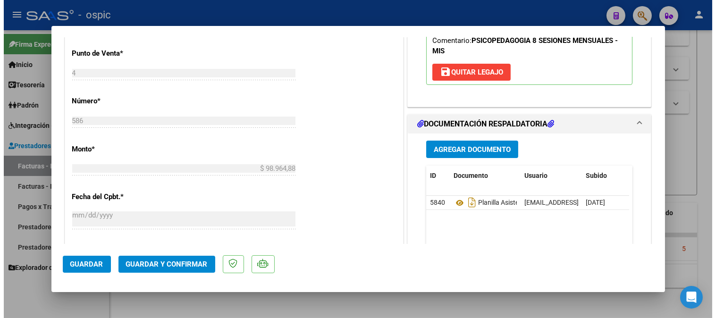
scroll to position [387, 0]
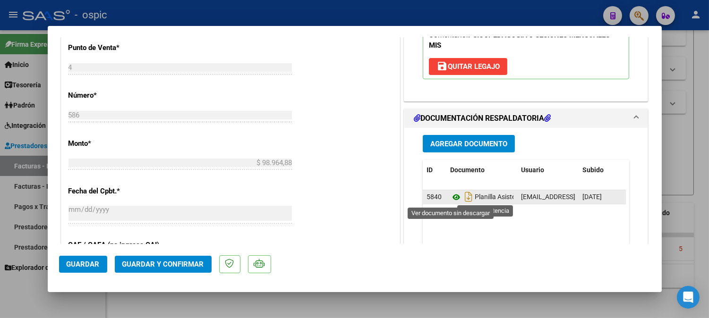
click at [453, 196] on icon at bounding box center [456, 197] width 12 height 11
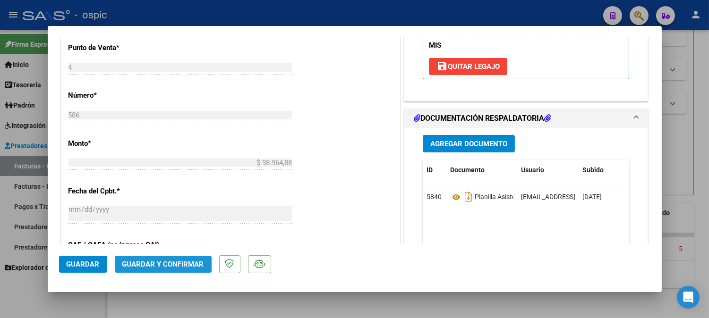
click at [189, 259] on button "Guardar y Confirmar" at bounding box center [163, 264] width 97 height 17
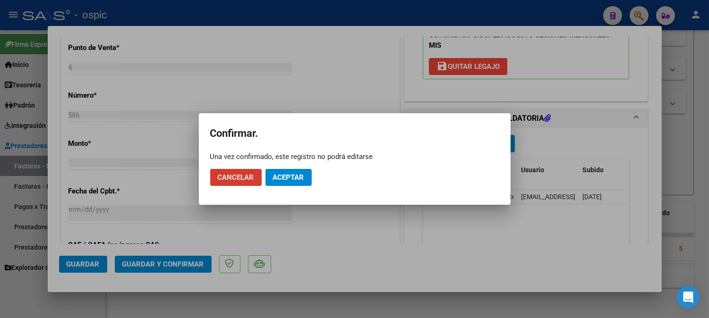
click at [285, 177] on span "Aceptar" at bounding box center [288, 177] width 31 height 8
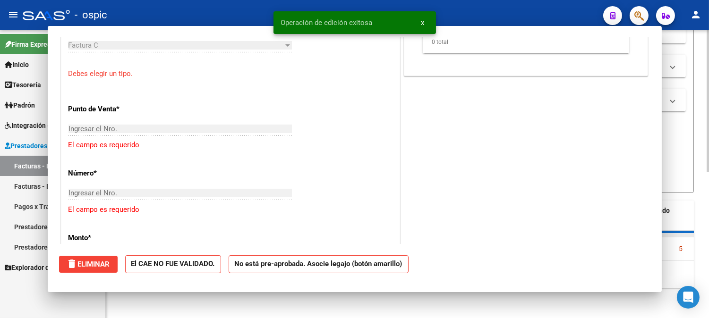
scroll to position [0, 0]
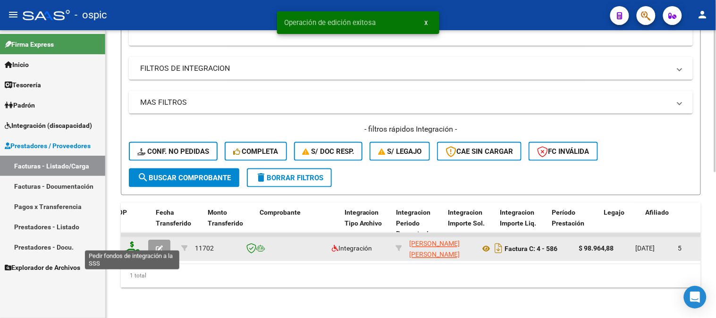
click at [133, 242] on icon at bounding box center [132, 248] width 15 height 13
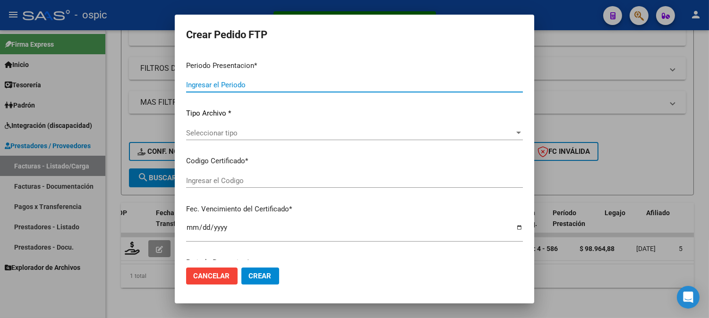
type input "202509"
type input "$ 98.964,88"
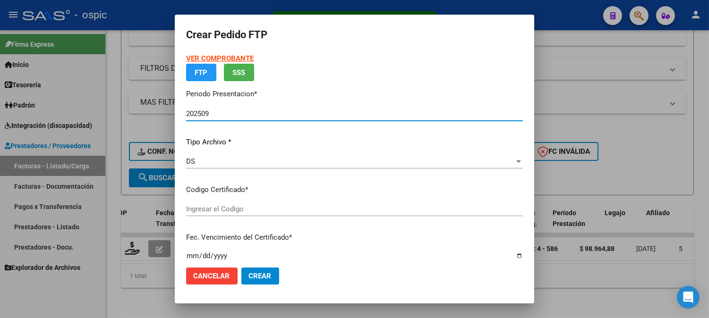
type input "6481310480"
type input "[DATE]"
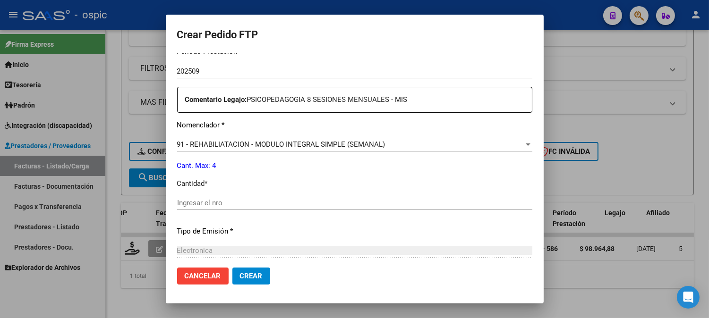
scroll to position [324, 0]
click at [340, 199] on input "Ingresar el nro" at bounding box center [354, 201] width 355 height 8
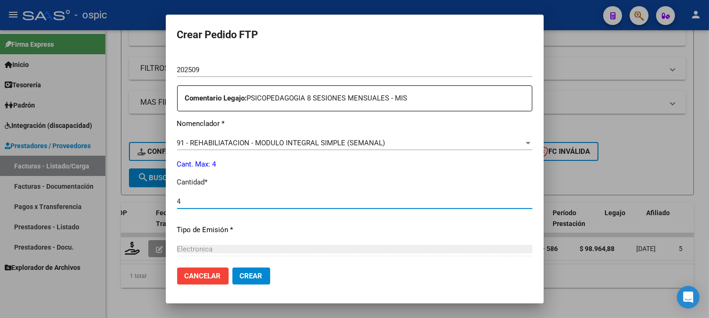
type input "4"
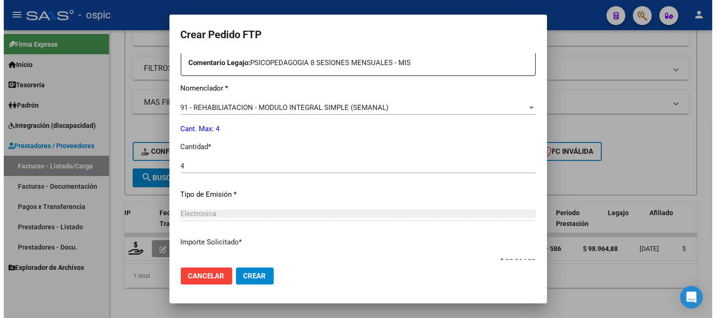
scroll to position [425, 0]
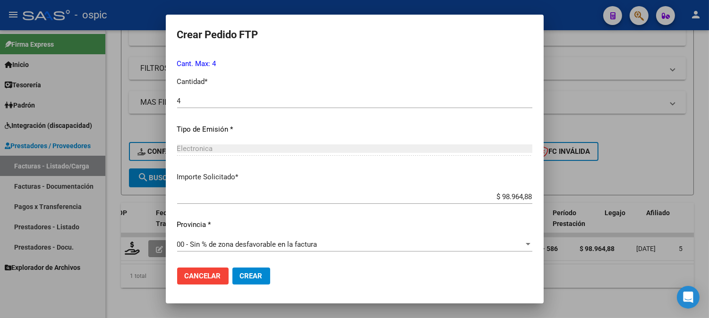
drag, startPoint x: 248, startPoint y: 276, endPoint x: 545, endPoint y: 264, distance: 296.8
click at [249, 276] on span "Crear" at bounding box center [251, 276] width 23 height 8
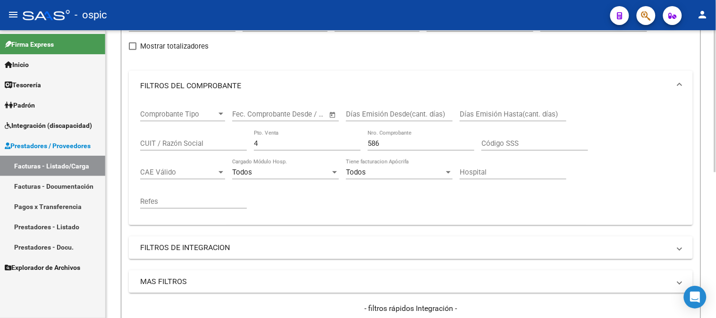
scroll to position [85, 0]
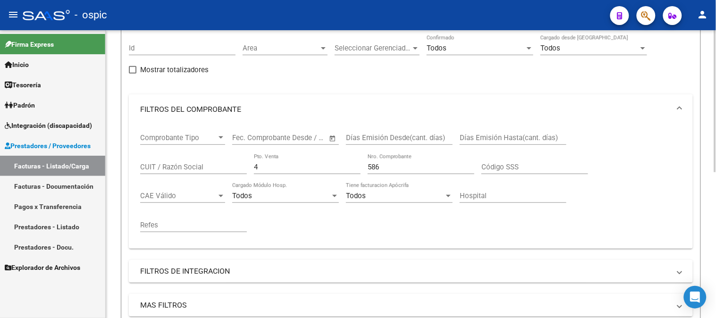
drag, startPoint x: 196, startPoint y: 169, endPoint x: 190, endPoint y: 167, distance: 6.4
click at [189, 167] on div "Comprobante Tipo Comprobante Tipo Fecha inicio – Fecha fin Fec. Comprobante Des…" at bounding box center [411, 183] width 542 height 117
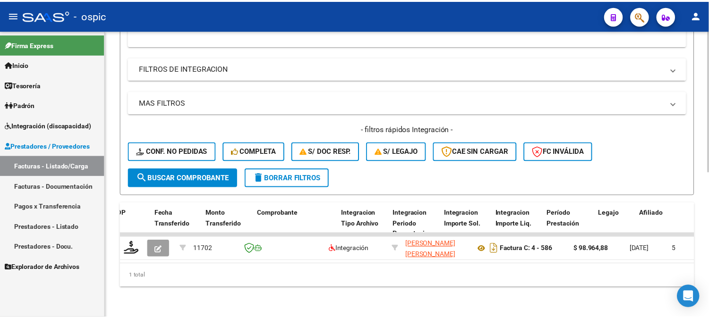
scroll to position [295, 0]
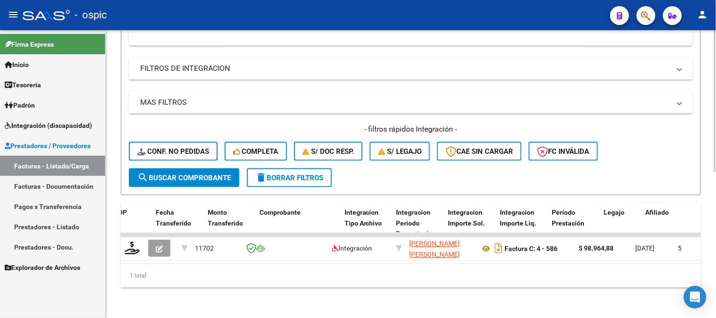
type input "585"
click at [200, 174] on span "search Buscar Comprobante" at bounding box center [183, 178] width 93 height 8
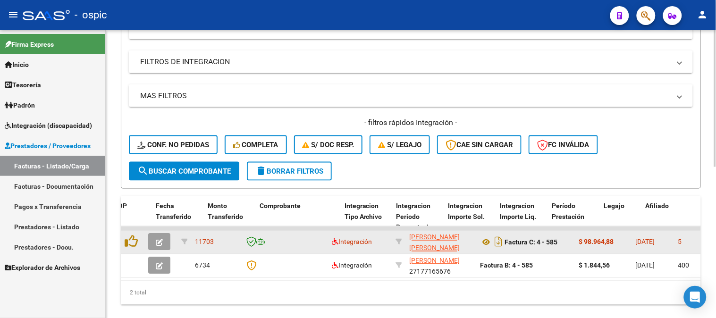
click at [160, 243] on icon "button" at bounding box center [159, 242] width 7 height 7
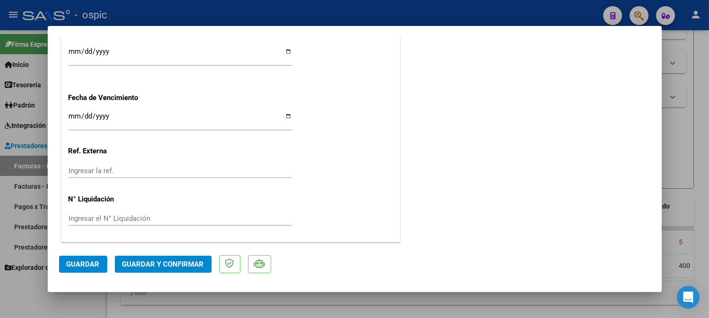
scroll to position [0, 0]
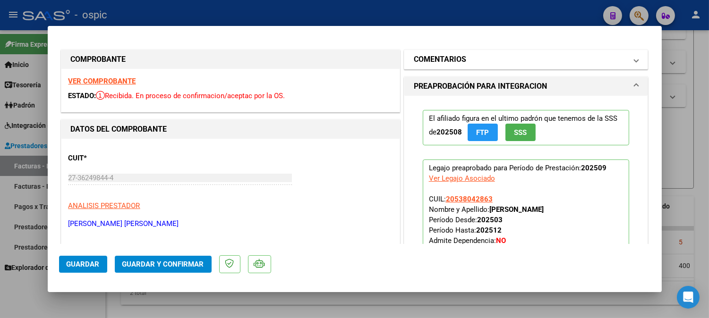
click at [488, 58] on mat-panel-title "COMENTARIOS" at bounding box center [520, 59] width 213 height 11
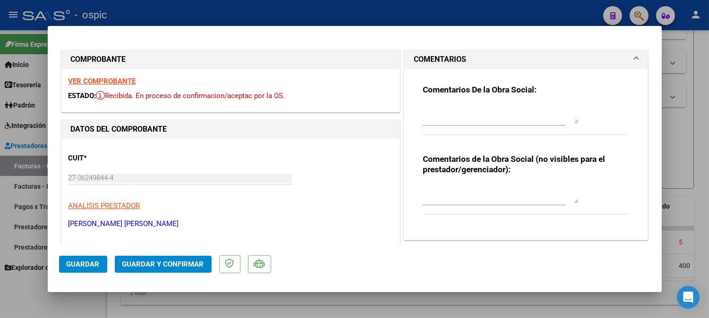
click at [461, 184] on div at bounding box center [501, 194] width 156 height 23
type textarea "PSP 8 SESIONES"
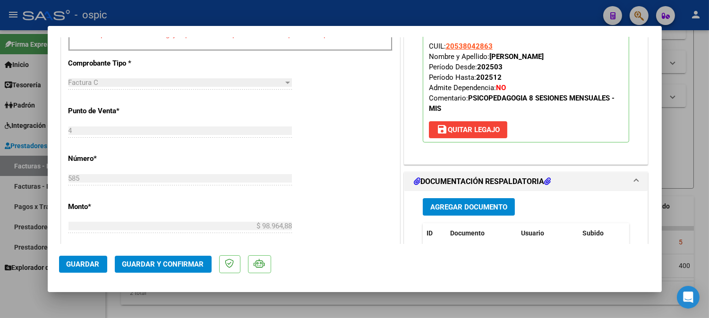
scroll to position [348, 0]
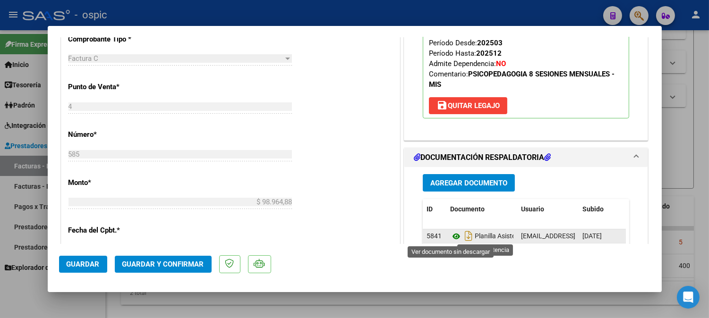
click at [451, 237] on icon at bounding box center [456, 236] width 12 height 11
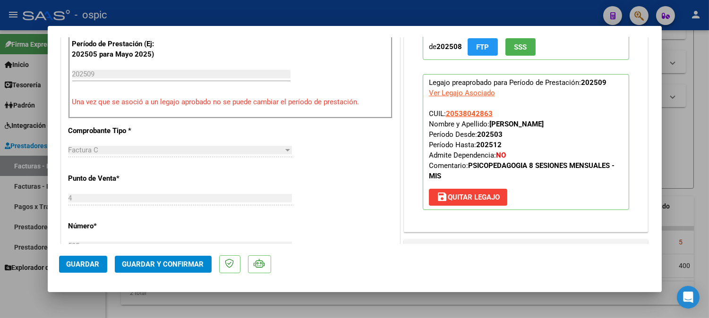
scroll to position [246, 0]
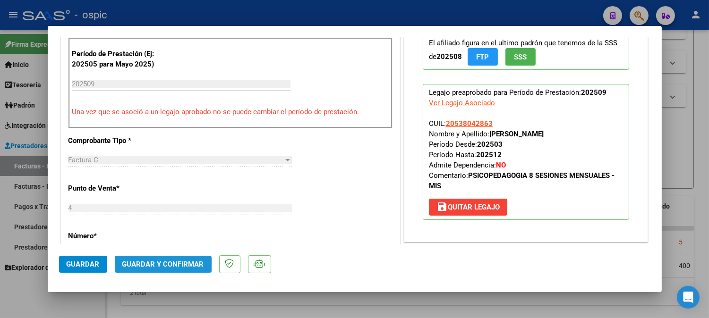
click at [171, 263] on span "Guardar y Confirmar" at bounding box center [163, 264] width 82 height 8
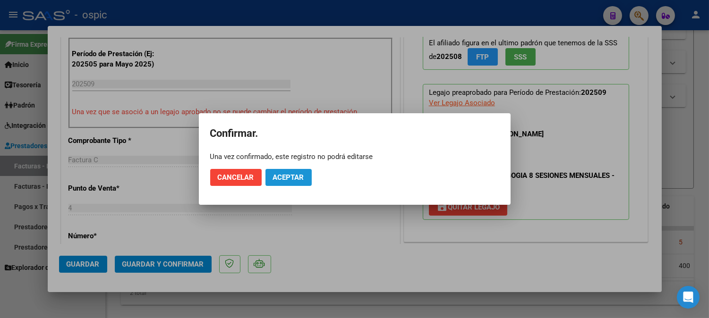
click at [300, 172] on button "Aceptar" at bounding box center [288, 177] width 46 height 17
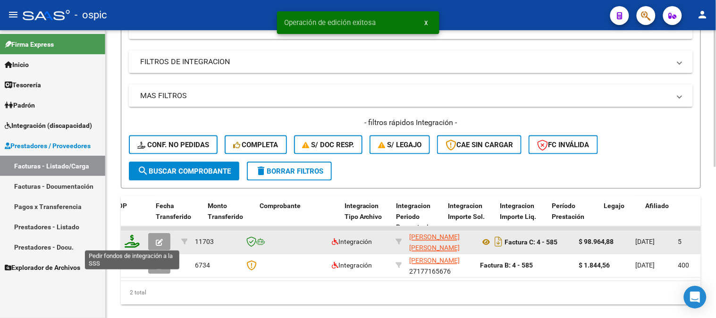
click at [129, 242] on icon at bounding box center [132, 241] width 15 height 13
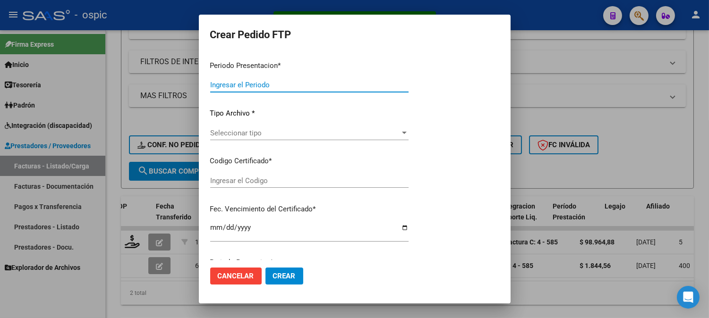
type input "202509"
type input "$ 98.964,88"
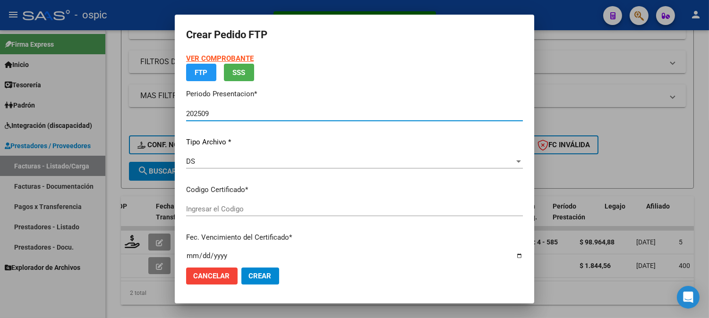
type input "20538042863"
type input "2026-06-24"
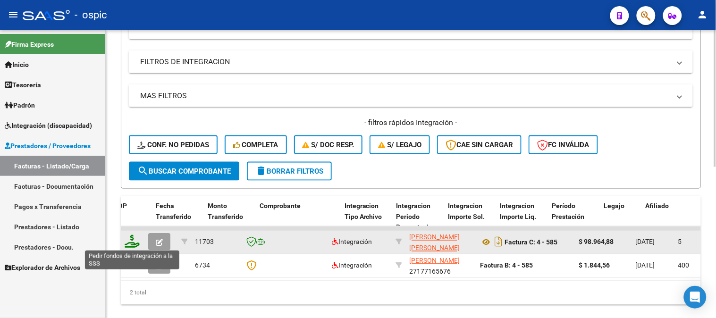
click at [131, 241] on icon at bounding box center [132, 241] width 15 height 13
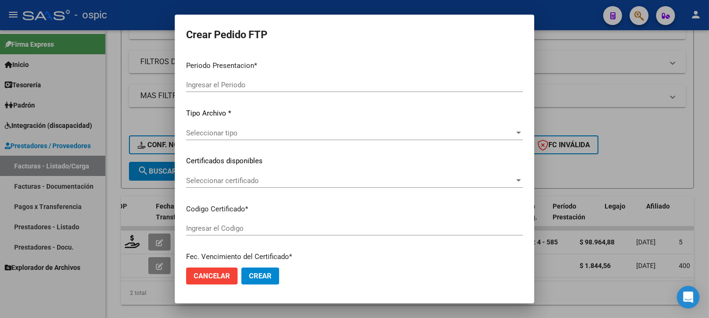
type input "202509"
type input "$ 98.964,88"
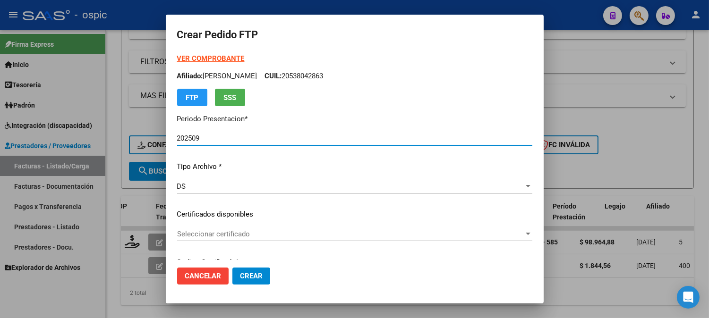
type input "20538042863"
type input "2026-06-24"
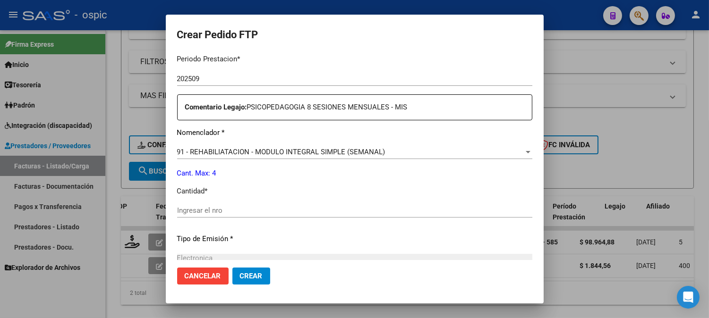
scroll to position [321, 0]
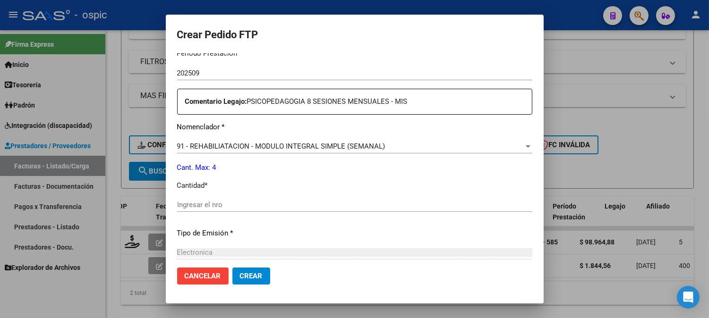
click at [362, 206] on input "Ingresar el nro" at bounding box center [354, 205] width 355 height 8
type input "4"
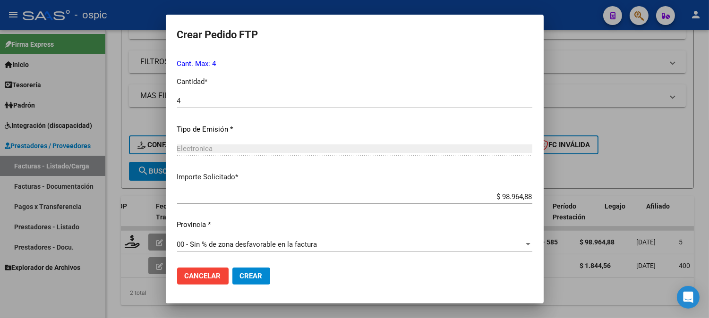
click at [243, 279] on span "Crear" at bounding box center [251, 276] width 23 height 8
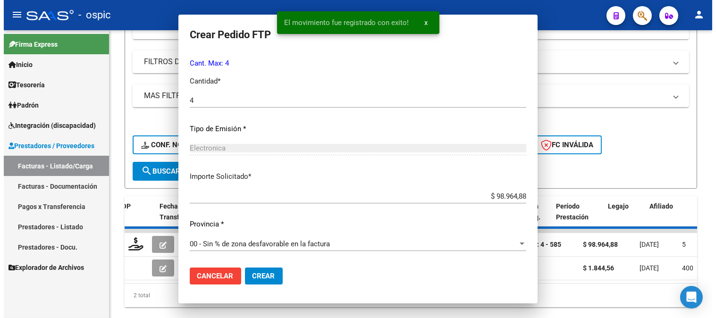
scroll to position [0, 0]
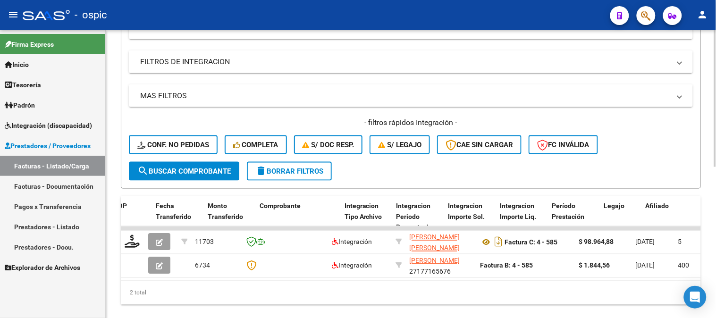
click at [314, 170] on span "delete Borrar Filtros" at bounding box center [289, 171] width 68 height 8
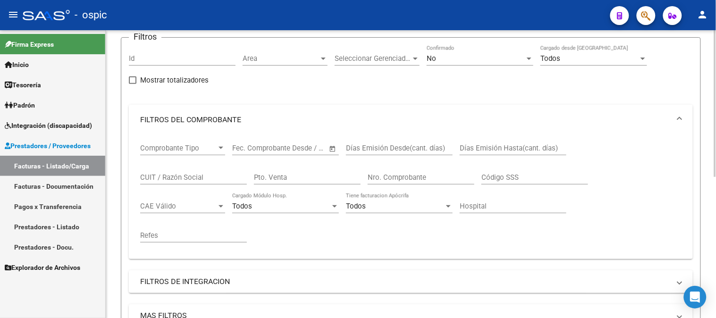
scroll to position [67, 0]
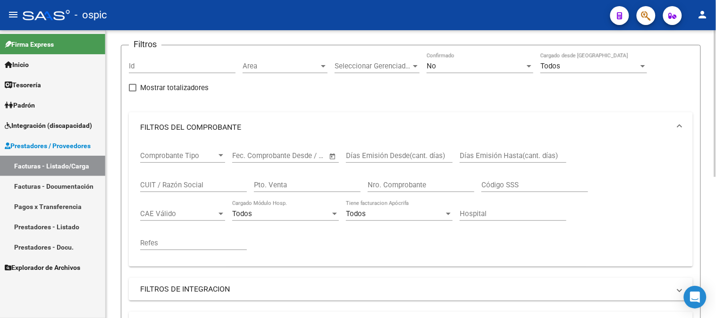
click at [450, 68] on div "No" at bounding box center [476, 66] width 98 height 8
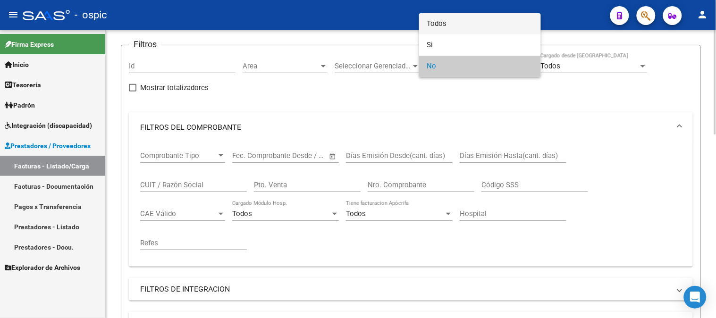
drag, startPoint x: 446, startPoint y: 23, endPoint x: 320, endPoint y: 142, distance: 173.4
click at [438, 30] on span "Todos" at bounding box center [480, 23] width 107 height 21
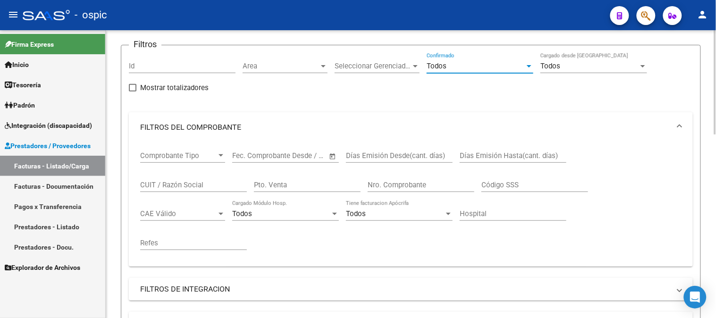
click at [301, 189] on input "Pto. Venta" at bounding box center [307, 185] width 107 height 8
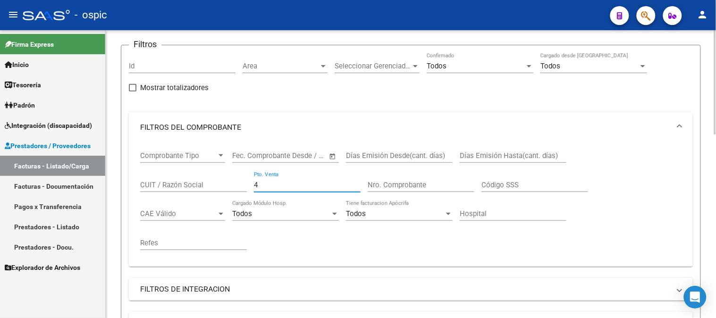
type input "4"
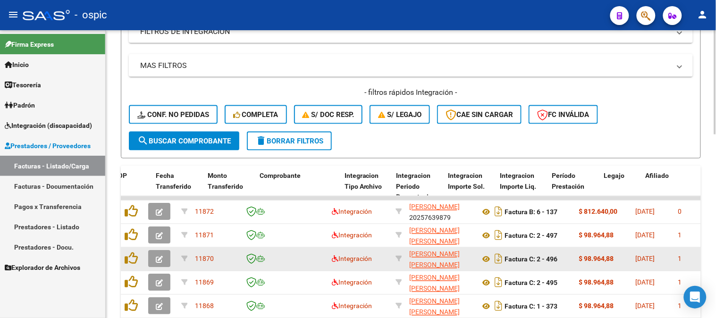
scroll to position [329, 0]
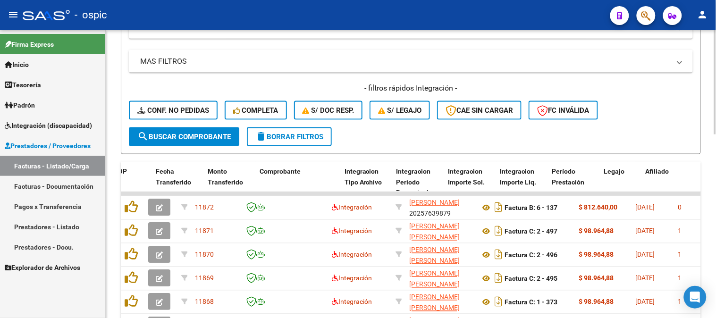
type input "583"
click at [181, 142] on button "search Buscar Comprobante" at bounding box center [184, 136] width 110 height 19
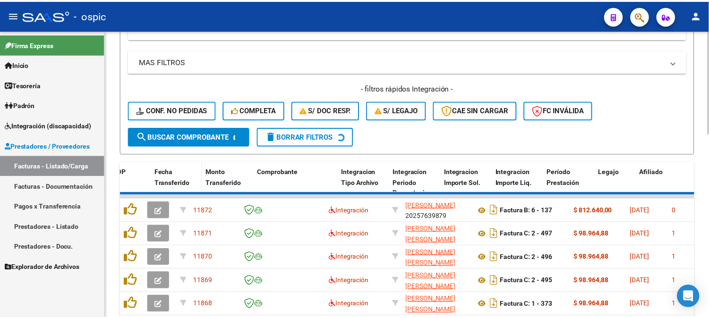
scroll to position [295, 0]
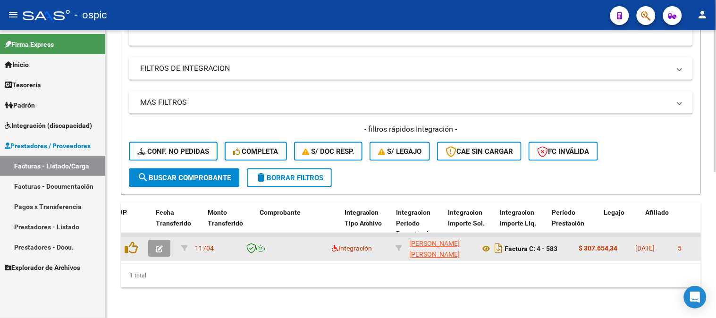
click at [163, 240] on button "button" at bounding box center [159, 248] width 22 height 17
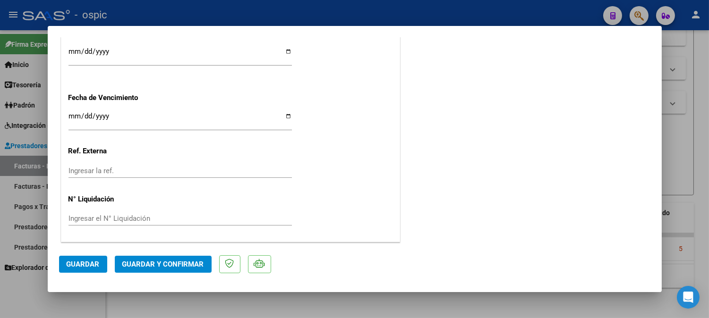
scroll to position [0, 0]
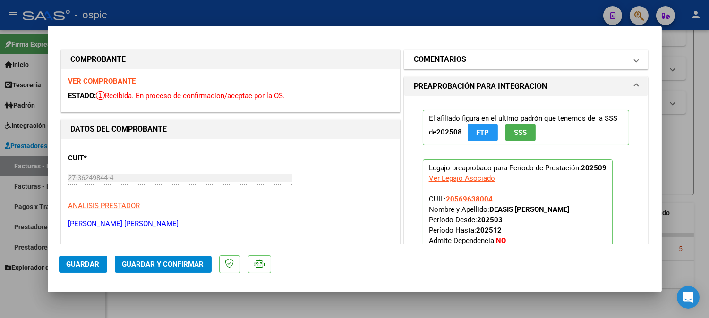
click at [483, 62] on mat-panel-title "COMENTARIOS" at bounding box center [520, 59] width 213 height 11
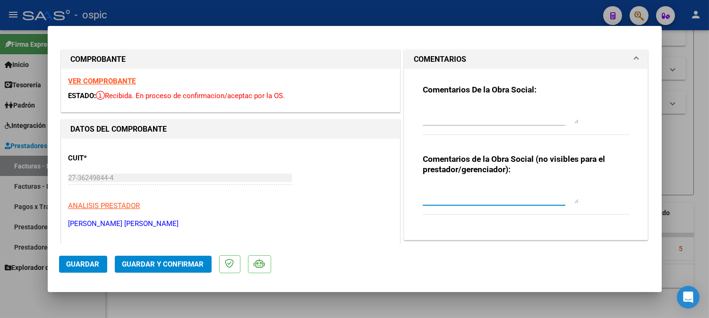
click at [473, 192] on textarea at bounding box center [501, 194] width 156 height 19
type textarea "MODULO MAESTRO DE APOYO"
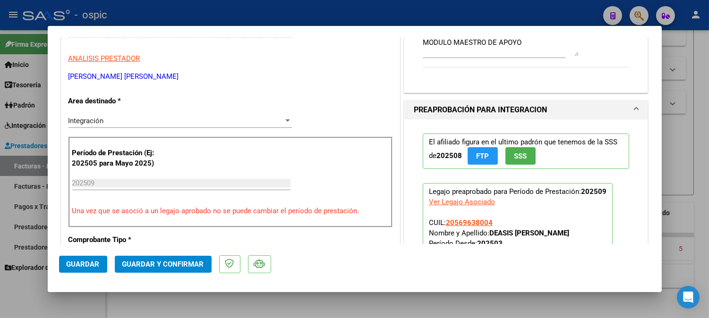
scroll to position [167, 0]
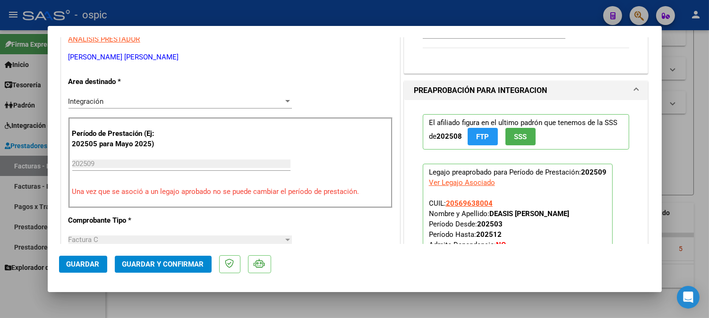
drag, startPoint x: 663, startPoint y: 99, endPoint x: 663, endPoint y: 110, distance: 10.4
click at [663, 110] on div at bounding box center [354, 159] width 709 height 318
type input "$ 0,00"
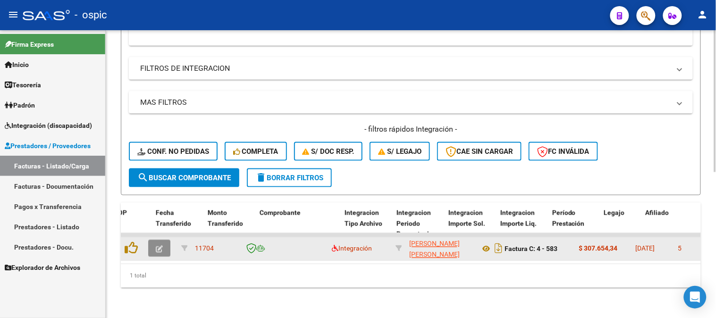
click at [157, 246] on icon "button" at bounding box center [159, 249] width 7 height 7
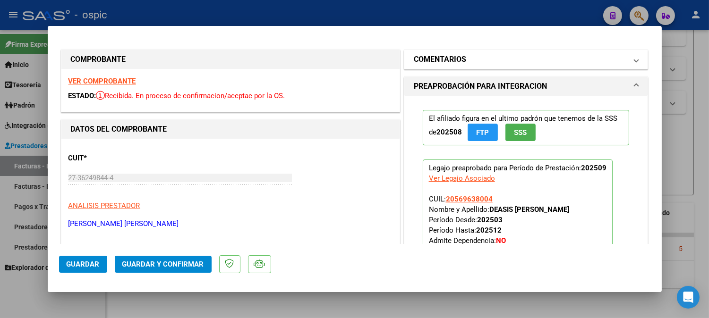
click at [469, 62] on mat-panel-title "COMENTARIOS" at bounding box center [520, 59] width 213 height 11
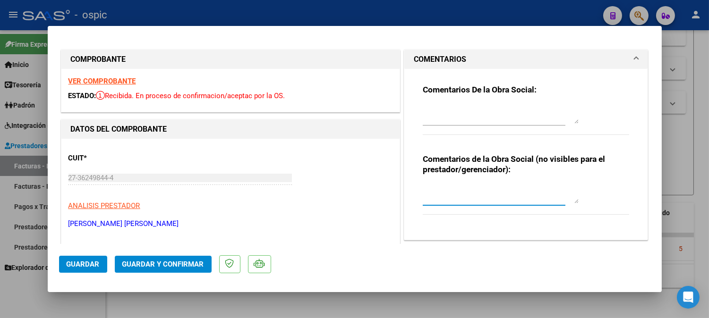
drag, startPoint x: 472, startPoint y: 190, endPoint x: 466, endPoint y: 186, distance: 7.9
click at [472, 191] on textarea at bounding box center [501, 194] width 156 height 19
type textarea "MODULO MAESTRO DE APOYO"
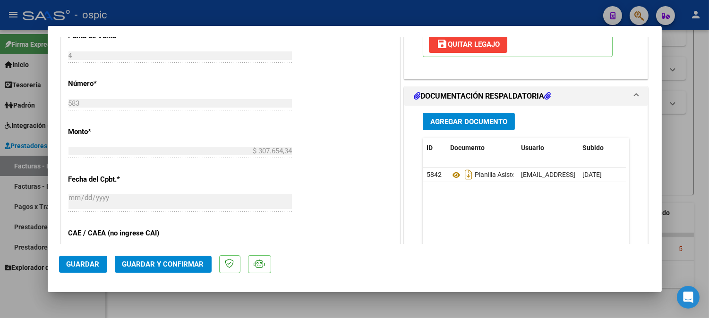
scroll to position [428, 0]
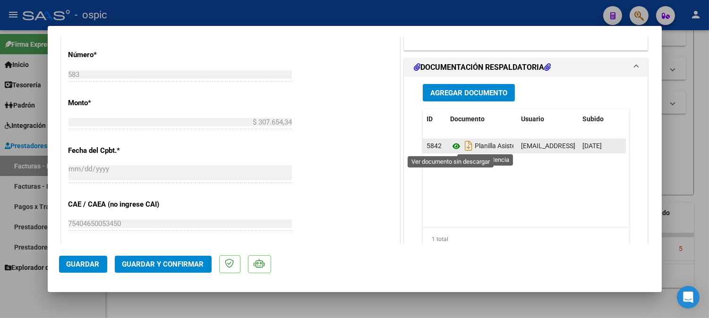
click at [451, 145] on icon at bounding box center [456, 146] width 12 height 11
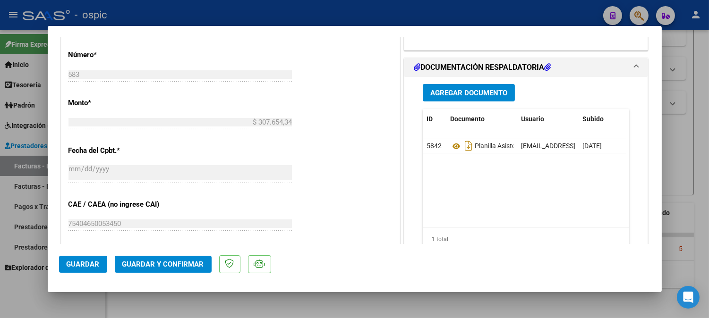
click at [190, 263] on span "Guardar y Confirmar" at bounding box center [163, 264] width 82 height 8
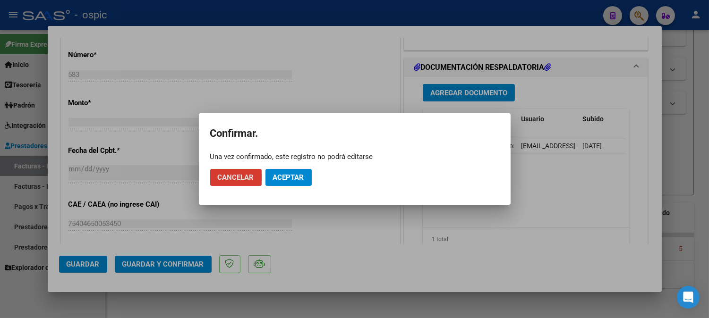
click at [281, 173] on span "Aceptar" at bounding box center [288, 177] width 31 height 8
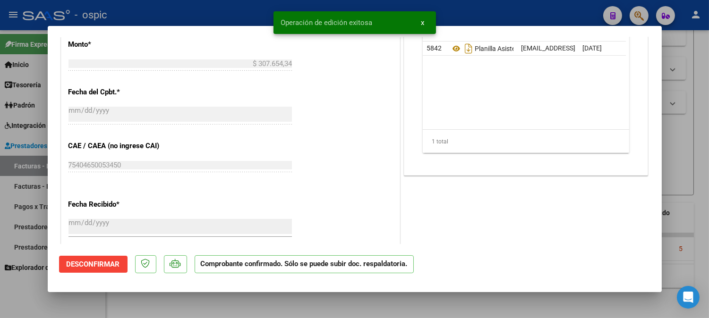
type input "$ 0,00"
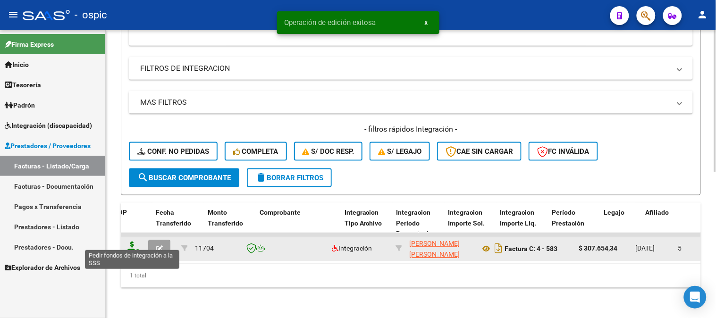
click at [132, 242] on icon at bounding box center [132, 248] width 15 height 13
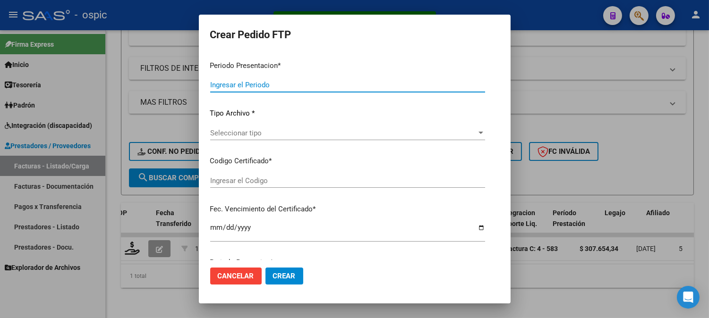
type input "202509"
type input "$ 307.654,34"
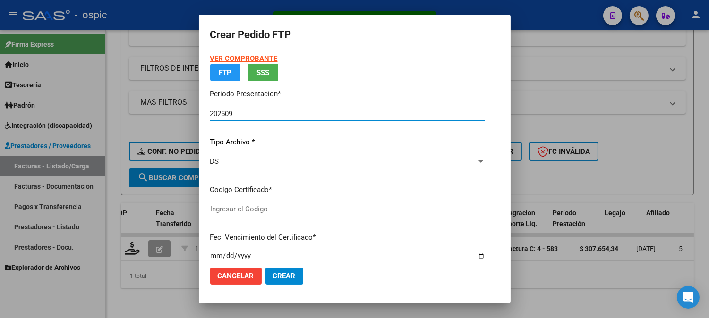
type input "3585647982"
type input "2028-06-30"
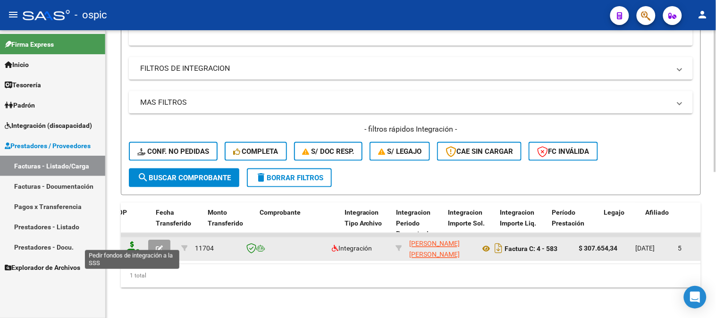
click at [131, 242] on icon at bounding box center [132, 248] width 15 height 13
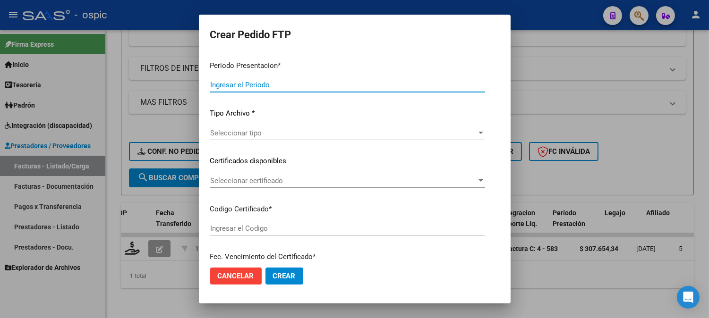
type input "202509"
type input "$ 307.654,34"
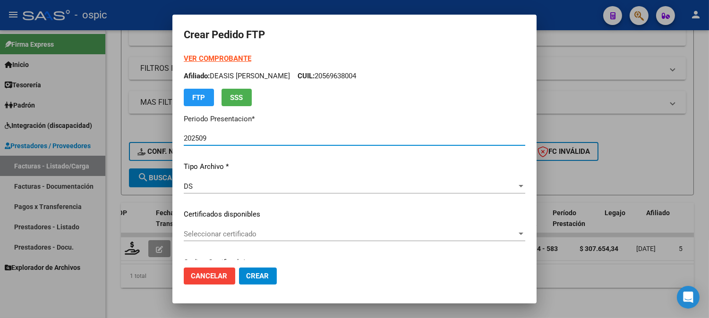
type input "3585647982"
type input "2028-06-30"
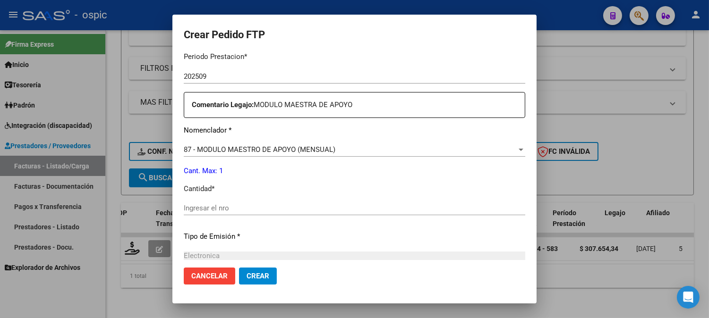
scroll to position [339, 0]
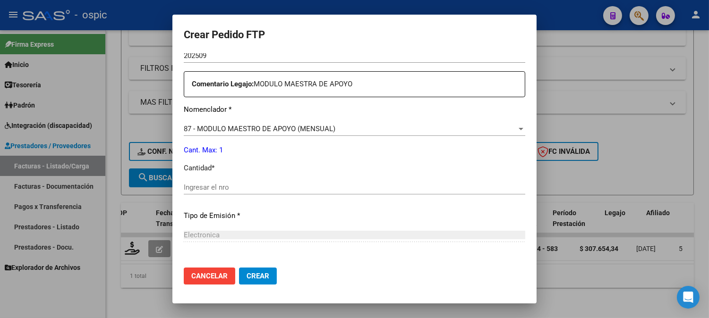
click at [320, 185] on input "Ingresar el nro" at bounding box center [354, 187] width 341 height 8
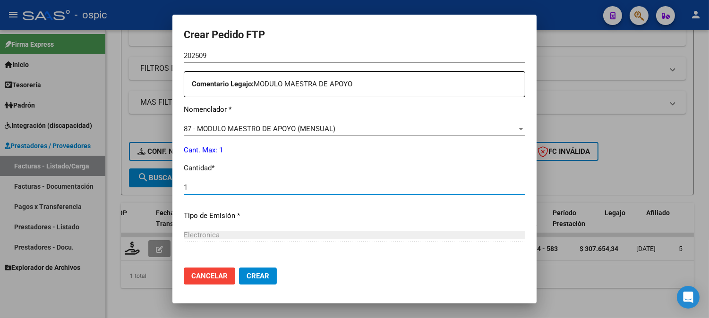
type input "1"
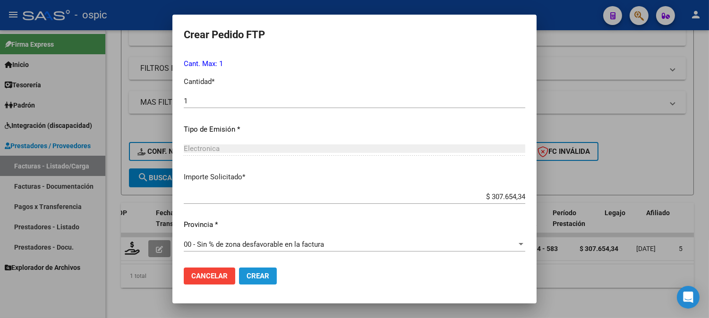
drag, startPoint x: 242, startPoint y: 274, endPoint x: 716, endPoint y: 92, distance: 507.3
click at [250, 272] on span "Crear" at bounding box center [257, 276] width 23 height 8
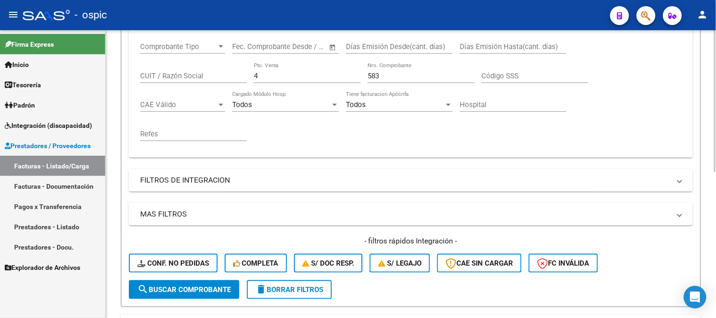
scroll to position [138, 0]
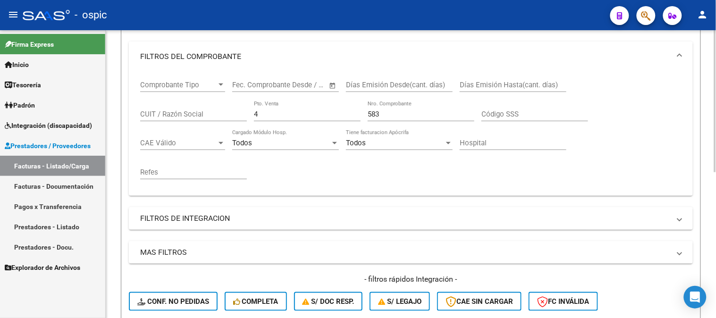
click at [129, 111] on div "Comprobante Tipo Comprobante Tipo Fecha inicio – Fecha fin Fec. Comprobante Des…" at bounding box center [411, 134] width 564 height 124
type input "1"
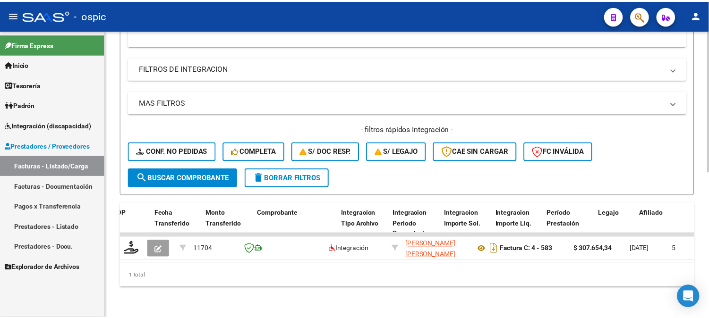
scroll to position [295, 0]
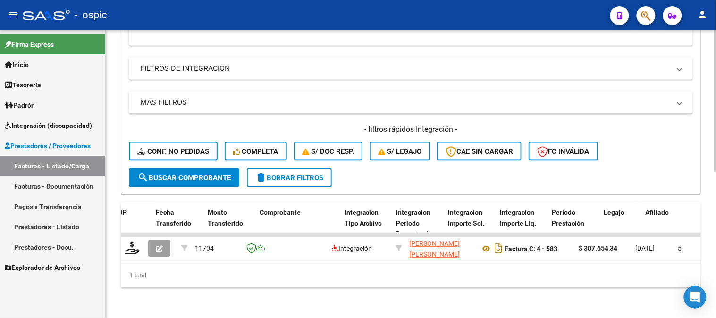
type input "22"
click at [191, 169] on button "search Buscar Comprobante" at bounding box center [184, 178] width 110 height 19
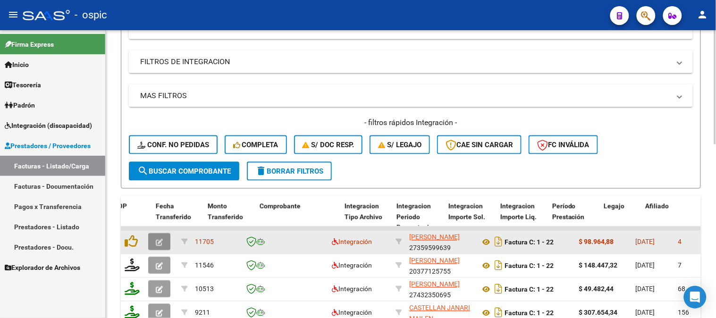
click at [163, 235] on button "button" at bounding box center [159, 242] width 22 height 17
click at [162, 241] on icon "button" at bounding box center [159, 242] width 7 height 7
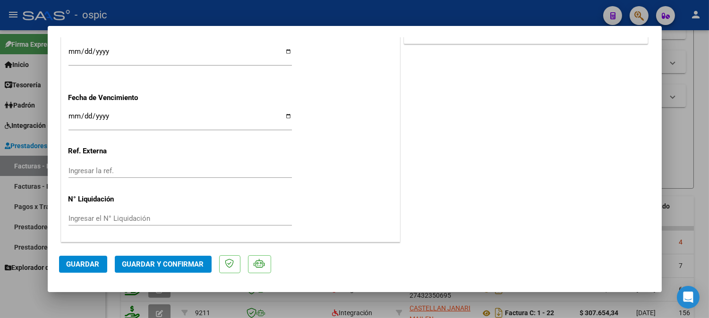
scroll to position [0, 0]
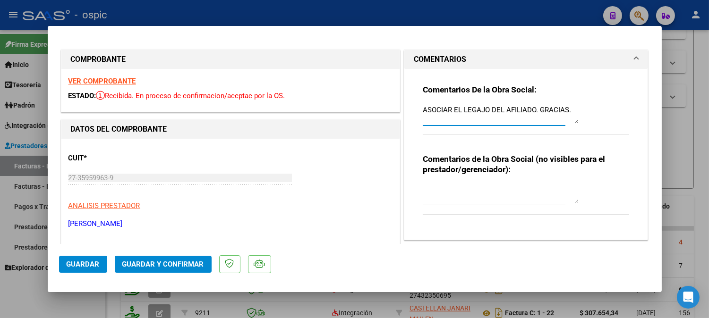
drag, startPoint x: 419, startPoint y: 110, endPoint x: 610, endPoint y: 112, distance: 190.8
click at [610, 112] on div "Comentarios De la Obra Social: ASOCIAR EL LEGAJO DEL AFILIADO. GRACIAS." at bounding box center [526, 115] width 207 height 61
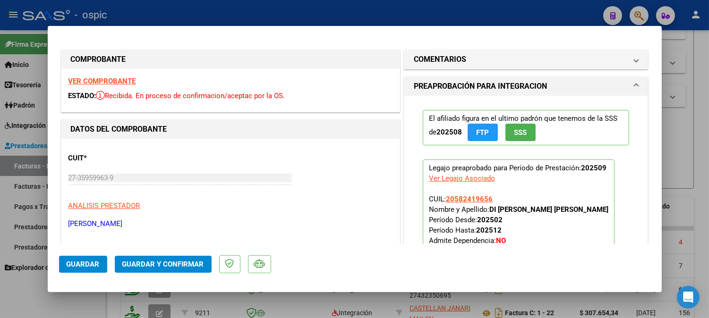
drag, startPoint x: 463, startPoint y: 59, endPoint x: 433, endPoint y: 142, distance: 88.3
click at [459, 65] on mat-expansion-panel-header "COMENTARIOS" at bounding box center [526, 59] width 244 height 19
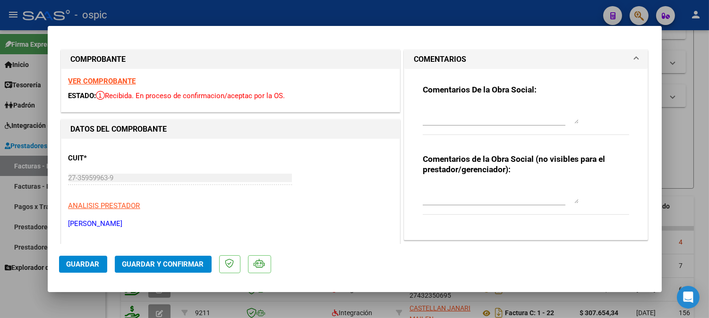
drag, startPoint x: 452, startPoint y: 188, endPoint x: 464, endPoint y: 197, distance: 15.1
click at [453, 189] on textarea at bounding box center [501, 194] width 156 height 19
type textarea "PSP 8 SESIONES"
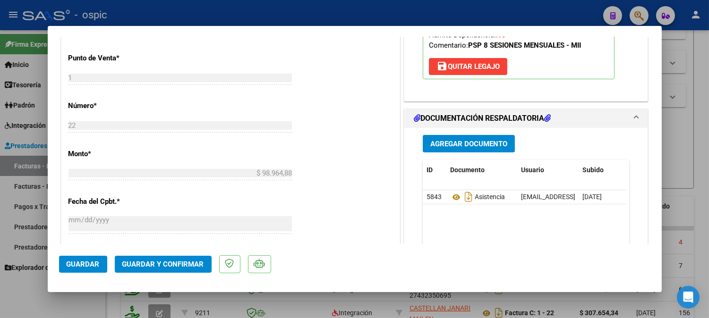
scroll to position [423, 0]
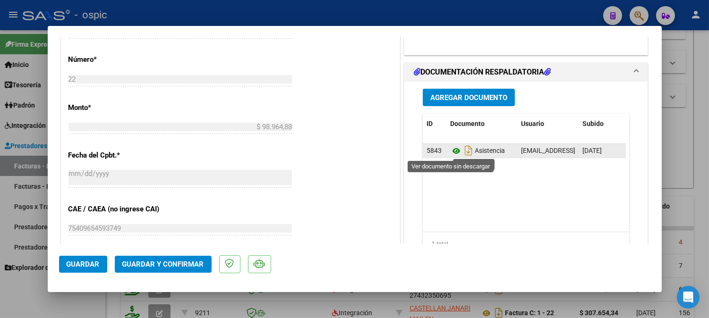
click at [450, 150] on icon at bounding box center [456, 150] width 12 height 11
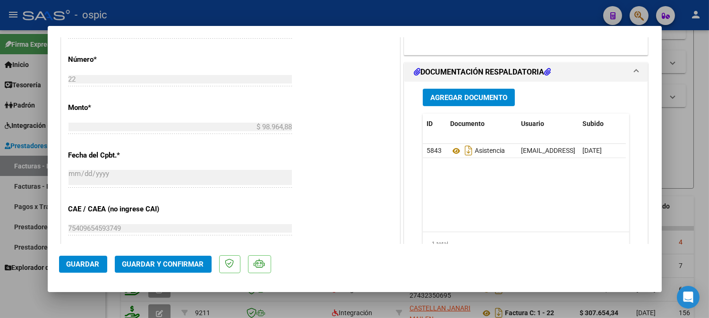
click at [170, 268] on span "Guardar y Confirmar" at bounding box center [163, 264] width 82 height 8
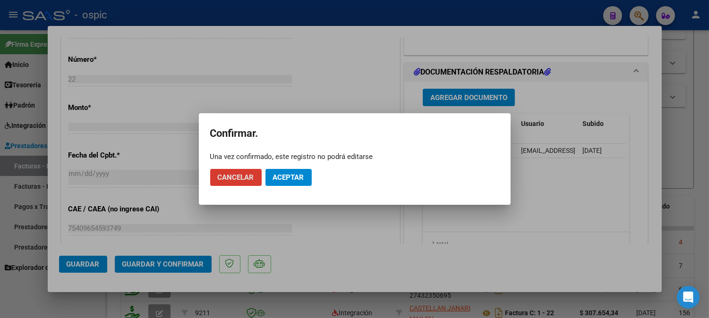
click at [305, 180] on button "Aceptar" at bounding box center [288, 177] width 46 height 17
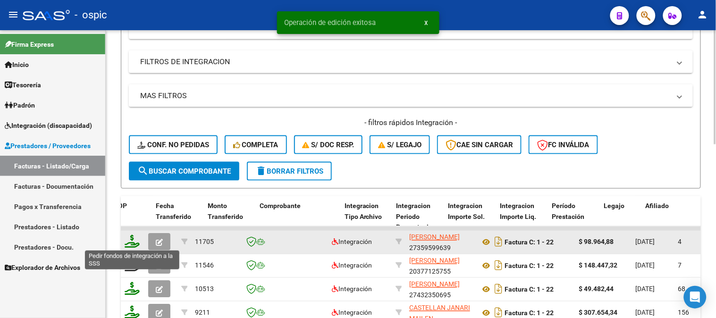
click at [131, 241] on icon at bounding box center [132, 241] width 15 height 13
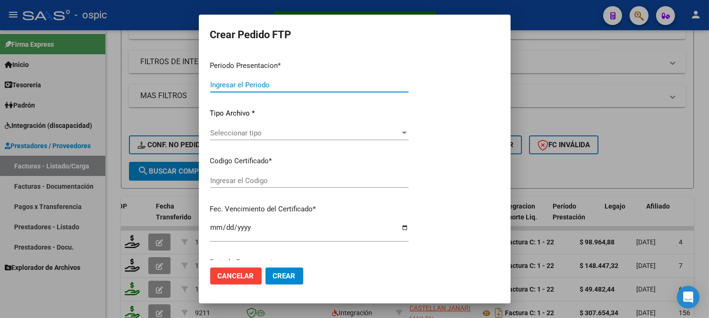
type input "202509"
type input "$ 98.964,88"
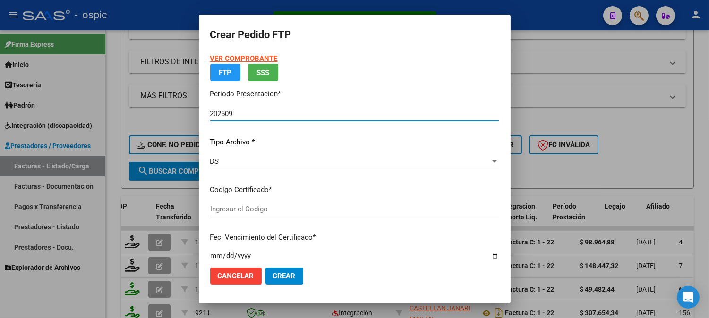
type input "0000000000000000000000000000004039076759"
type input "2028-04-02"
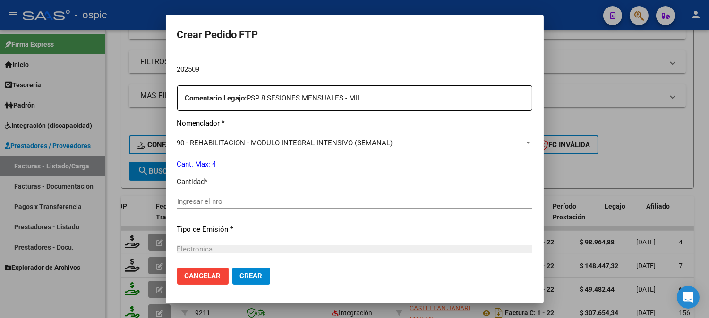
scroll to position [315, 0]
click at [346, 196] on input "Ingresar el nro" at bounding box center [354, 200] width 355 height 8
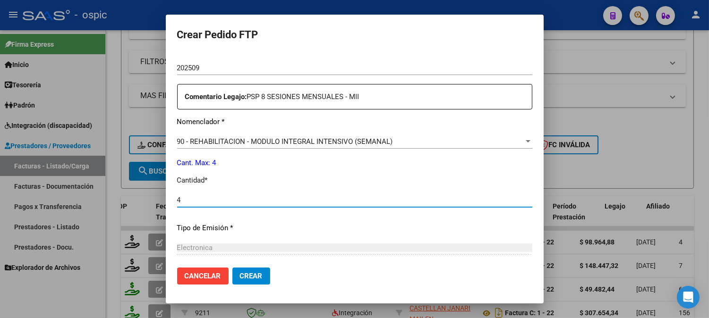
type input "4"
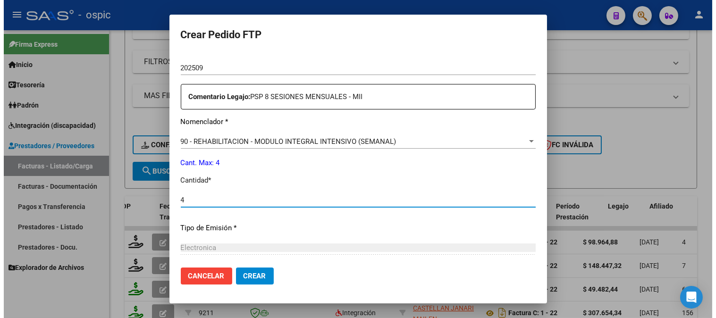
scroll to position [414, 0]
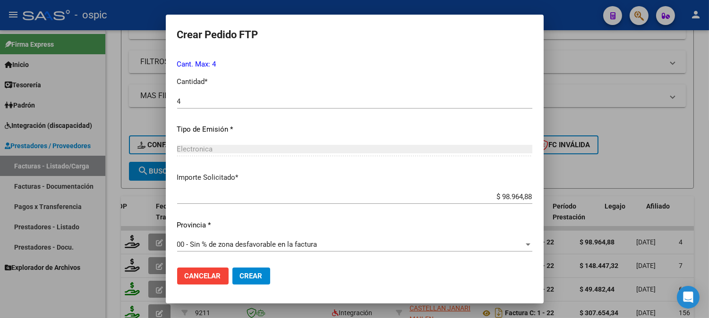
click at [266, 277] on button "Crear" at bounding box center [251, 276] width 38 height 17
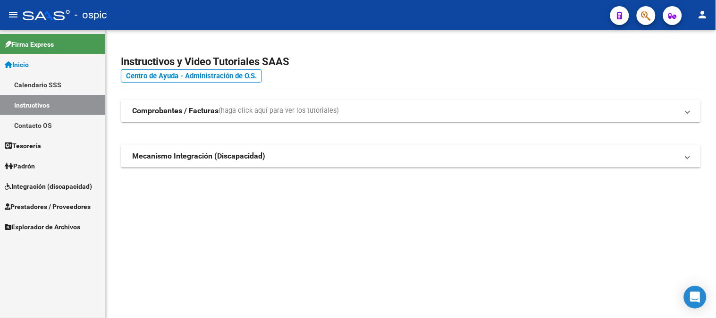
click at [46, 187] on span "Integración (discapacidad)" at bounding box center [48, 186] width 87 height 10
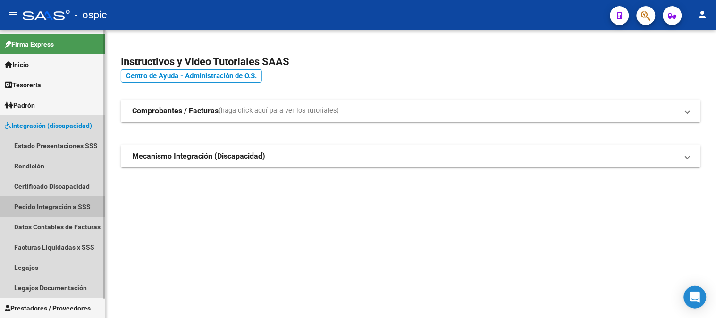
click at [42, 209] on link "Pedido Integración a SSS" at bounding box center [52, 206] width 105 height 20
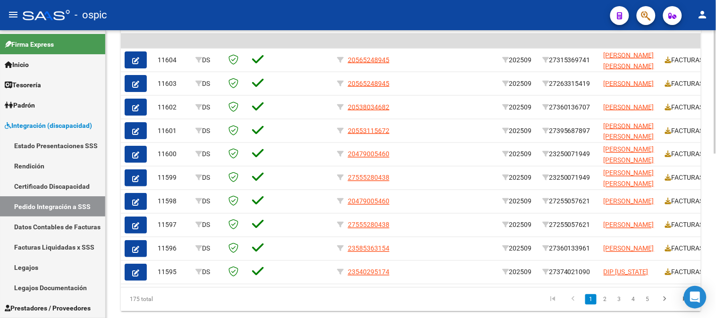
scroll to position [346, 0]
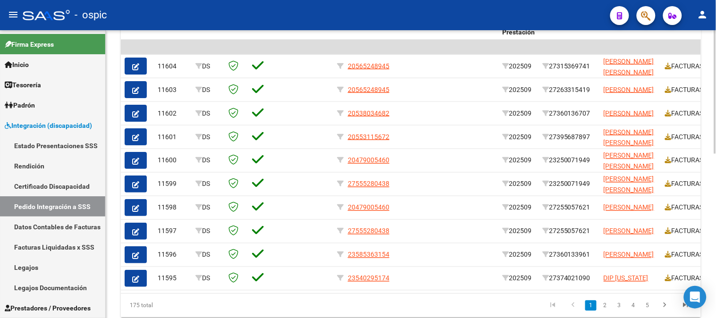
click at [716, 197] on div at bounding box center [715, 244] width 2 height 124
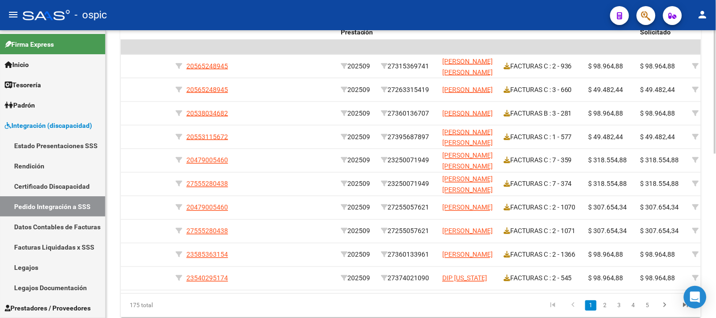
scroll to position [0, 164]
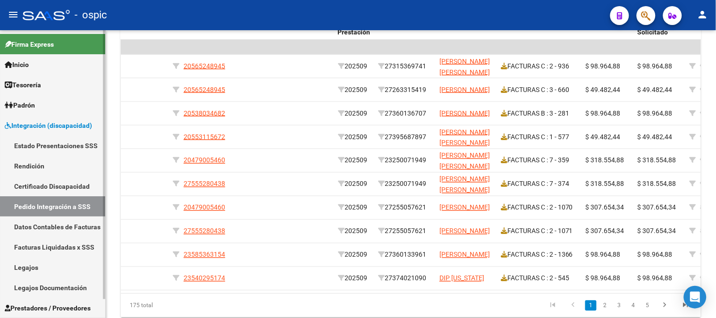
click at [31, 258] on link "Legajos" at bounding box center [52, 267] width 105 height 20
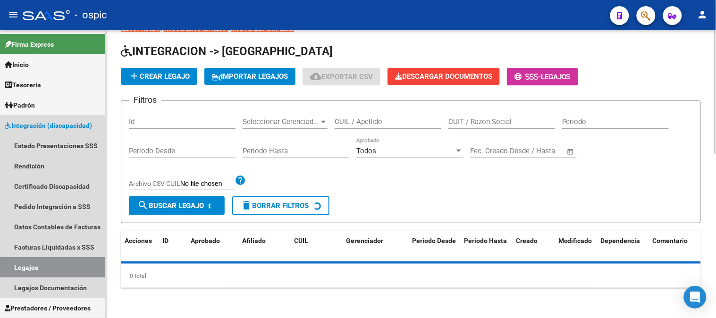
scroll to position [32, 0]
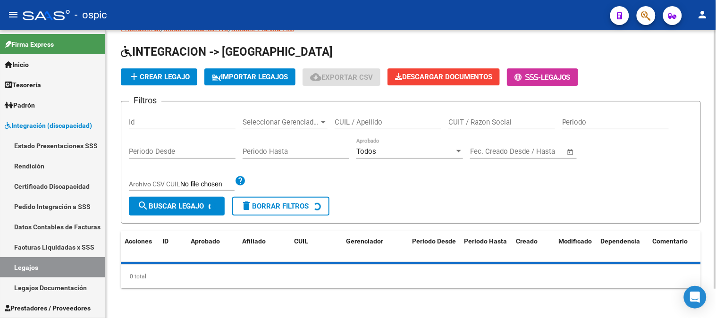
click at [356, 117] on div "CUIL / Apellido" at bounding box center [388, 119] width 107 height 20
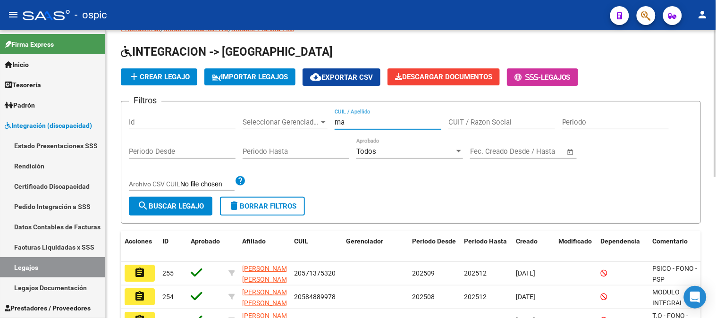
type input "m"
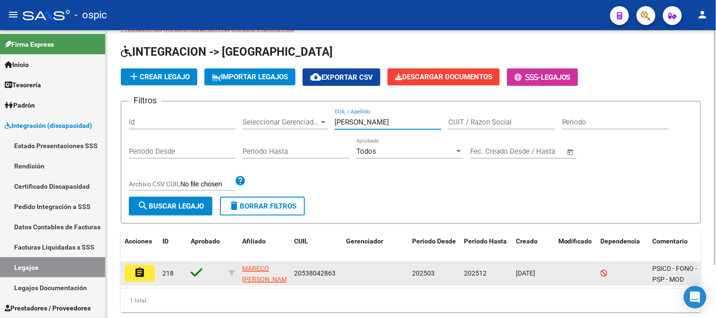
type input "MARECO MAXIMO"
drag, startPoint x: 295, startPoint y: 273, endPoint x: 333, endPoint y: 274, distance: 38.7
click at [333, 274] on span "20538042863" at bounding box center [315, 274] width 42 height 8
copy span "20538042863"
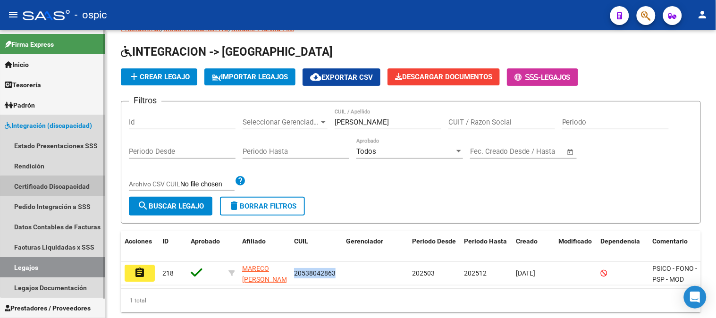
click at [69, 190] on link "Certificado Discapacidad" at bounding box center [52, 186] width 105 height 20
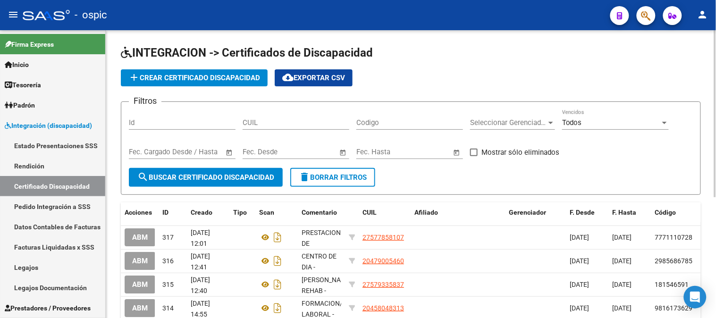
click at [302, 124] on input "CUIL" at bounding box center [296, 123] width 107 height 8
paste input "20-53804286-3"
type input "20-53804286-3"
click at [244, 174] on span "search Buscar Certificado Discapacidad" at bounding box center [205, 177] width 137 height 8
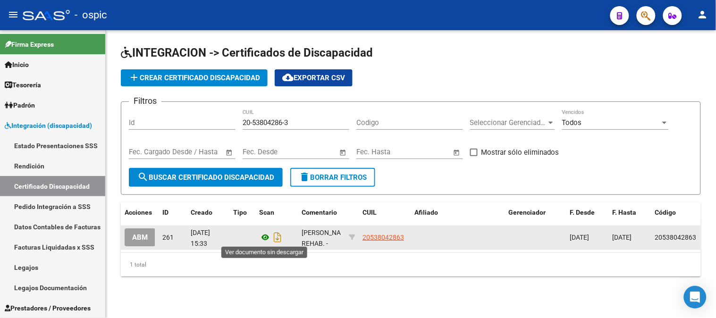
click at [266, 238] on icon at bounding box center [265, 237] width 12 height 11
